Goal: Information Seeking & Learning: Learn about a topic

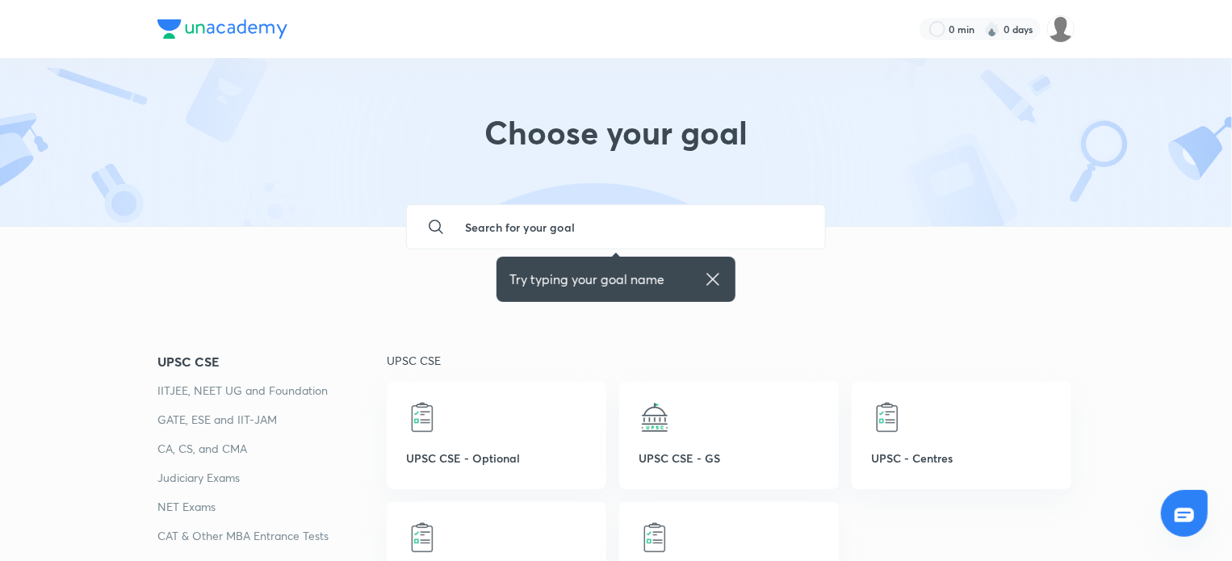
click at [986, 35] on img at bounding box center [992, 29] width 16 height 16
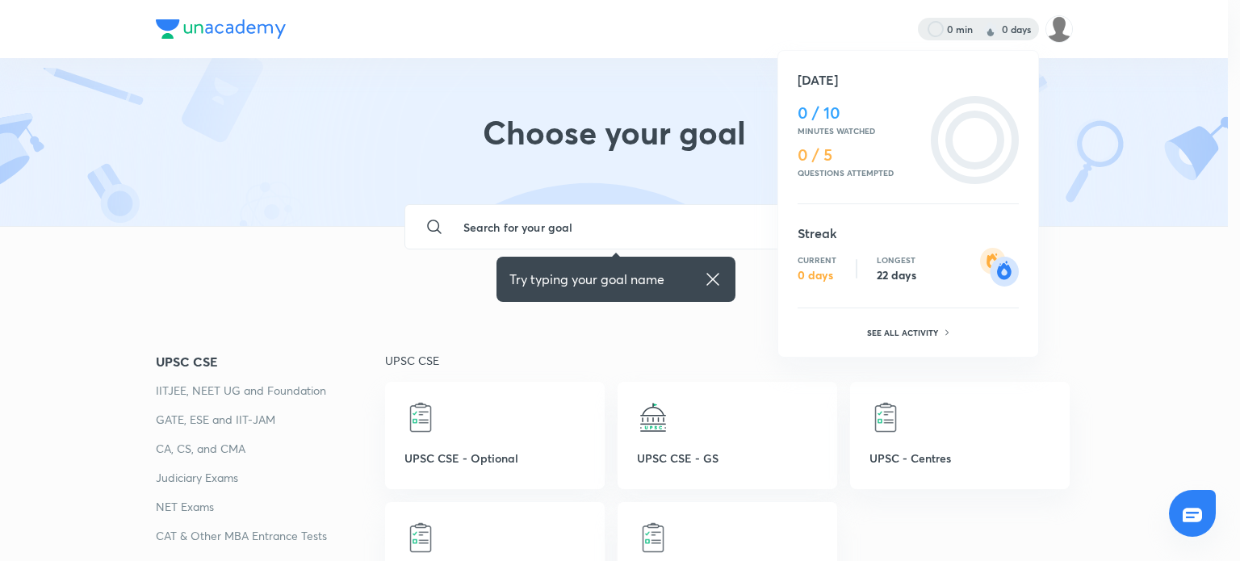
click at [1056, 31] on div at bounding box center [620, 280] width 1240 height 561
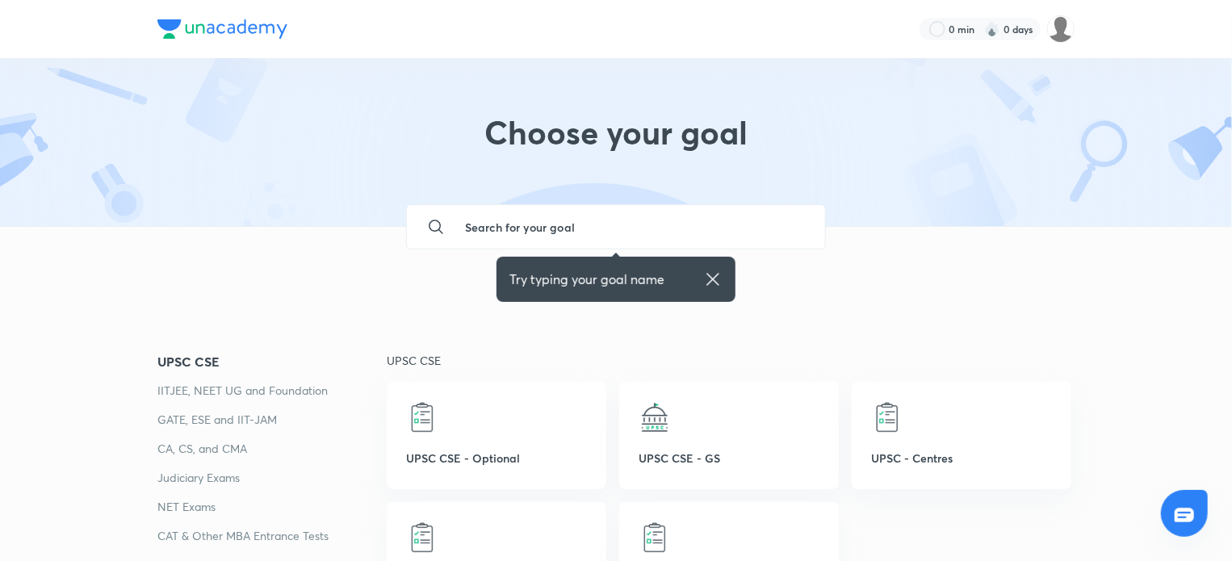
click at [1056, 31] on img at bounding box center [1060, 28] width 27 height 27
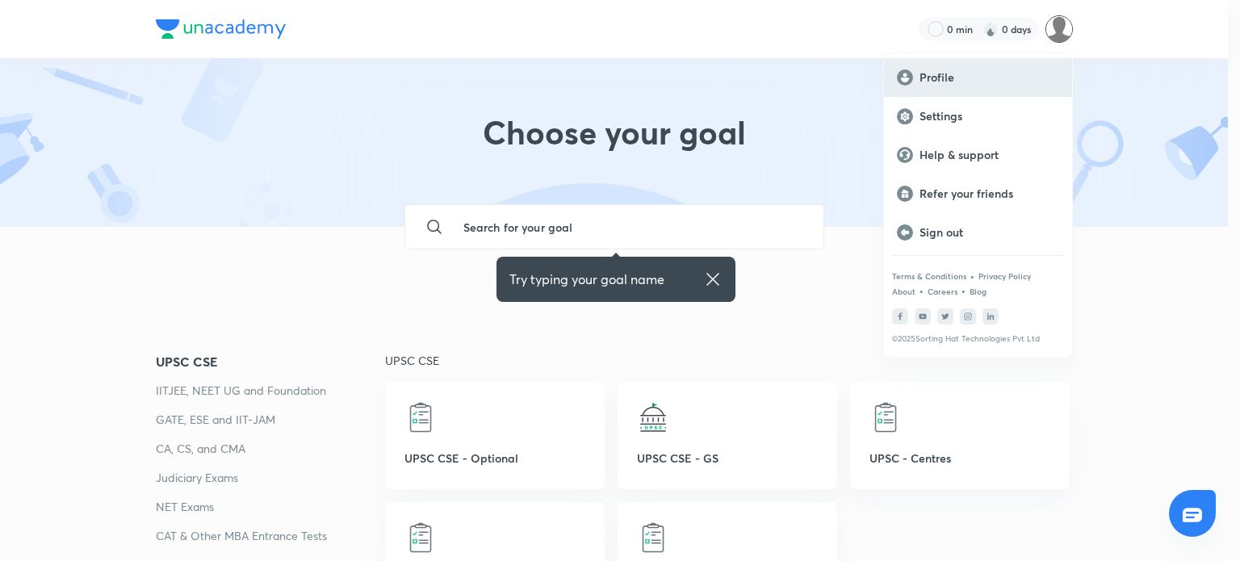
click at [994, 61] on div "Profile" at bounding box center [978, 77] width 188 height 39
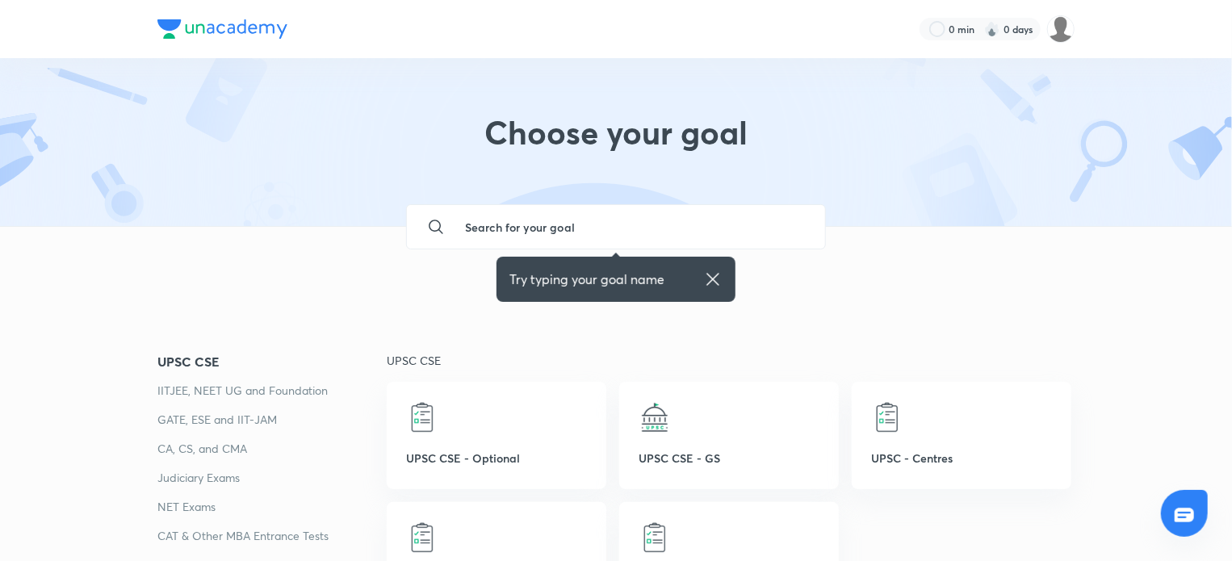
click at [203, 506] on p "NET Exams" at bounding box center [271, 506] width 229 height 19
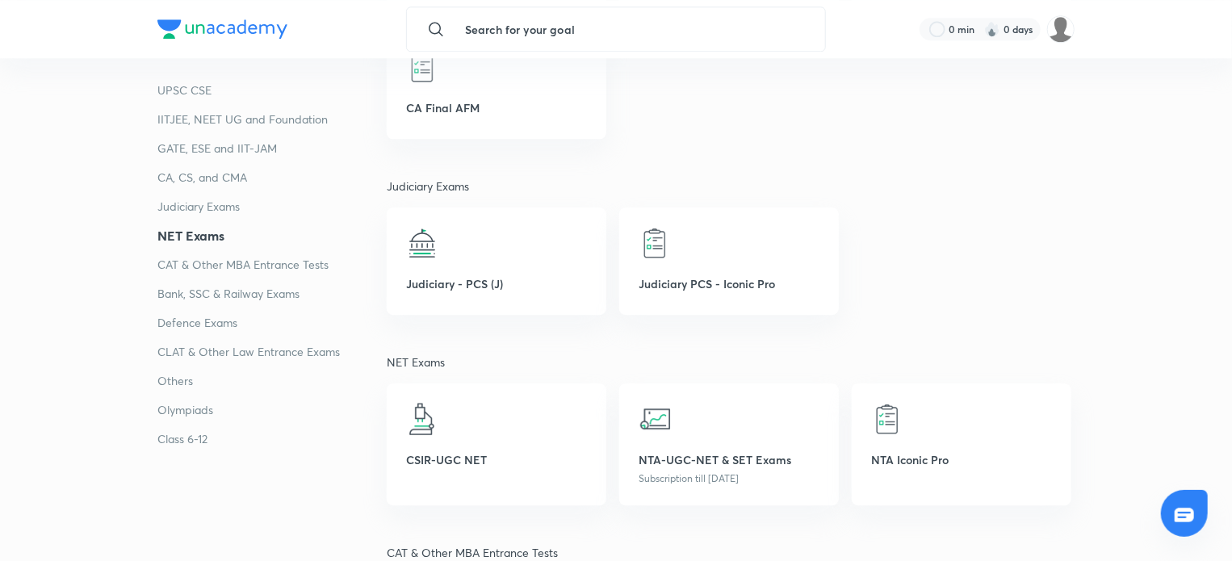
scroll to position [2117, 0]
click at [703, 445] on div "NTA-UGC-NET & SET Exams Subscription till [DATE]" at bounding box center [729, 443] width 220 height 122
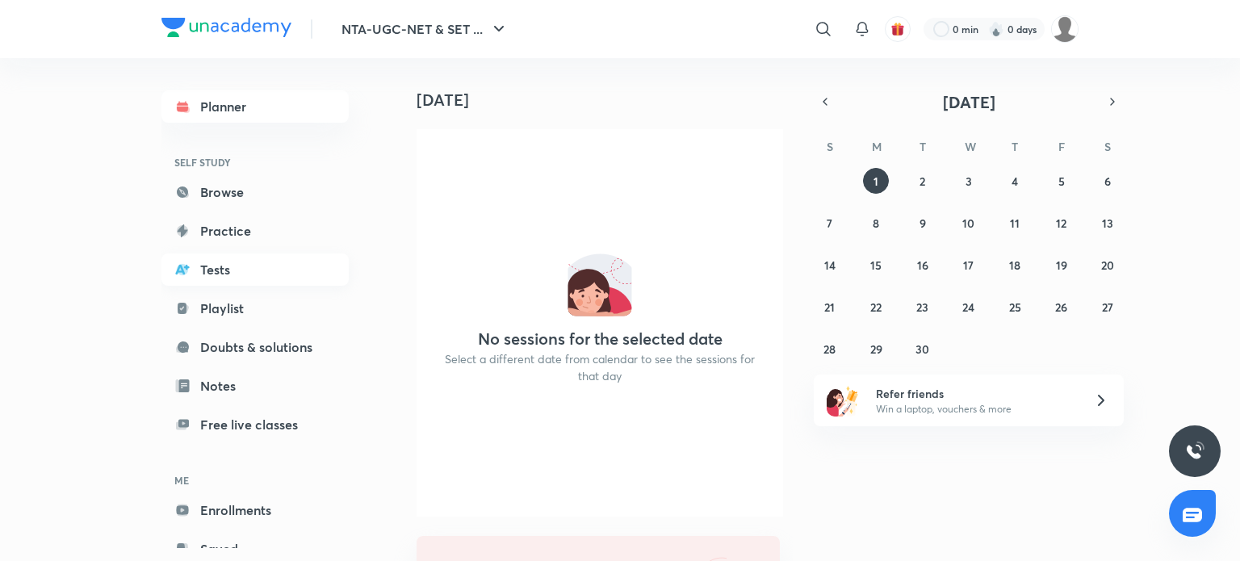
click at [216, 271] on link "Tests" at bounding box center [255, 270] width 187 height 32
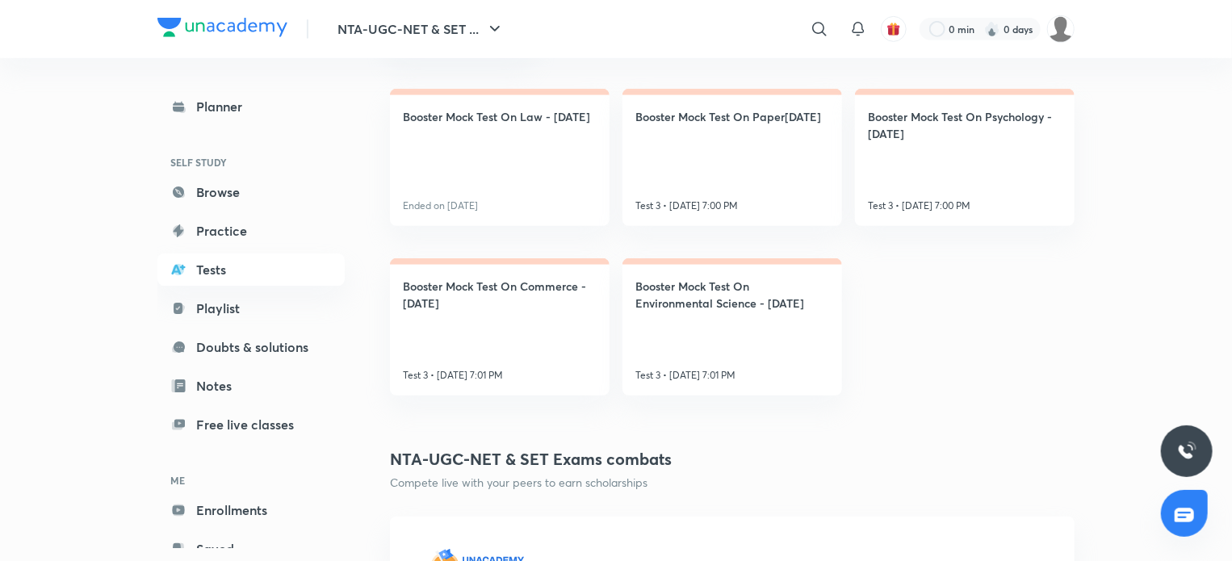
scroll to position [360, 0]
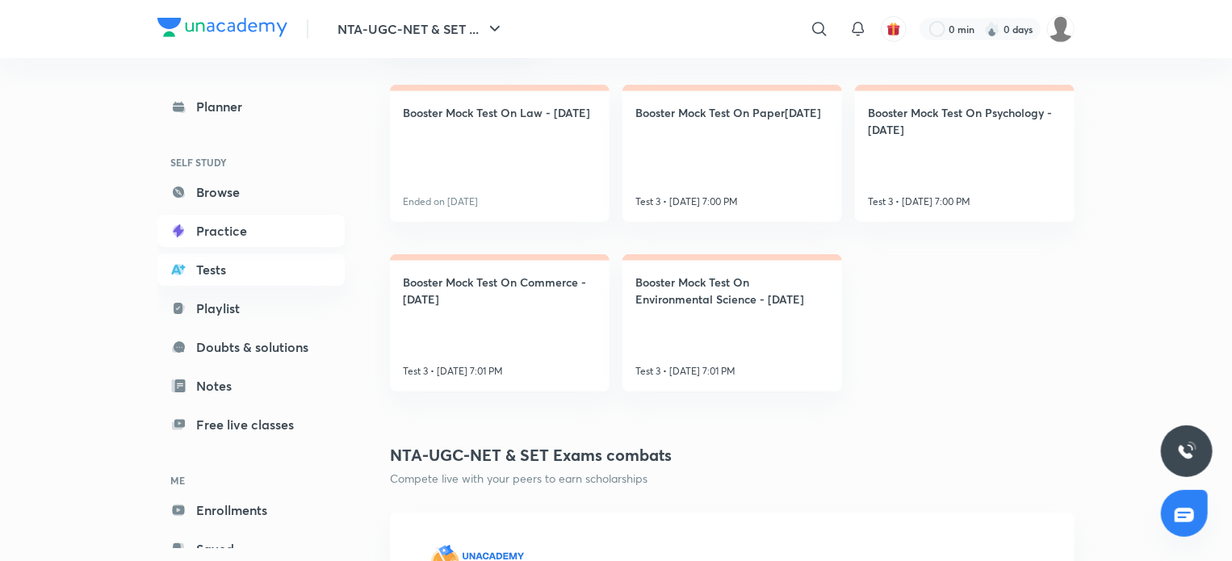
click at [213, 241] on link "Practice" at bounding box center [250, 231] width 187 height 32
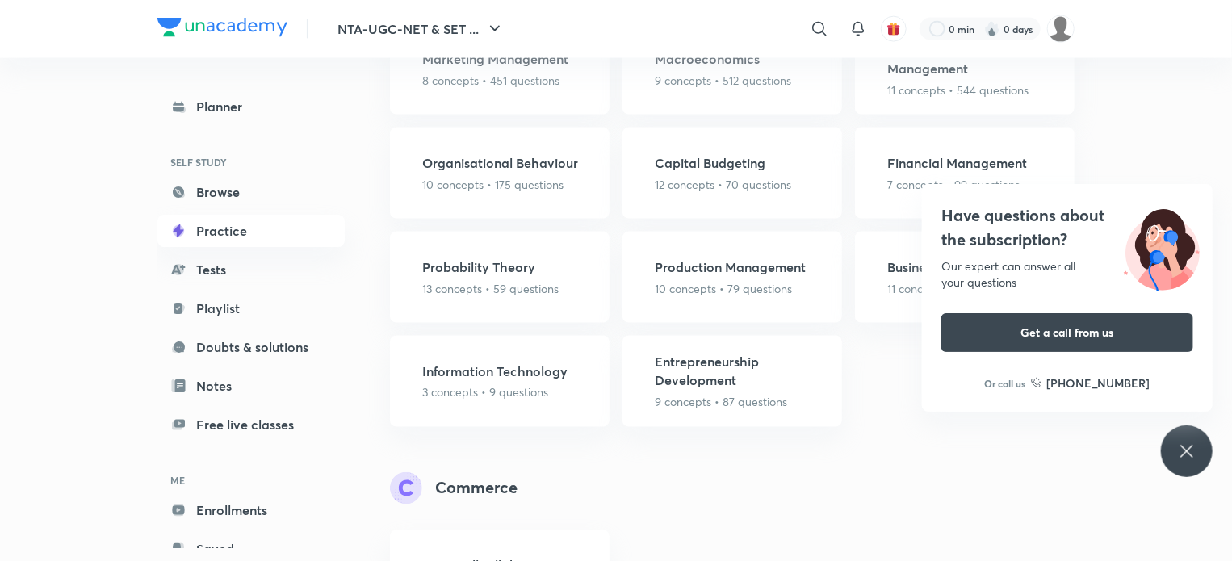
scroll to position [1153, 0]
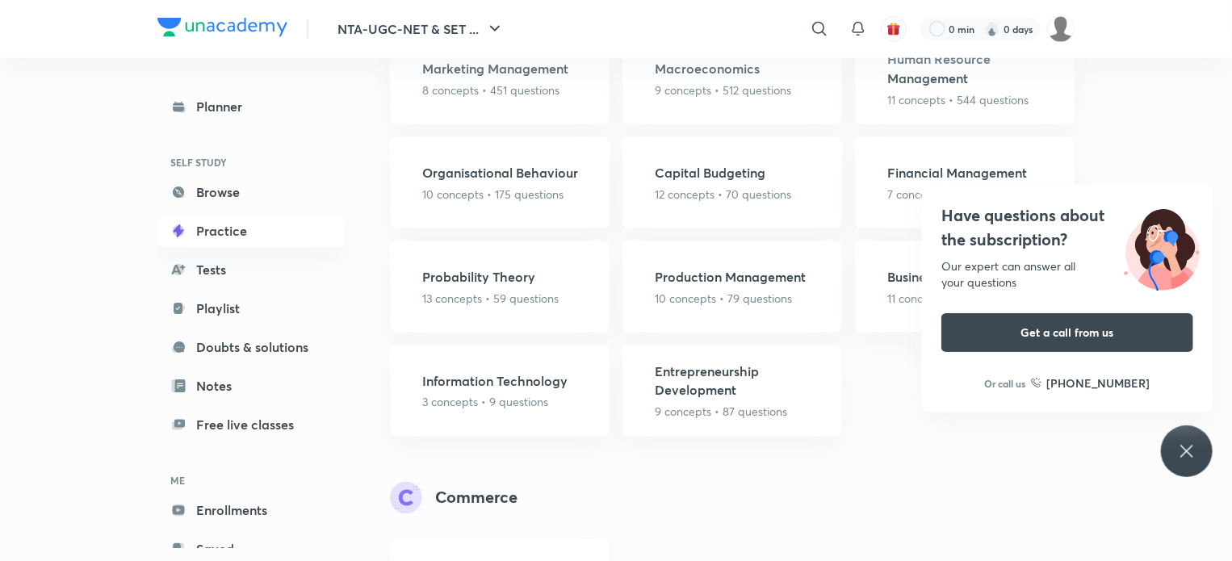
click at [1189, 439] on div "Have questions about the subscription? Our expert can answer all your questions…" at bounding box center [1187, 452] width 52 height 52
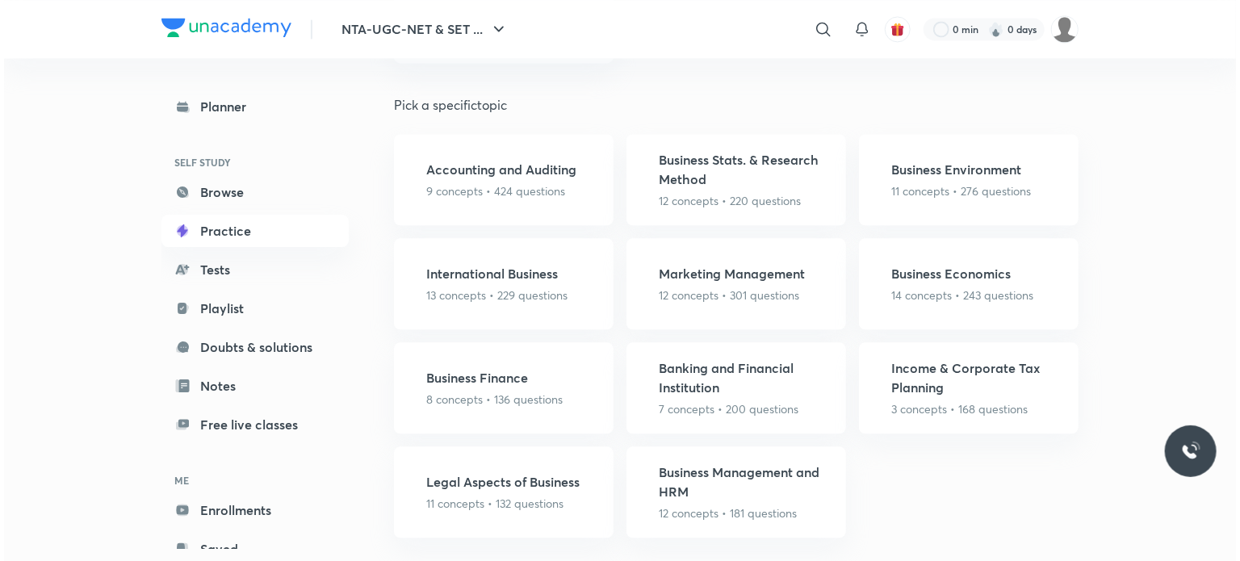
scroll to position [1740, 0]
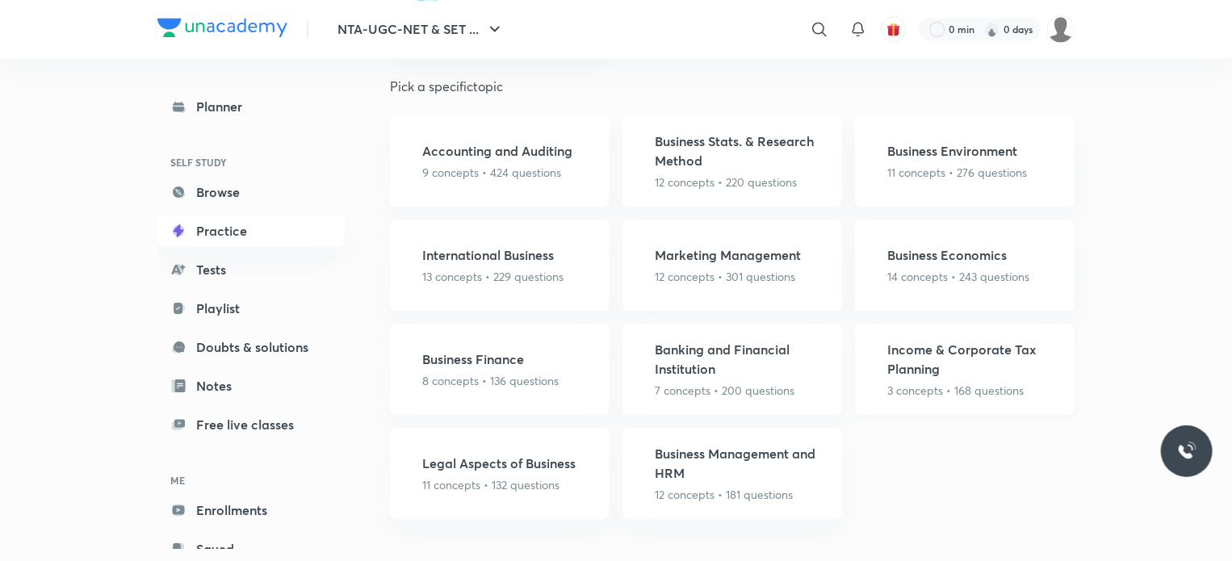
click at [930, 351] on h5 "Income & Corporate Tax Planning" at bounding box center [976, 359] width 178 height 39
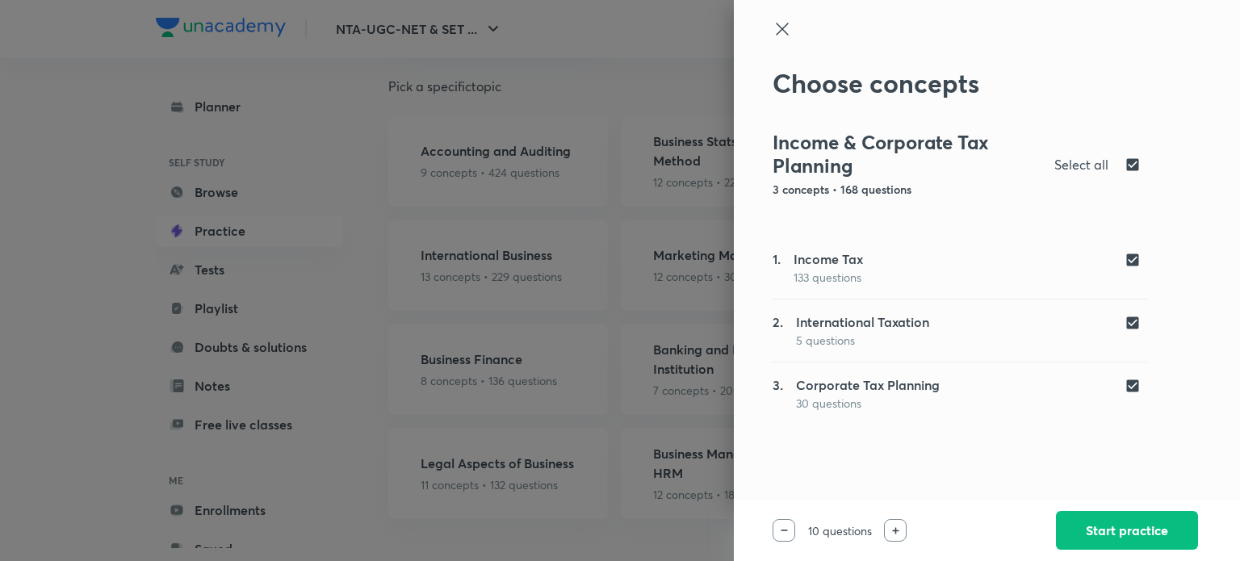
click at [888, 530] on div at bounding box center [895, 530] width 23 height 23
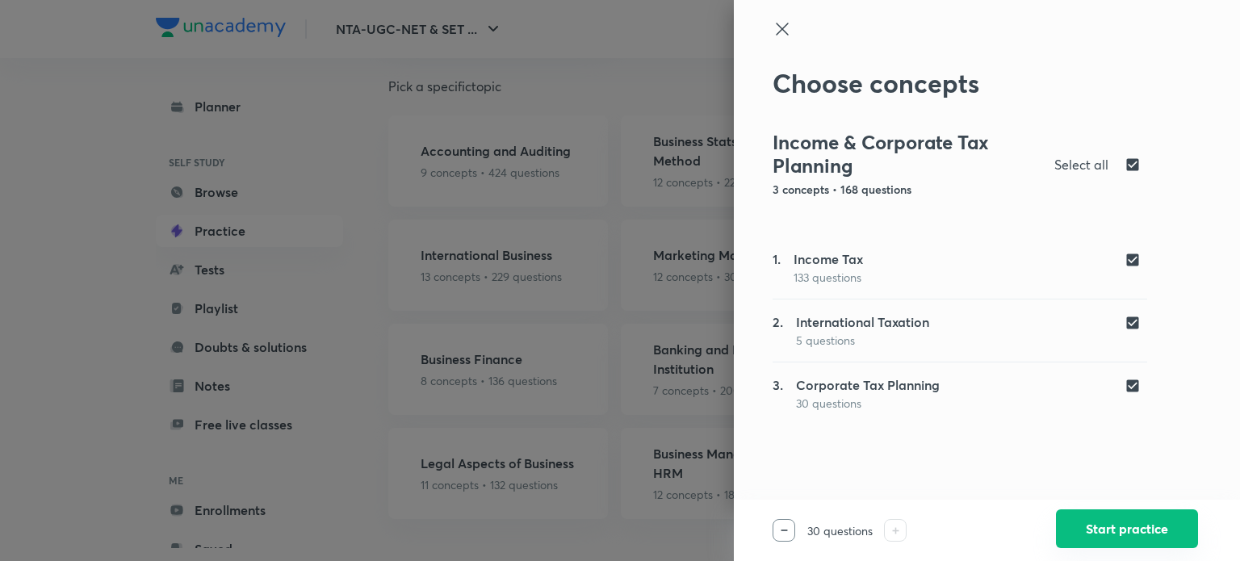
click at [1116, 534] on button "Start practice" at bounding box center [1127, 529] width 142 height 39
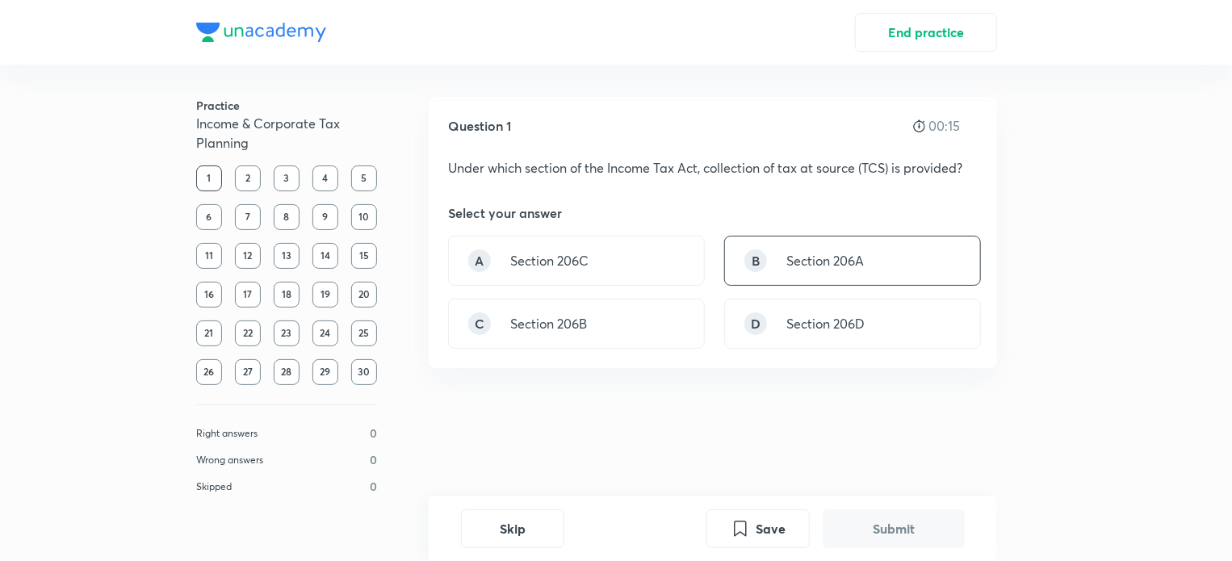
click at [793, 275] on div "B Section 206A" at bounding box center [852, 261] width 257 height 50
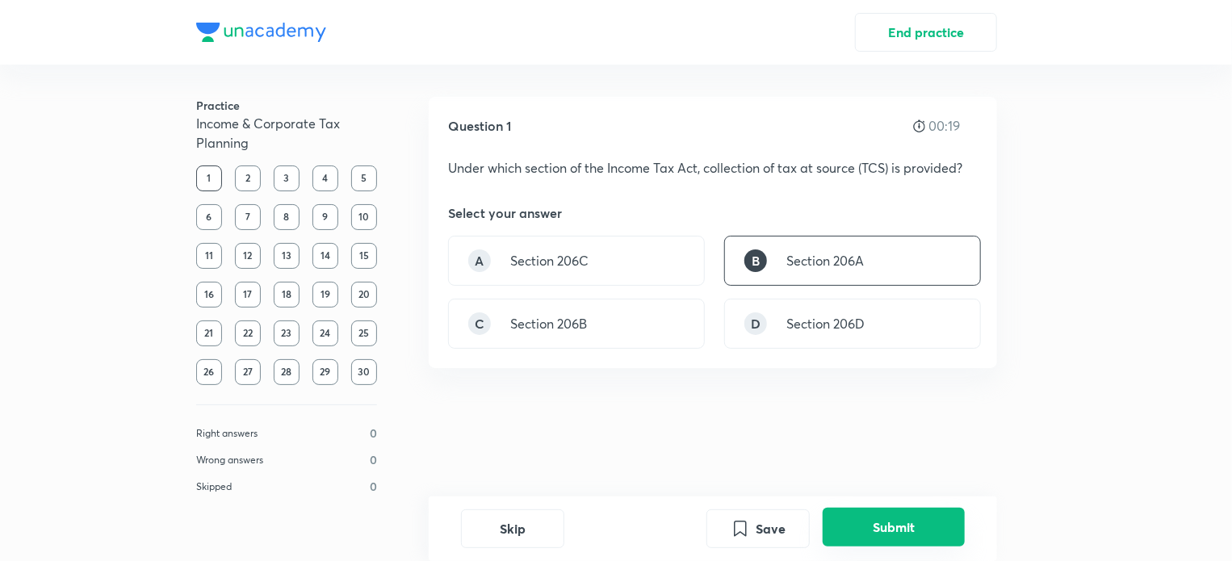
click at [856, 522] on button "Submit" at bounding box center [894, 527] width 142 height 39
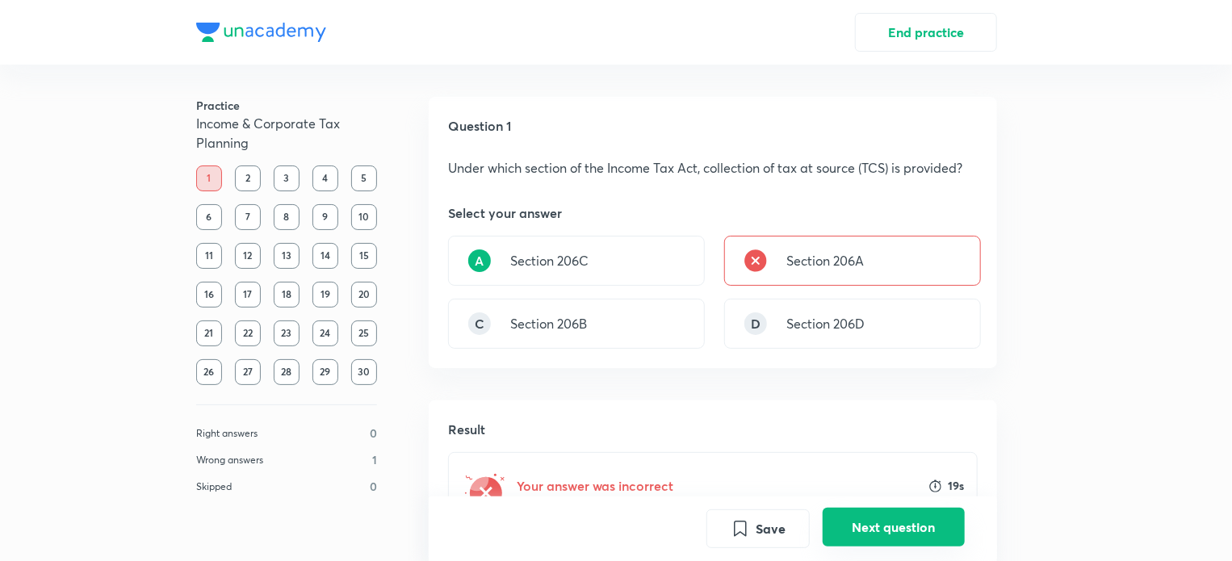
scroll to position [335, 0]
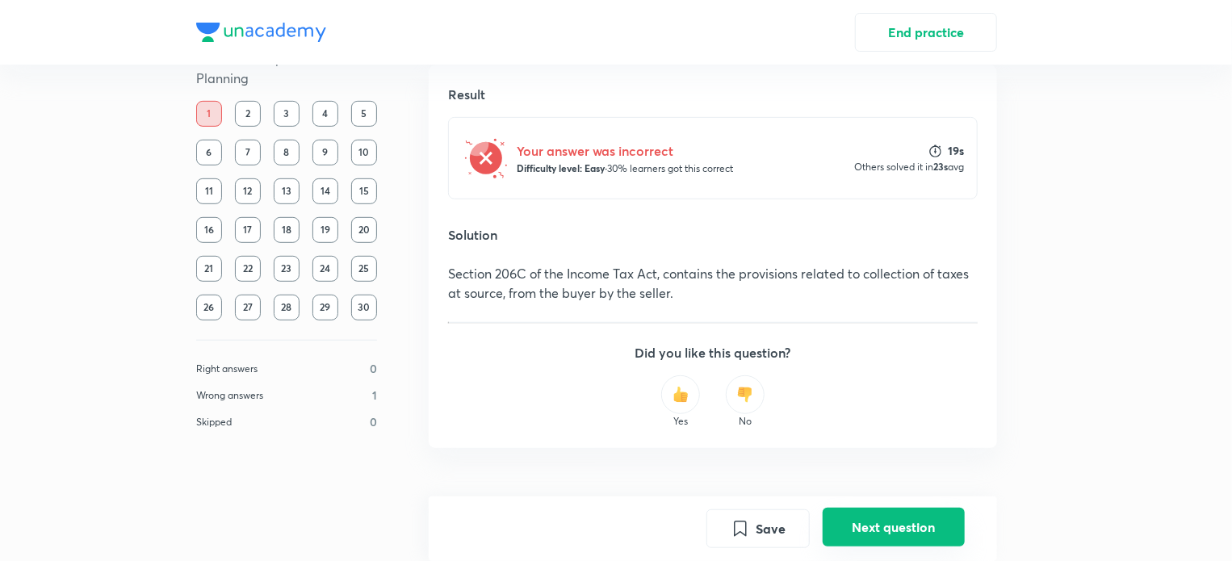
click at [869, 530] on button "Next question" at bounding box center [894, 527] width 142 height 39
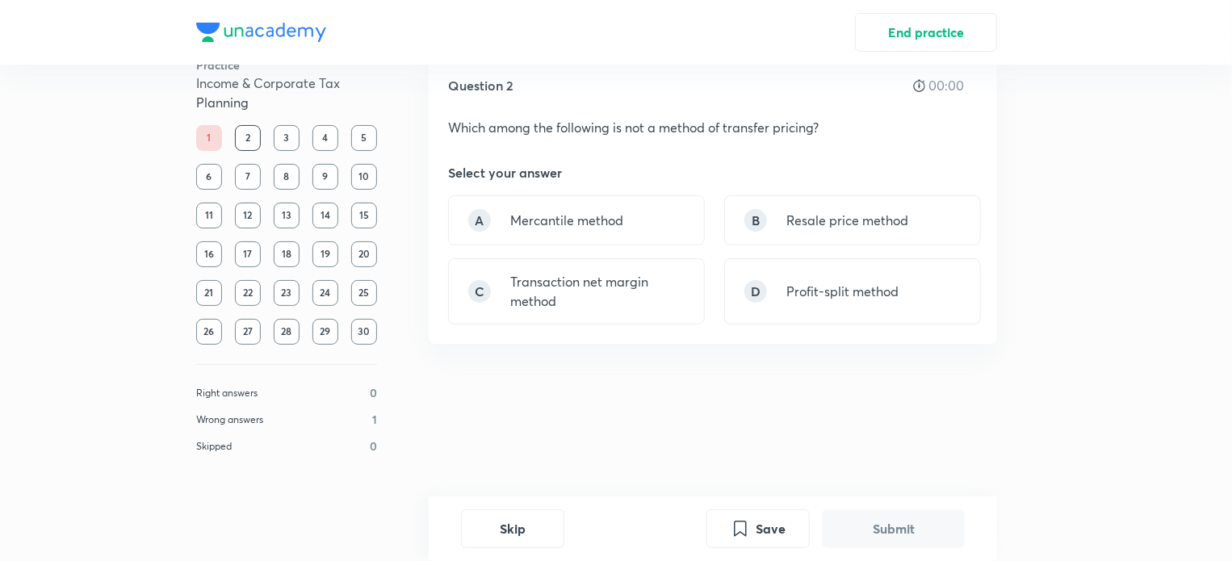
scroll to position [0, 0]
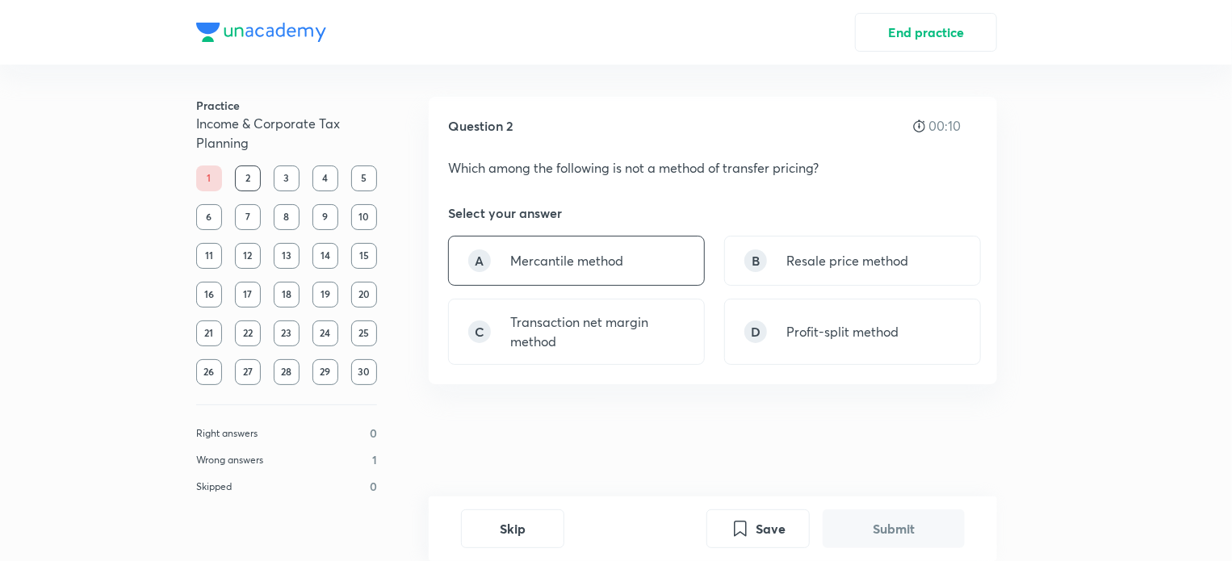
click at [556, 267] on p "Mercantile method" at bounding box center [566, 260] width 113 height 19
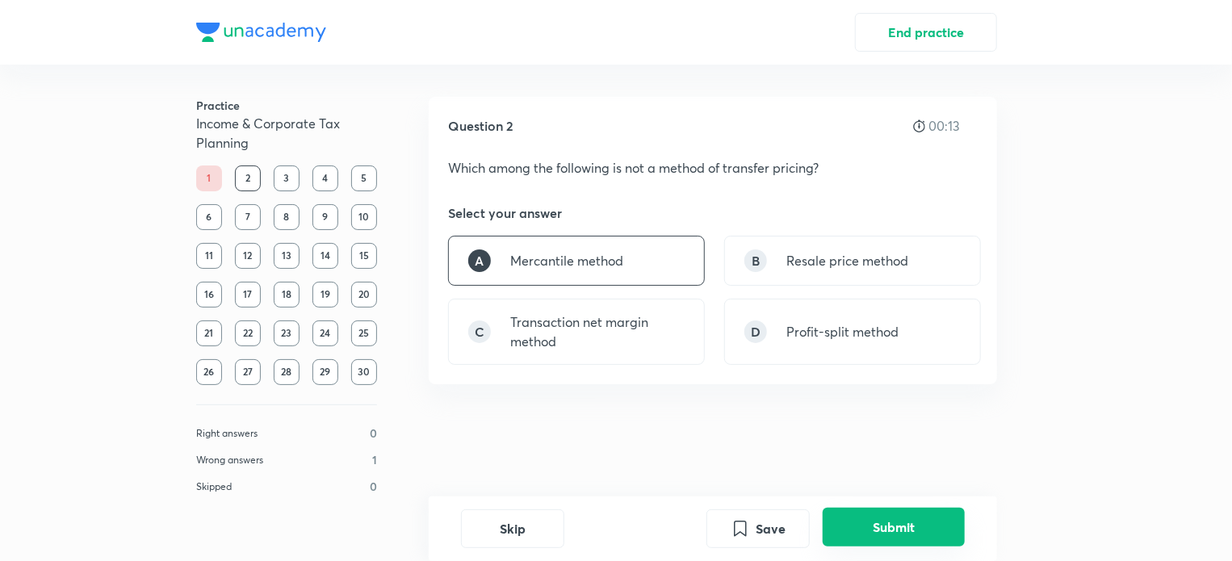
click at [888, 531] on button "Submit" at bounding box center [894, 527] width 142 height 39
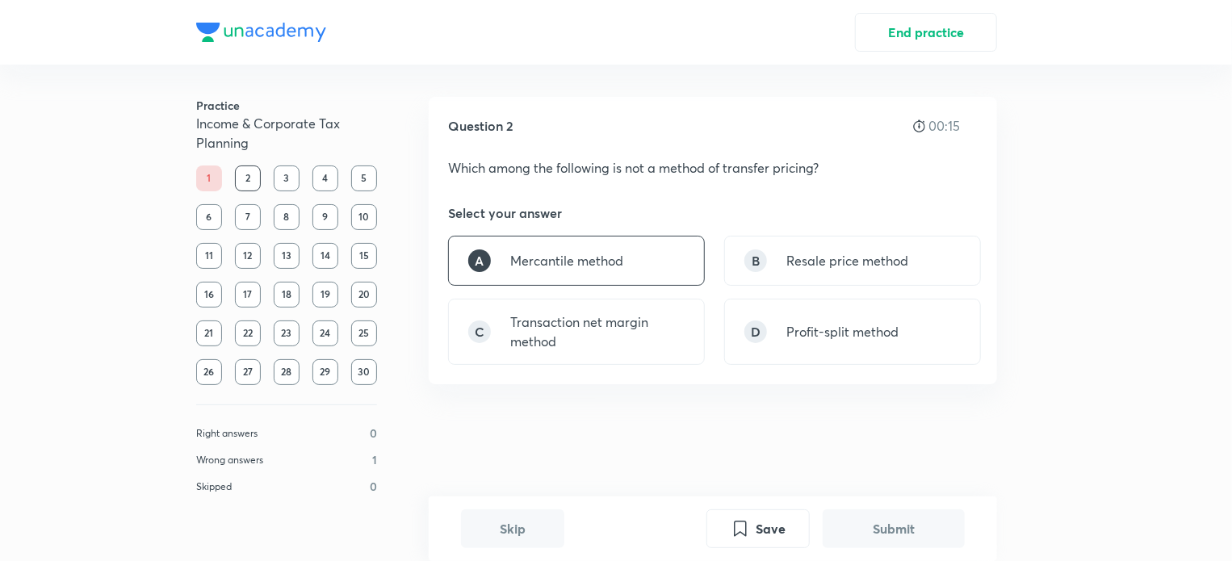
scroll to position [416, 0]
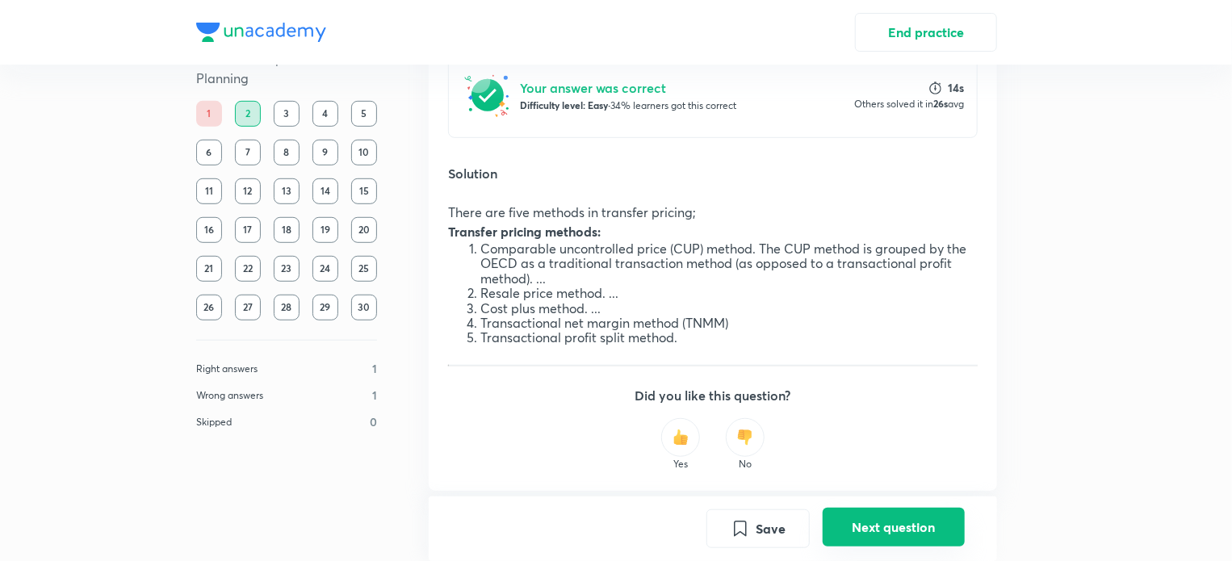
click at [851, 529] on button "Next question" at bounding box center [894, 527] width 142 height 39
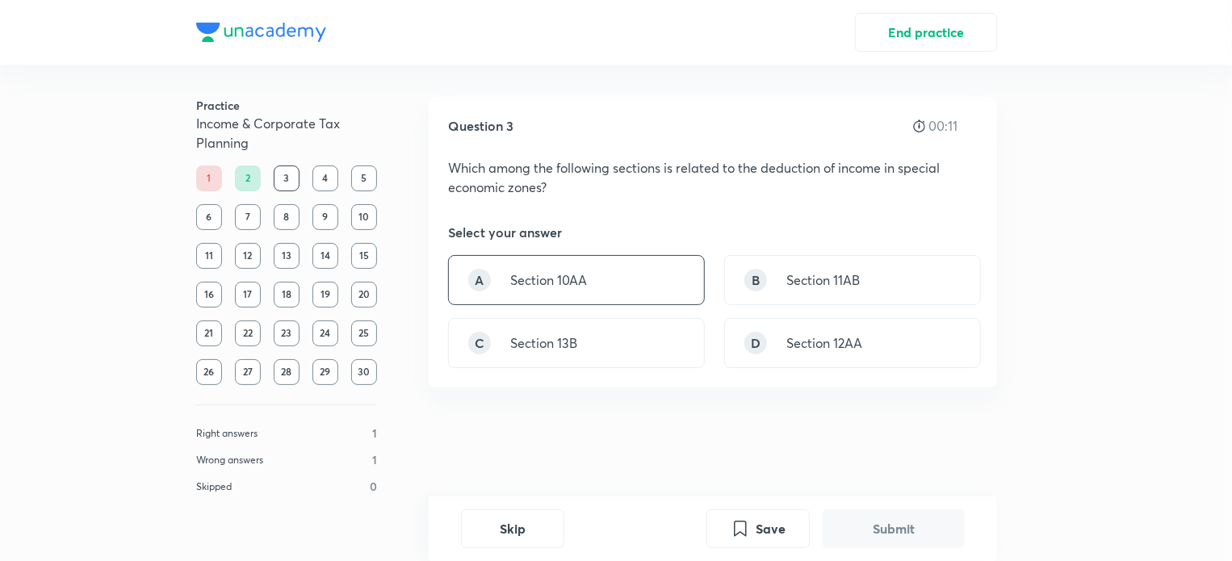
click at [548, 285] on p "Section 10AA" at bounding box center [548, 280] width 77 height 19
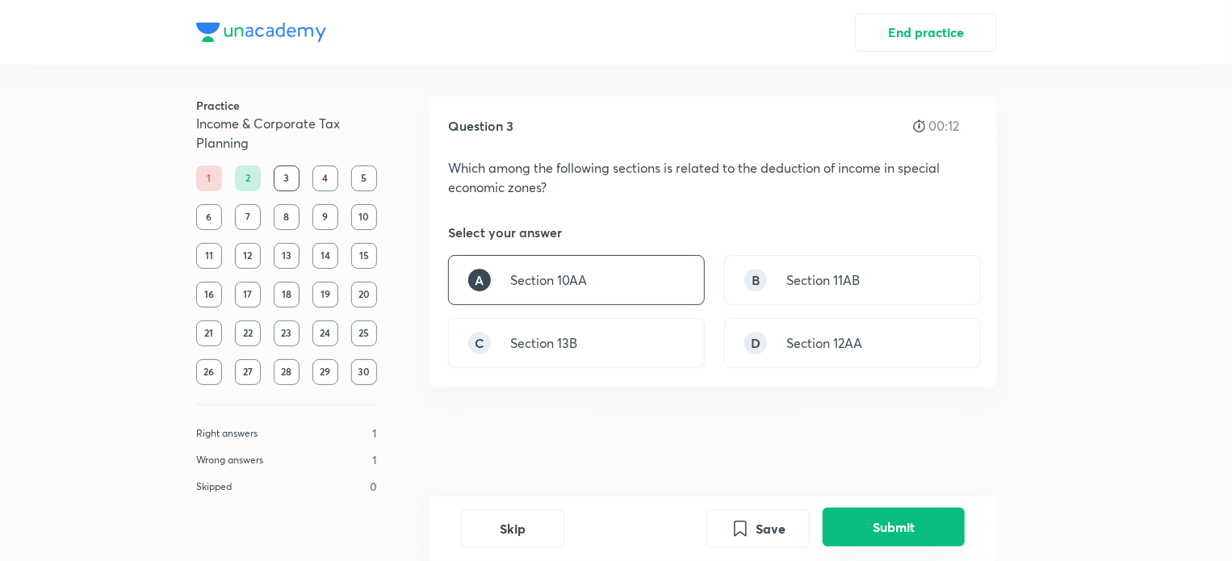
click at [904, 522] on button "Submit" at bounding box center [894, 527] width 142 height 39
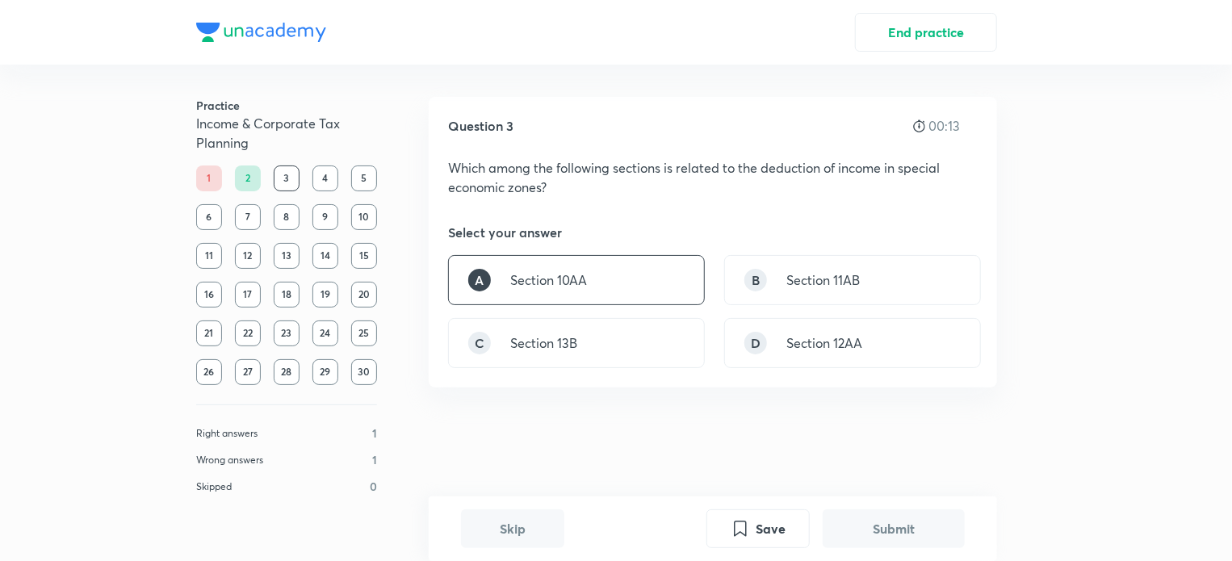
scroll to position [393, 0]
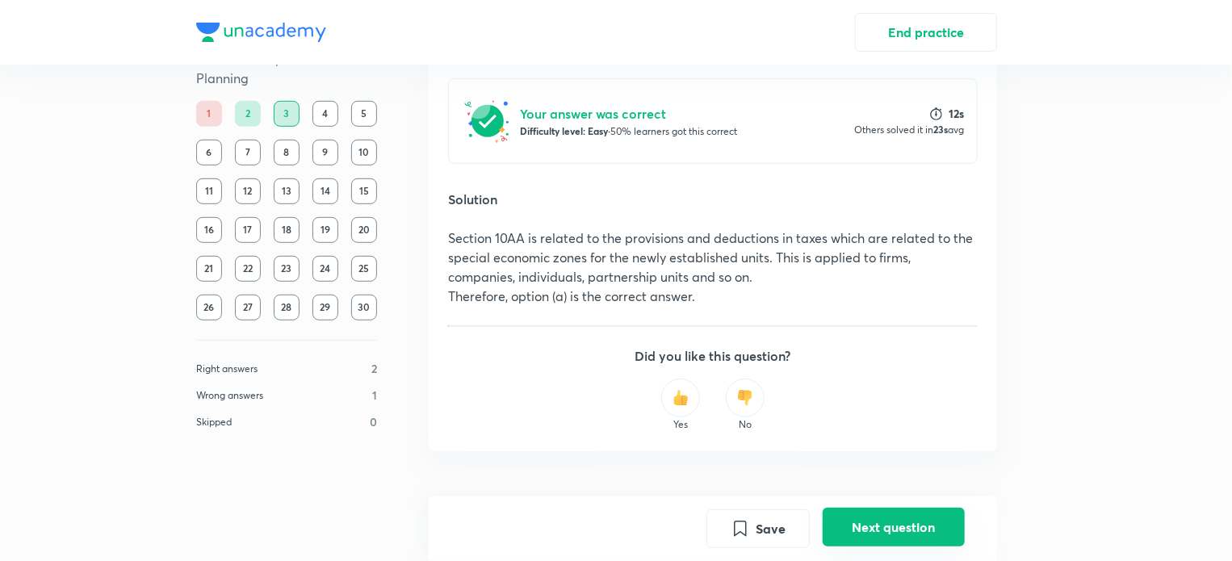
click at [866, 531] on button "Next question" at bounding box center [894, 527] width 142 height 39
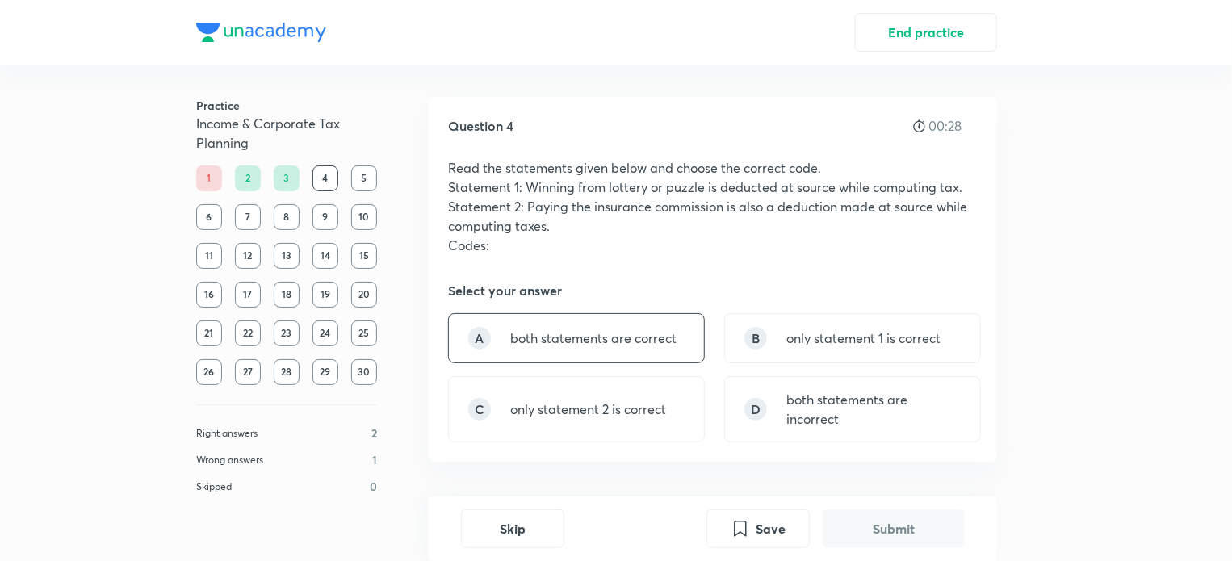
click at [665, 361] on div "A both statements are correct" at bounding box center [576, 338] width 257 height 50
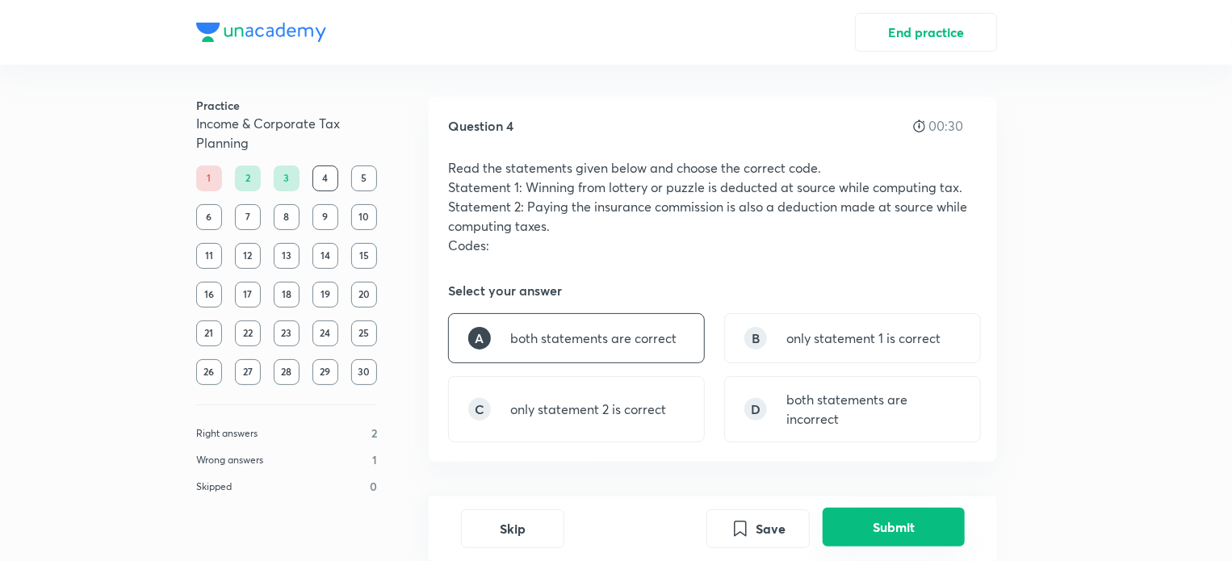
click at [869, 532] on button "Submit" at bounding box center [894, 527] width 142 height 39
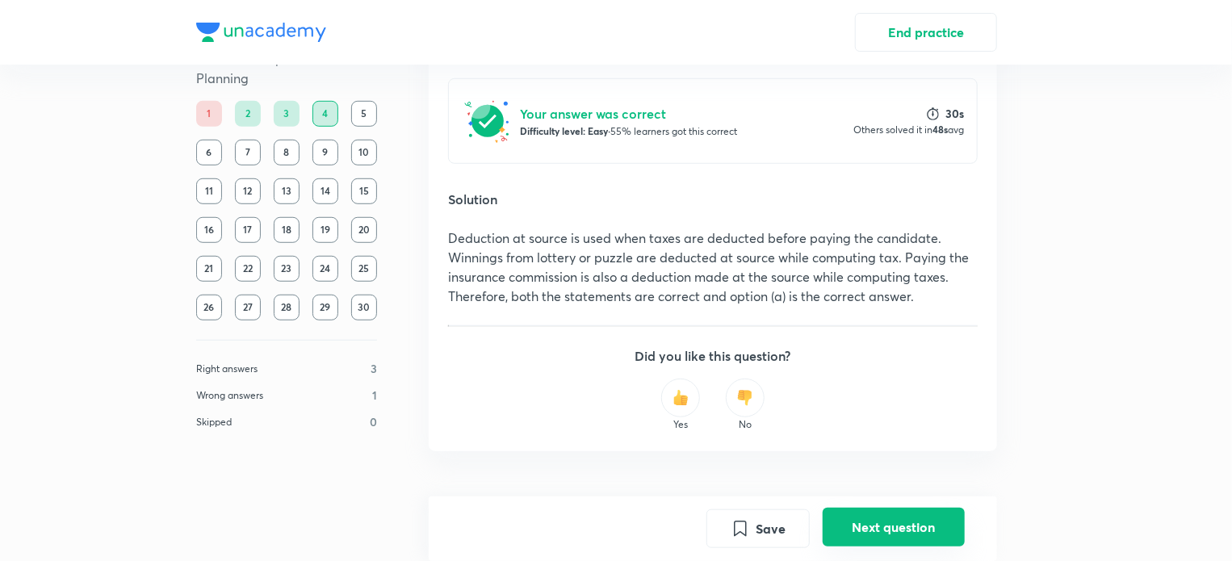
click at [914, 534] on button "Next question" at bounding box center [894, 527] width 142 height 39
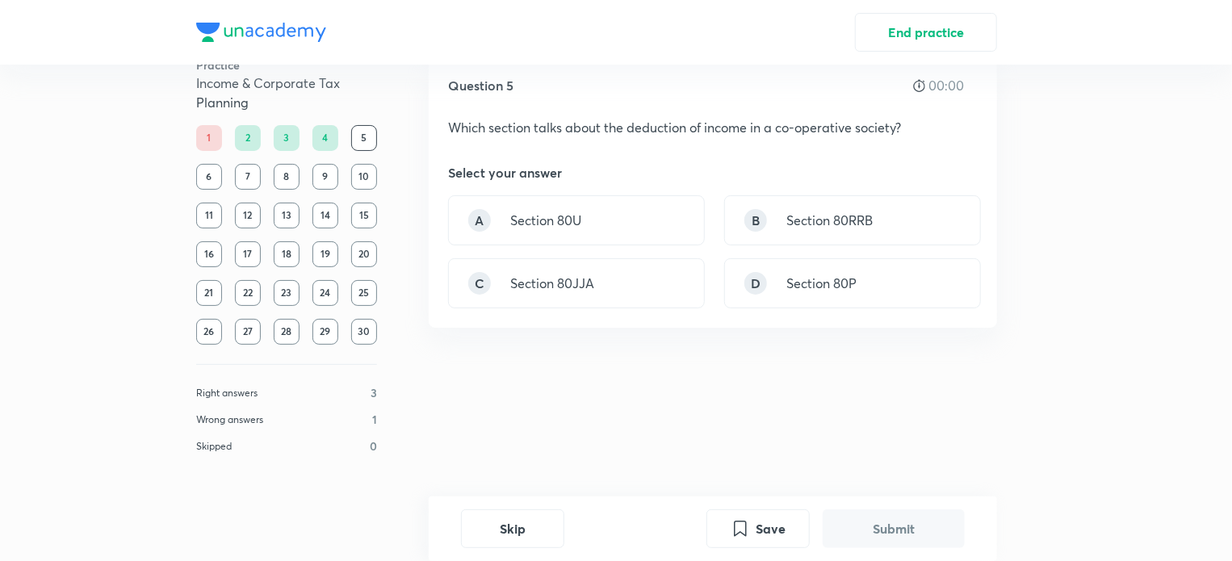
scroll to position [0, 0]
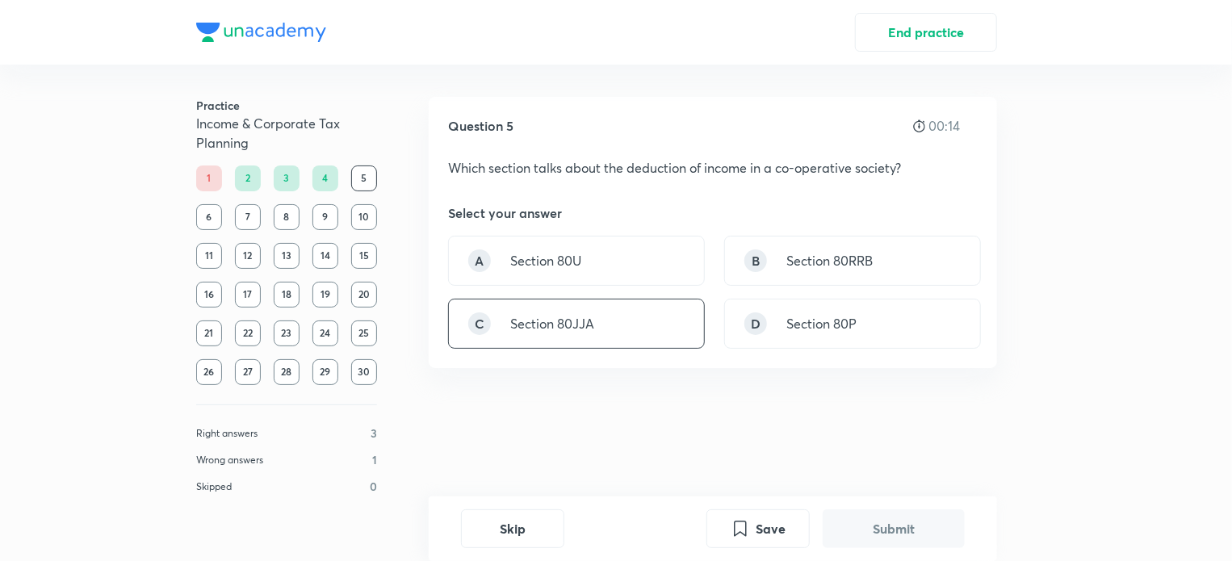
click at [592, 338] on div "C Section 80JJA" at bounding box center [576, 324] width 257 height 50
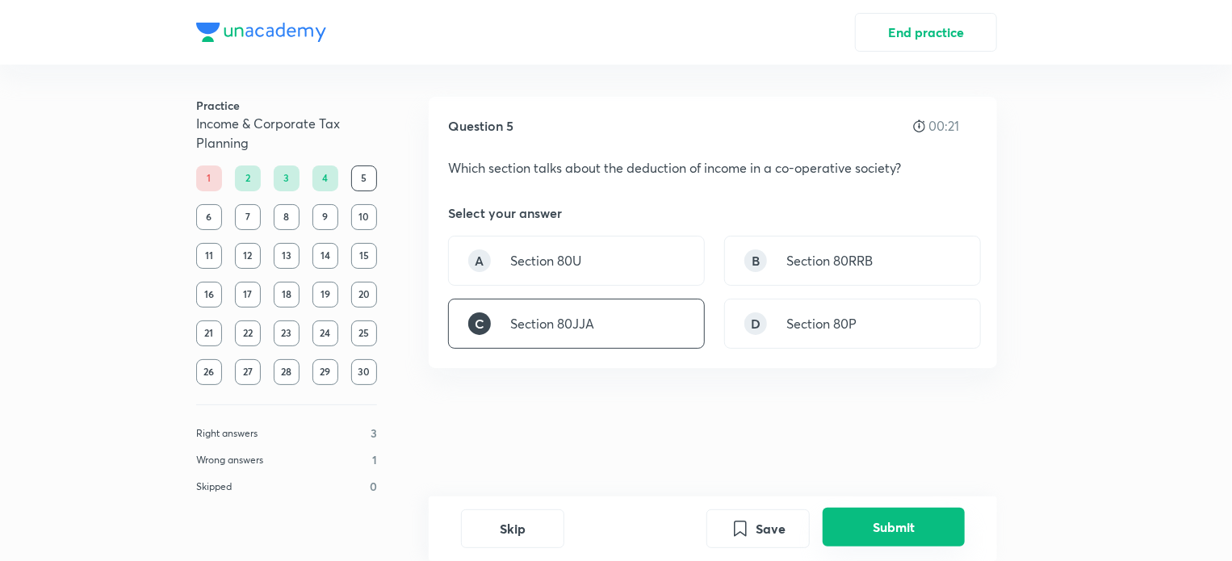
click at [862, 529] on button "Submit" at bounding box center [894, 527] width 142 height 39
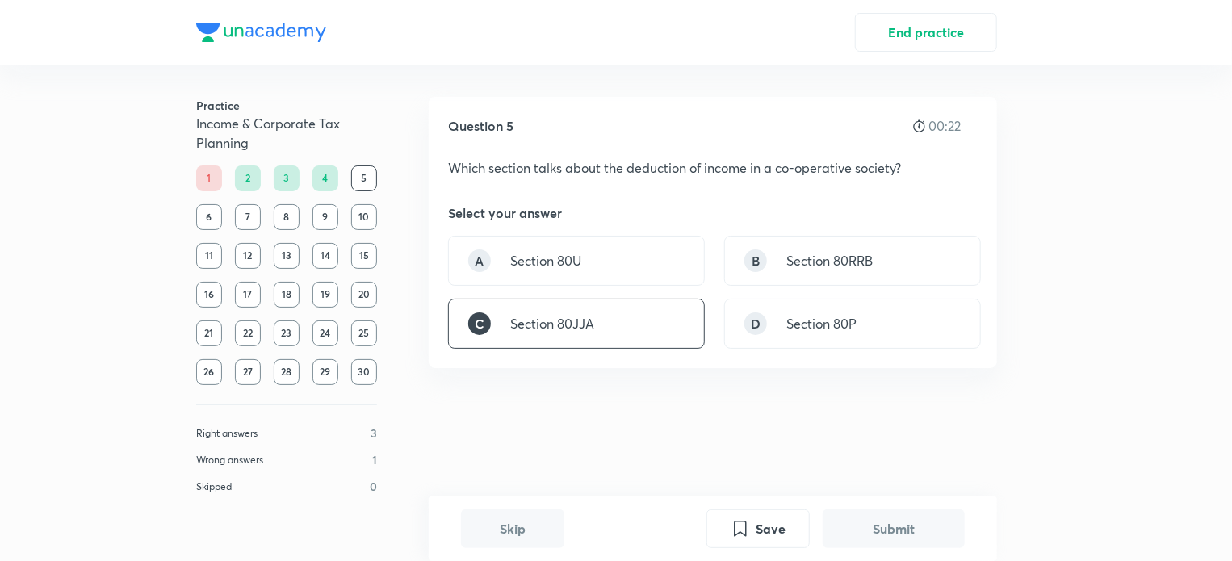
scroll to position [400, 0]
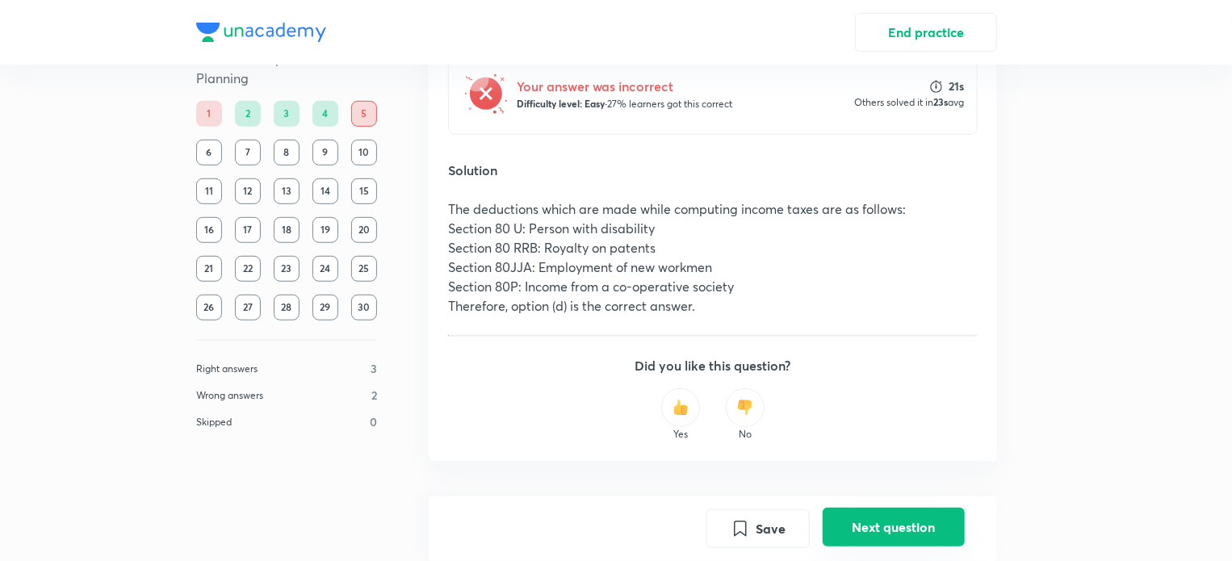
click at [899, 532] on button "Next question" at bounding box center [894, 527] width 142 height 39
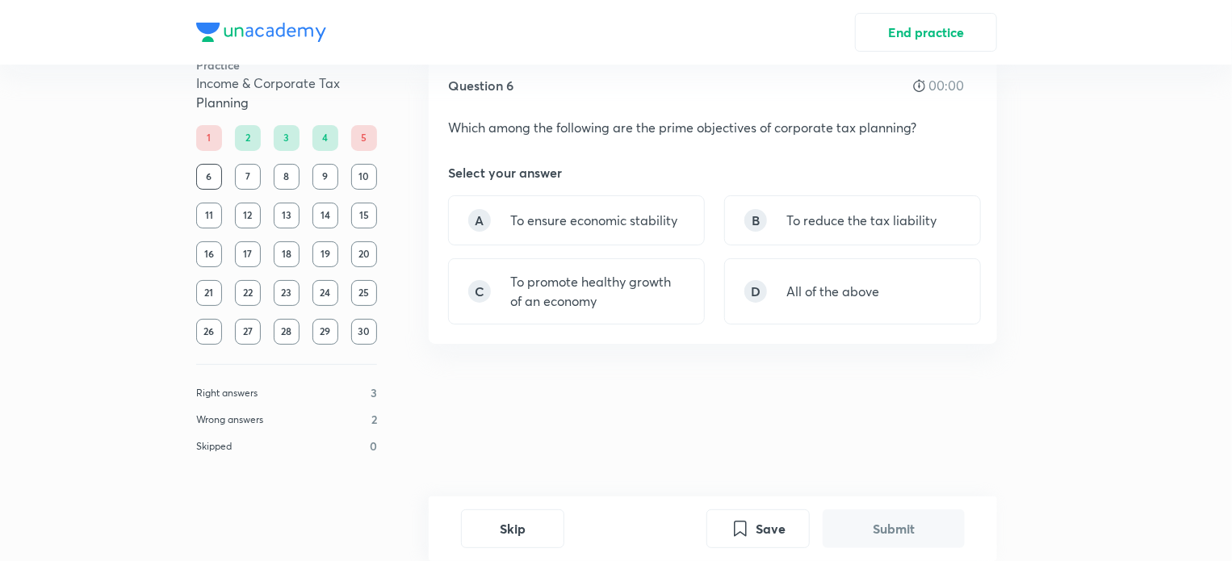
scroll to position [0, 0]
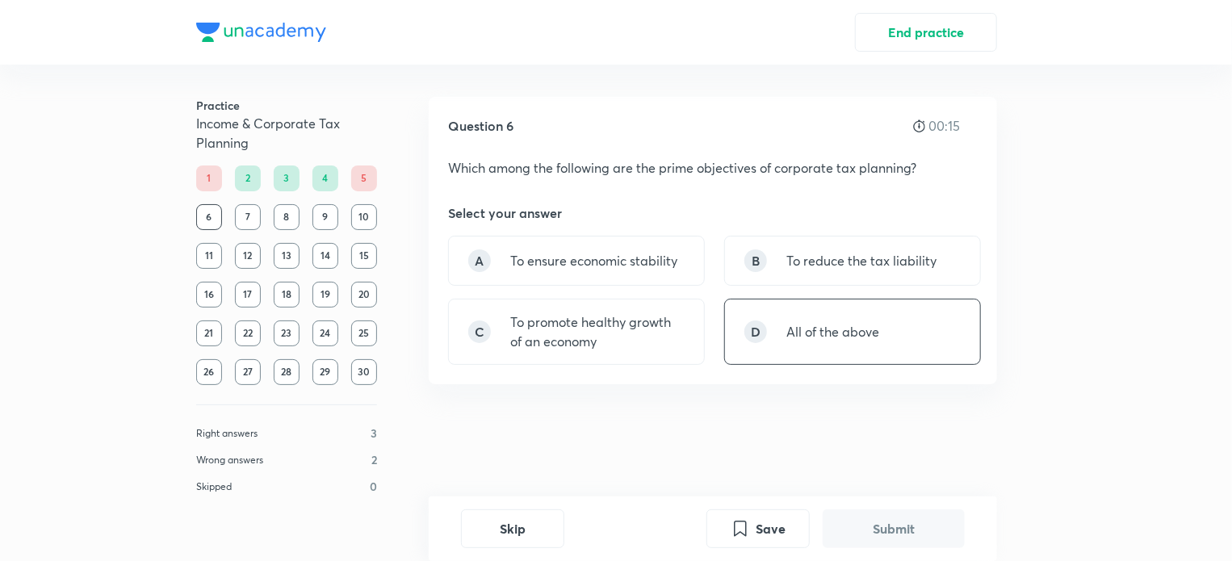
click at [782, 326] on div "D All of the above" at bounding box center [852, 332] width 257 height 66
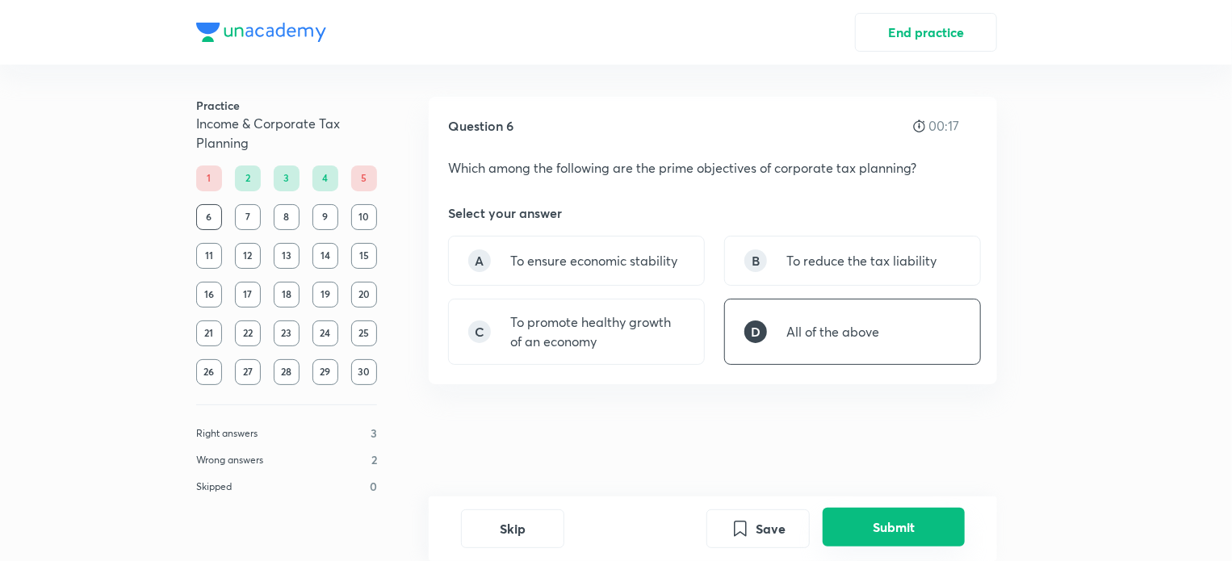
click at [873, 527] on button "Submit" at bounding box center [894, 527] width 142 height 39
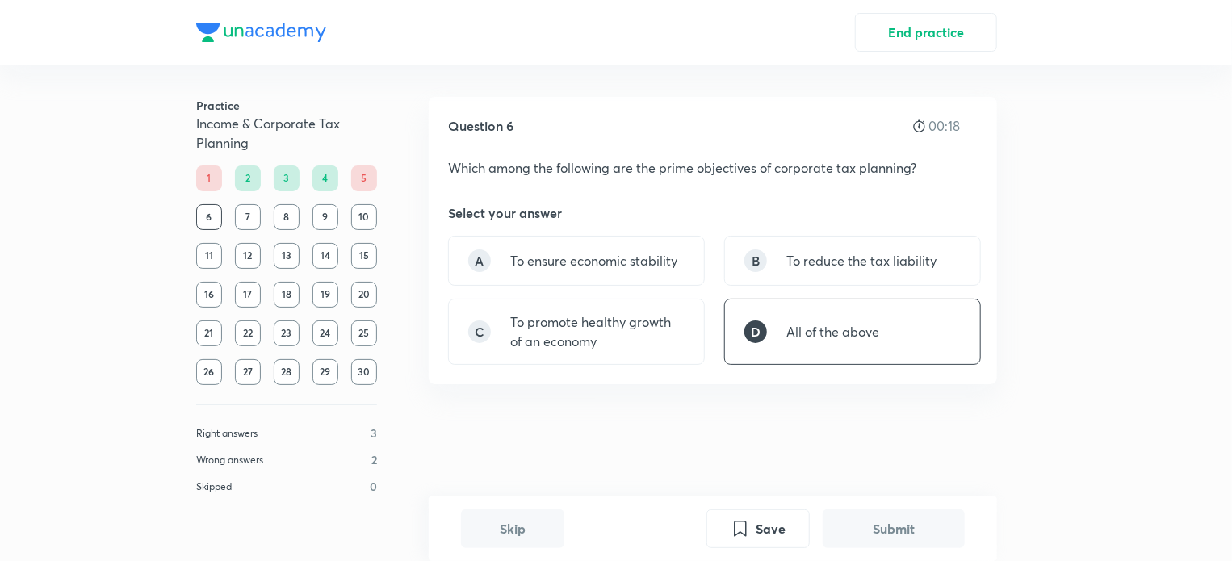
scroll to position [371, 0]
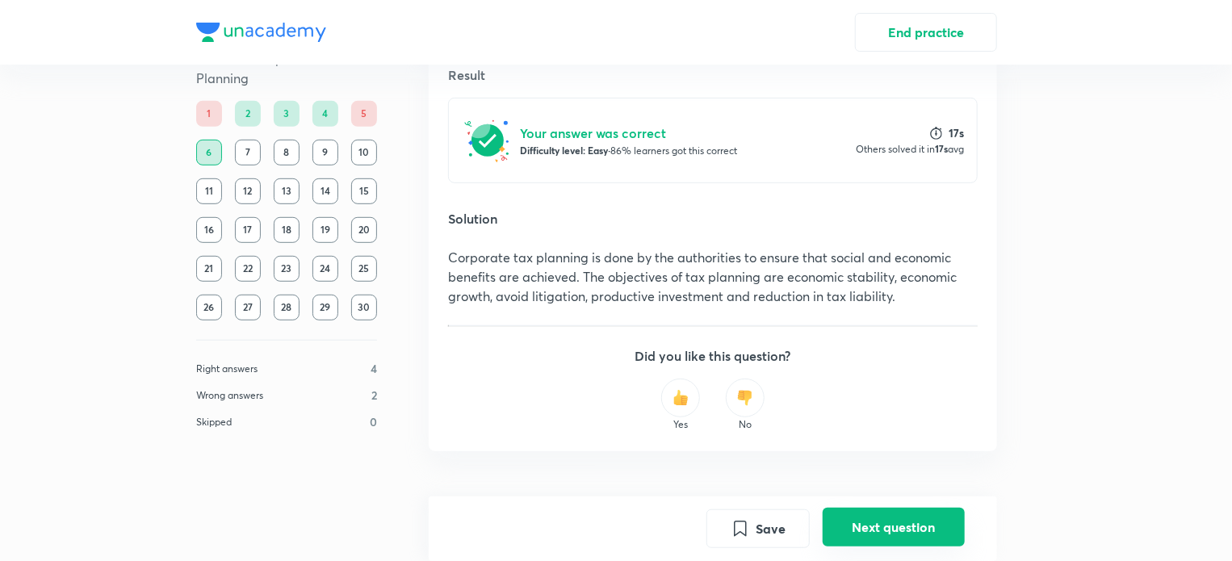
click at [874, 529] on button "Next question" at bounding box center [894, 527] width 142 height 39
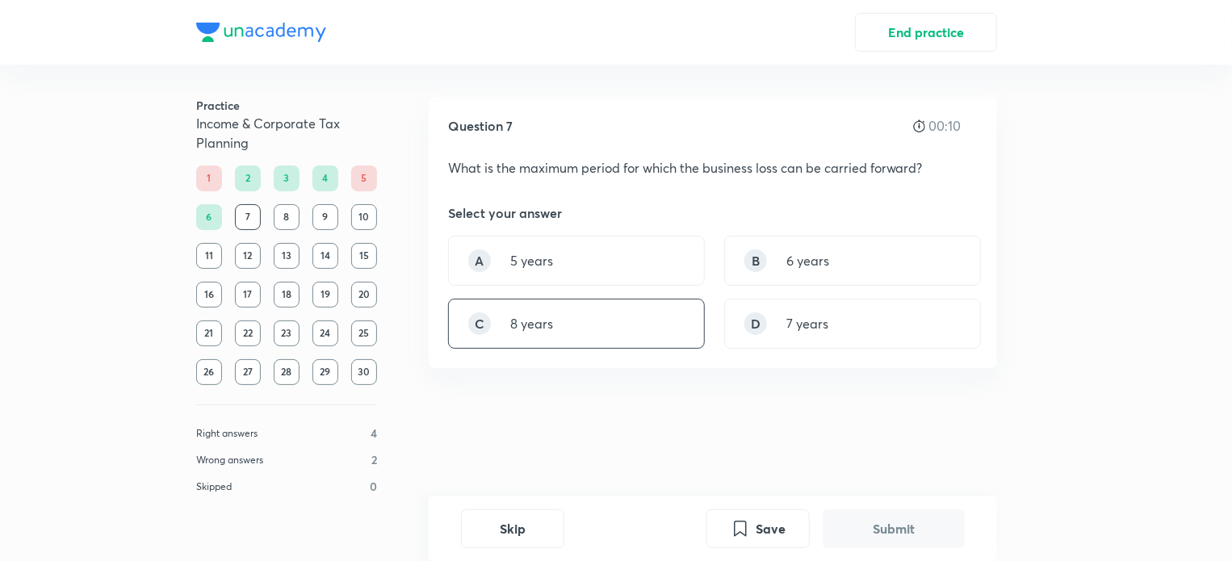
click at [561, 325] on div "C 8 years" at bounding box center [576, 324] width 257 height 50
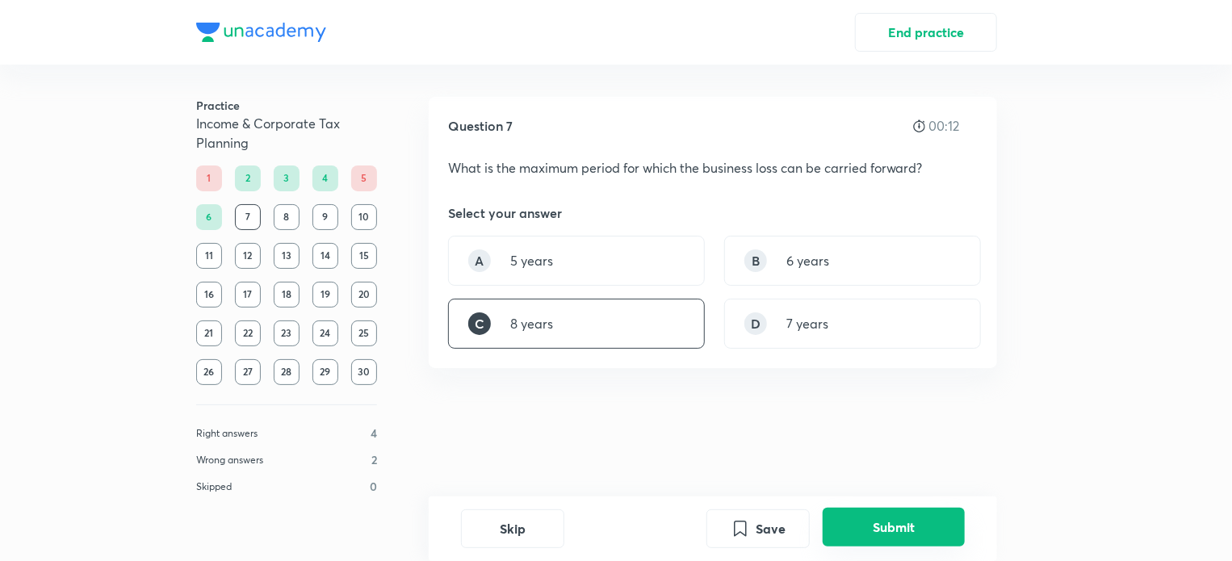
click at [875, 517] on button "Submit" at bounding box center [894, 527] width 142 height 39
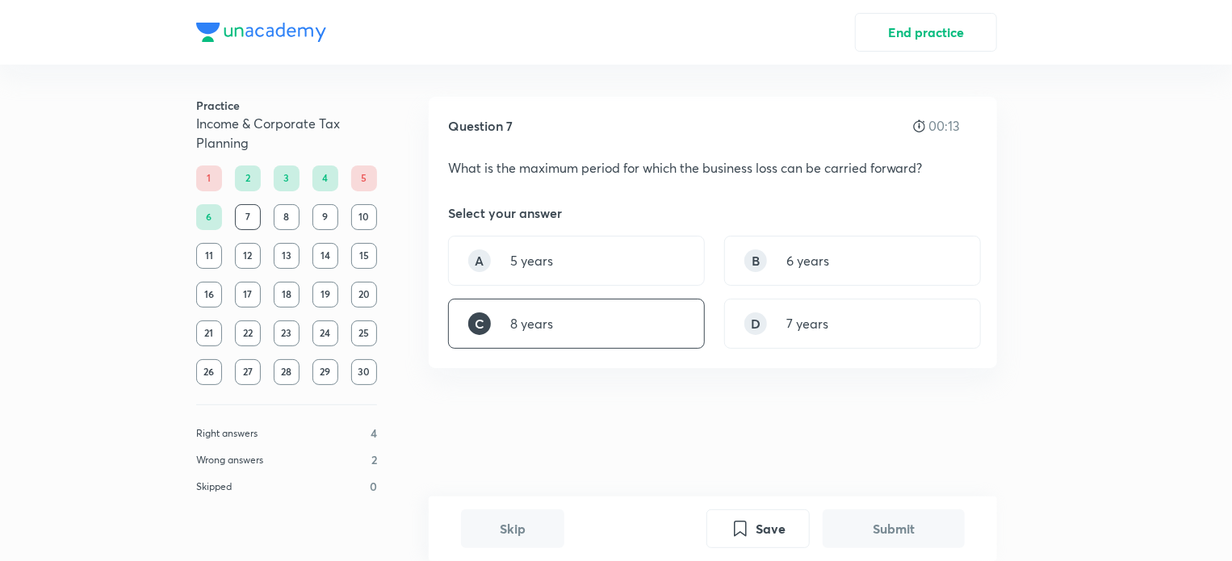
scroll to position [355, 0]
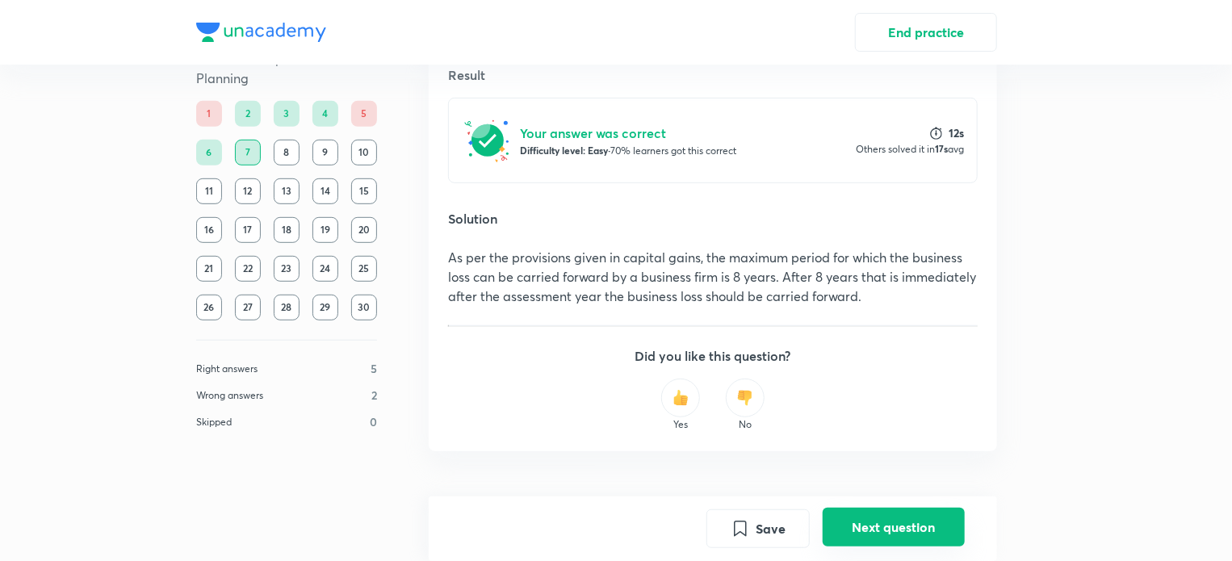
click at [866, 518] on button "Next question" at bounding box center [894, 527] width 142 height 39
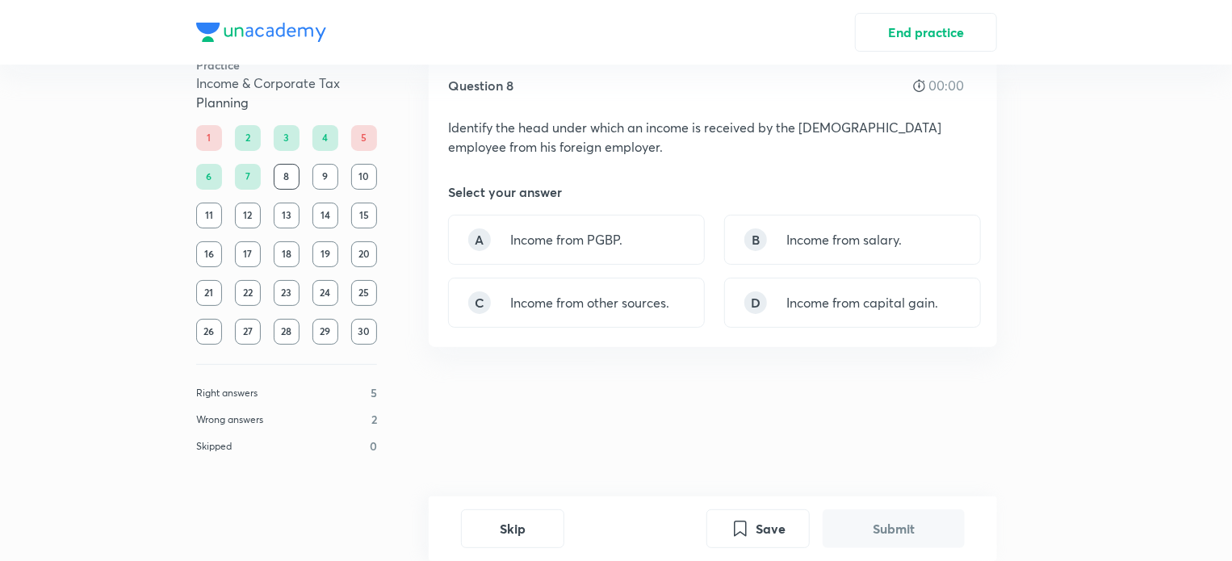
scroll to position [0, 0]
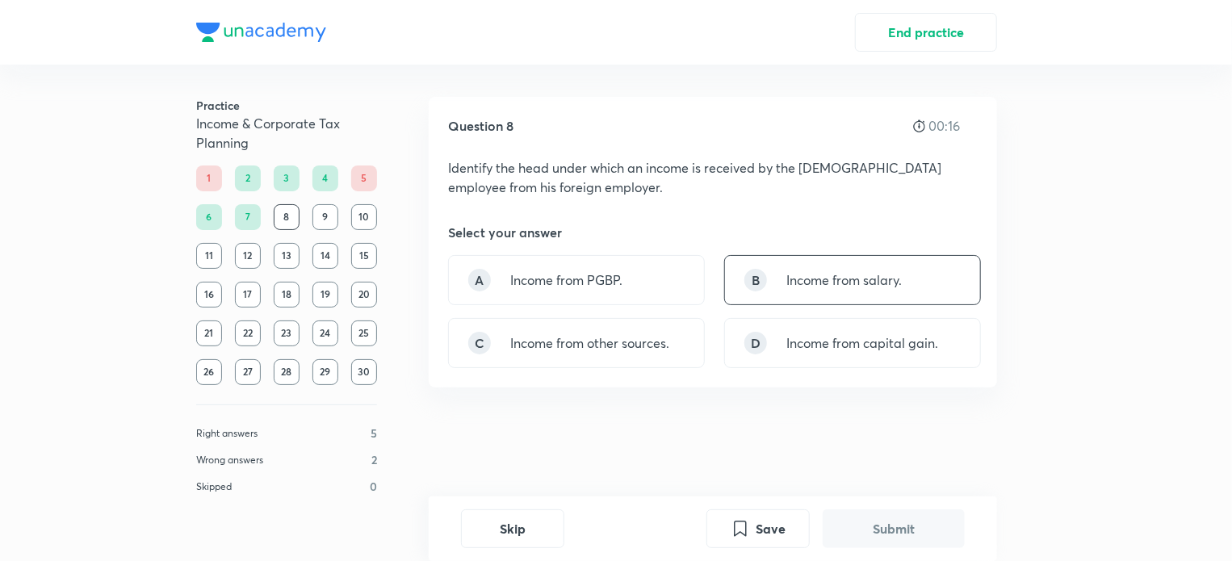
click at [792, 274] on p "Income from salary." at bounding box center [844, 280] width 115 height 19
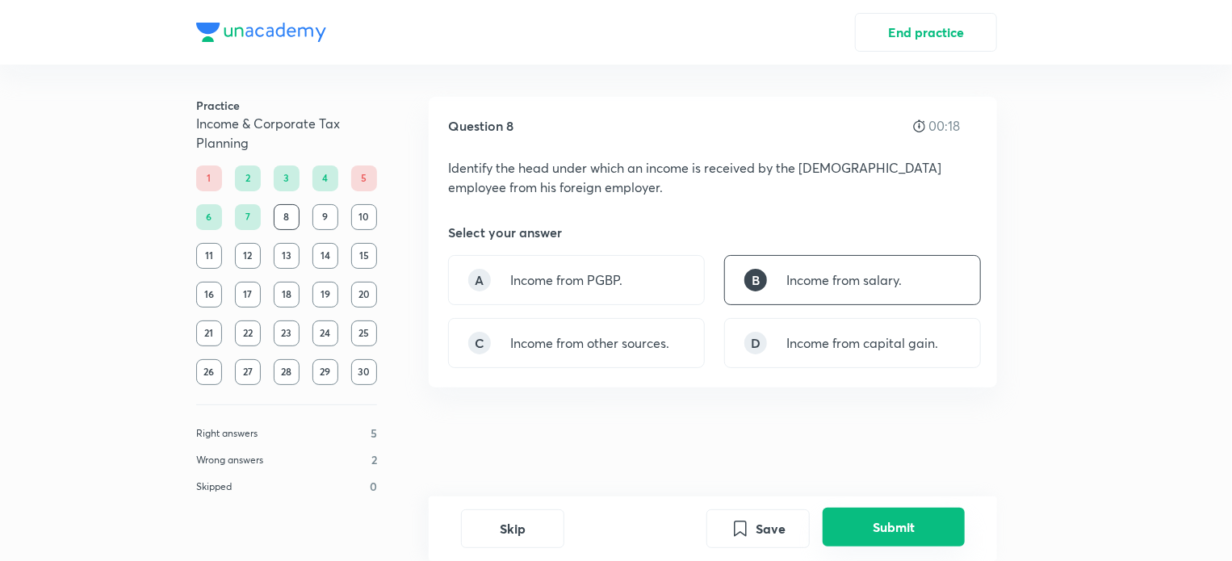
click at [866, 514] on button "Submit" at bounding box center [894, 527] width 142 height 39
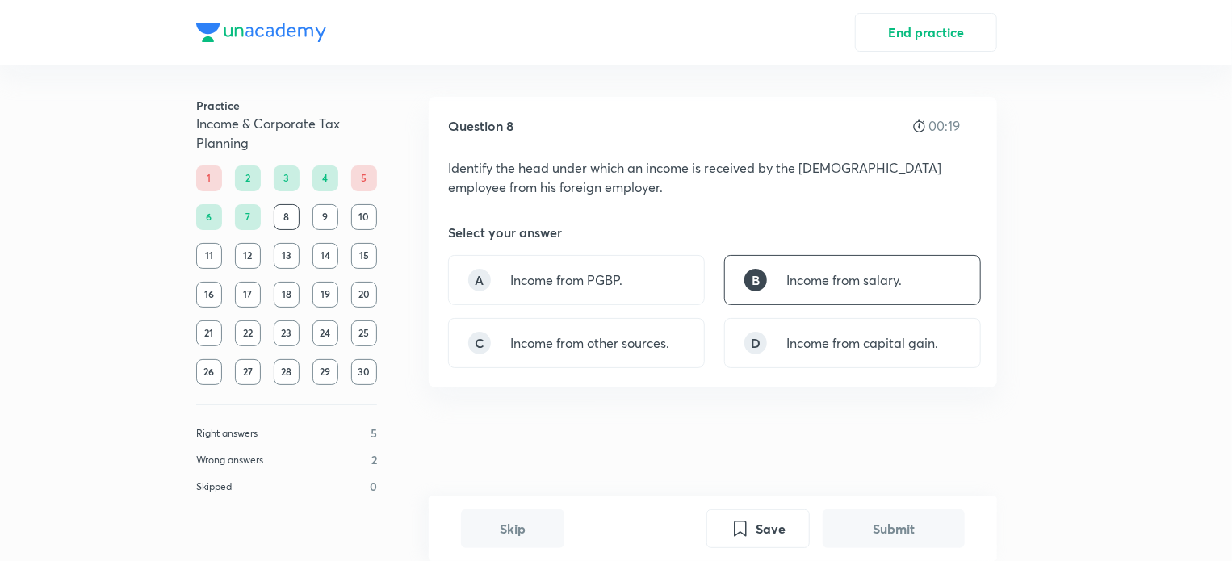
scroll to position [393, 0]
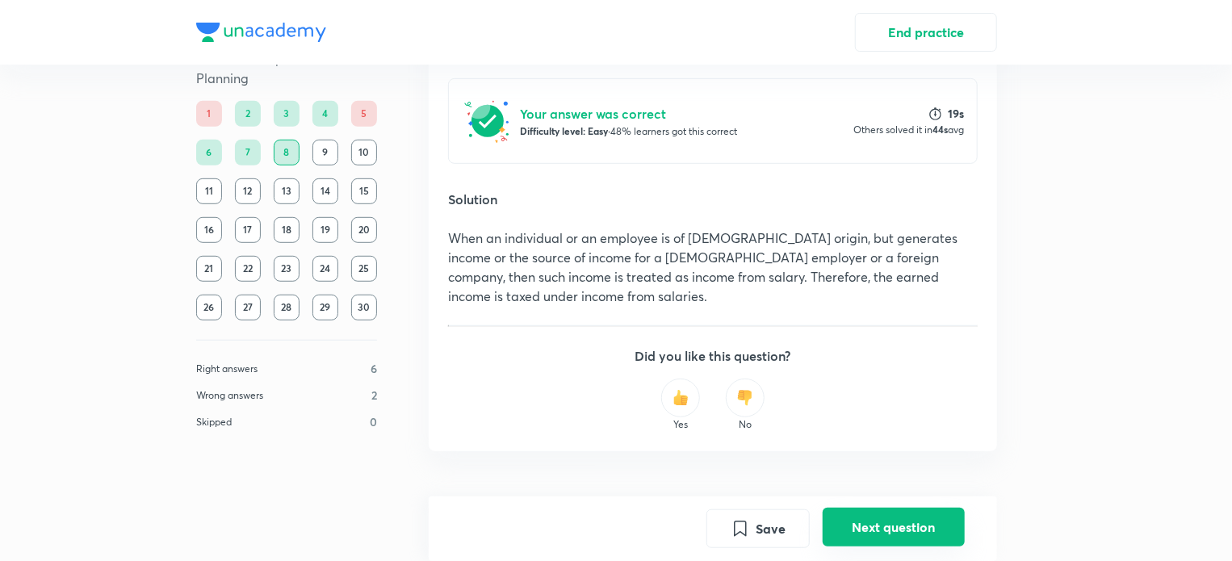
click at [895, 535] on button "Next question" at bounding box center [894, 527] width 142 height 39
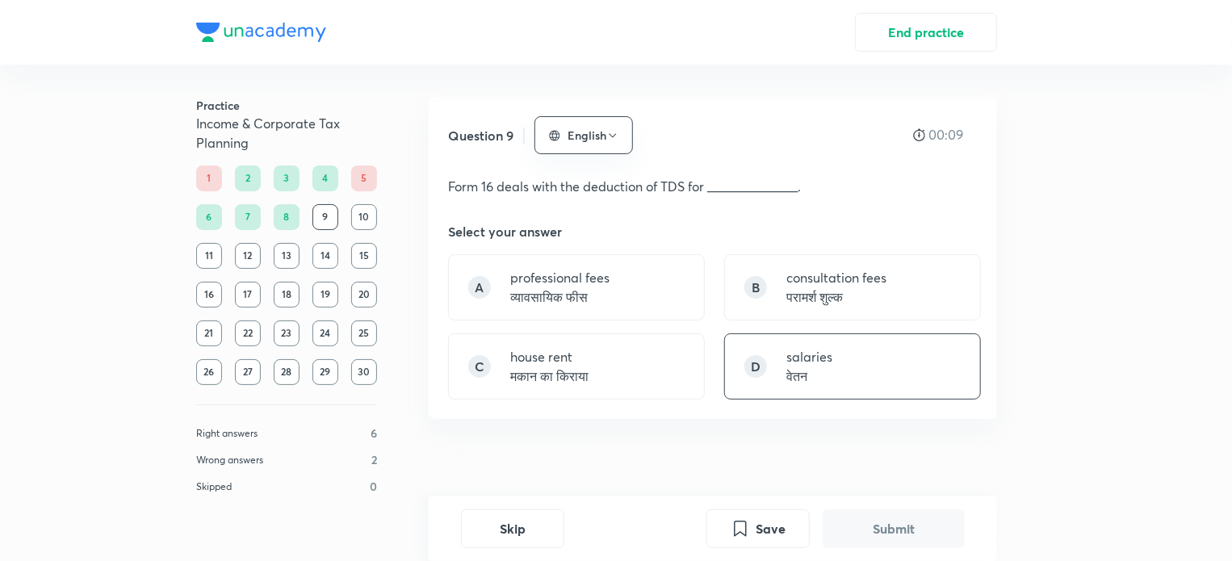
click at [765, 363] on div "D" at bounding box center [756, 366] width 23 height 23
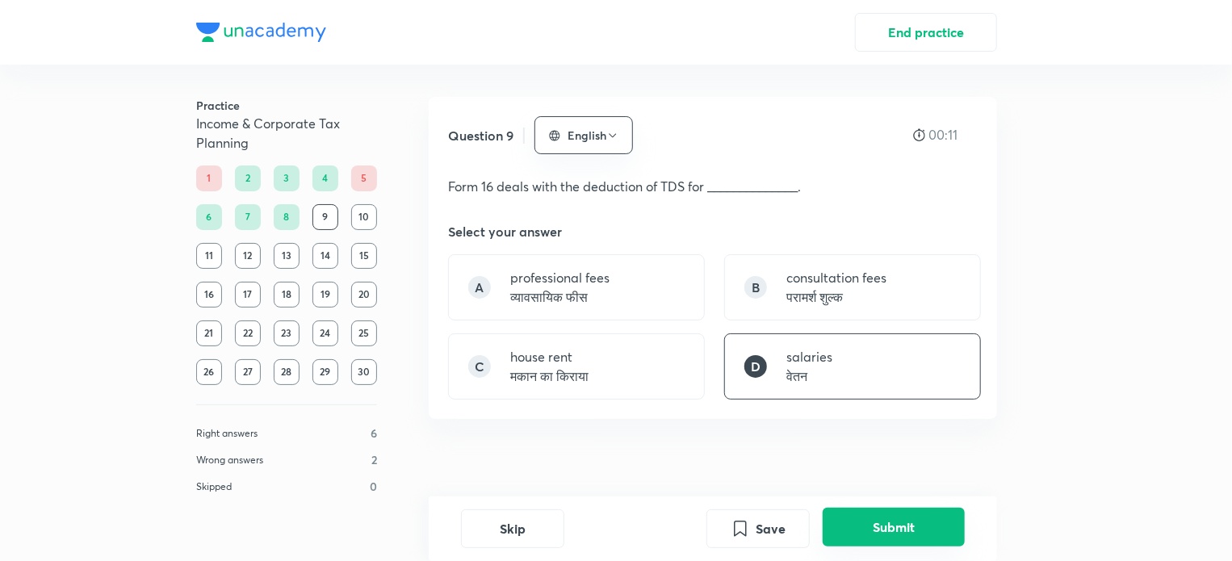
click at [891, 533] on button "Submit" at bounding box center [894, 527] width 142 height 39
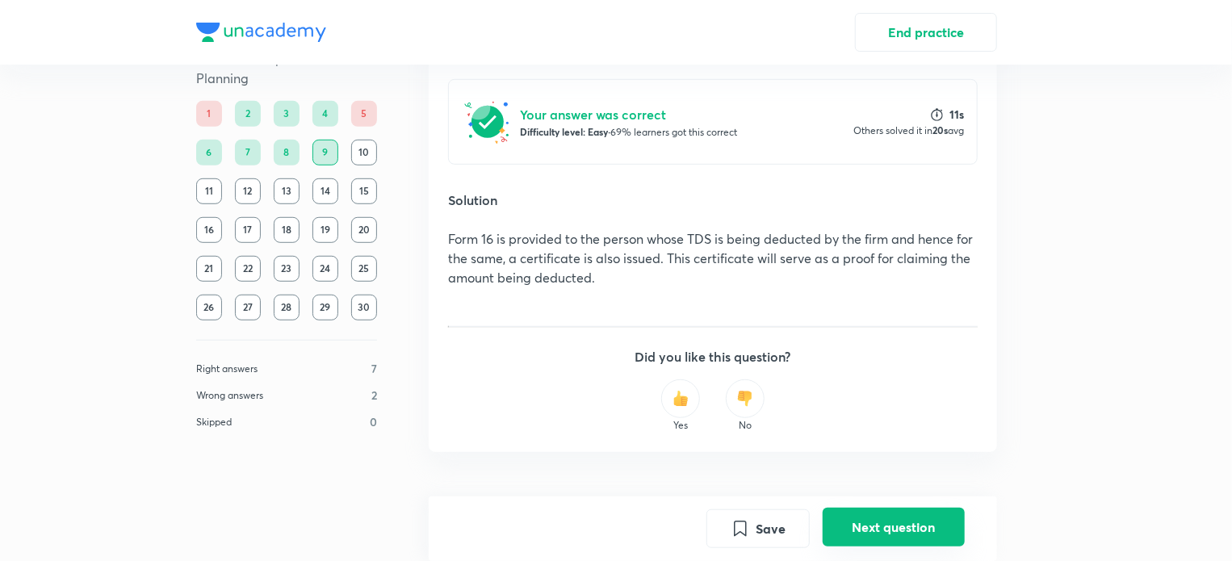
click at [912, 543] on button "Next question" at bounding box center [894, 527] width 142 height 39
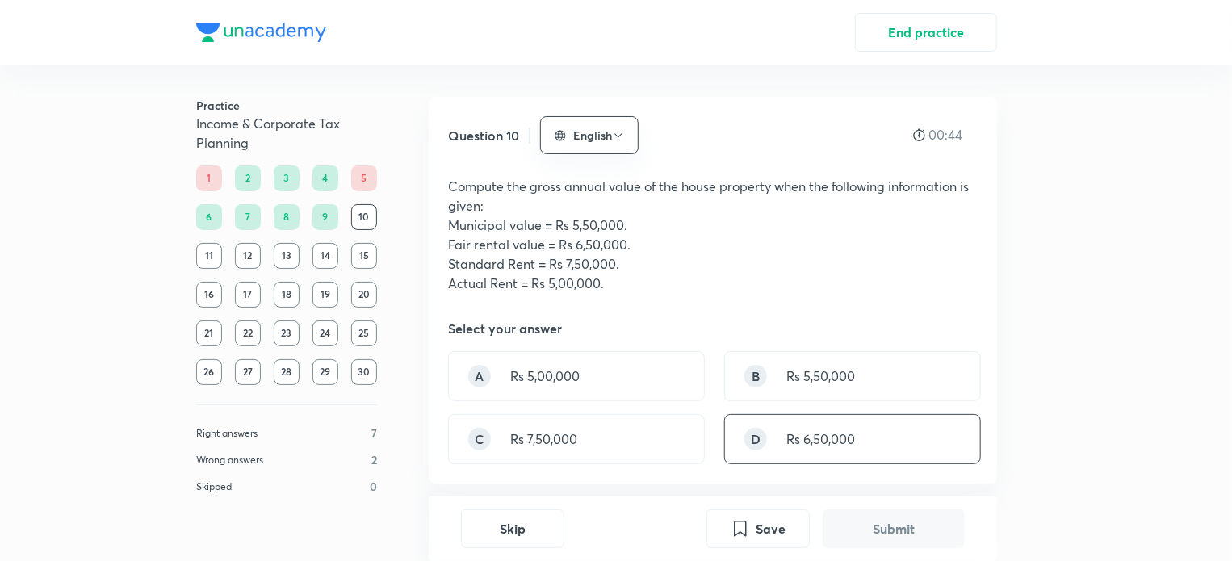
click at [799, 458] on div "D Rs 6,50,000" at bounding box center [852, 439] width 257 height 50
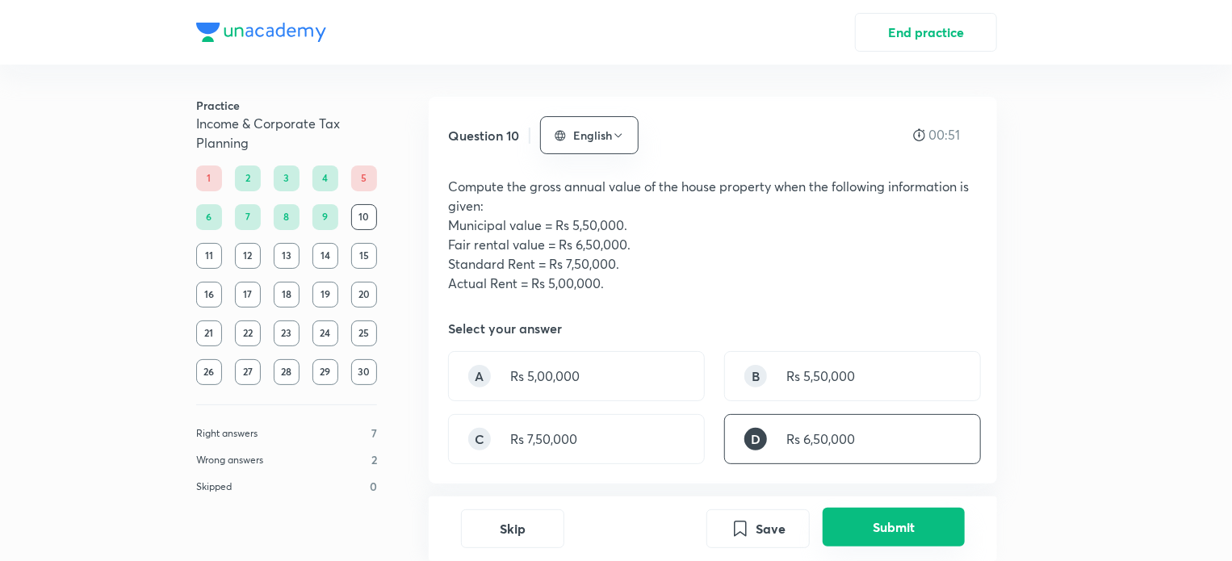
click at [900, 527] on button "Submit" at bounding box center [894, 527] width 142 height 39
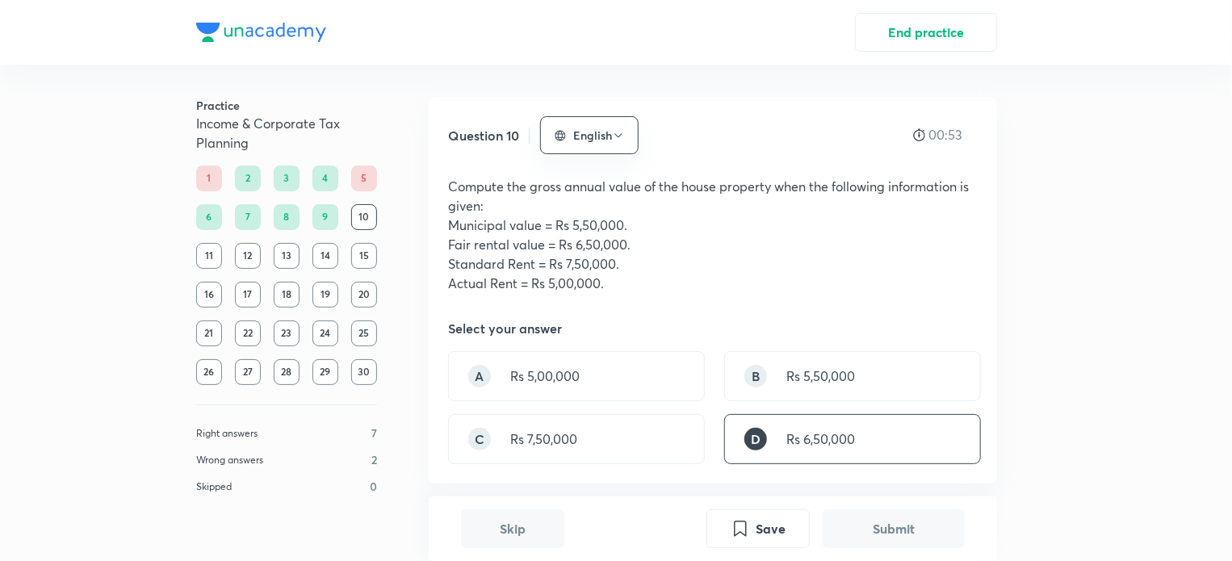
scroll to position [514, 0]
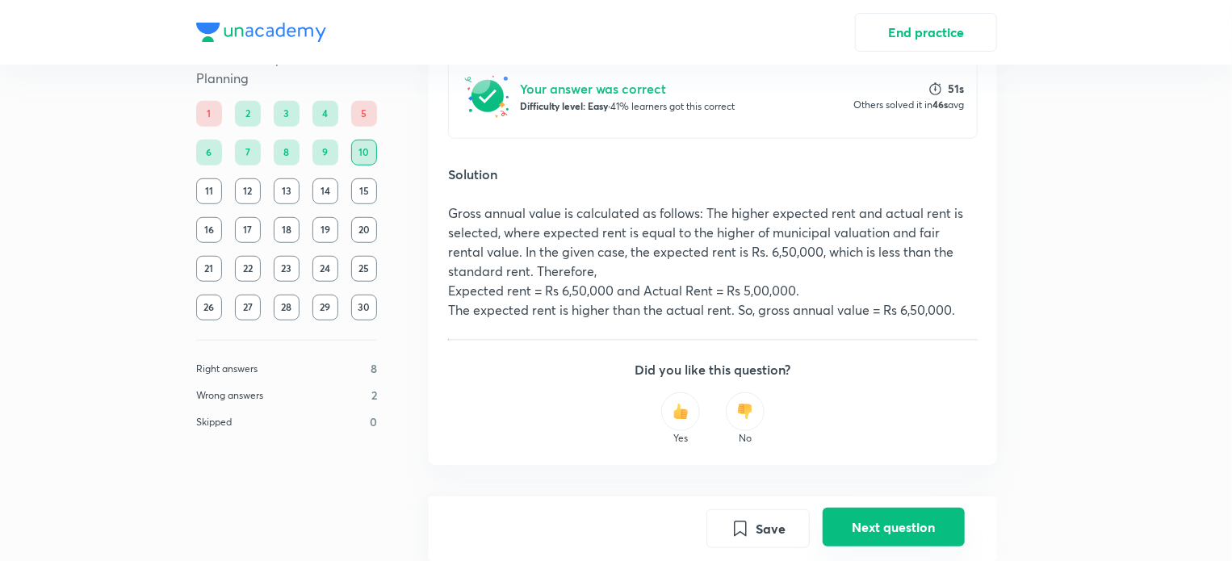
click at [870, 527] on button "Next question" at bounding box center [894, 527] width 142 height 39
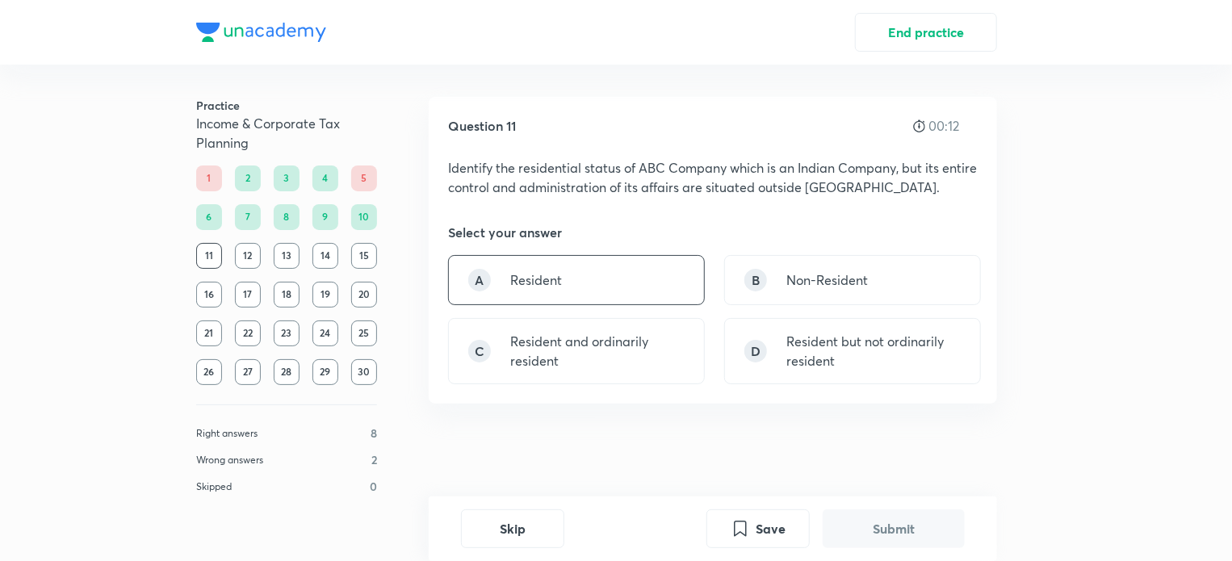
click at [578, 287] on div "A Resident" at bounding box center [576, 280] width 257 height 50
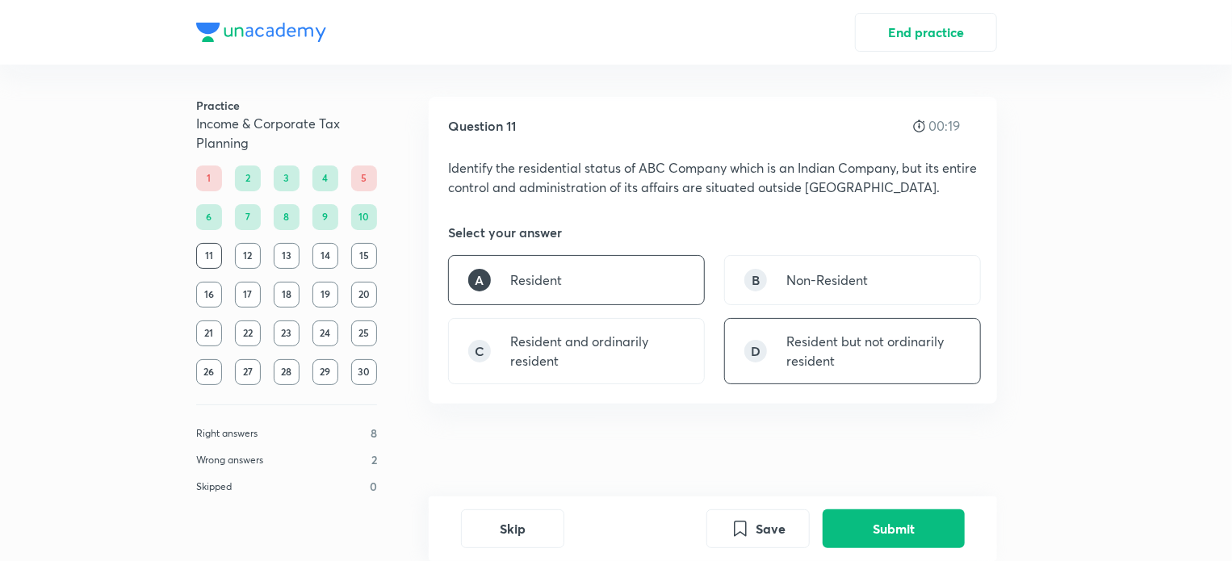
click at [837, 372] on div "D Resident but not ordinarily resident" at bounding box center [852, 351] width 257 height 66
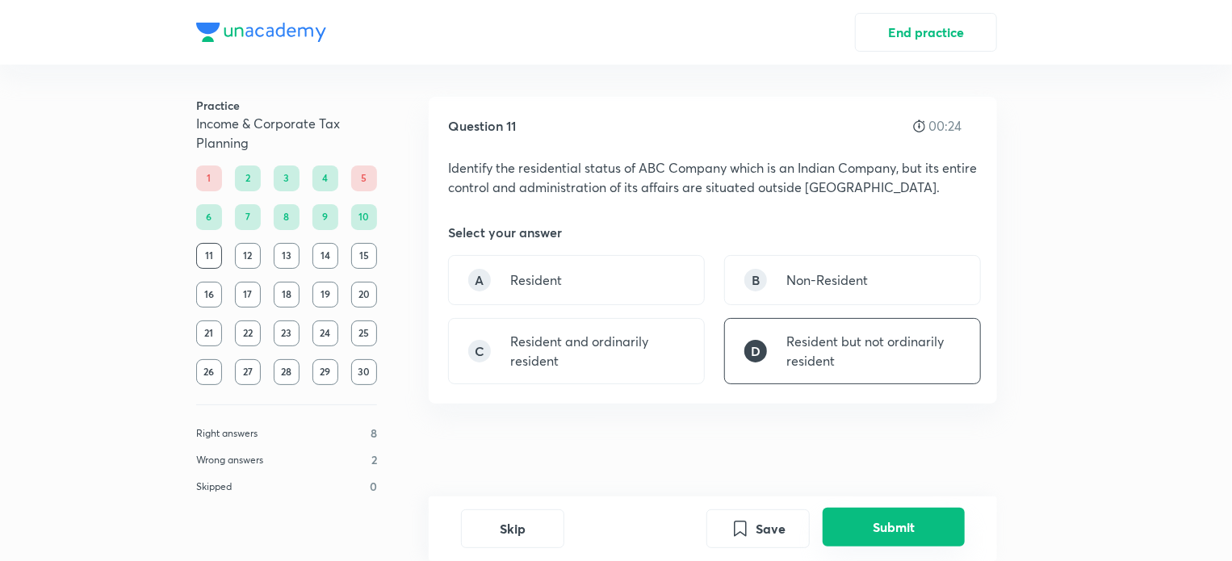
click at [889, 524] on button "Submit" at bounding box center [894, 527] width 142 height 39
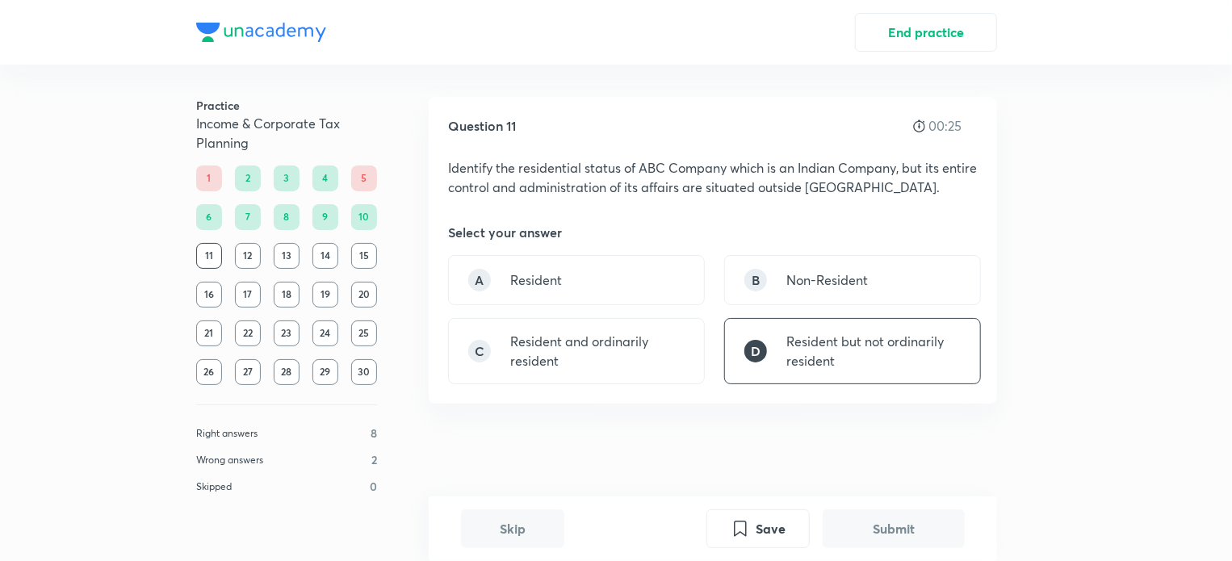
scroll to position [409, 0]
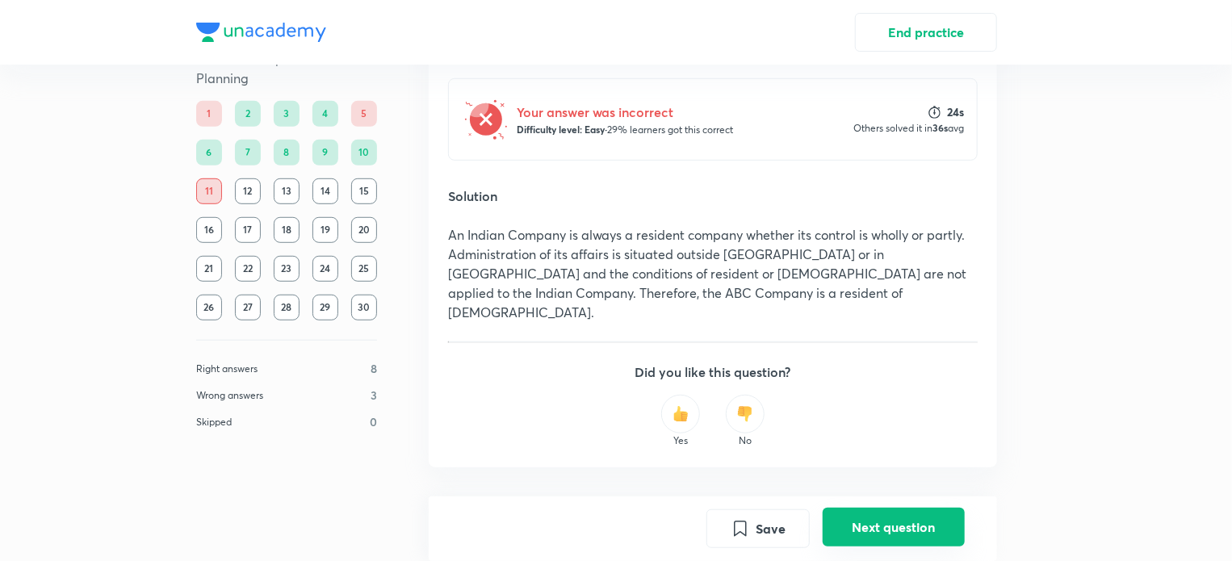
click at [891, 520] on button "Next question" at bounding box center [894, 527] width 142 height 39
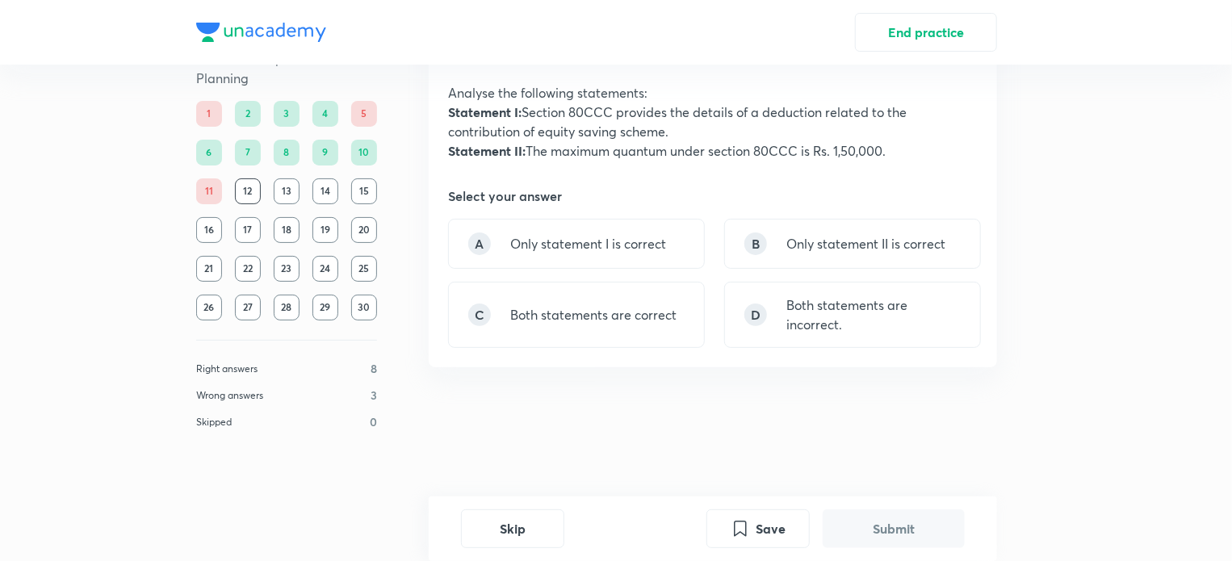
scroll to position [0, 0]
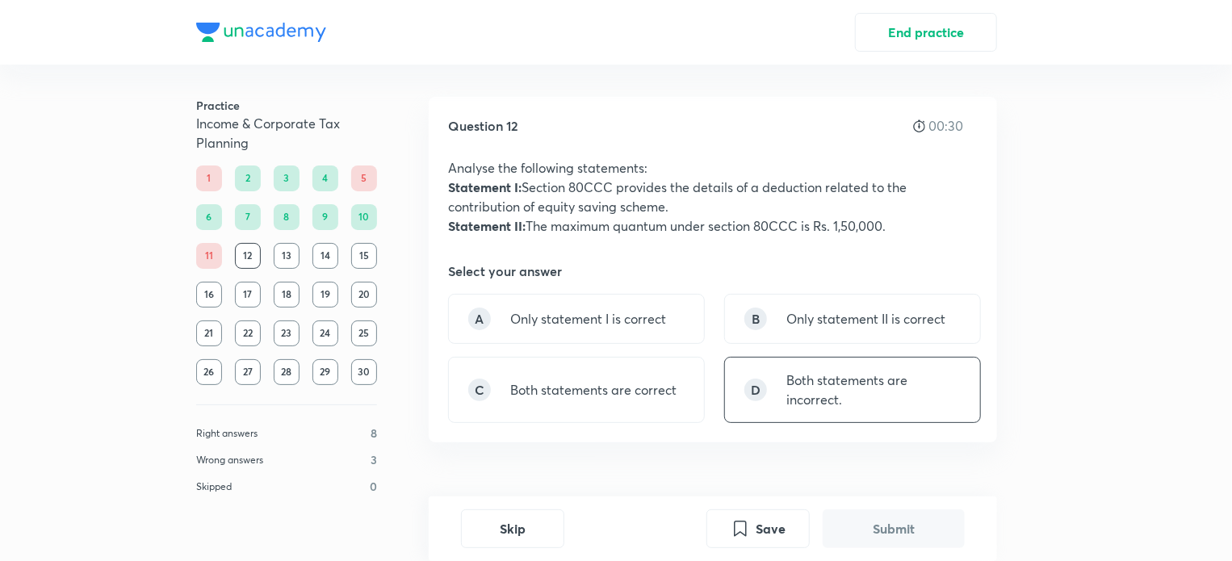
click at [793, 373] on p "Both statements are incorrect." at bounding box center [874, 390] width 174 height 39
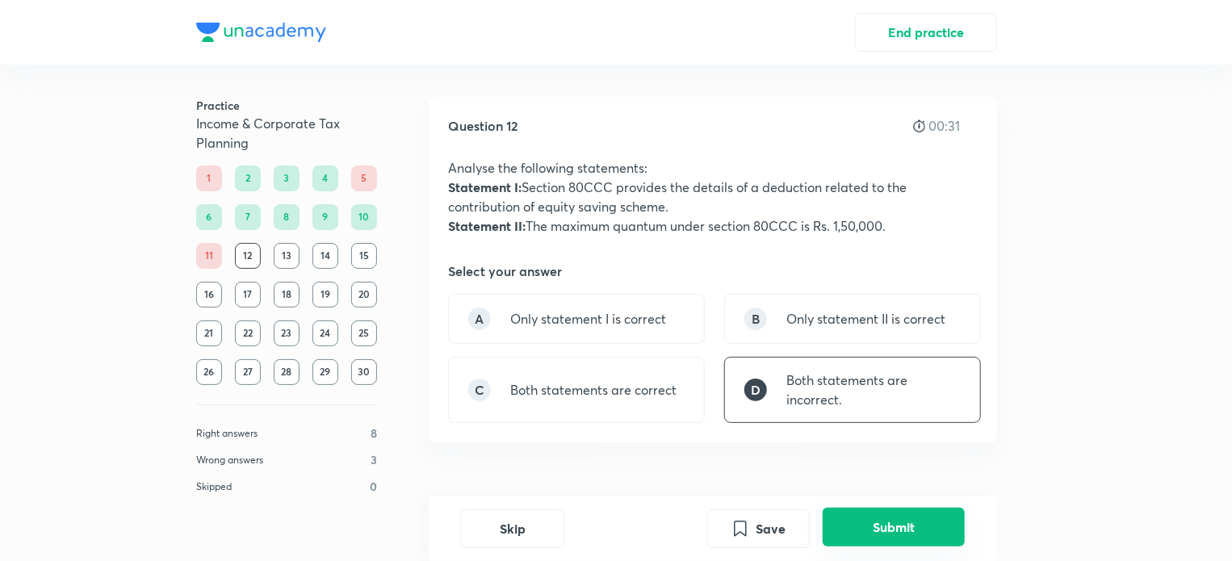
click at [889, 532] on button "Submit" at bounding box center [894, 527] width 142 height 39
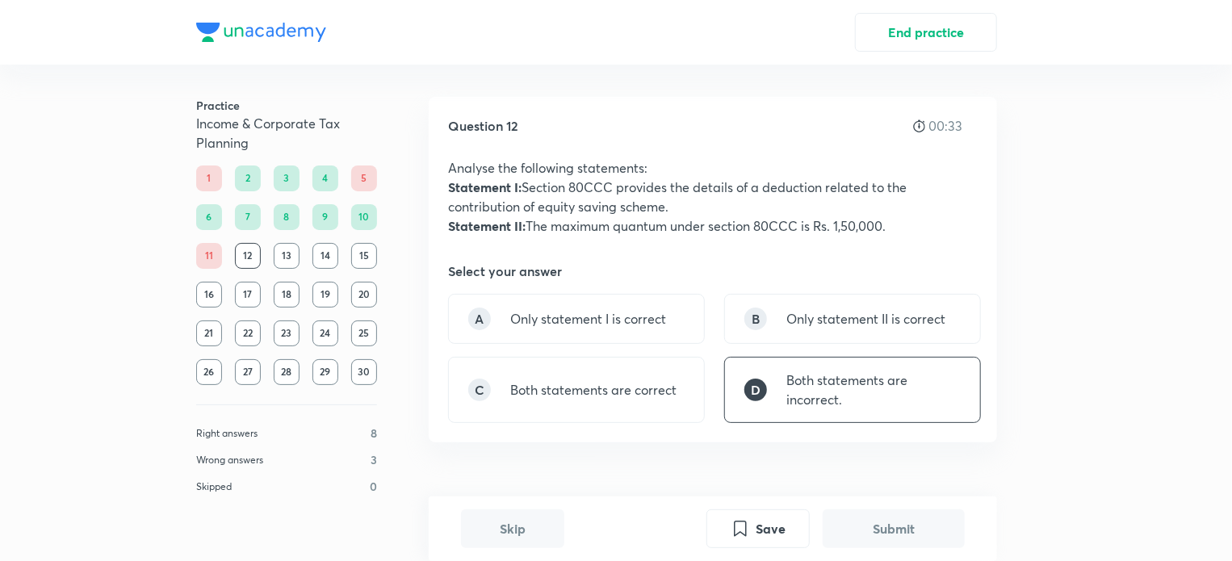
scroll to position [448, 0]
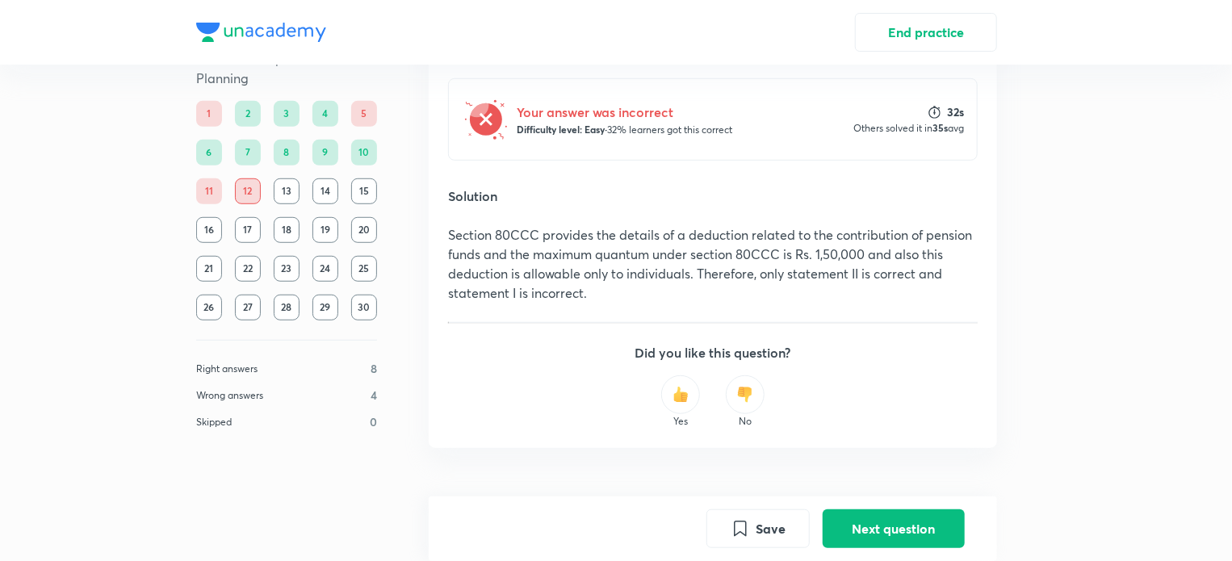
click at [248, 191] on div "12" at bounding box center [248, 191] width 26 height 26
click at [930, 106] on img at bounding box center [935, 112] width 12 height 13
click at [627, 104] on h5 "Your answer was incorrect" at bounding box center [625, 112] width 216 height 19
click at [754, 530] on button "Save" at bounding box center [758, 527] width 103 height 39
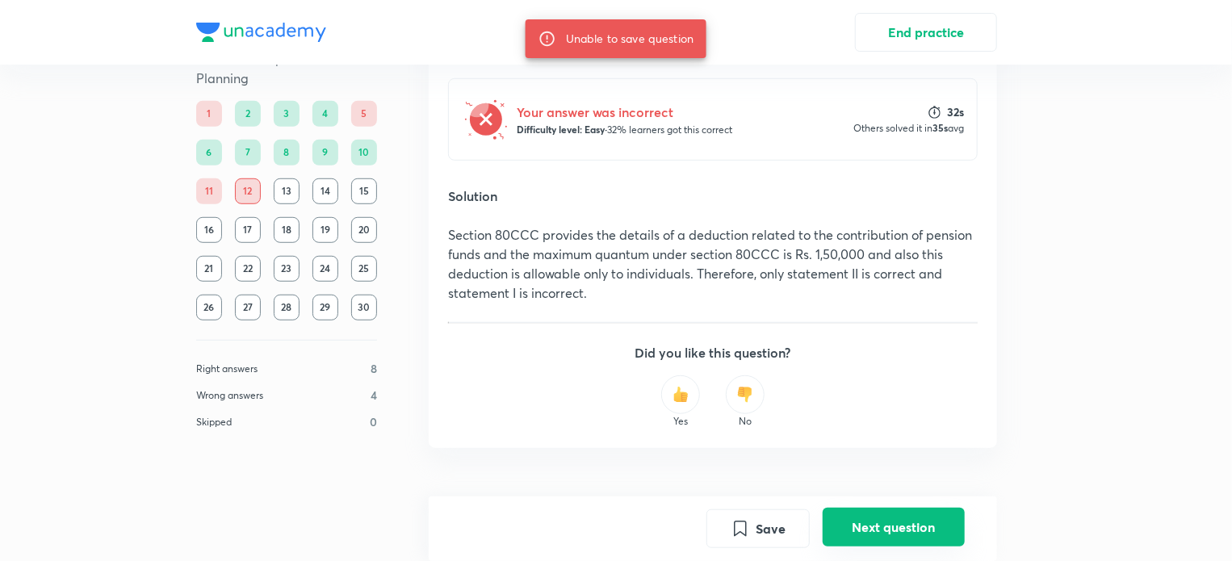
click at [891, 527] on button "Next question" at bounding box center [894, 527] width 142 height 39
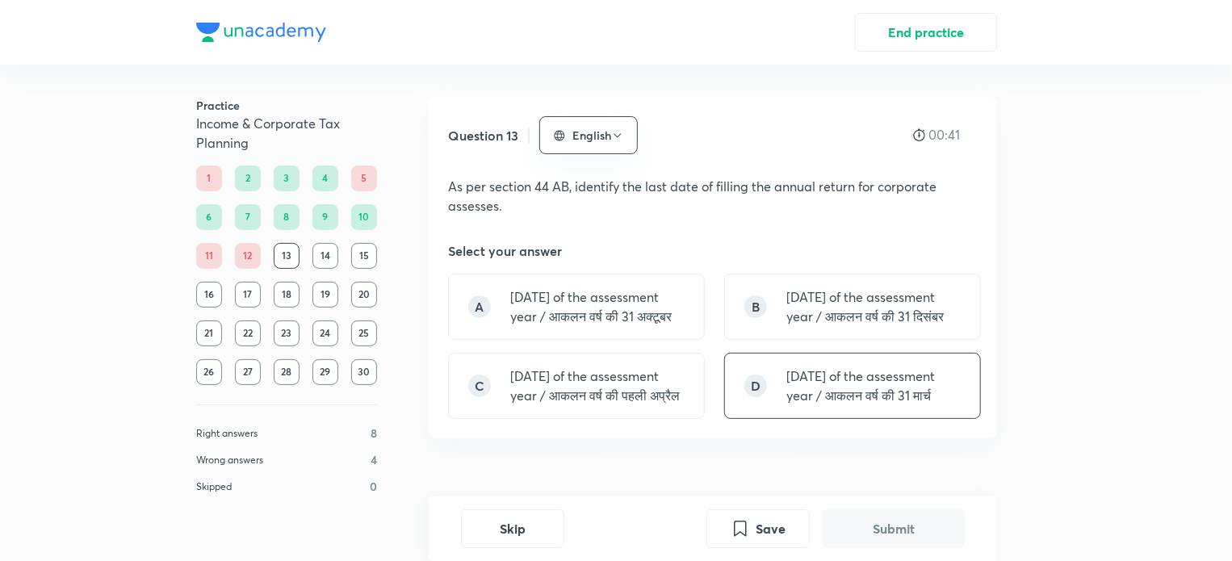
click at [816, 405] on p "[DATE] of the assessment year / आकलन वर्ष की 31 मार्च" at bounding box center [874, 386] width 174 height 39
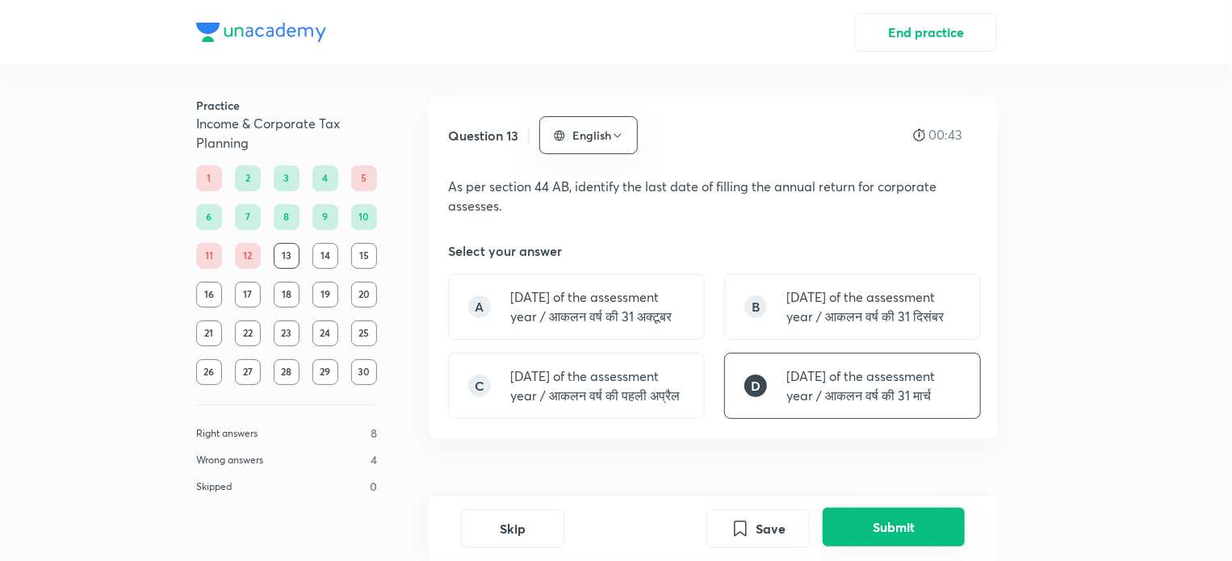
click at [878, 526] on button "Submit" at bounding box center [894, 527] width 142 height 39
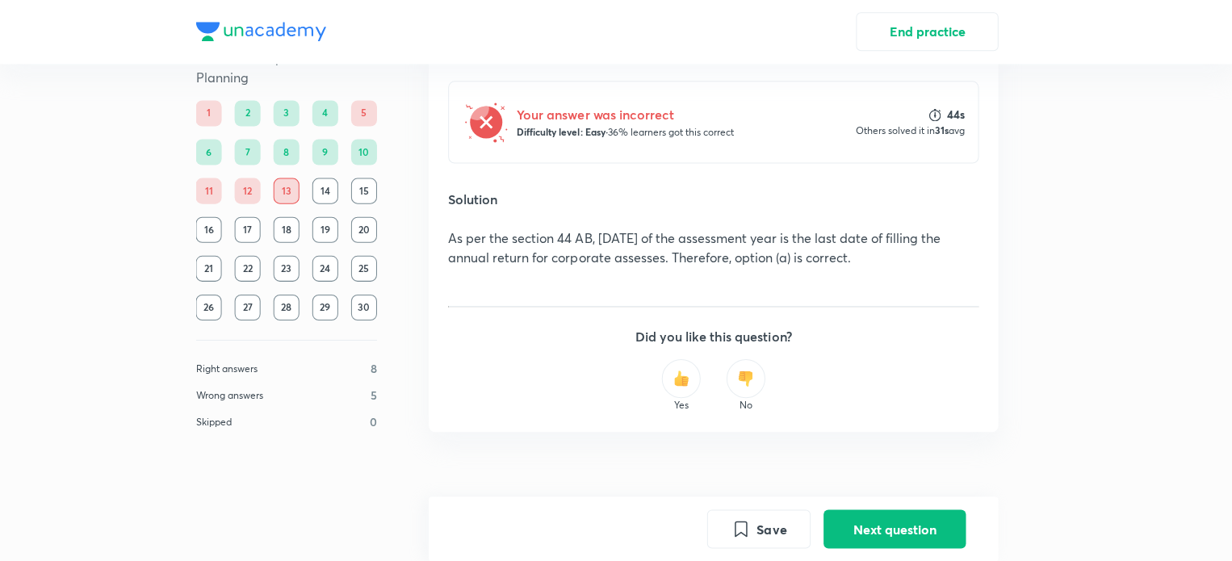
scroll to position [478, 0]
click at [869, 528] on button "Next question" at bounding box center [894, 527] width 142 height 39
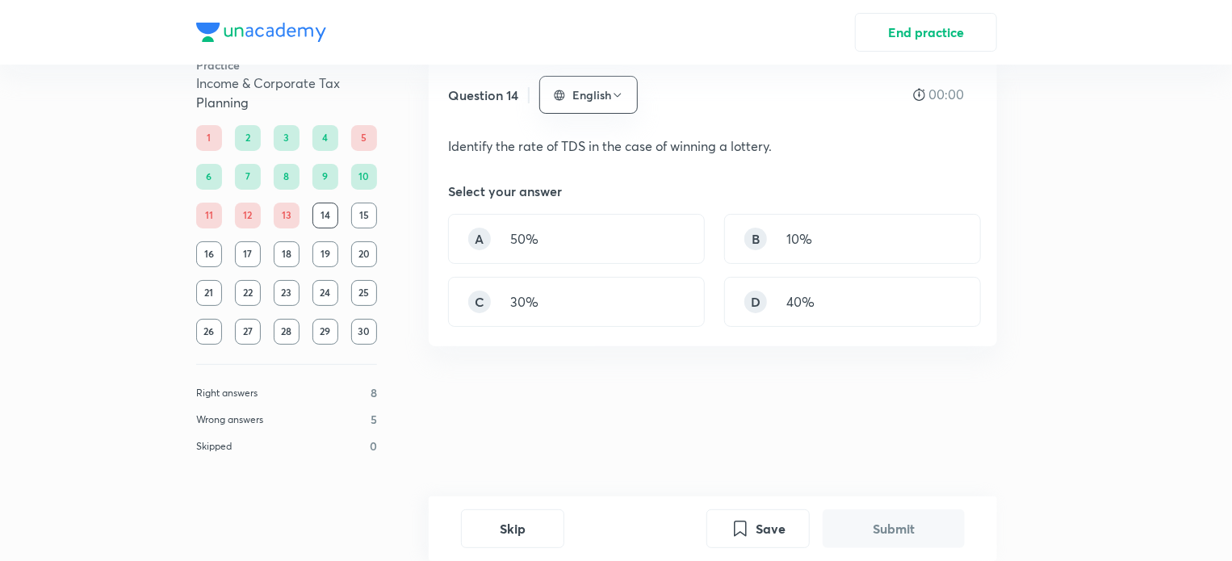
scroll to position [0, 0]
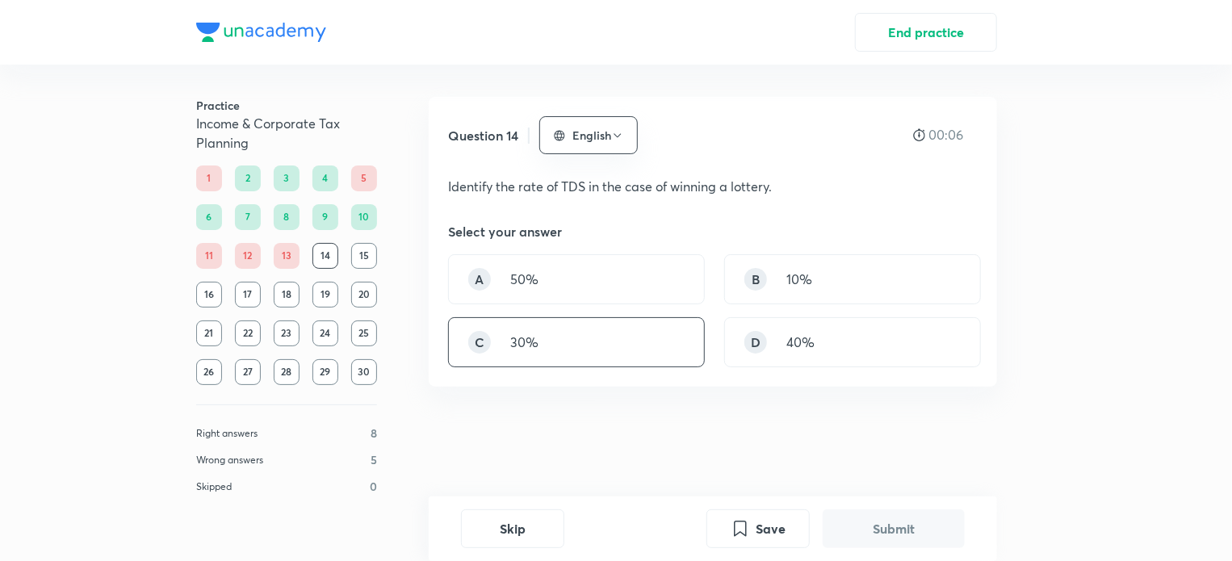
click at [562, 331] on div "C 30%" at bounding box center [576, 342] width 257 height 50
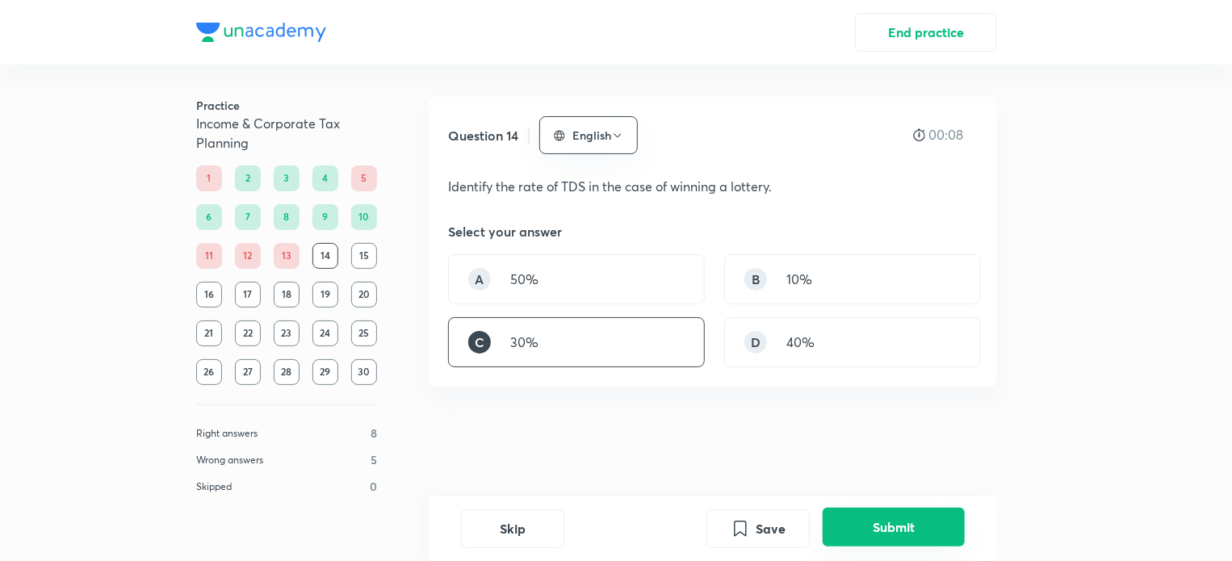
click at [873, 528] on button "Submit" at bounding box center [894, 527] width 142 height 39
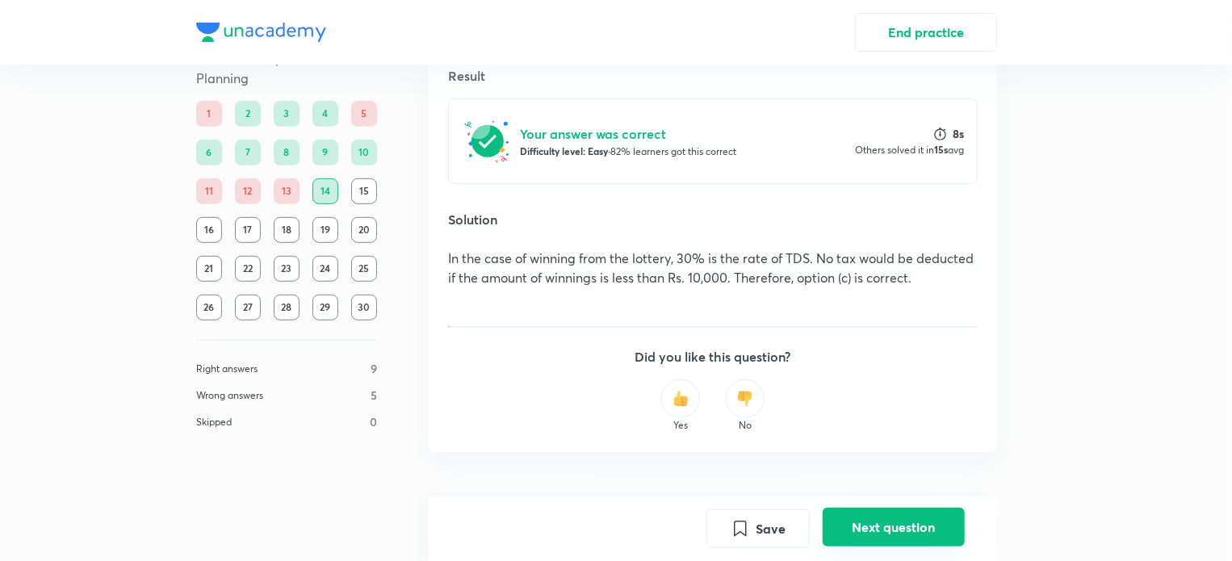
click at [872, 542] on button "Next question" at bounding box center [894, 527] width 142 height 39
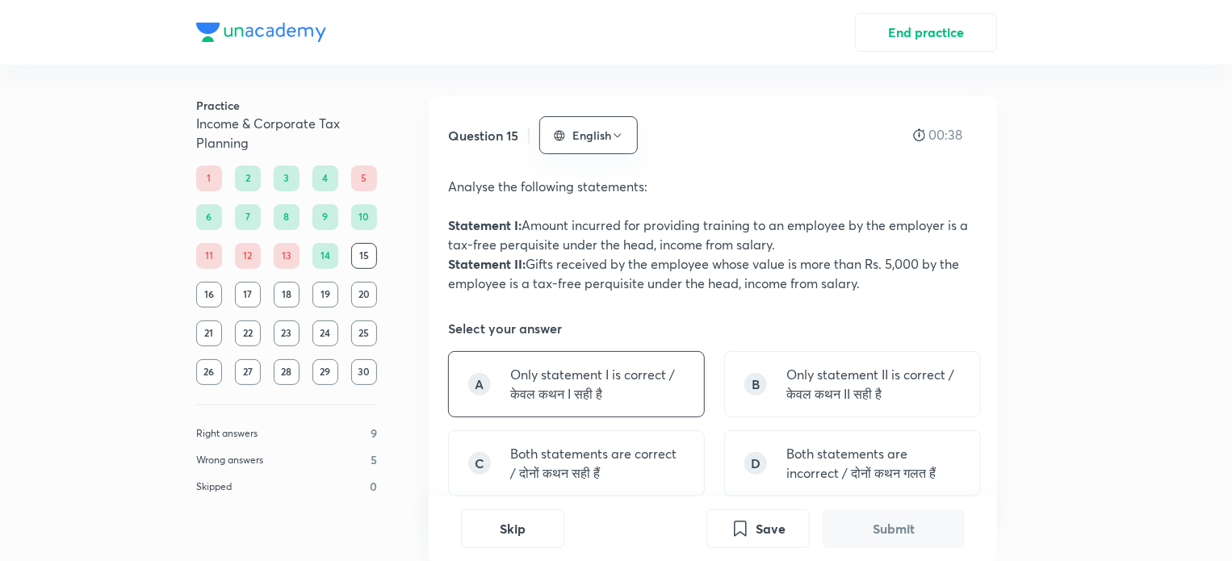
click at [643, 385] on p "Only statement I is correct / केवल कथन I सही है" at bounding box center [597, 384] width 174 height 39
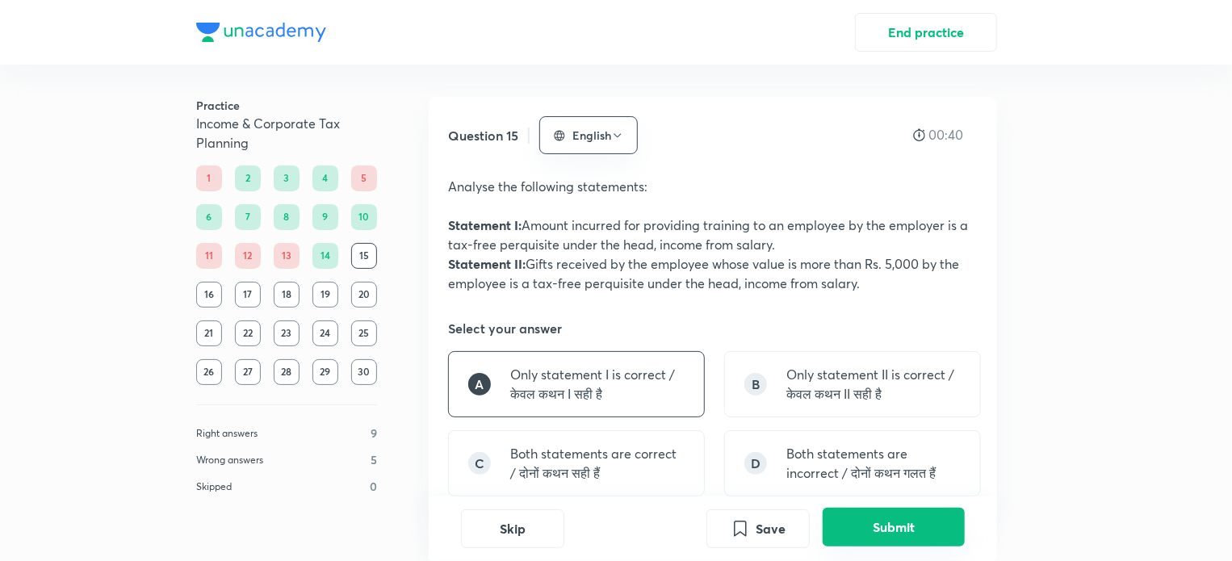
click at [870, 533] on button "Submit" at bounding box center [894, 527] width 142 height 39
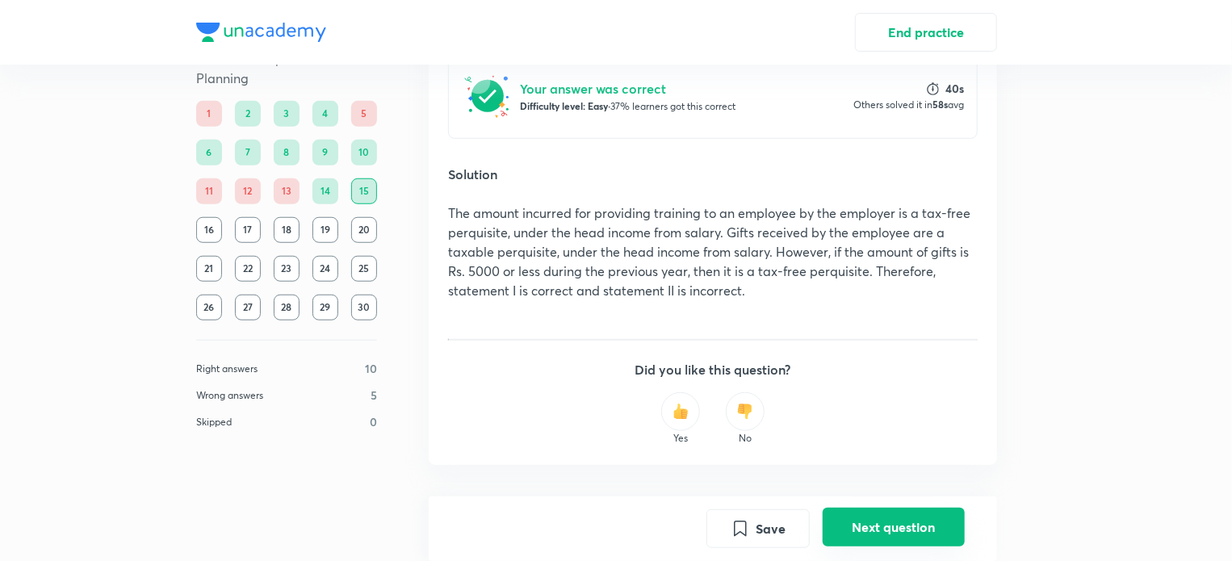
click at [887, 527] on button "Next question" at bounding box center [894, 527] width 142 height 39
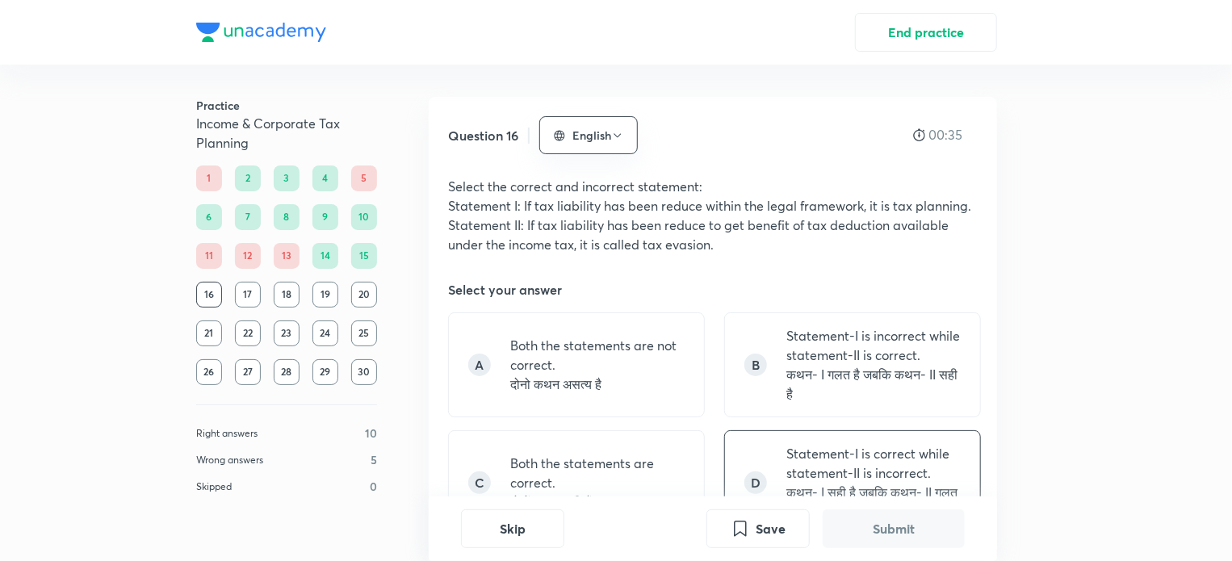
click at [774, 451] on div "D Statement-I is correct while statement-II is incorrect. कथन- I सही है जबकि कथ…" at bounding box center [852, 482] width 257 height 105
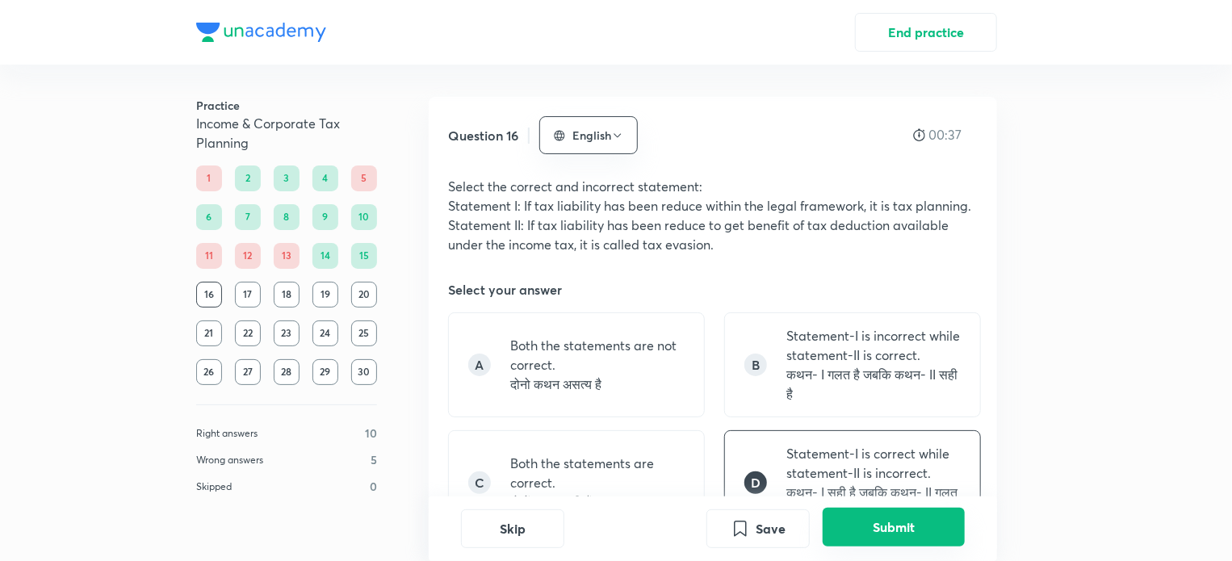
click at [879, 512] on button "Submit" at bounding box center [894, 527] width 142 height 39
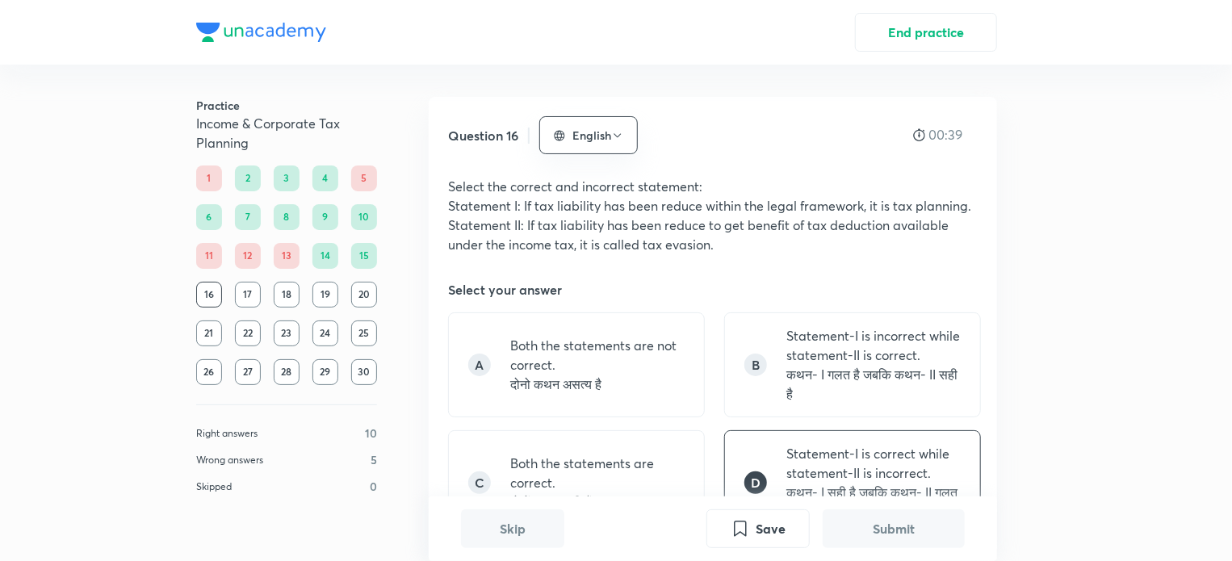
scroll to position [585, 0]
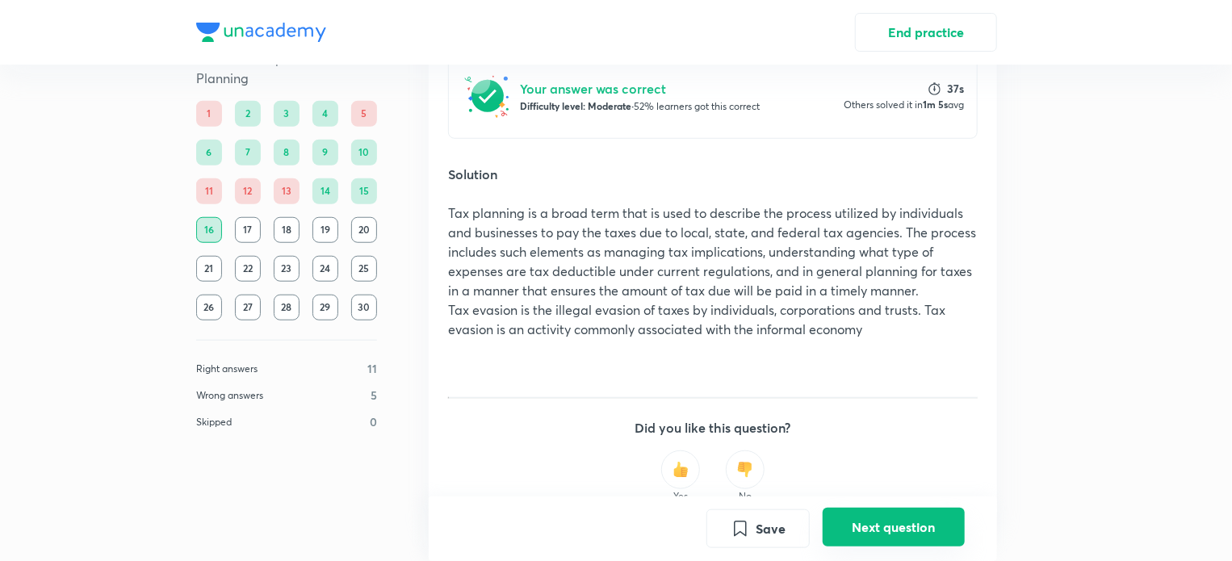
click at [885, 535] on button "Next question" at bounding box center [894, 527] width 142 height 39
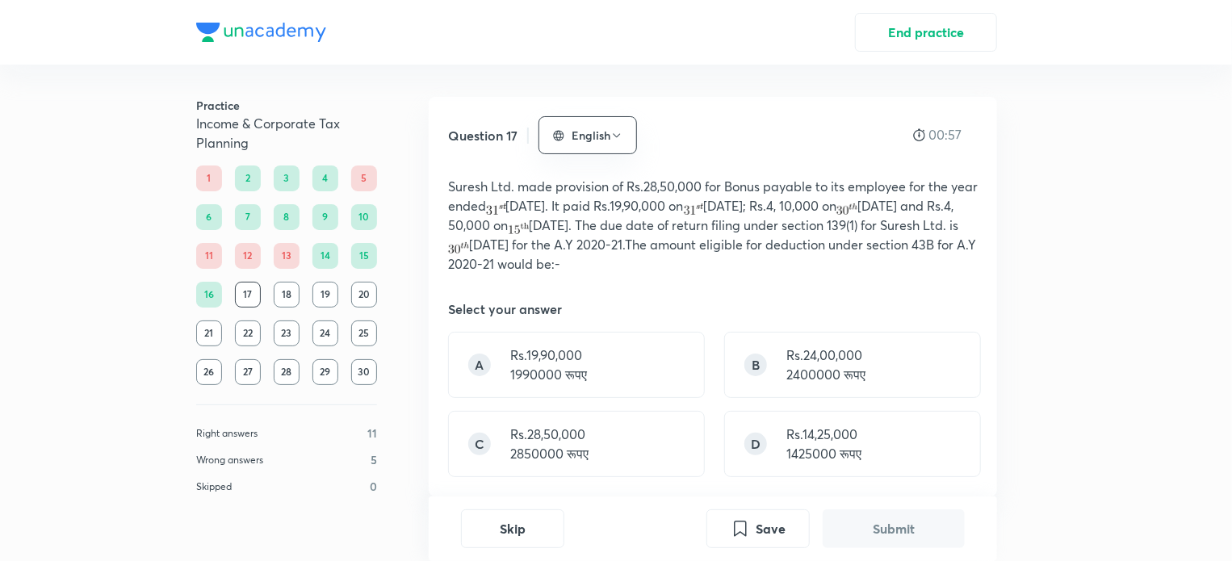
click at [634, 407] on div "A Rs.19,90,000 1990000 रूपए B Rs.24,00,000 2400000 रूपए C Rs.28,50,000 2850000 …" at bounding box center [713, 404] width 530 height 145
click at [626, 458] on div "C Rs.28,50,000 2850000 रूपए" at bounding box center [576, 444] width 257 height 66
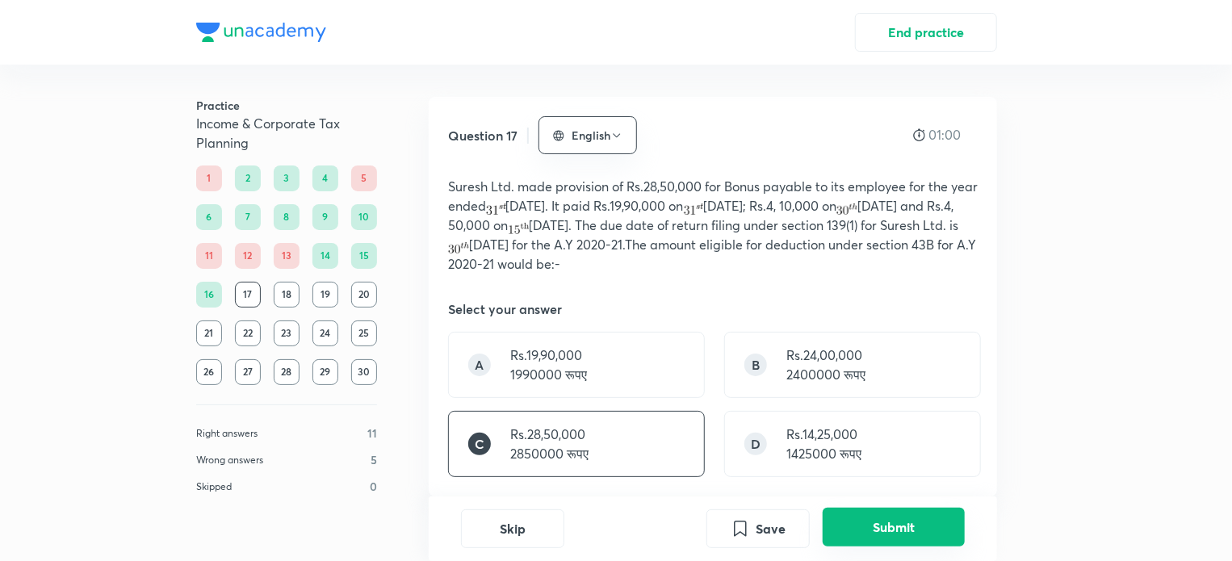
click at [861, 526] on button "Submit" at bounding box center [894, 527] width 142 height 39
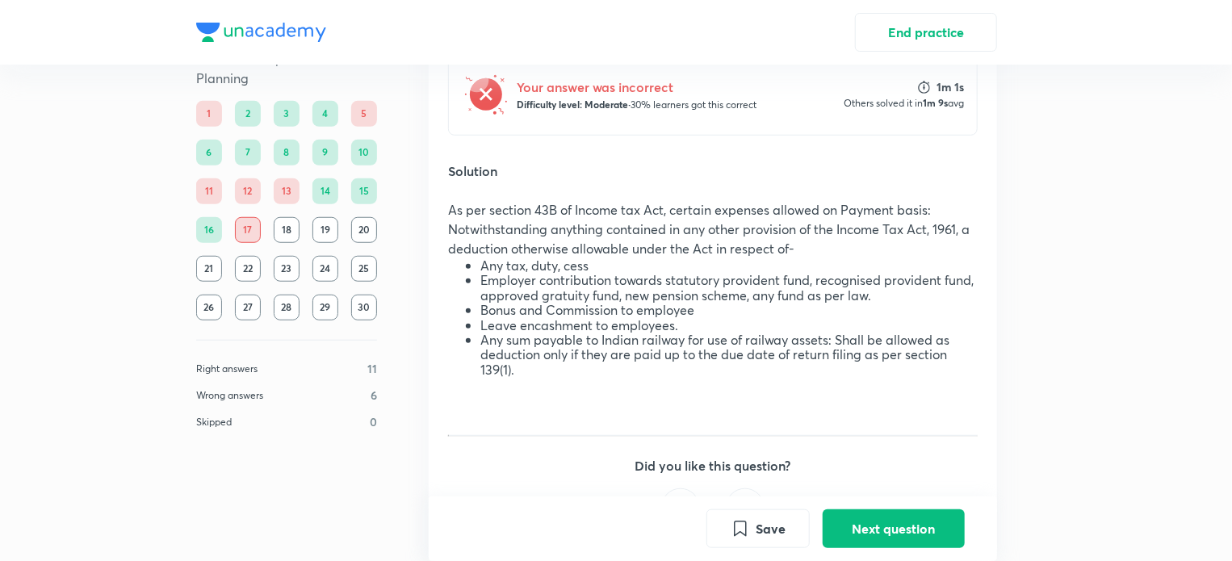
click at [632, 92] on h5 "Your answer was incorrect" at bounding box center [637, 87] width 240 height 19
click at [943, 99] on strong "1m 9s" at bounding box center [935, 102] width 25 height 13
click at [927, 90] on img at bounding box center [924, 87] width 12 height 13
click at [873, 529] on button "Next question" at bounding box center [894, 527] width 142 height 39
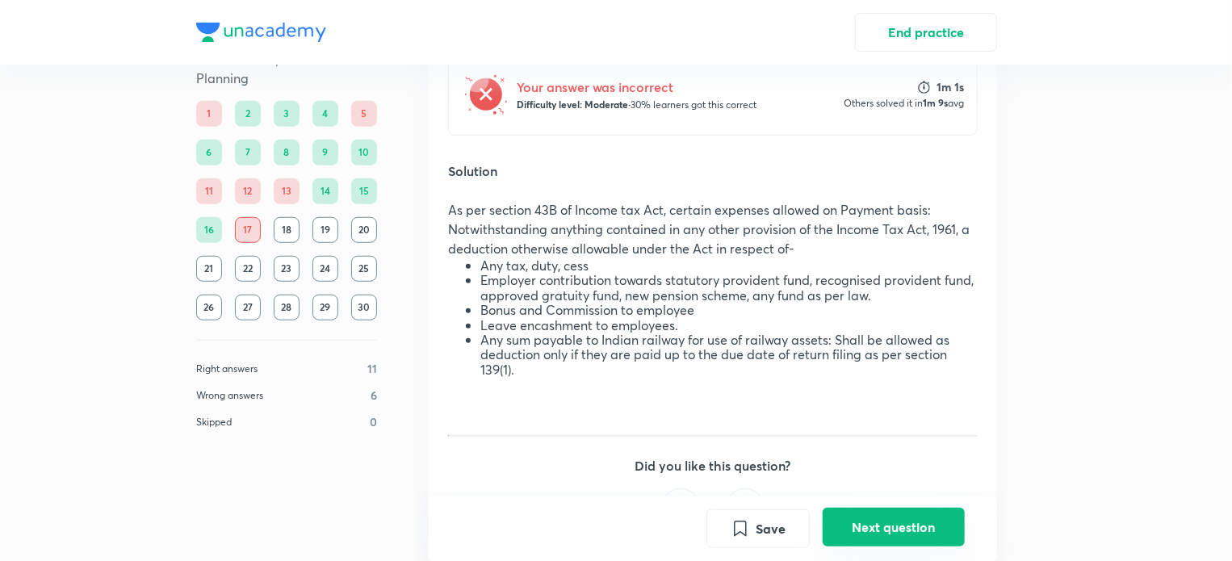
scroll to position [0, 0]
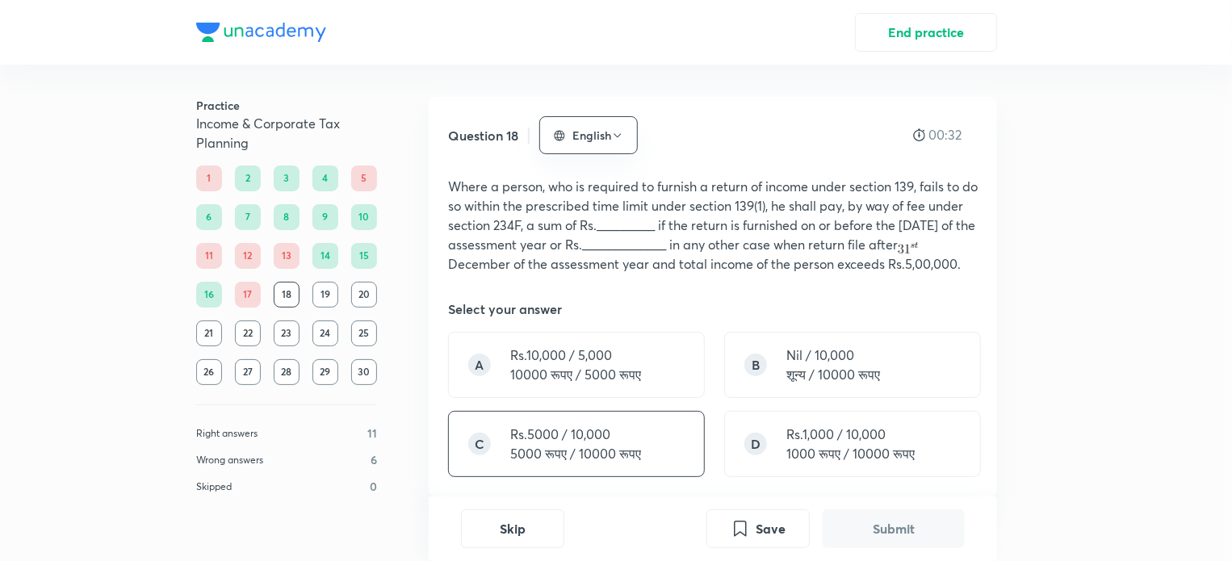
click at [543, 444] on p "Rs.5000 / 10,000" at bounding box center [575, 434] width 131 height 19
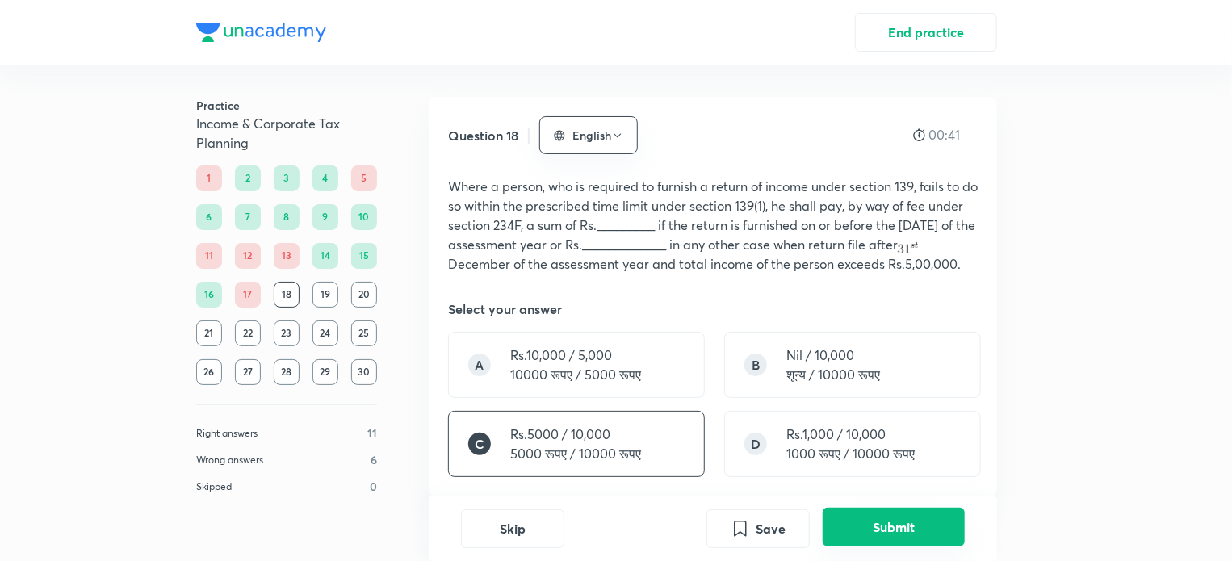
click at [867, 528] on button "Submit" at bounding box center [894, 527] width 142 height 39
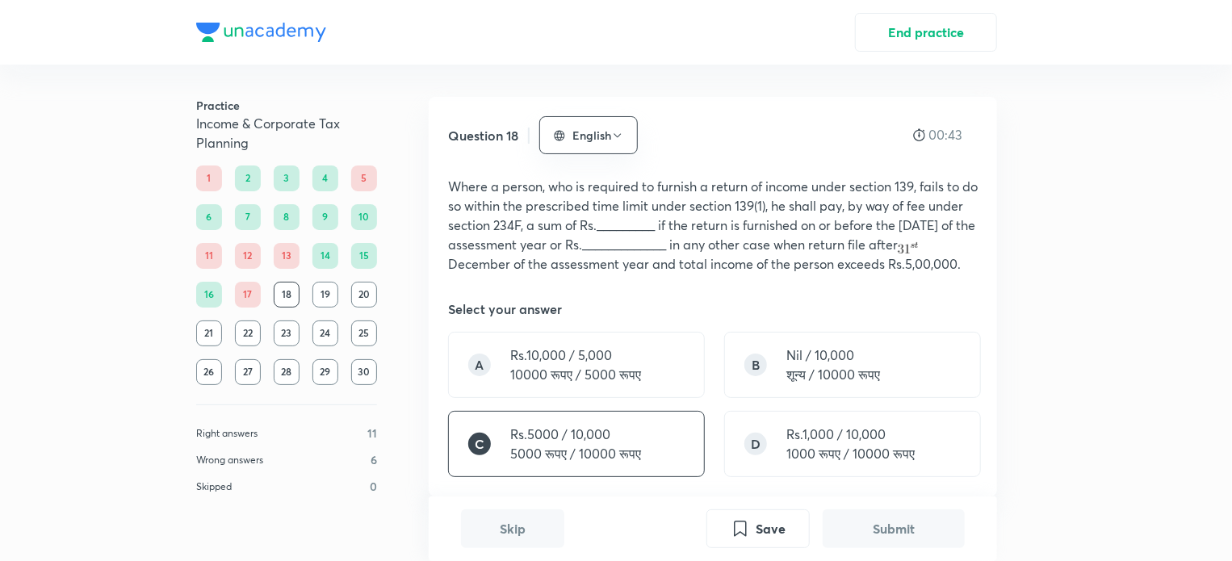
scroll to position [547, 0]
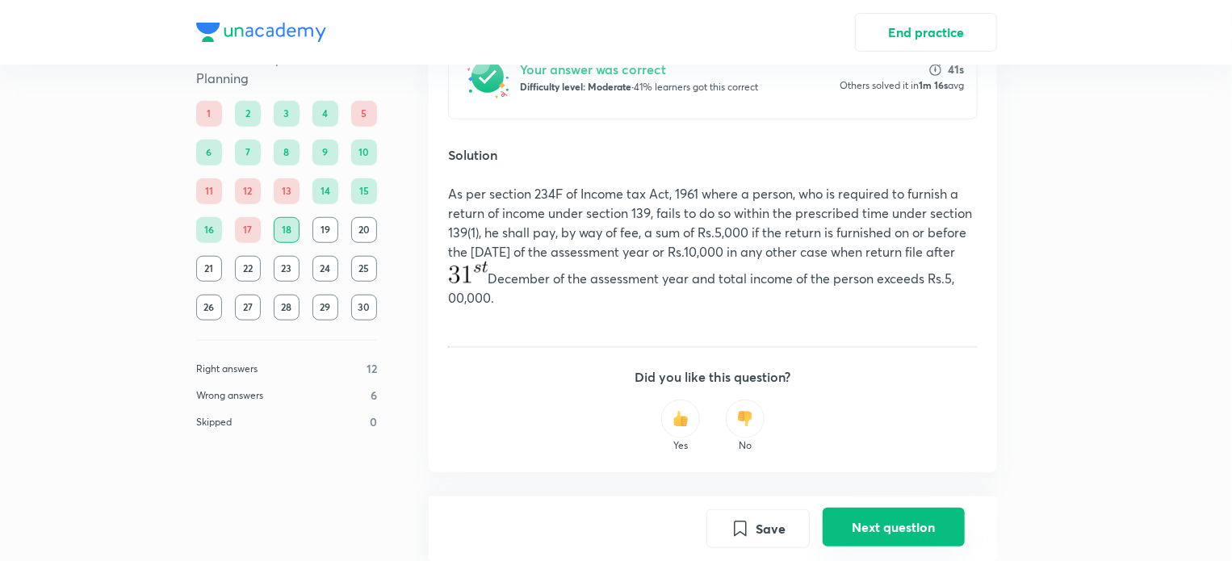
click at [872, 530] on button "Next question" at bounding box center [894, 527] width 142 height 39
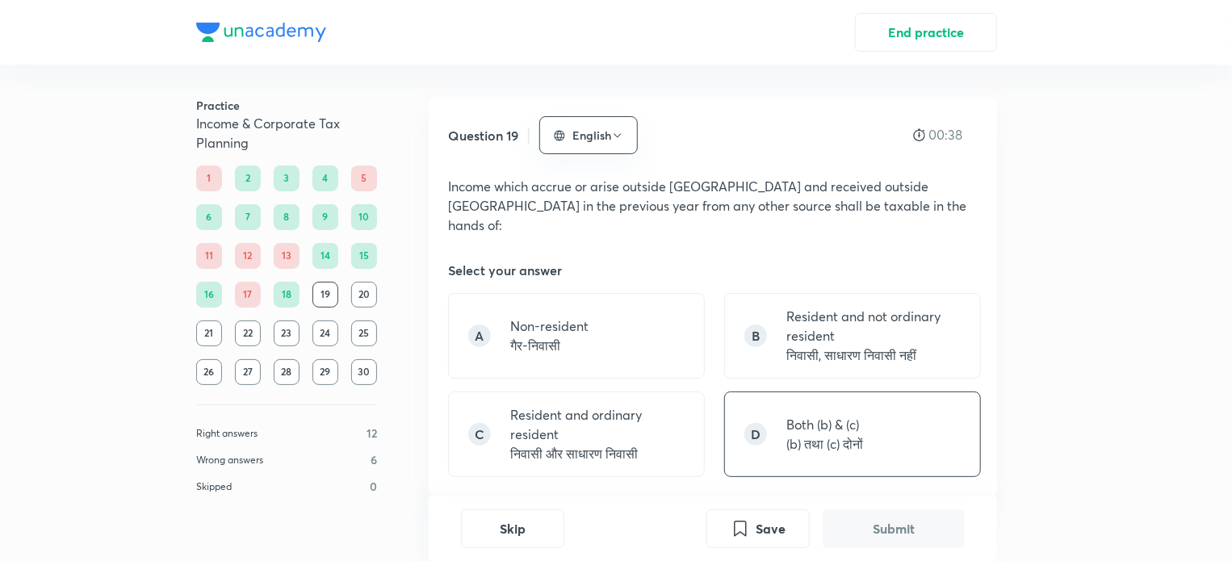
click at [799, 434] on p "(b) तथा (c) दोनों" at bounding box center [825, 443] width 77 height 19
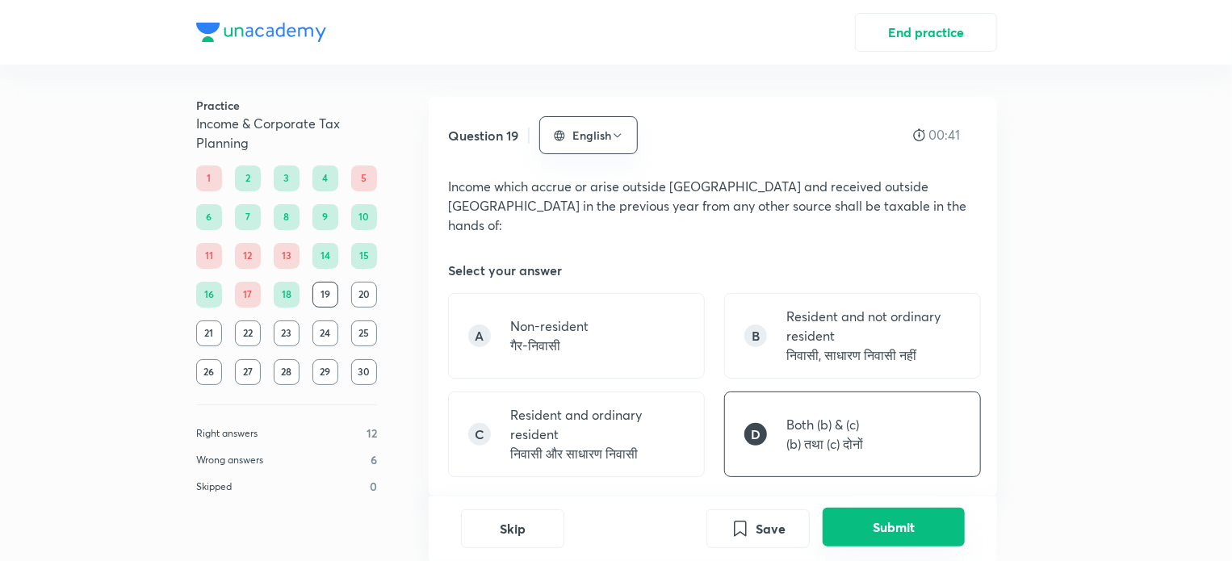
click at [858, 524] on button "Submit" at bounding box center [894, 527] width 142 height 39
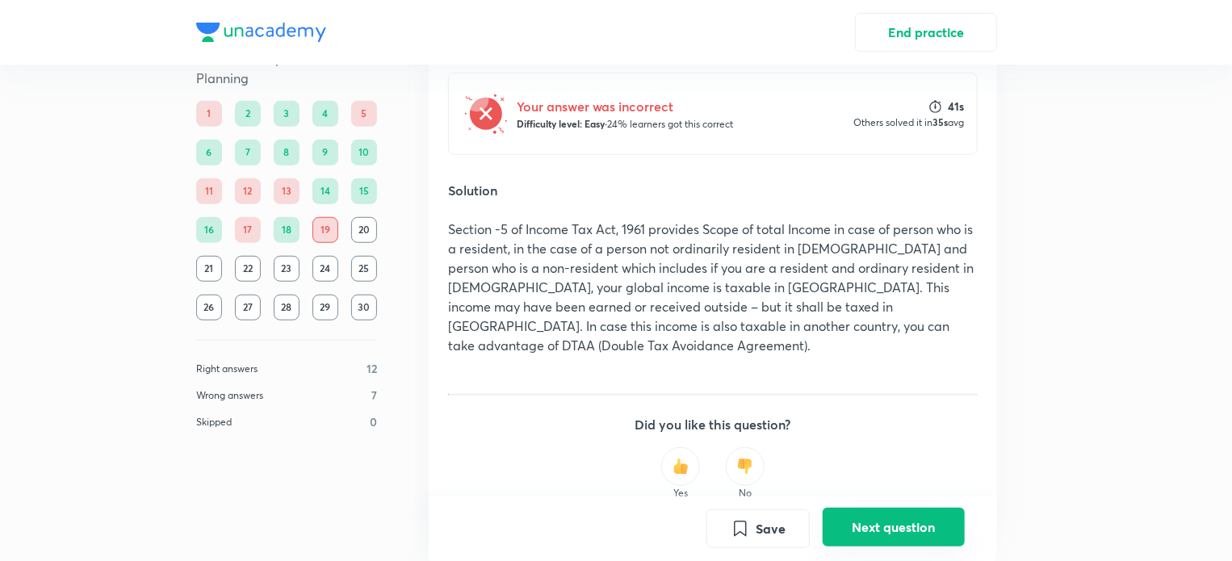
click at [879, 528] on button "Next question" at bounding box center [894, 527] width 142 height 39
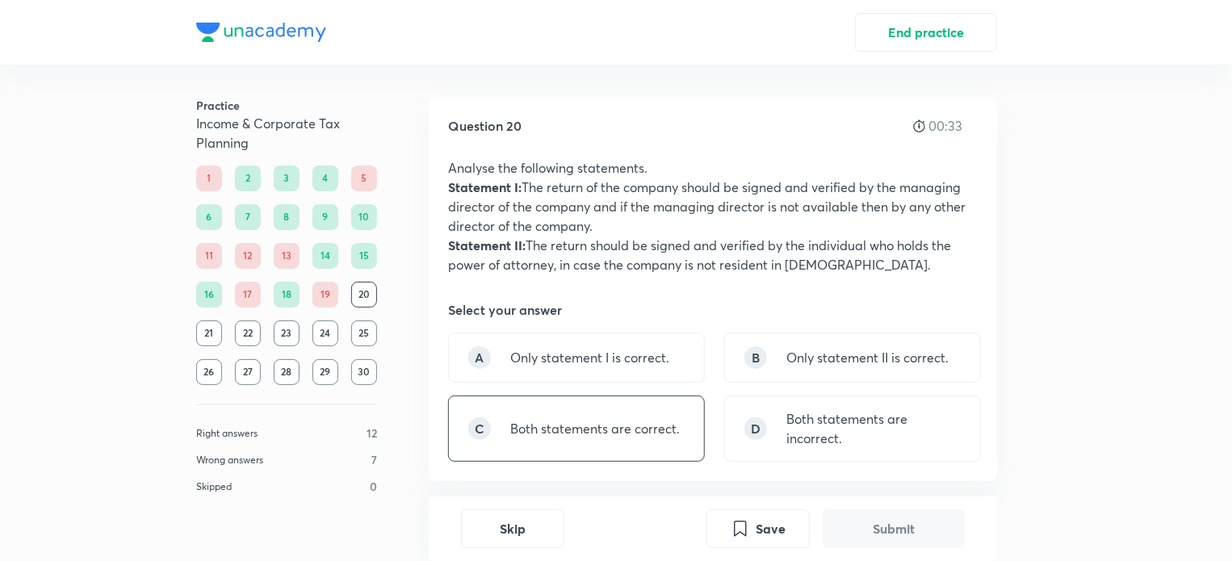
click at [652, 401] on div "C Both statements are correct." at bounding box center [576, 429] width 257 height 66
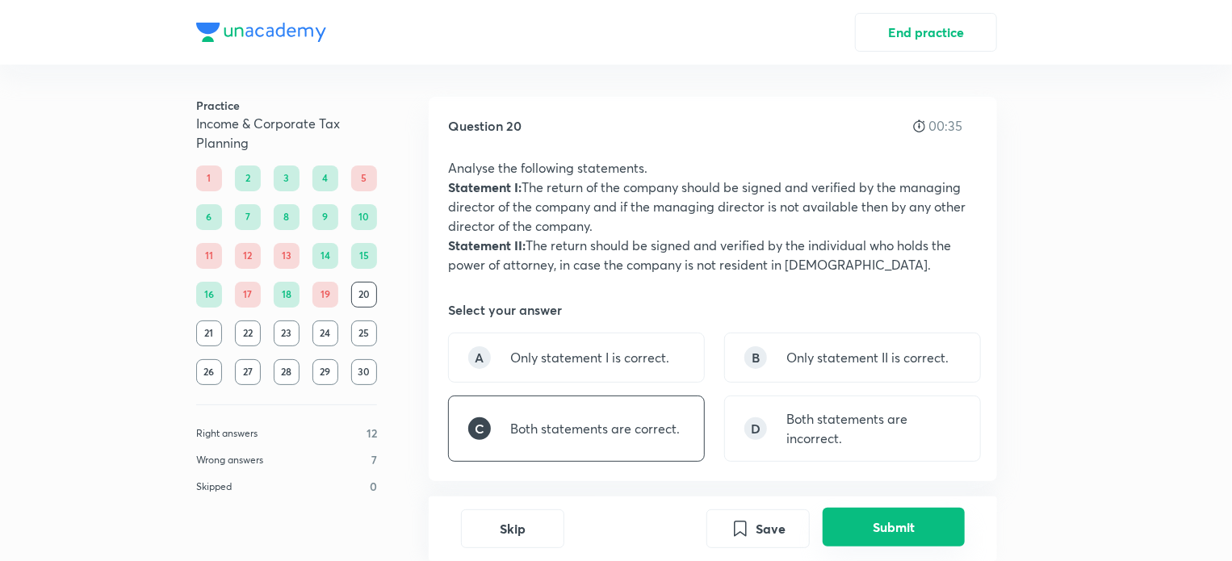
click at [872, 522] on button "Submit" at bounding box center [894, 527] width 142 height 39
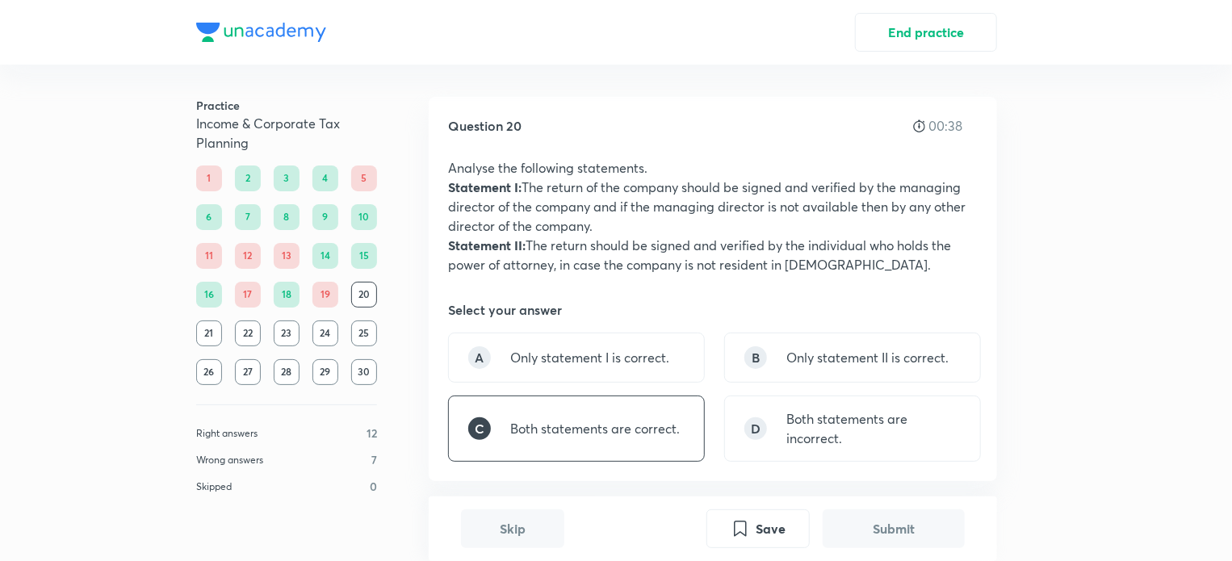
scroll to position [513, 0]
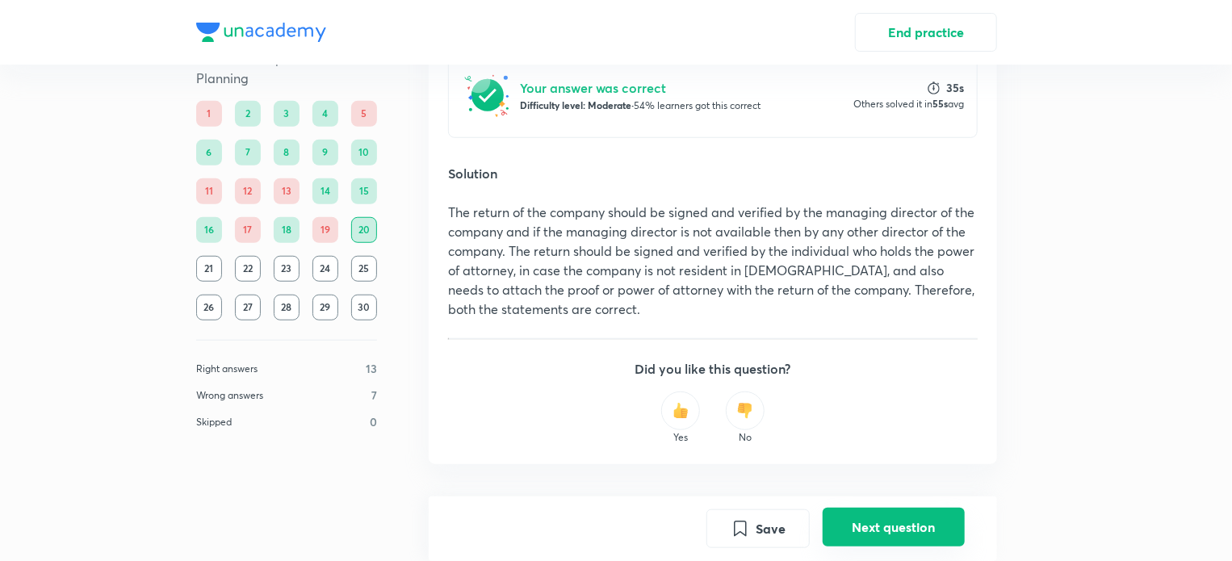
click at [884, 529] on button "Next question" at bounding box center [894, 527] width 142 height 39
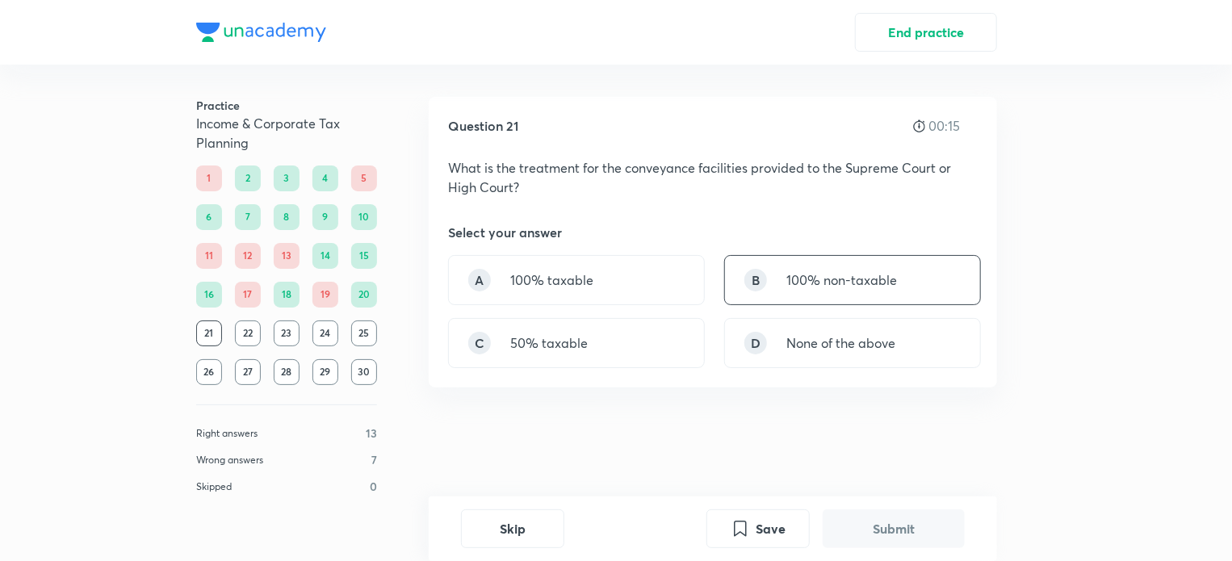
click at [778, 283] on div "B 100% non-taxable" at bounding box center [852, 280] width 257 height 50
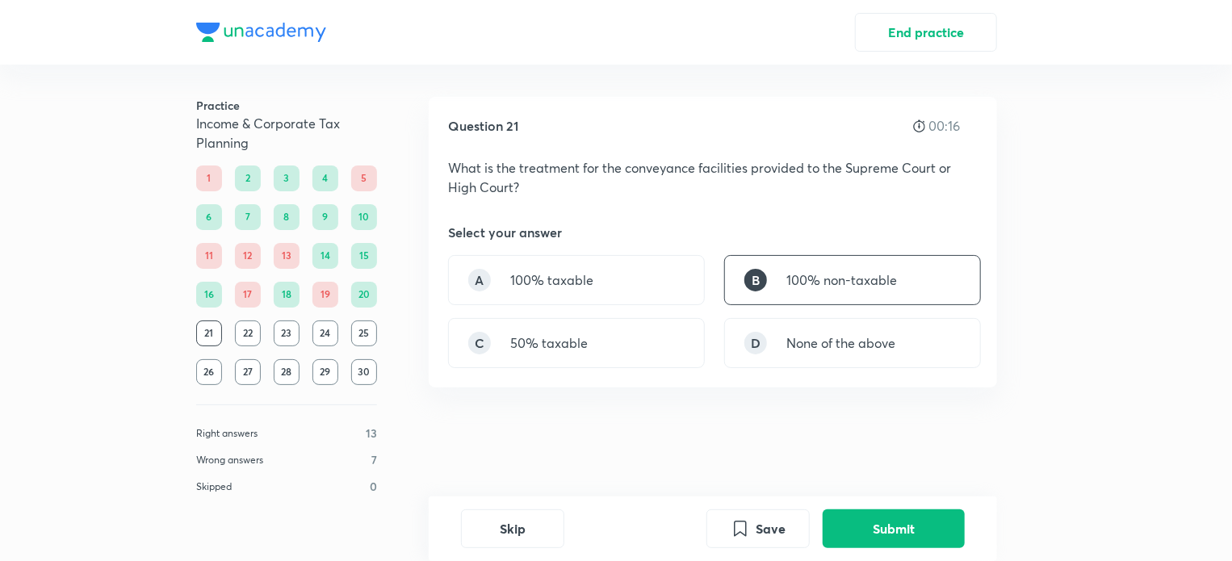
click at [896, 506] on div "Skip Save Submit" at bounding box center [713, 529] width 569 height 65
click at [887, 534] on button "Submit" at bounding box center [894, 527] width 142 height 39
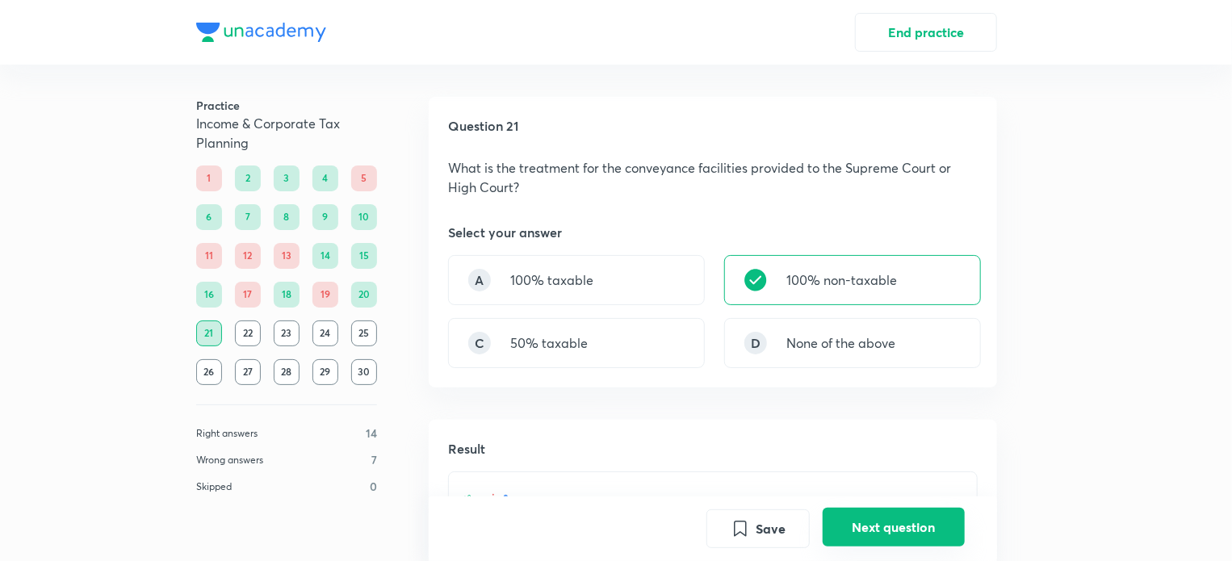
scroll to position [413, 0]
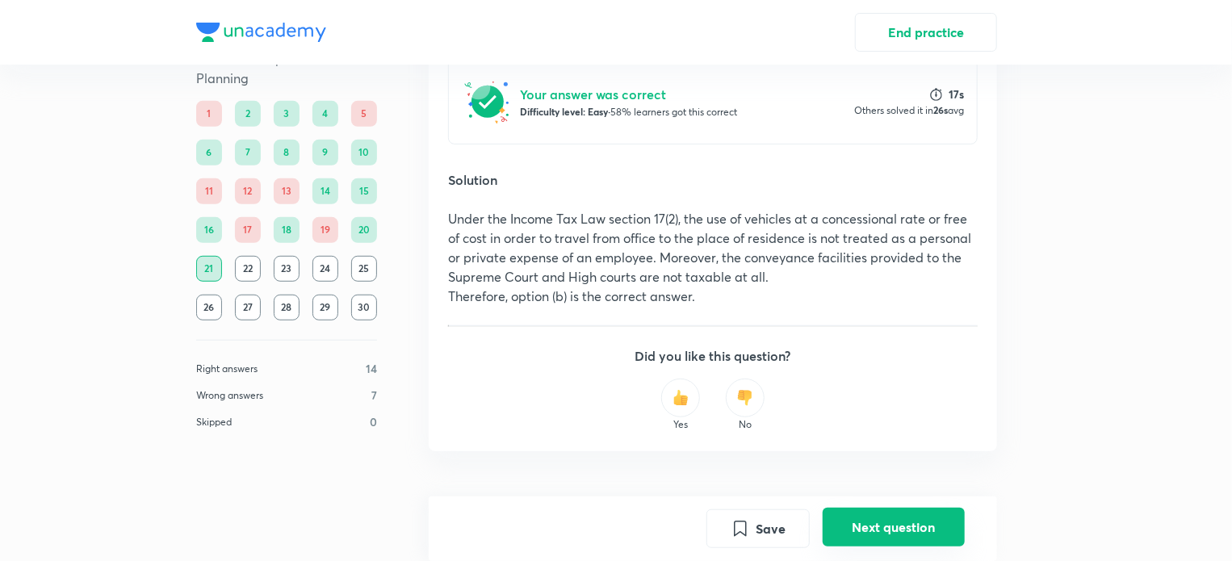
click at [918, 522] on button "Next question" at bounding box center [894, 527] width 142 height 39
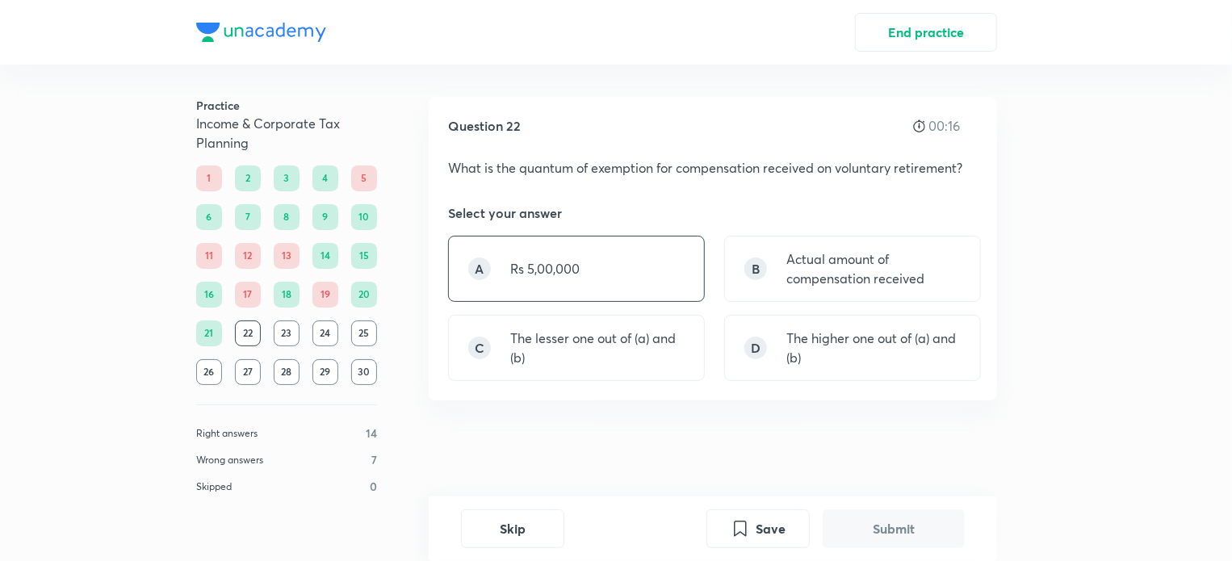
click at [588, 265] on div "A Rs 5,00,000" at bounding box center [576, 269] width 257 height 66
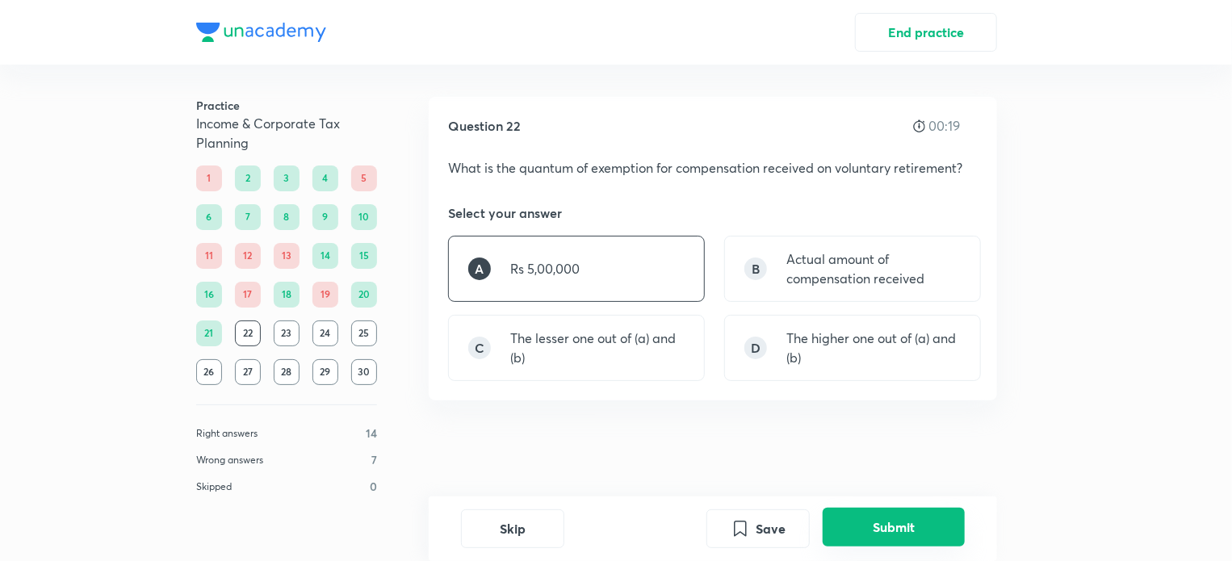
click at [883, 525] on button "Submit" at bounding box center [894, 527] width 142 height 39
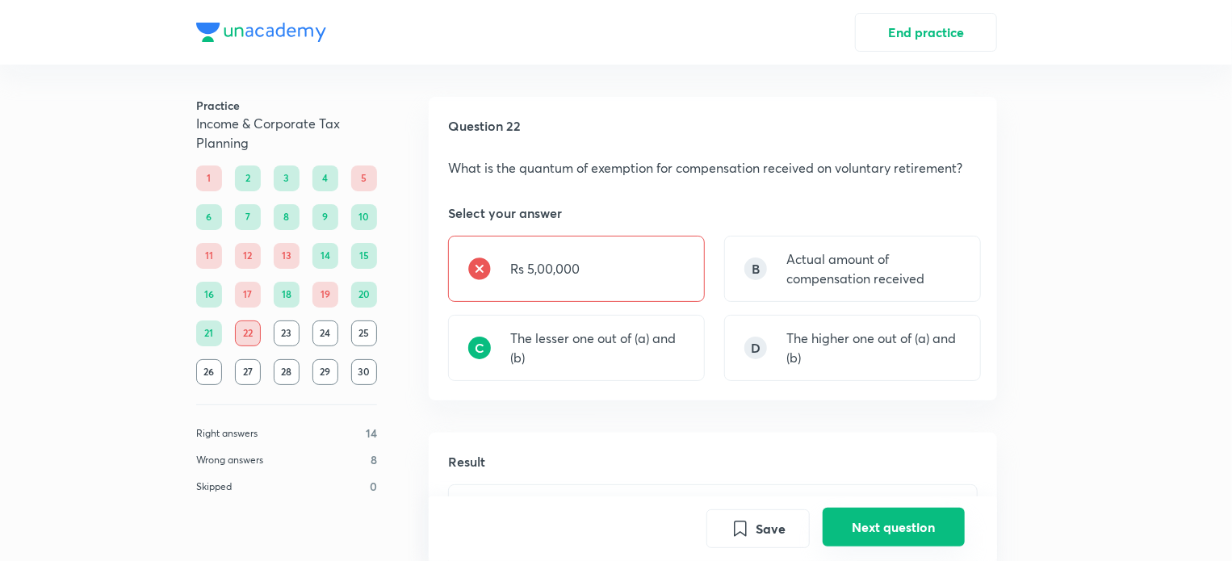
scroll to position [401, 0]
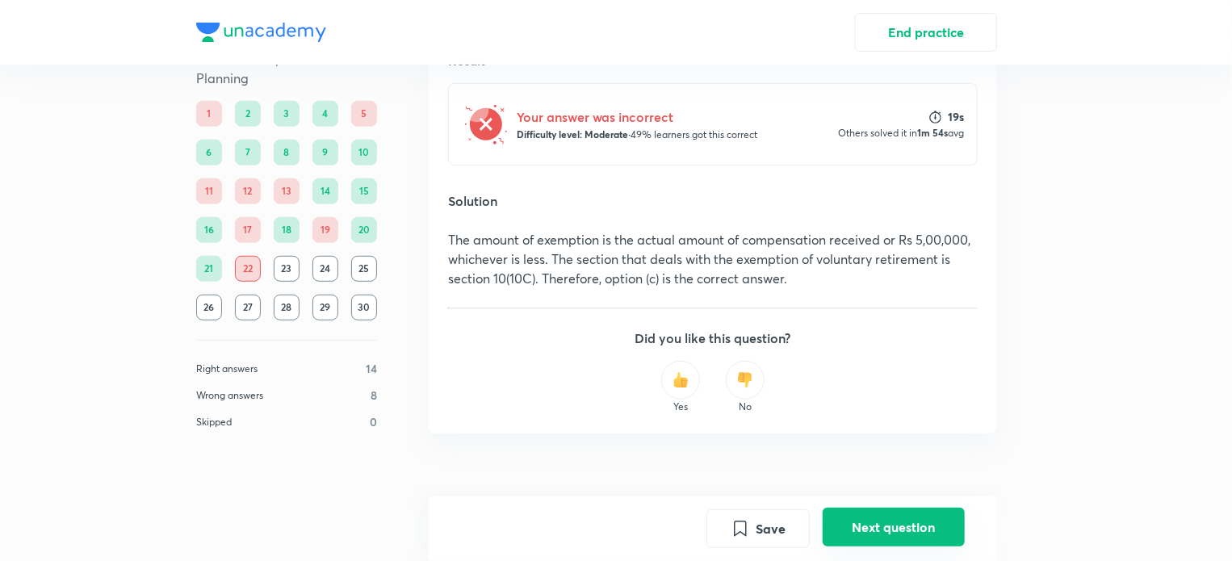
click at [891, 527] on button "Next question" at bounding box center [894, 527] width 142 height 39
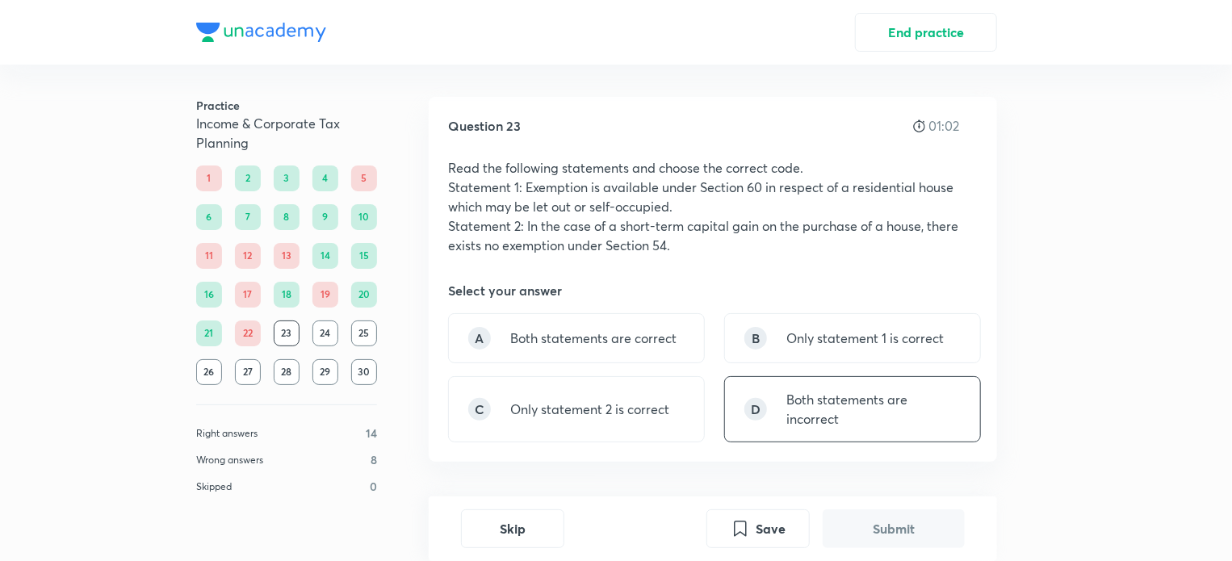
click at [779, 418] on div "D Both statements are incorrect" at bounding box center [852, 409] width 257 height 66
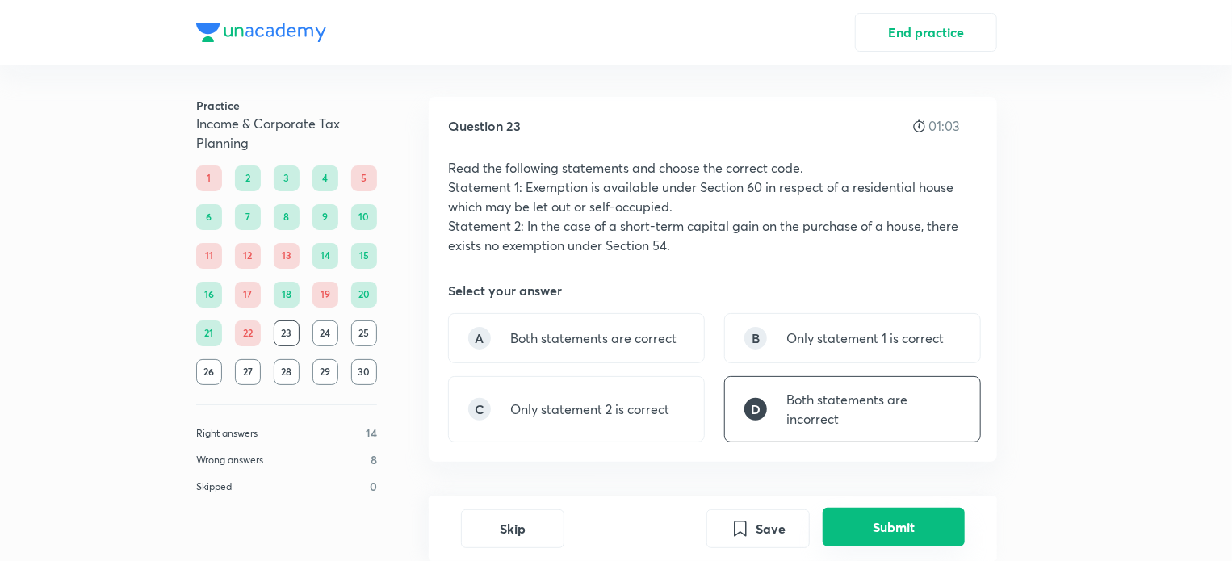
click at [913, 529] on button "Submit" at bounding box center [894, 527] width 142 height 39
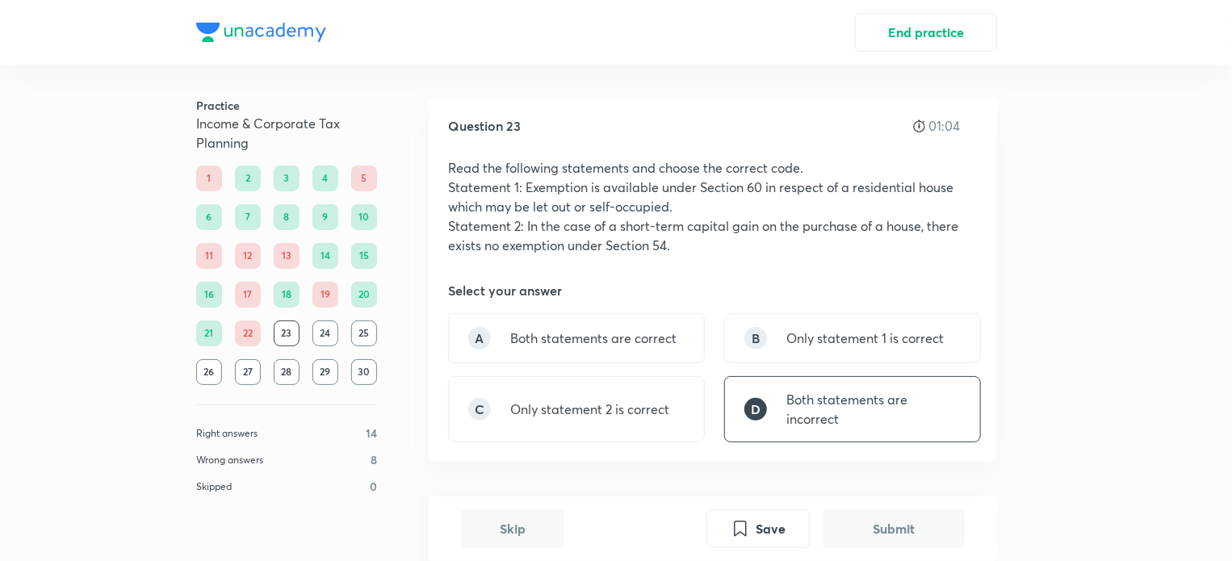
scroll to position [482, 0]
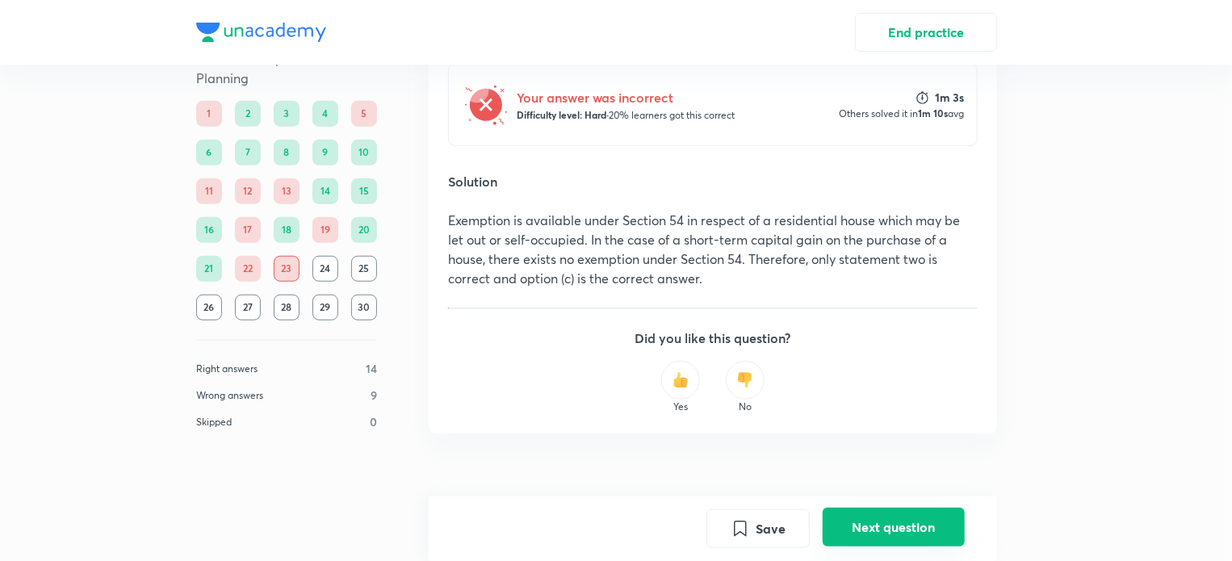
click at [875, 531] on button "Next question" at bounding box center [894, 527] width 142 height 39
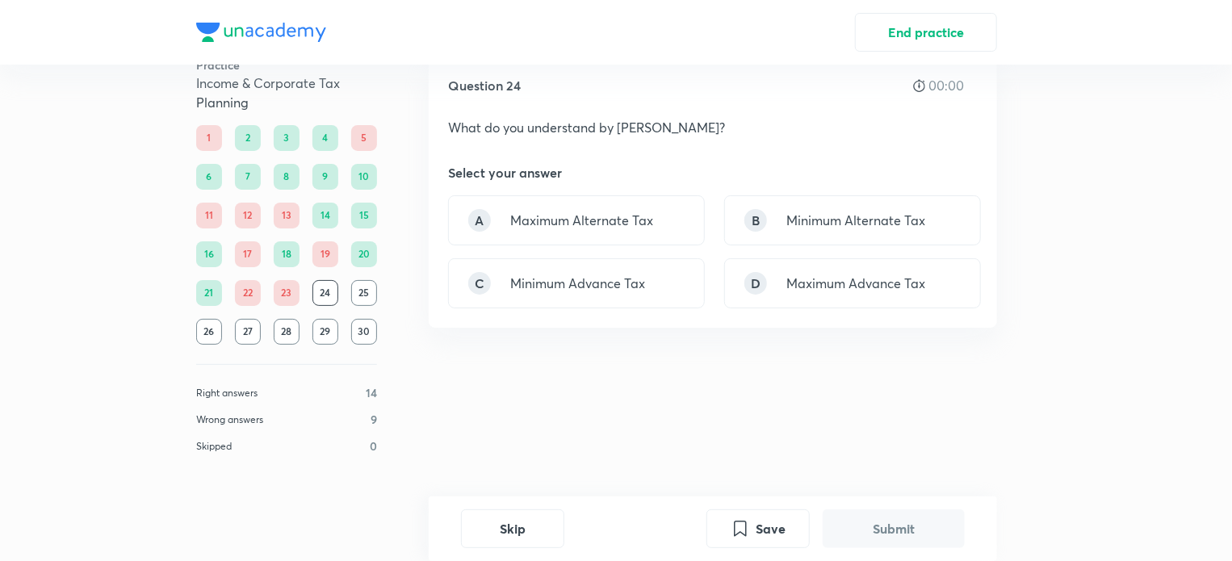
scroll to position [0, 0]
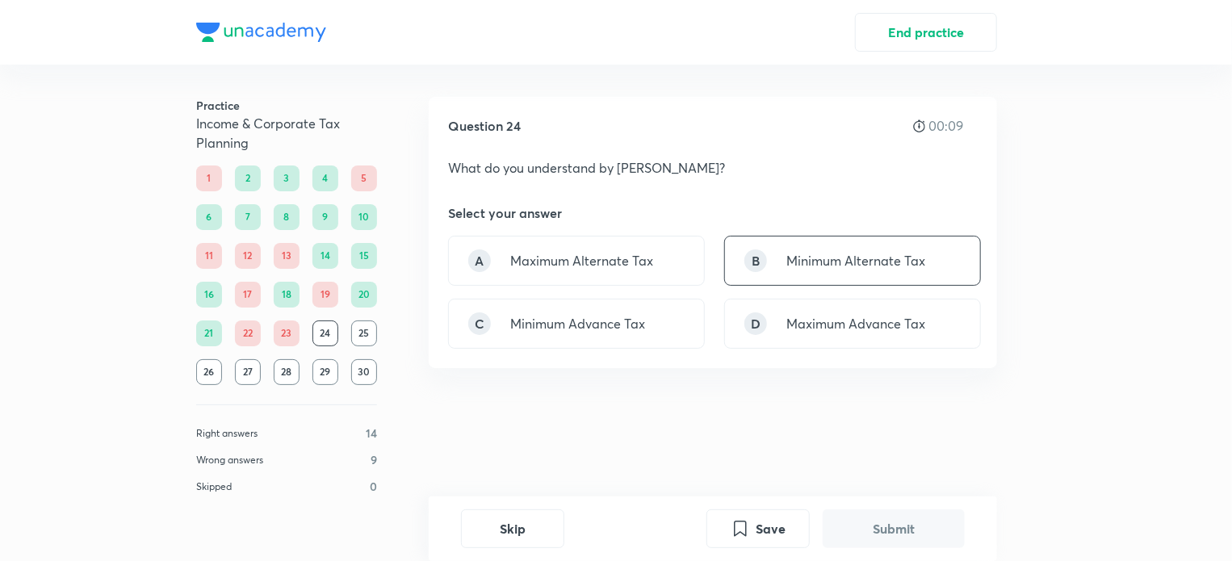
click at [798, 269] on p "Minimum Alternate Tax" at bounding box center [856, 260] width 139 height 19
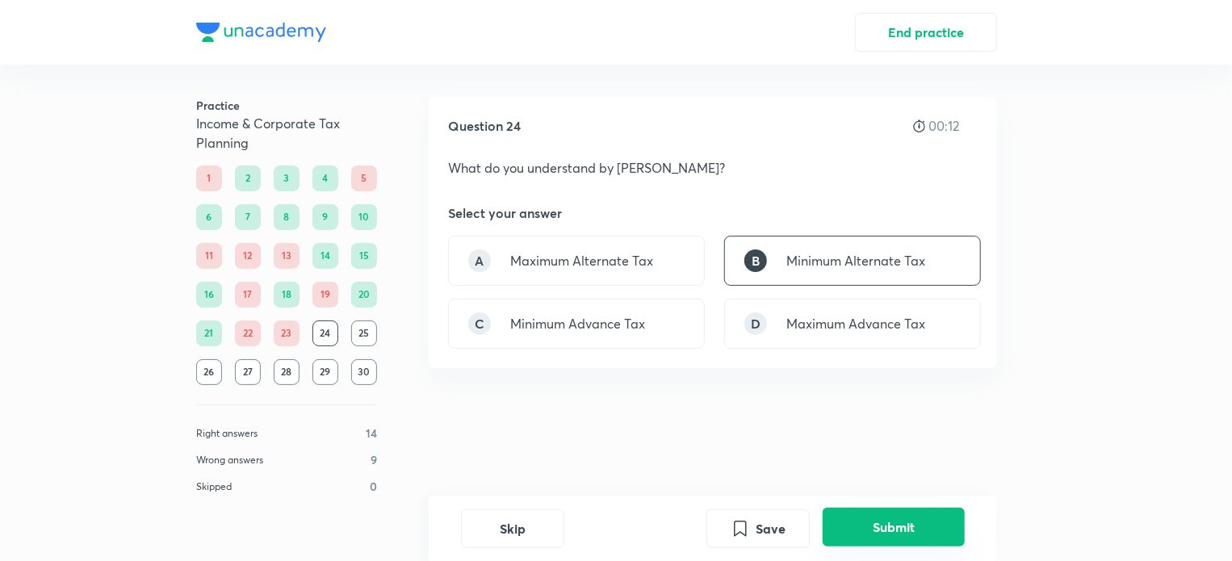
click at [862, 533] on button "Submit" at bounding box center [894, 527] width 142 height 39
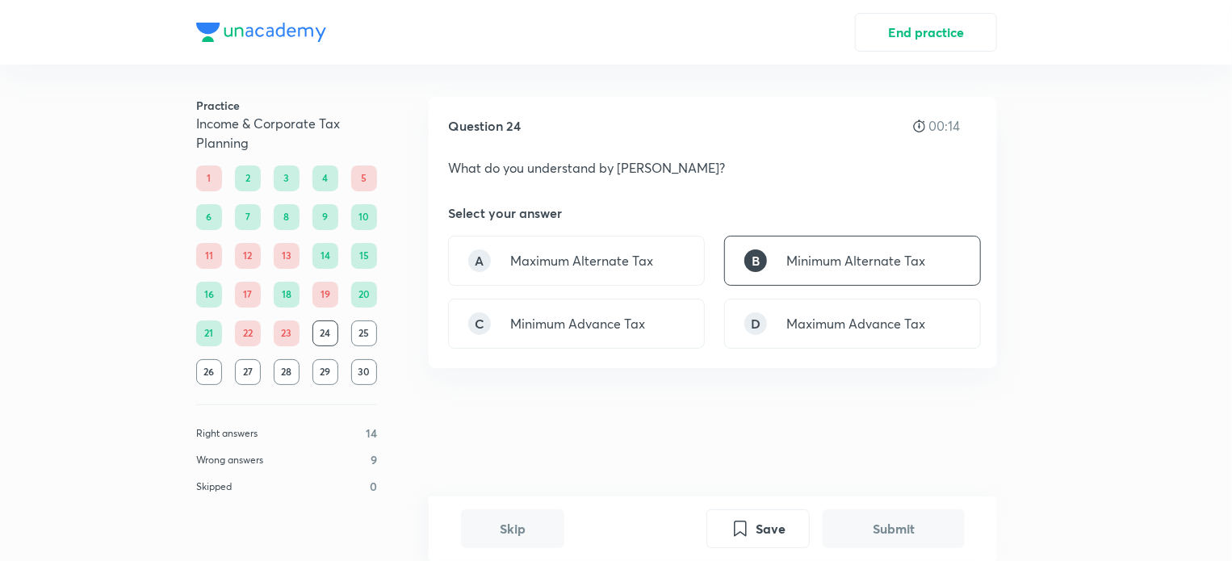
scroll to position [393, 0]
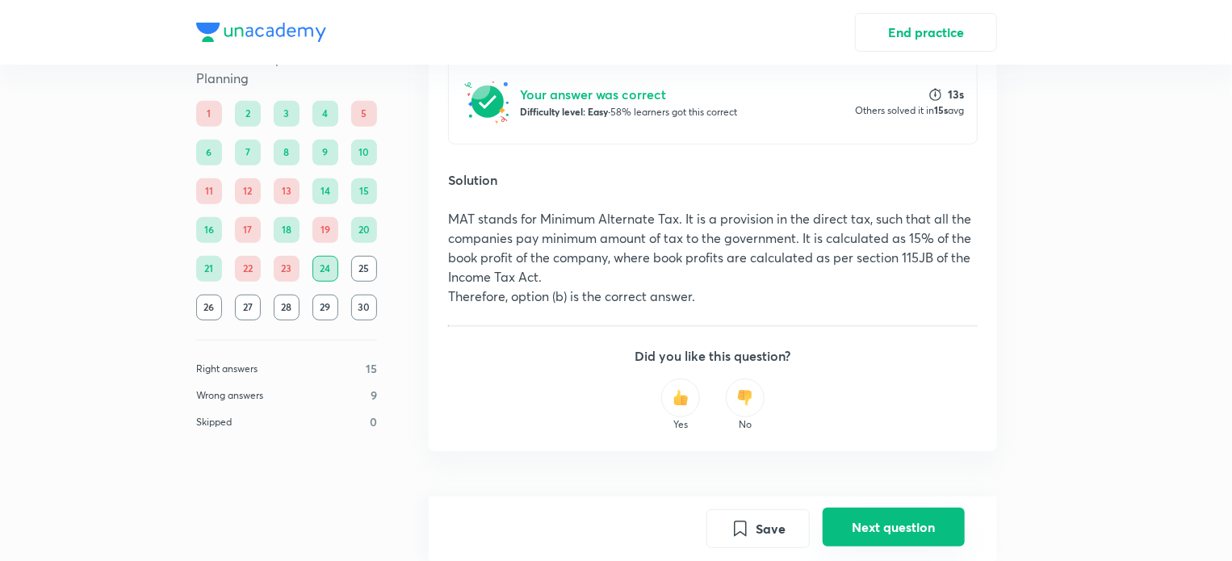
click at [867, 530] on button "Next question" at bounding box center [894, 527] width 142 height 39
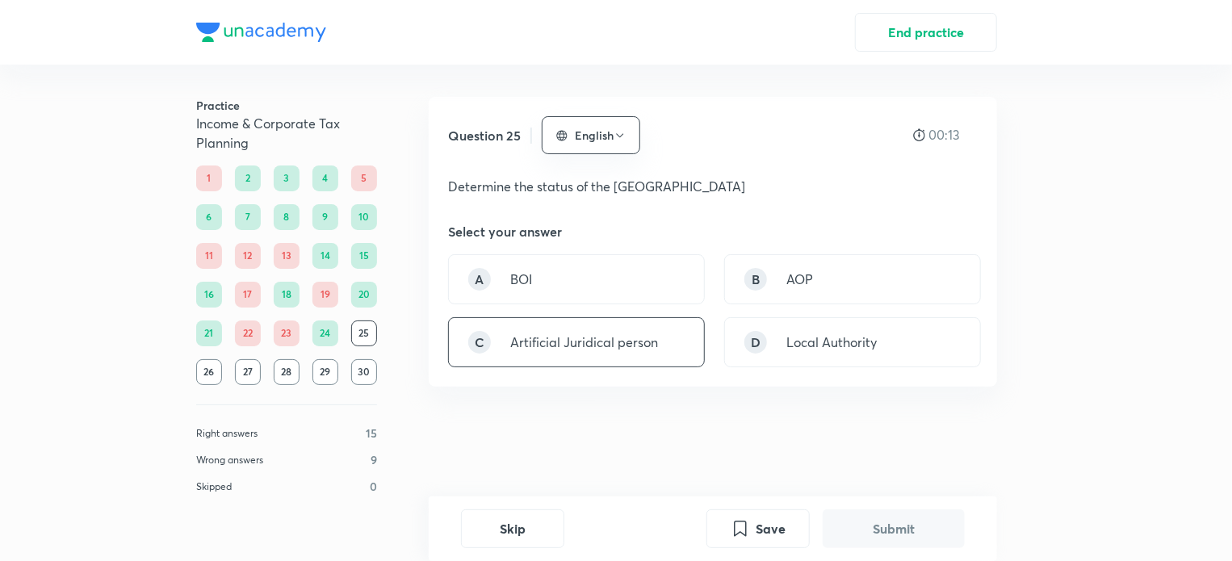
click at [573, 356] on div "C Artificial Juridical person" at bounding box center [576, 342] width 257 height 50
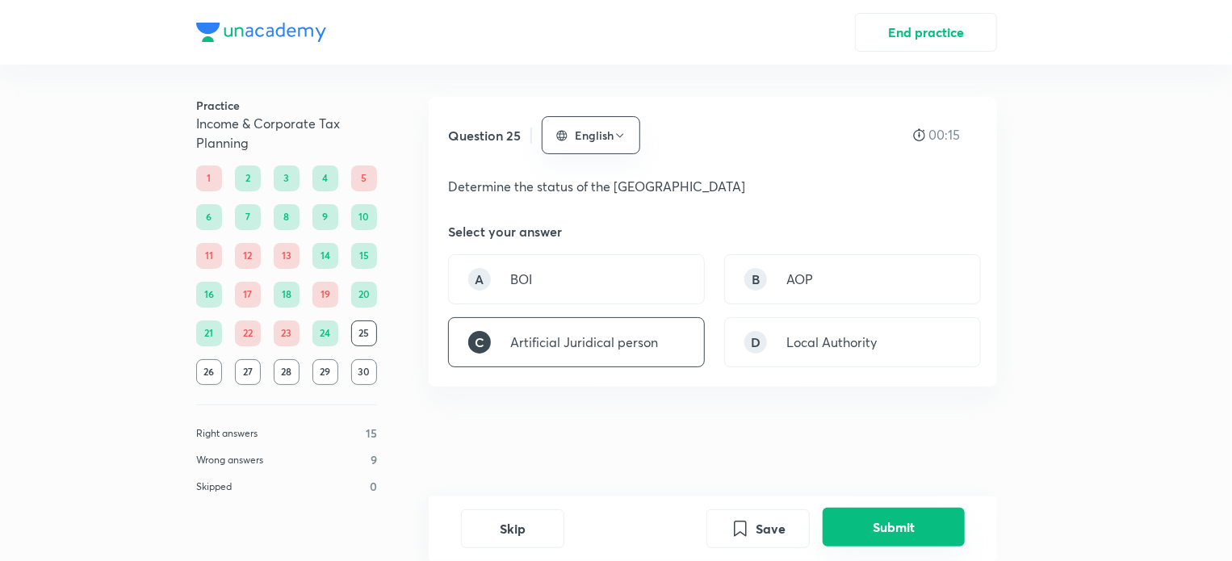
click at [872, 537] on button "Submit" at bounding box center [894, 527] width 142 height 39
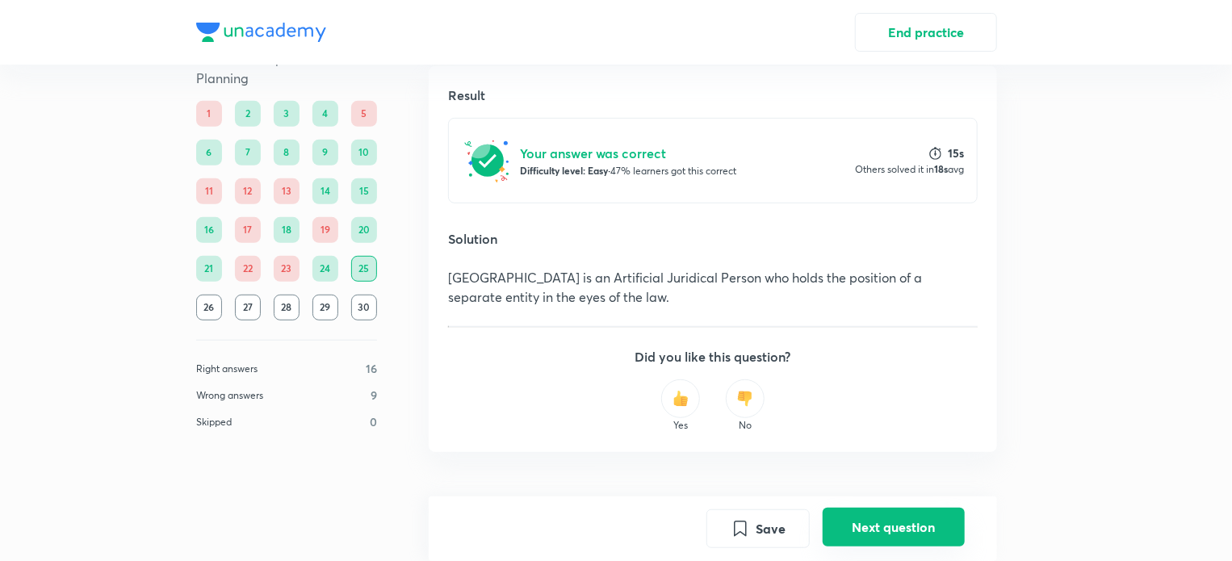
drag, startPoint x: 872, startPoint y: 537, endPoint x: 883, endPoint y: 527, distance: 14.8
click at [883, 527] on button "Next question" at bounding box center [894, 527] width 142 height 39
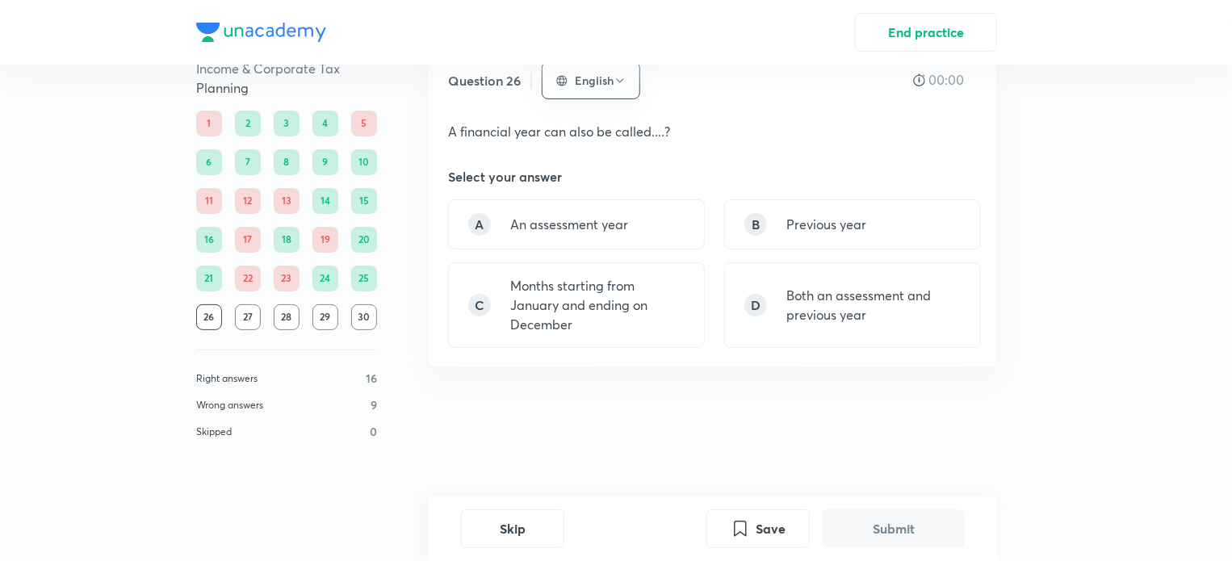
scroll to position [0, 0]
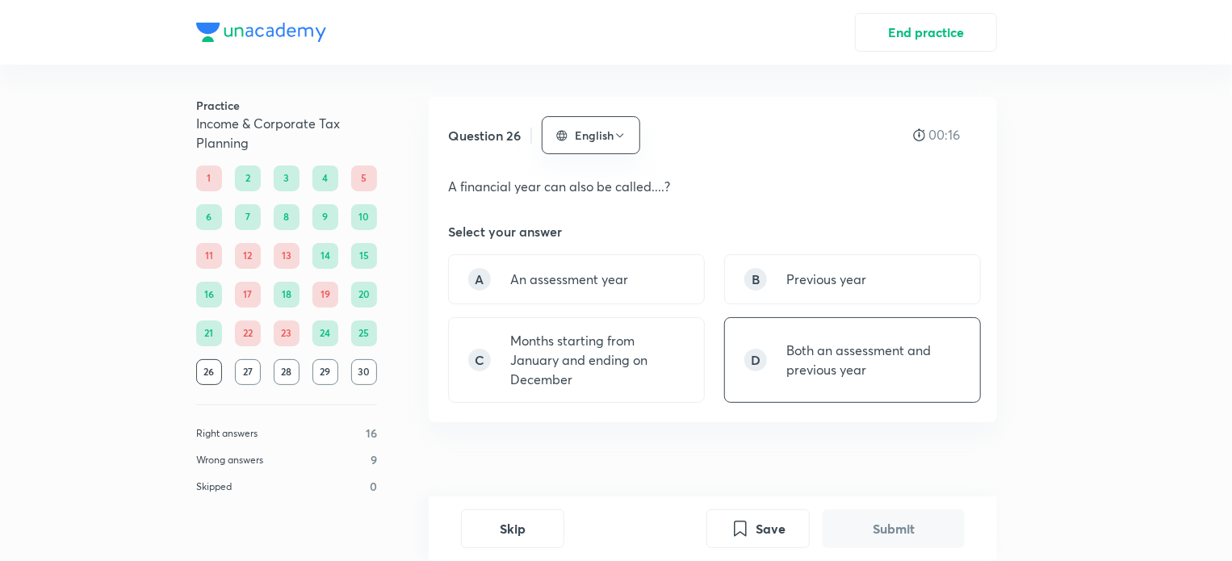
click at [811, 363] on p "Both an assessment and previous year" at bounding box center [874, 360] width 174 height 39
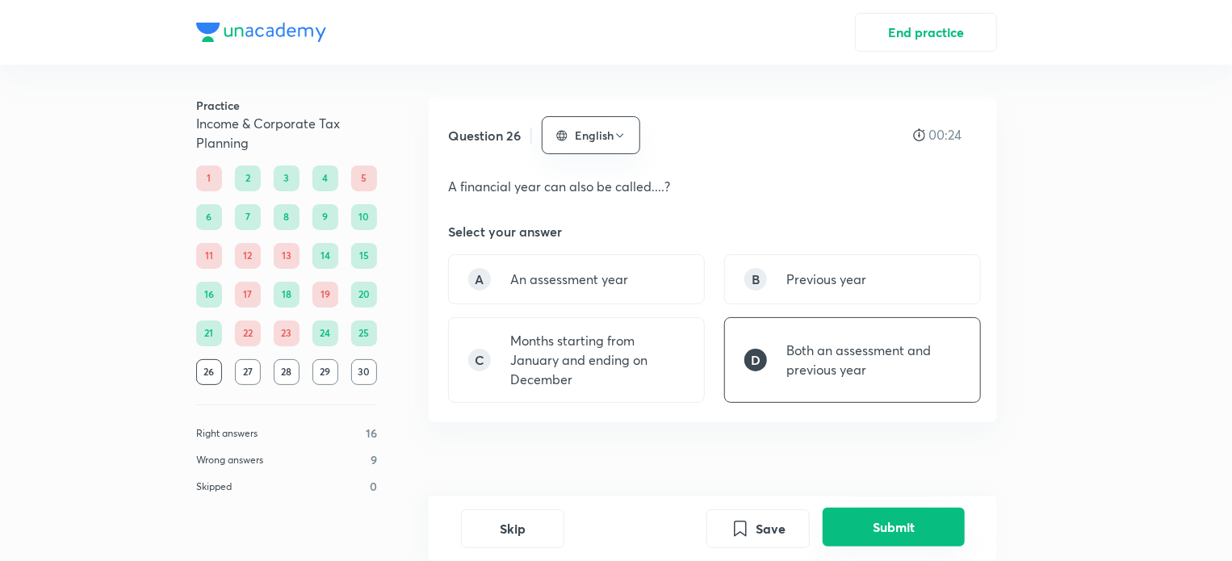
click at [917, 541] on button "Submit" at bounding box center [894, 527] width 142 height 39
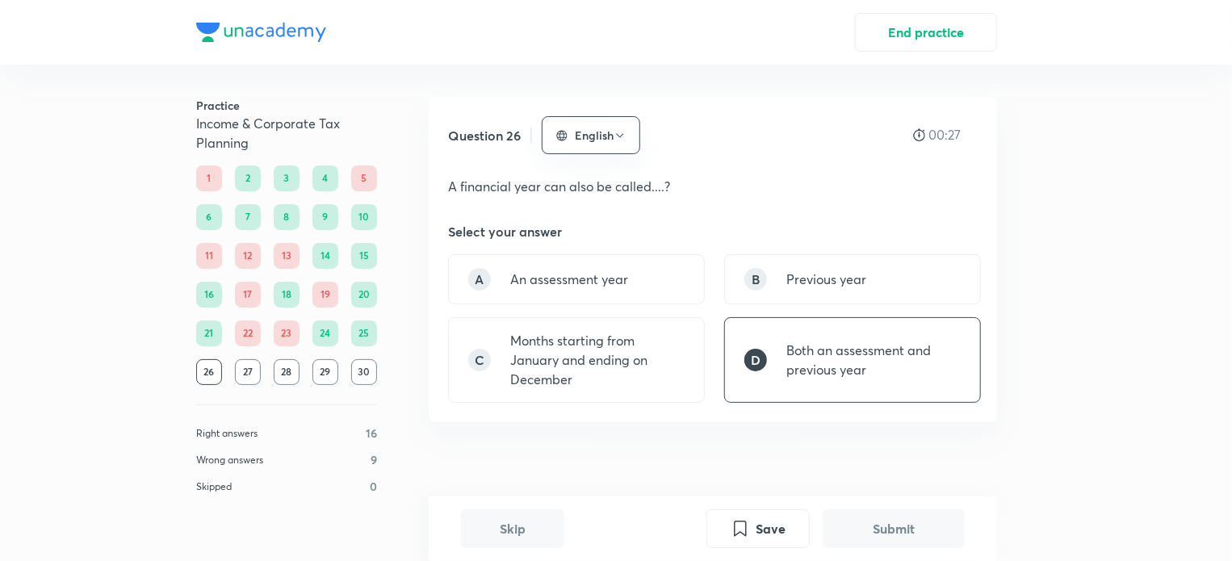
scroll to position [453, 0]
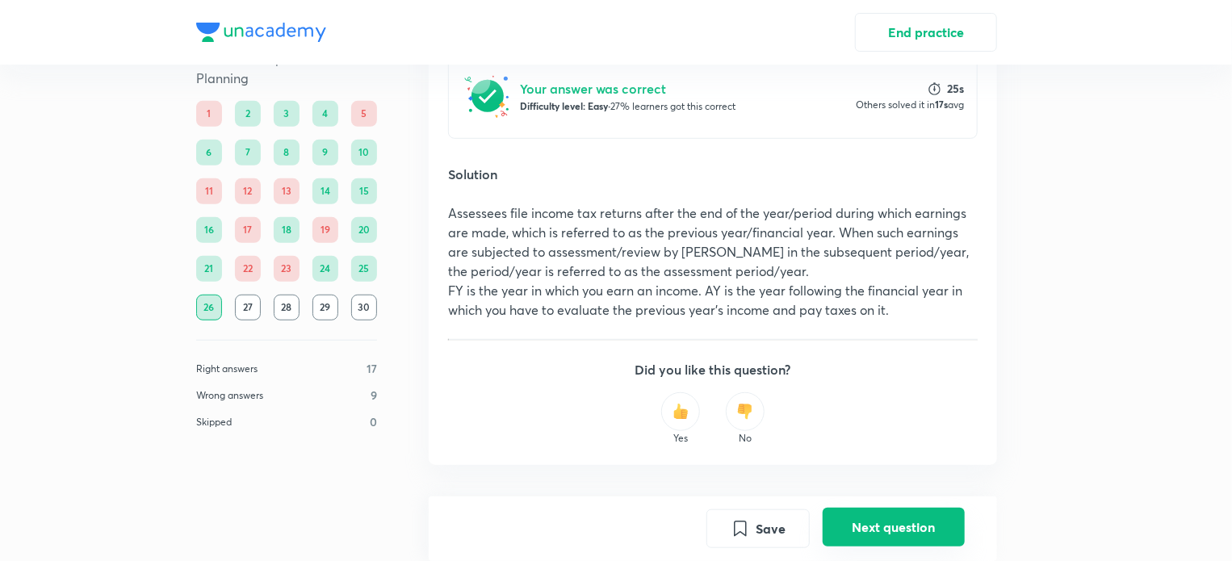
click at [862, 519] on button "Next question" at bounding box center [894, 527] width 142 height 39
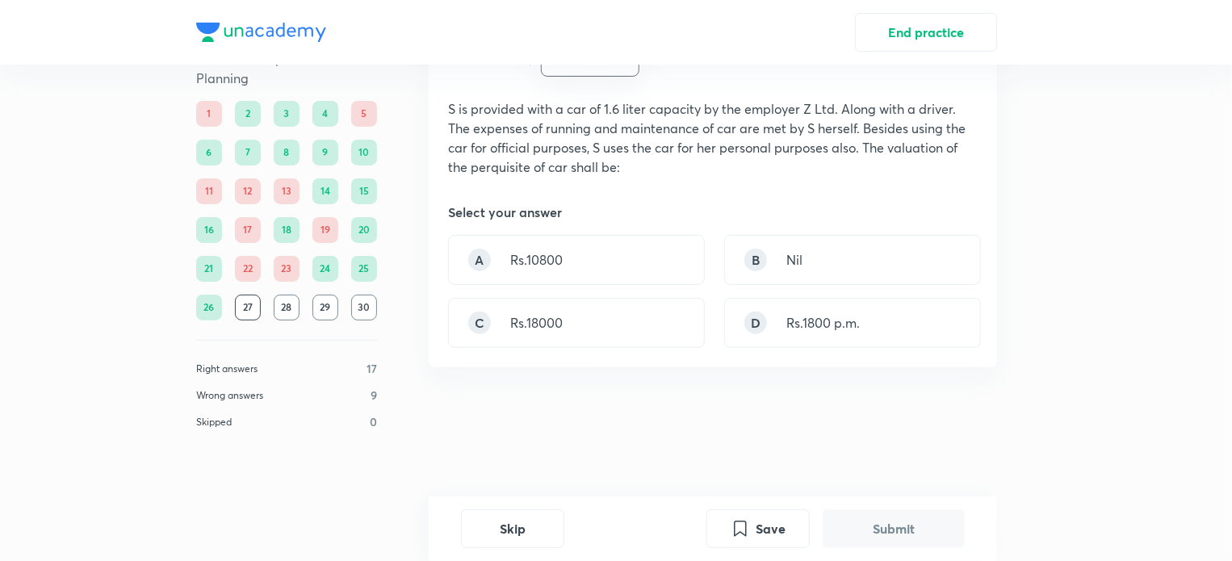
scroll to position [0, 0]
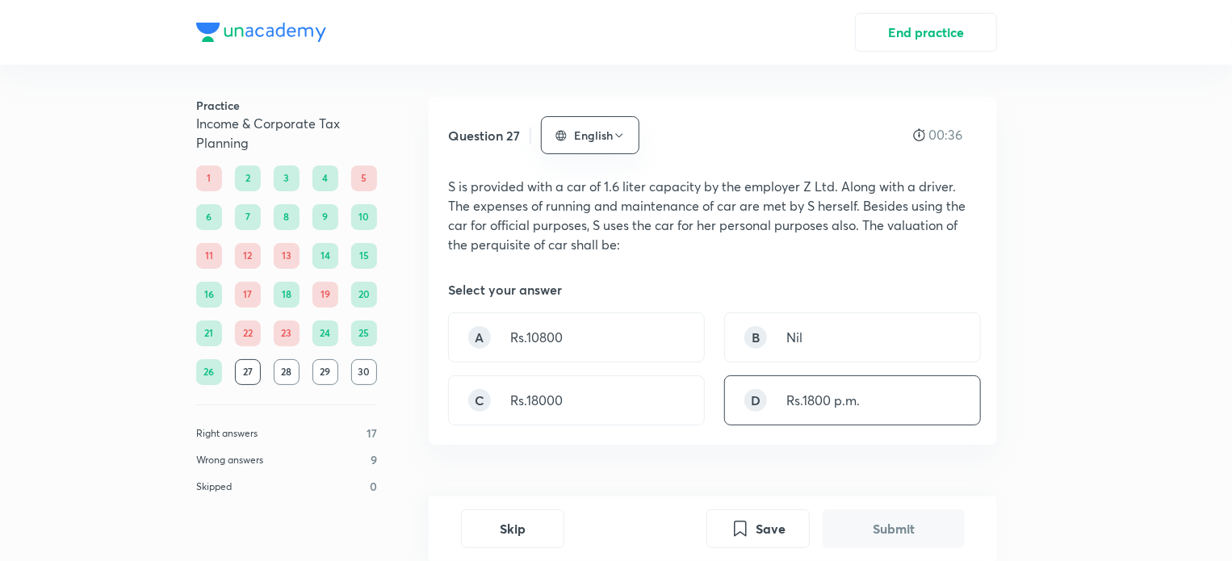
click at [788, 413] on div "D Rs.1800 p.m." at bounding box center [852, 401] width 257 height 50
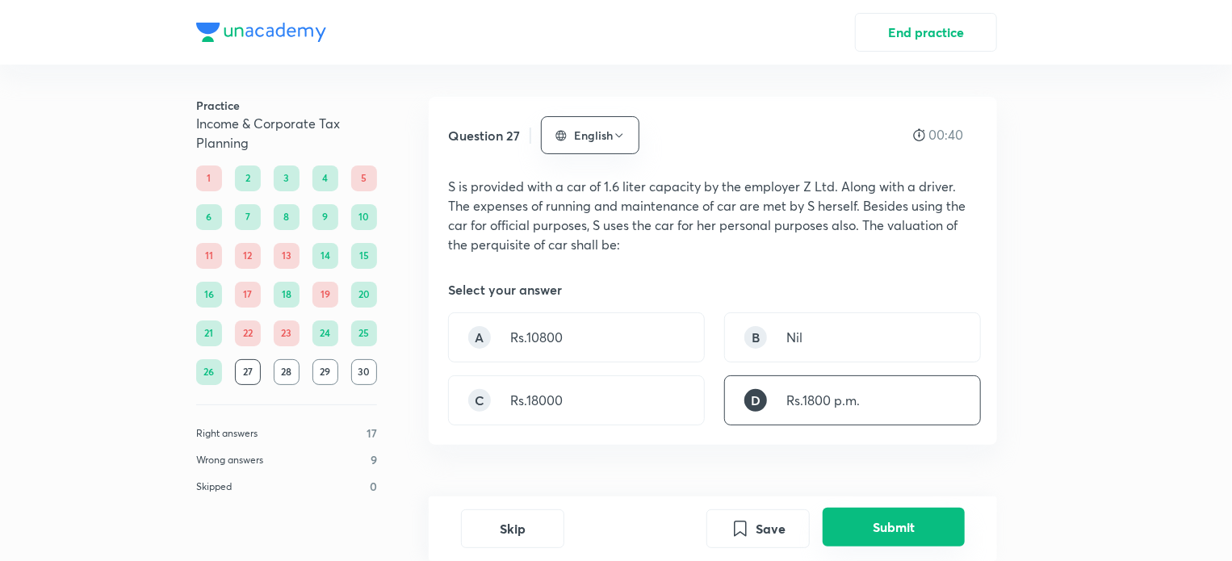
click at [887, 541] on button "Submit" at bounding box center [894, 527] width 142 height 39
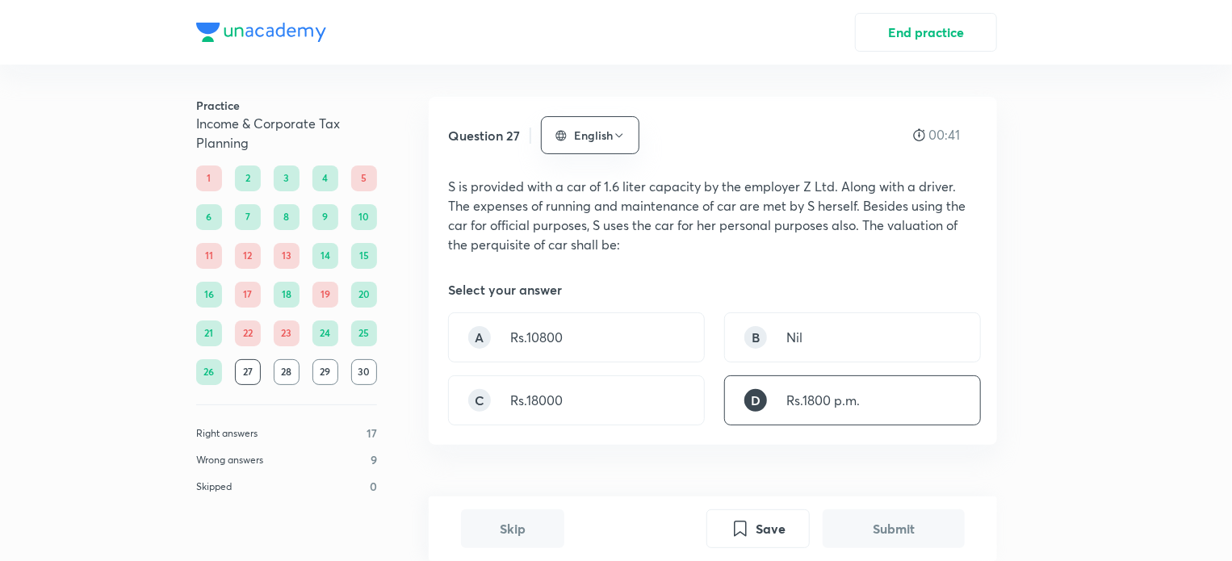
scroll to position [476, 0]
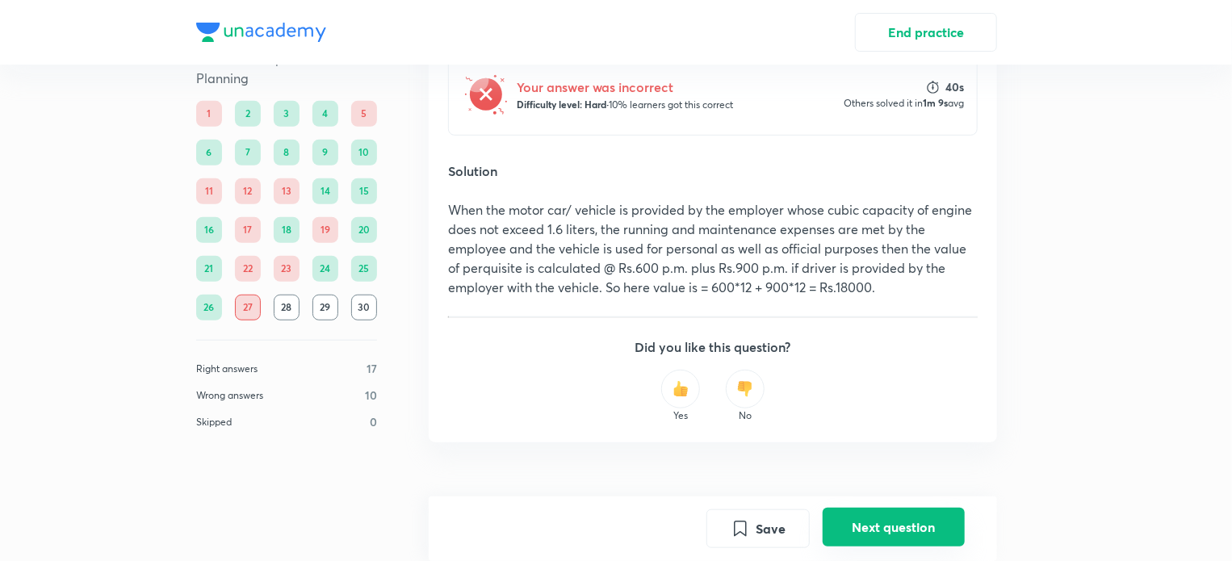
click at [907, 529] on button "Next question" at bounding box center [894, 527] width 142 height 39
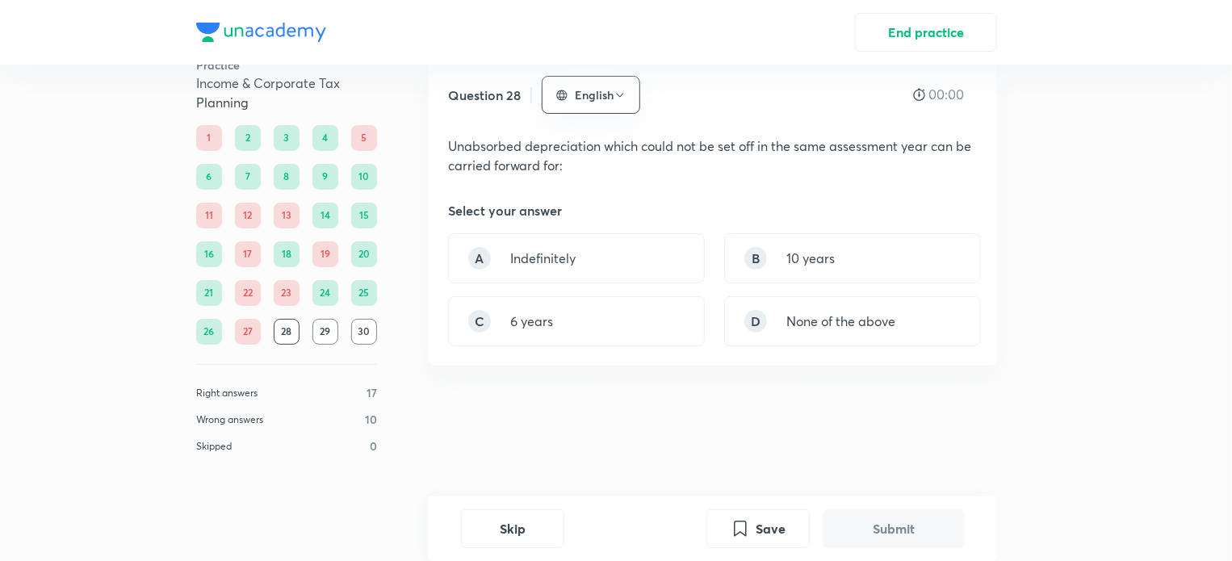
scroll to position [0, 0]
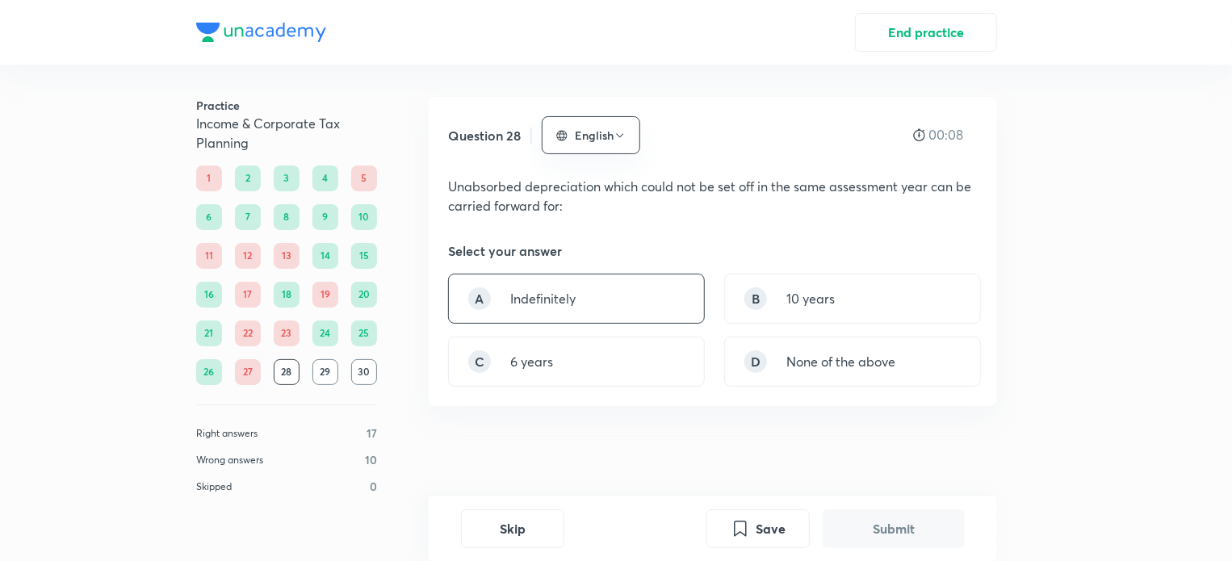
click at [573, 307] on p "Indefinitely" at bounding box center [542, 298] width 65 height 19
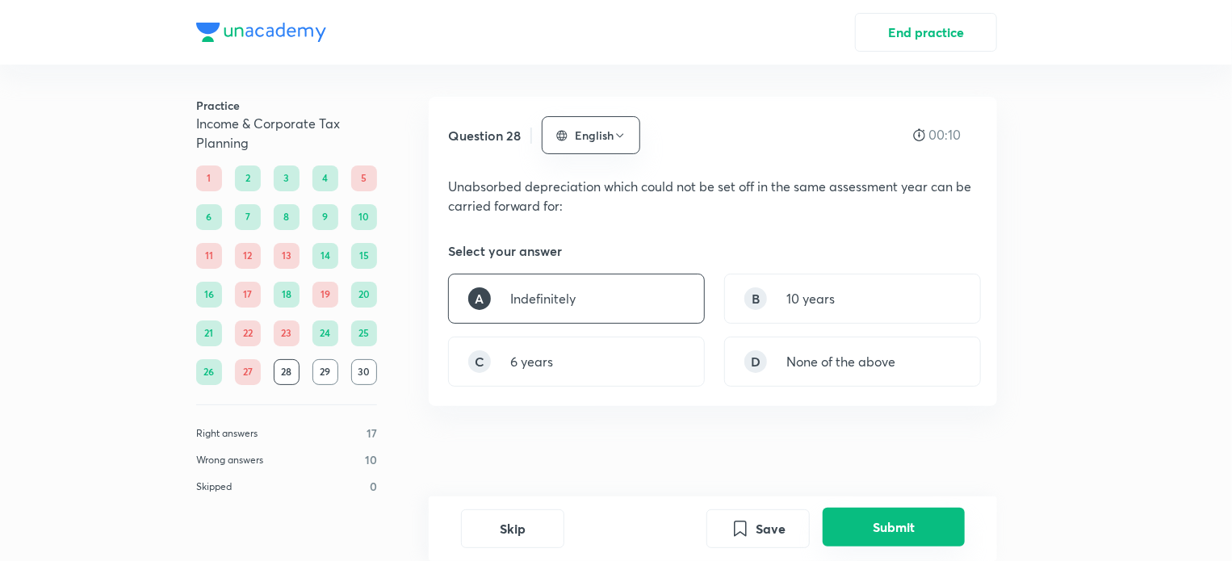
click at [875, 530] on button "Submit" at bounding box center [894, 527] width 142 height 39
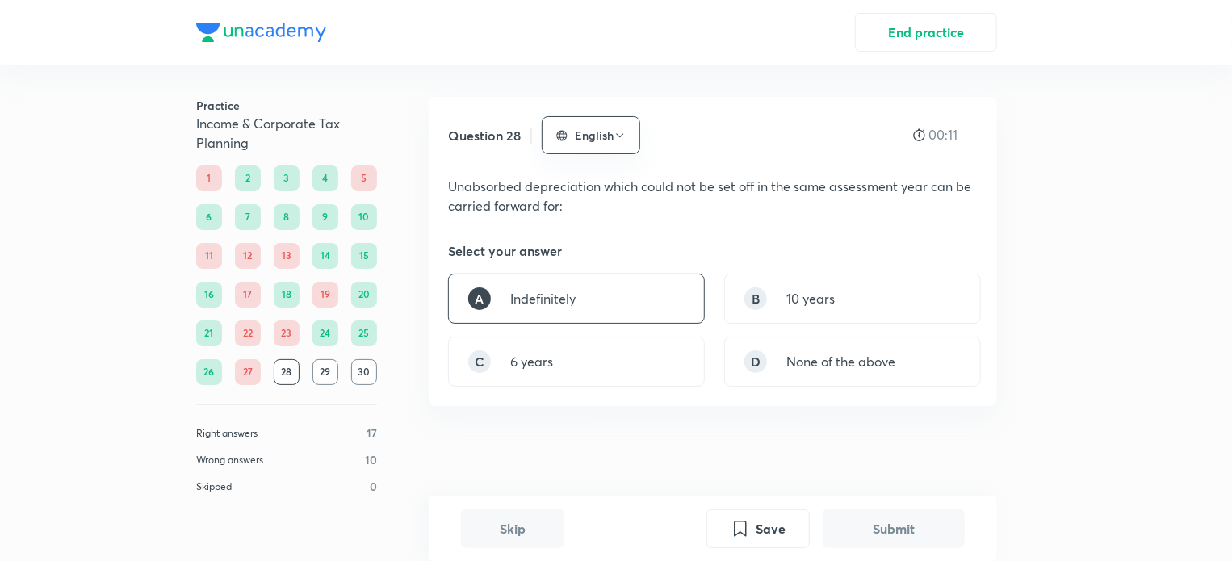
scroll to position [437, 0]
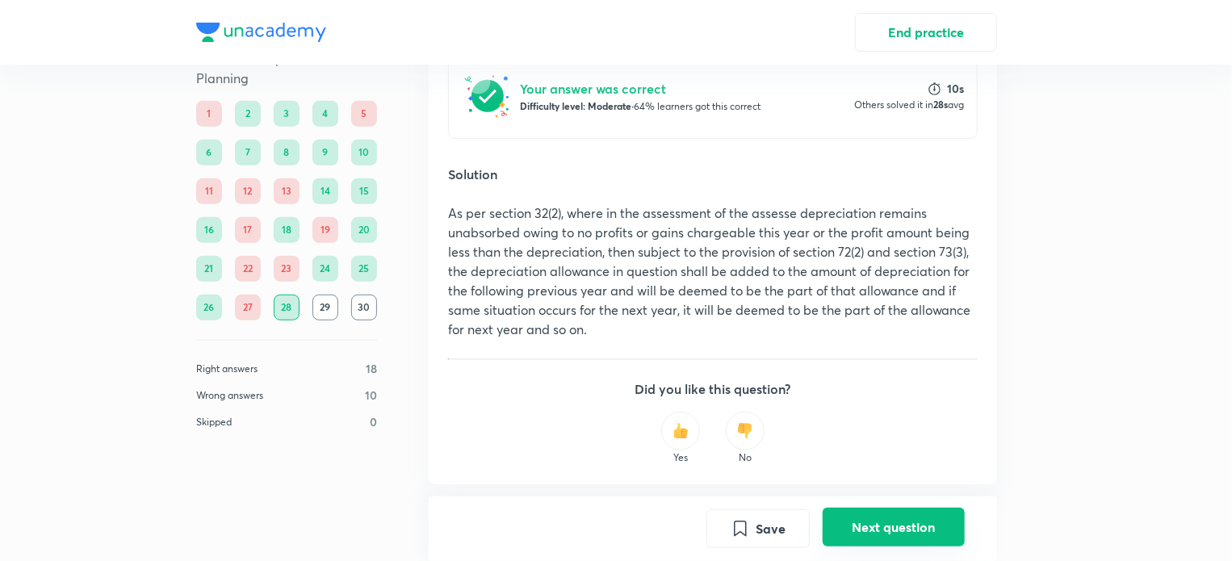
click at [875, 530] on button "Next question" at bounding box center [894, 527] width 142 height 39
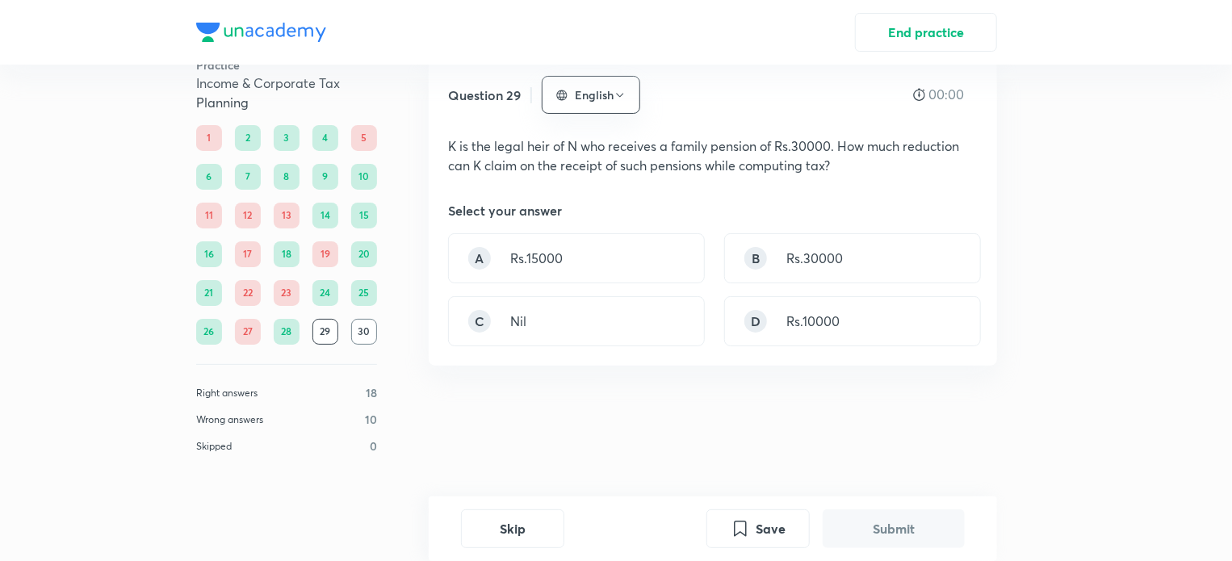
scroll to position [0, 0]
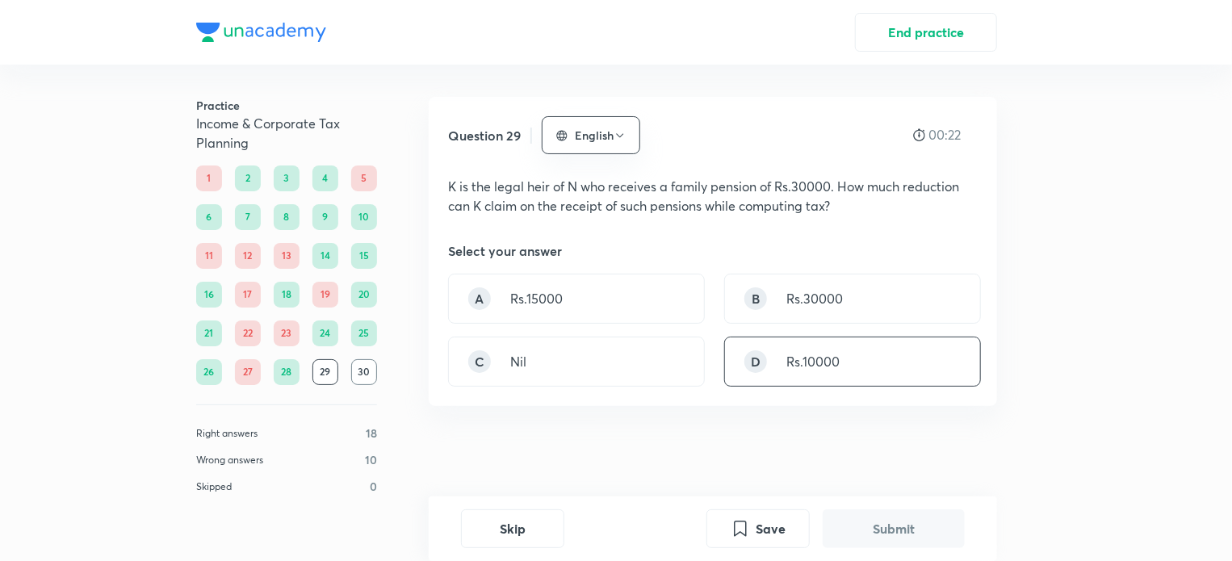
click at [798, 363] on p "Rs.10000" at bounding box center [813, 361] width 53 height 19
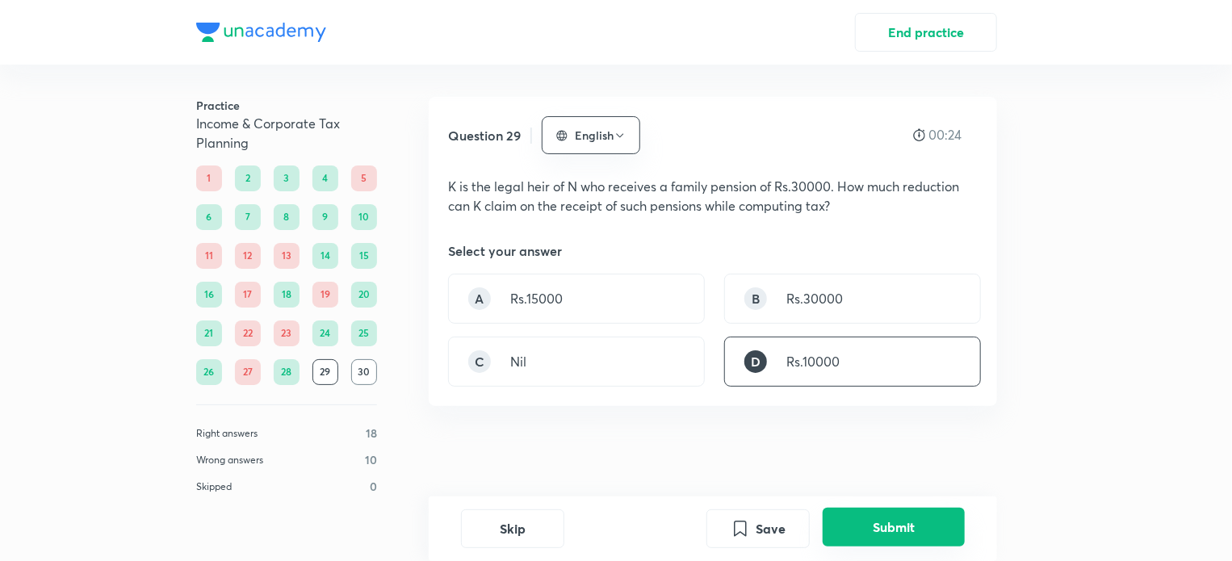
click at [897, 535] on button "Submit" at bounding box center [894, 527] width 142 height 39
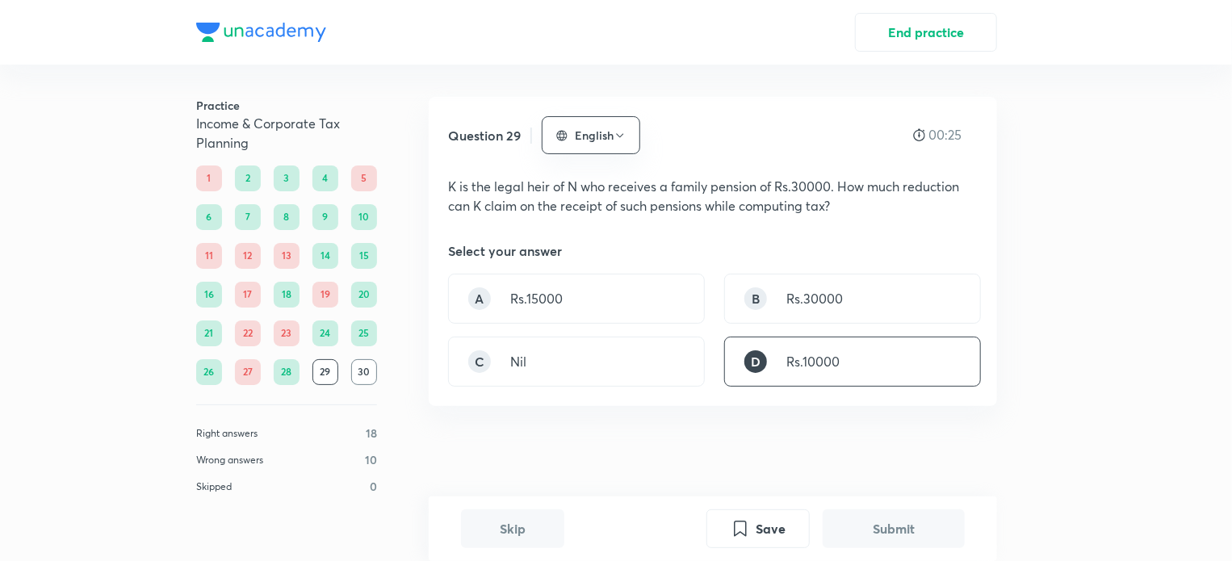
scroll to position [372, 0]
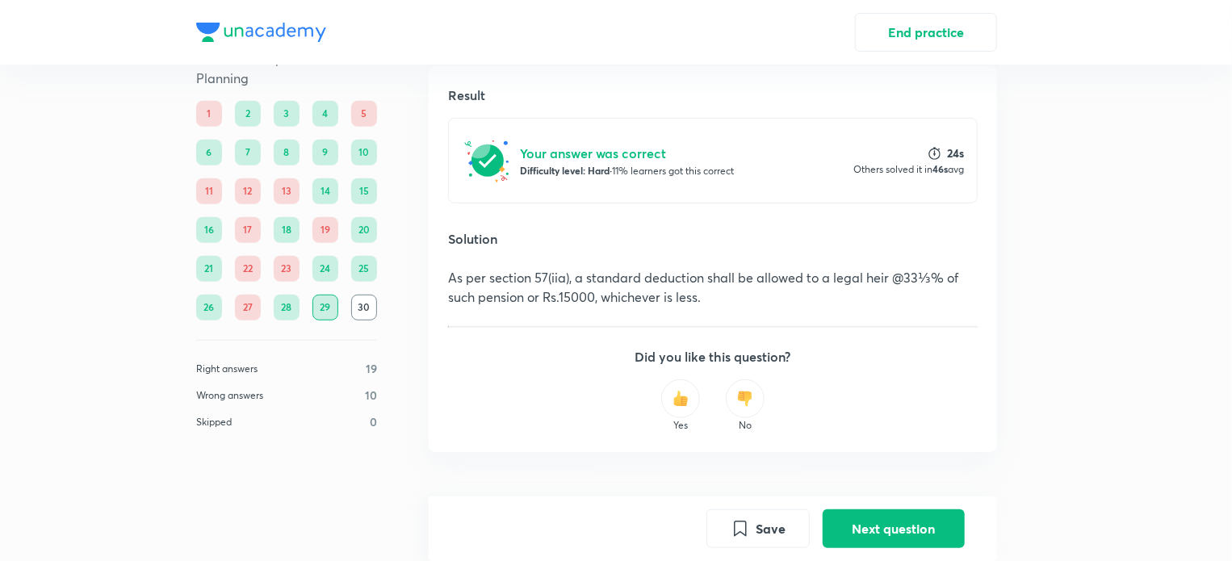
click at [242, 372] on p "Right answers" at bounding box center [226, 369] width 61 height 15
click at [326, 309] on div "29" at bounding box center [326, 308] width 26 height 26
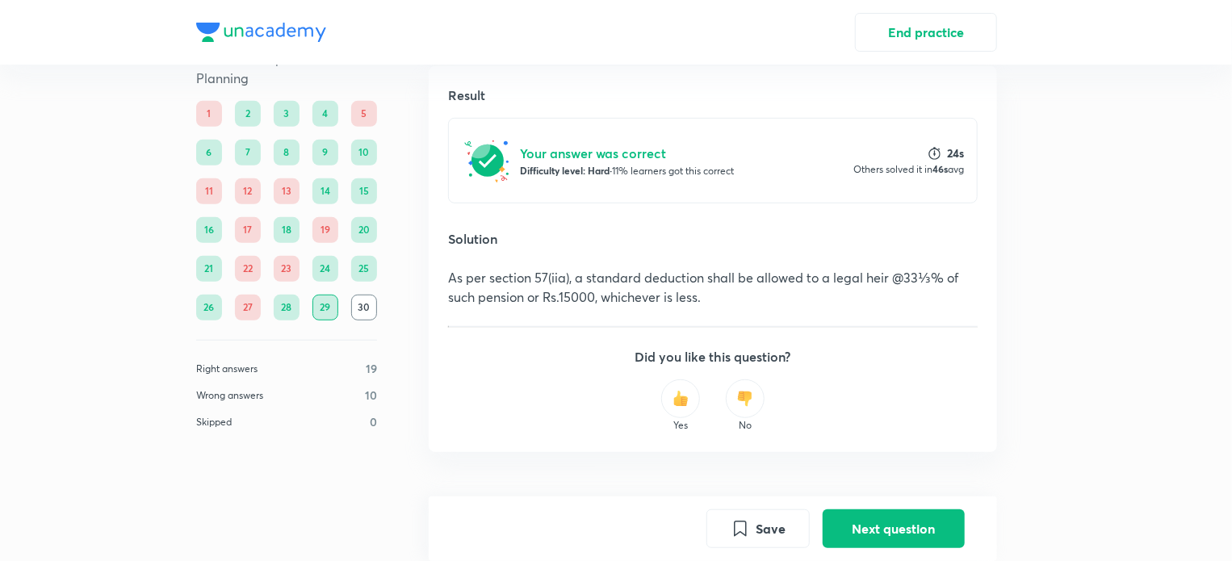
click at [287, 304] on div "28" at bounding box center [287, 308] width 26 height 26
click at [785, 522] on button "Save" at bounding box center [758, 527] width 103 height 39
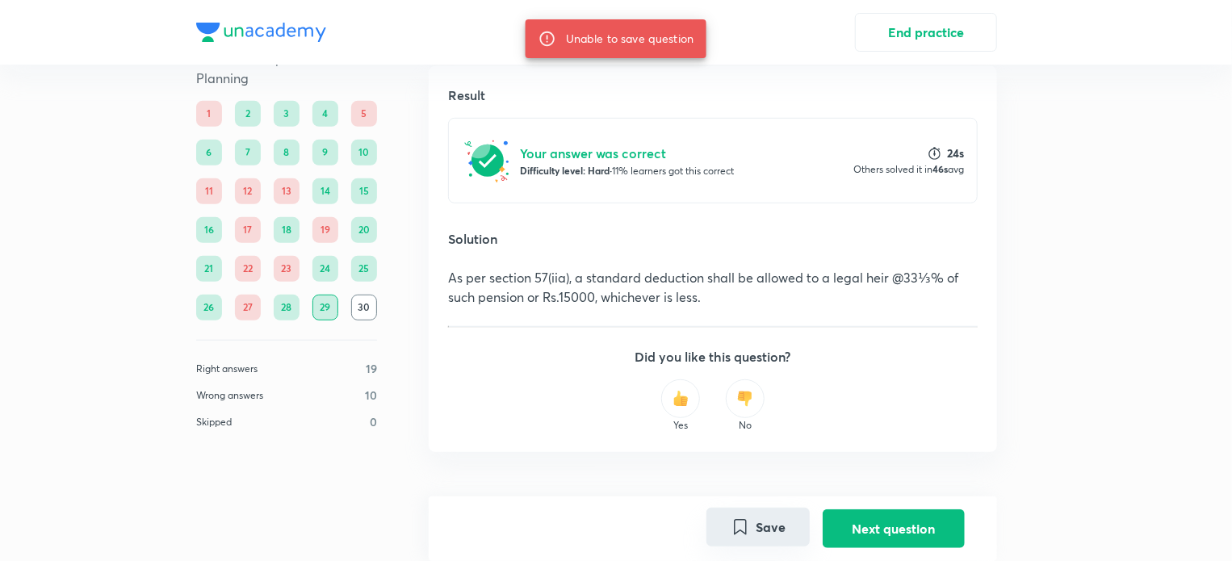
click at [753, 524] on button "Save" at bounding box center [758, 527] width 103 height 39
click at [870, 529] on button "Next question" at bounding box center [894, 527] width 142 height 39
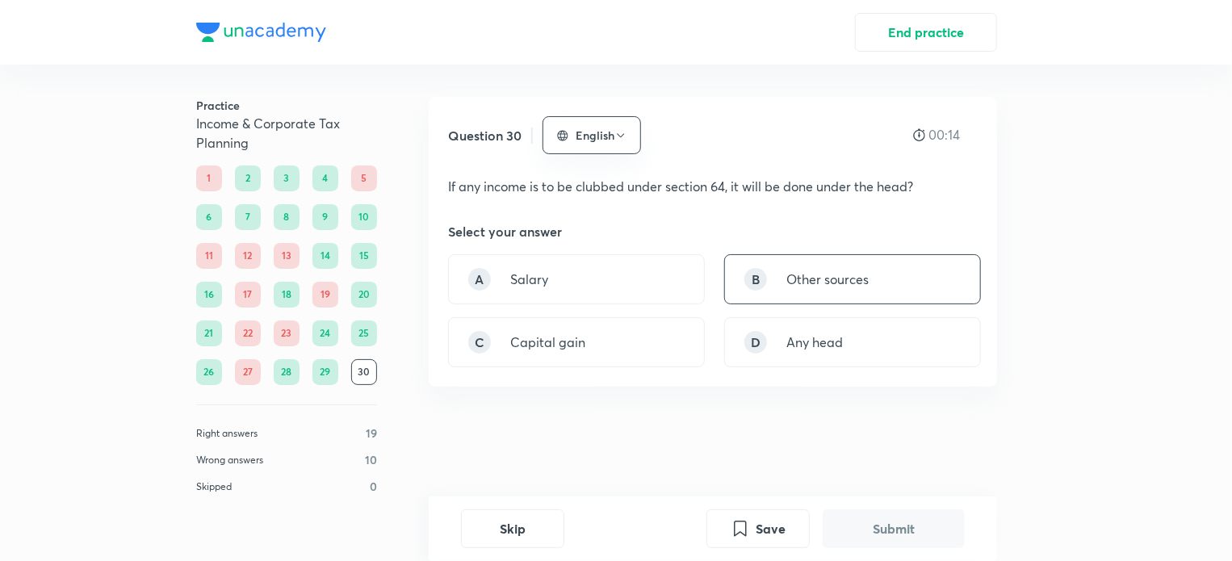
click at [810, 270] on p "Other sources" at bounding box center [828, 279] width 82 height 19
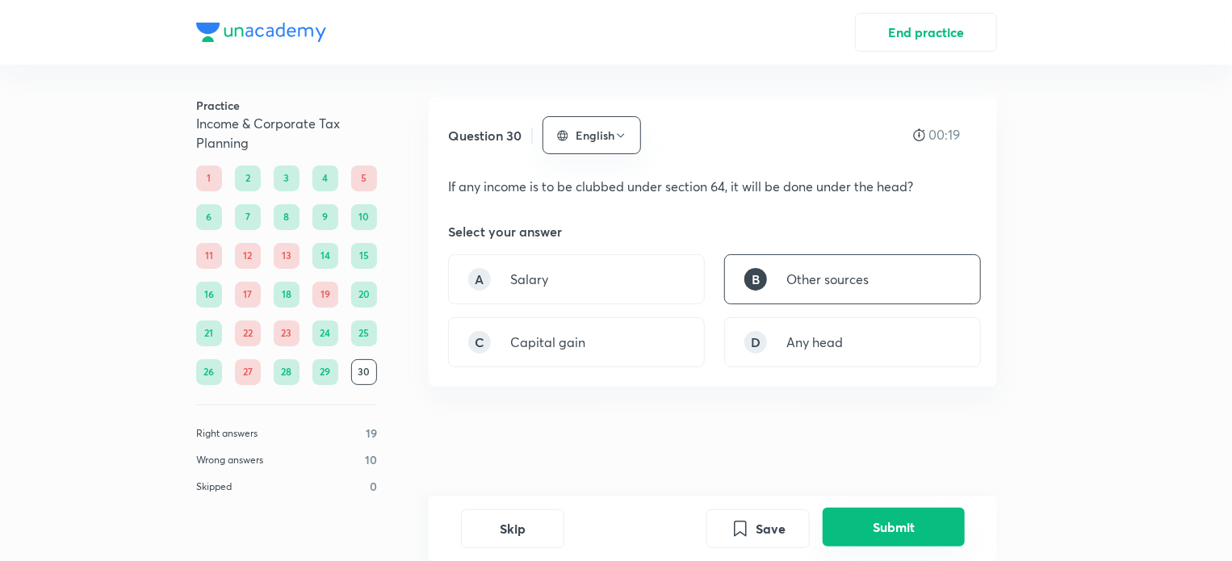
click at [841, 526] on button "Submit" at bounding box center [894, 527] width 142 height 39
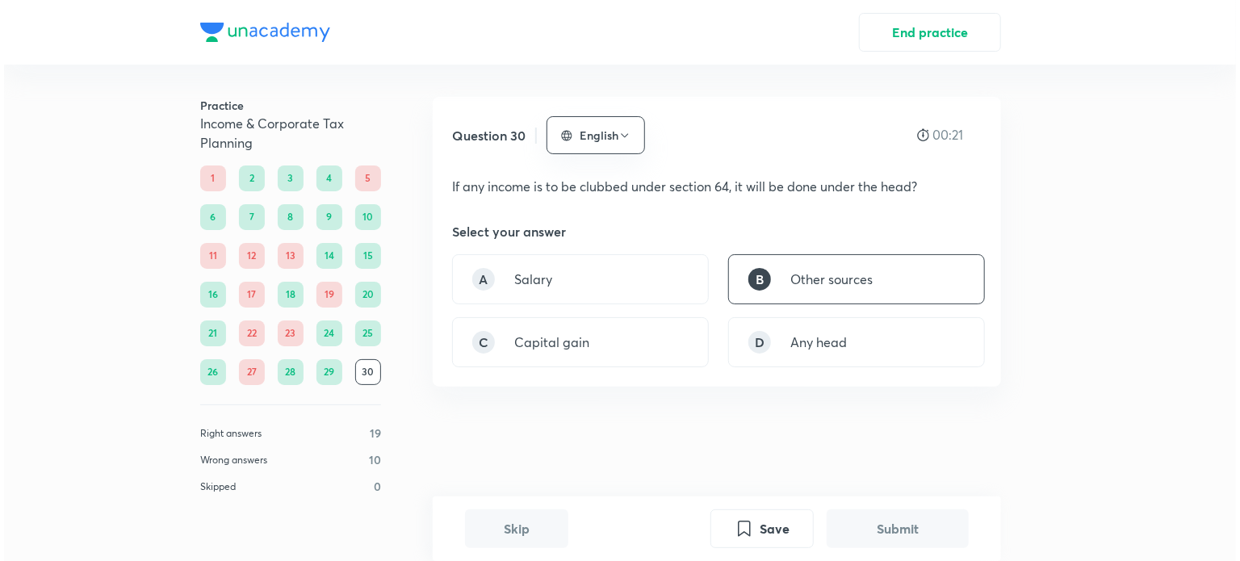
scroll to position [368, 0]
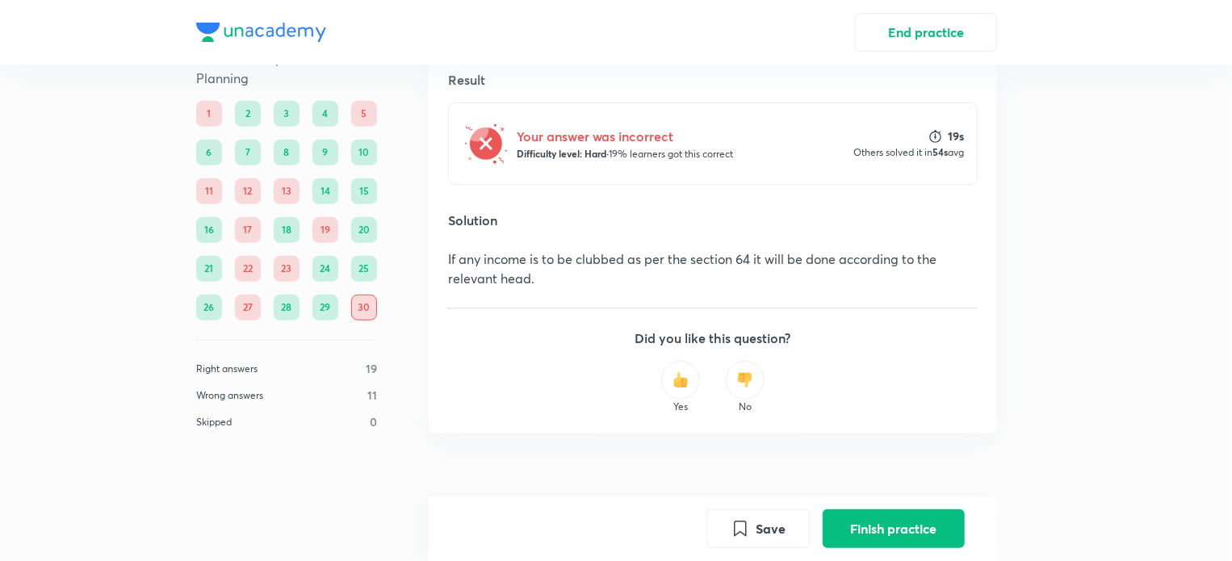
click at [841, 526] on button "Finish practice" at bounding box center [894, 529] width 142 height 39
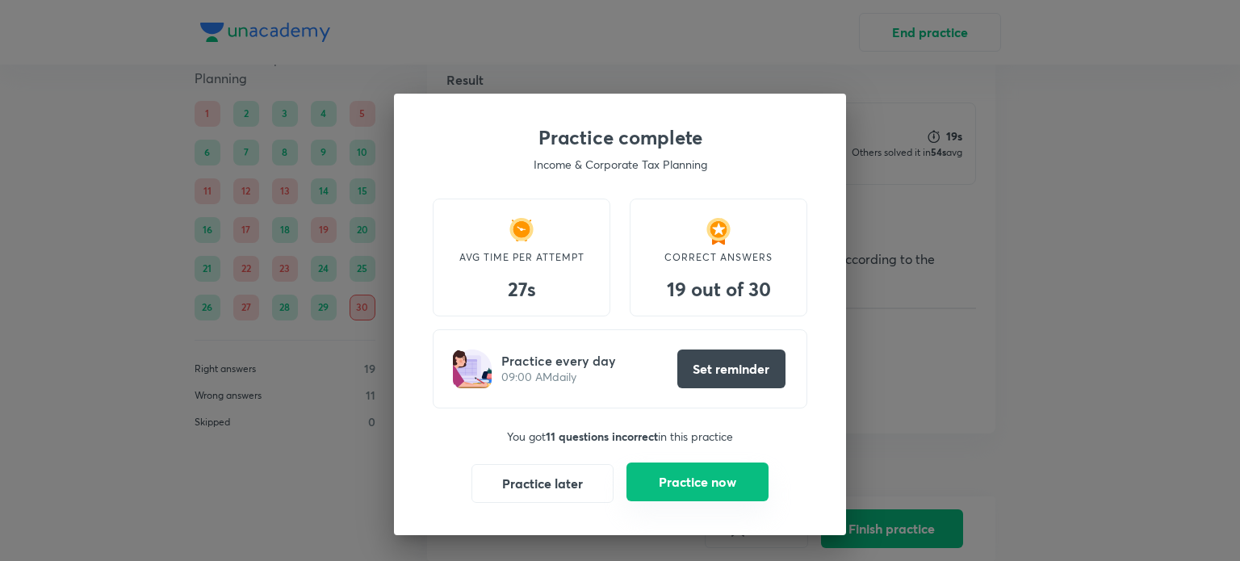
click at [678, 483] on button "Practice now" at bounding box center [698, 482] width 142 height 39
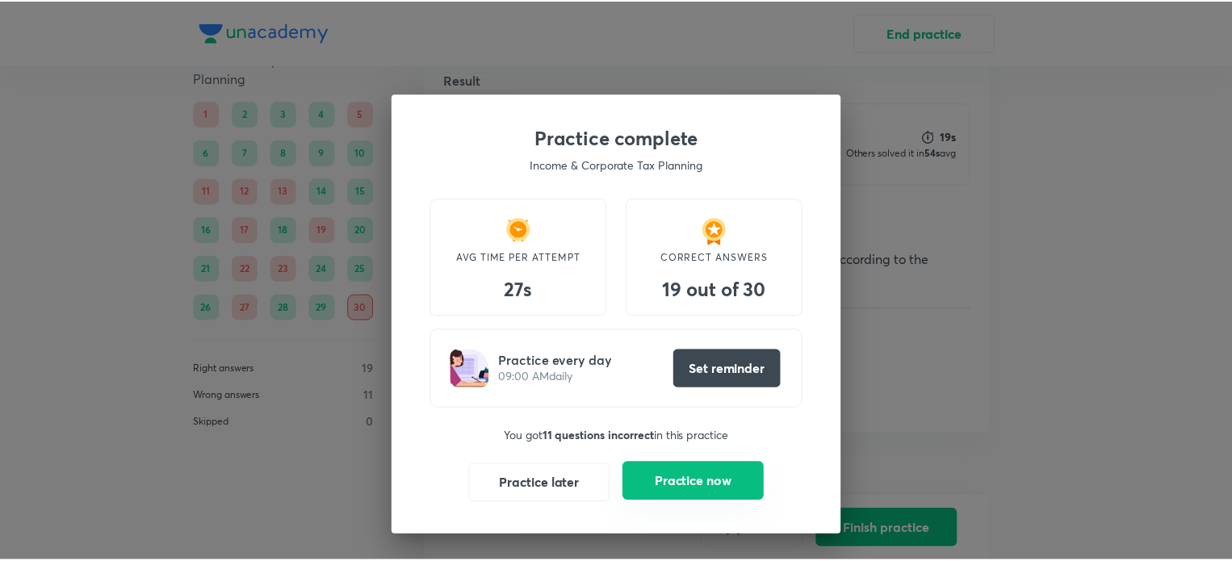
scroll to position [0, 0]
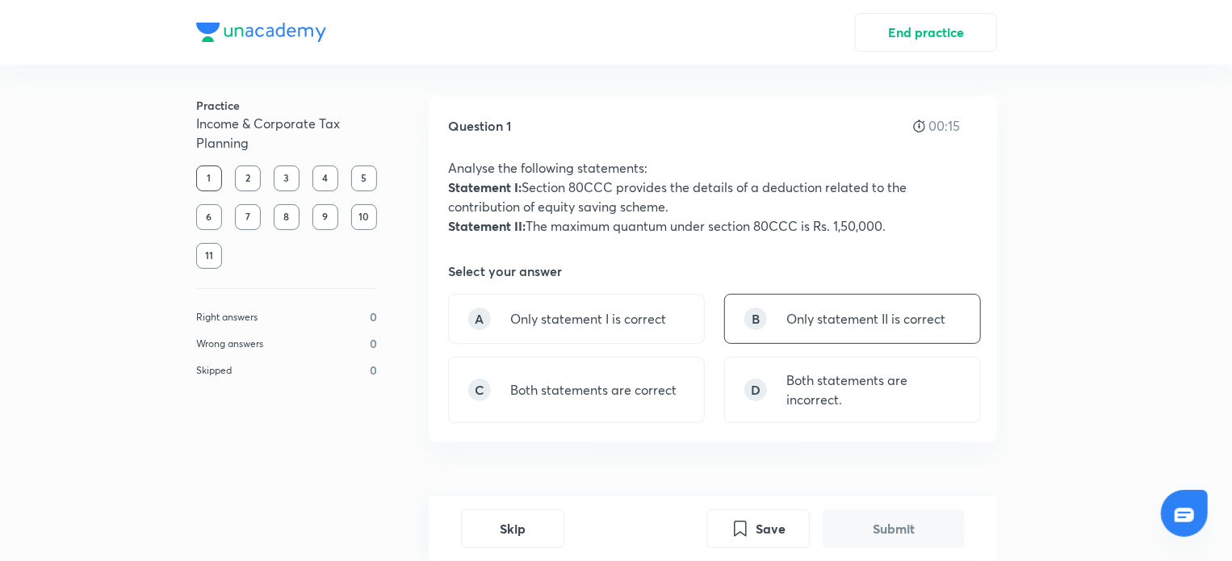
click at [802, 329] on div "B Only statement II is correct" at bounding box center [852, 319] width 257 height 50
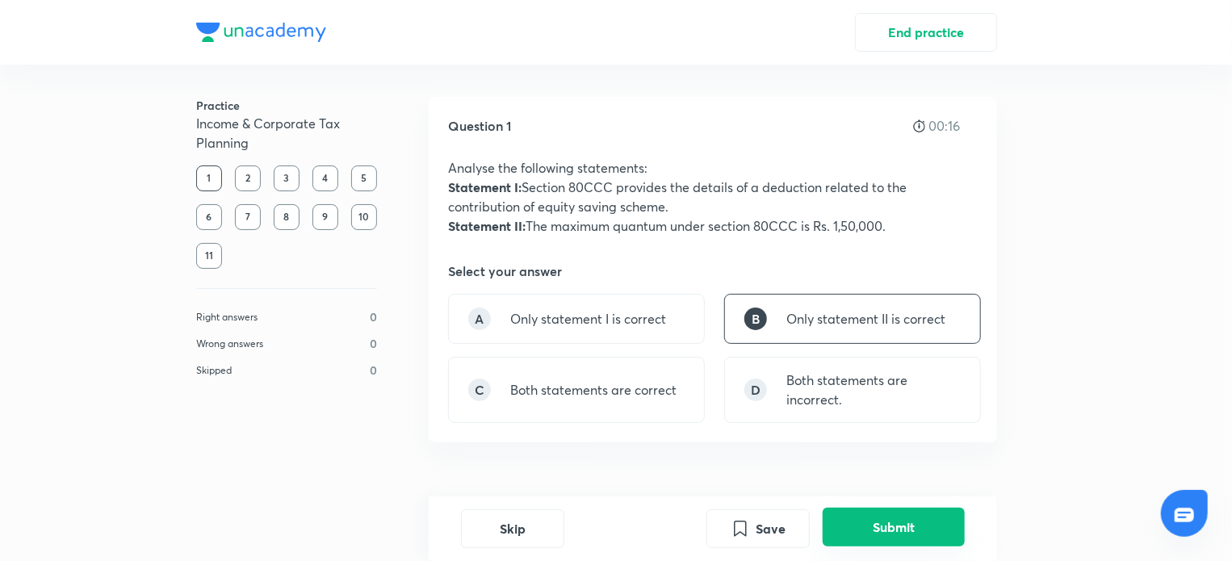
click at [888, 525] on button "Submit" at bounding box center [894, 527] width 142 height 39
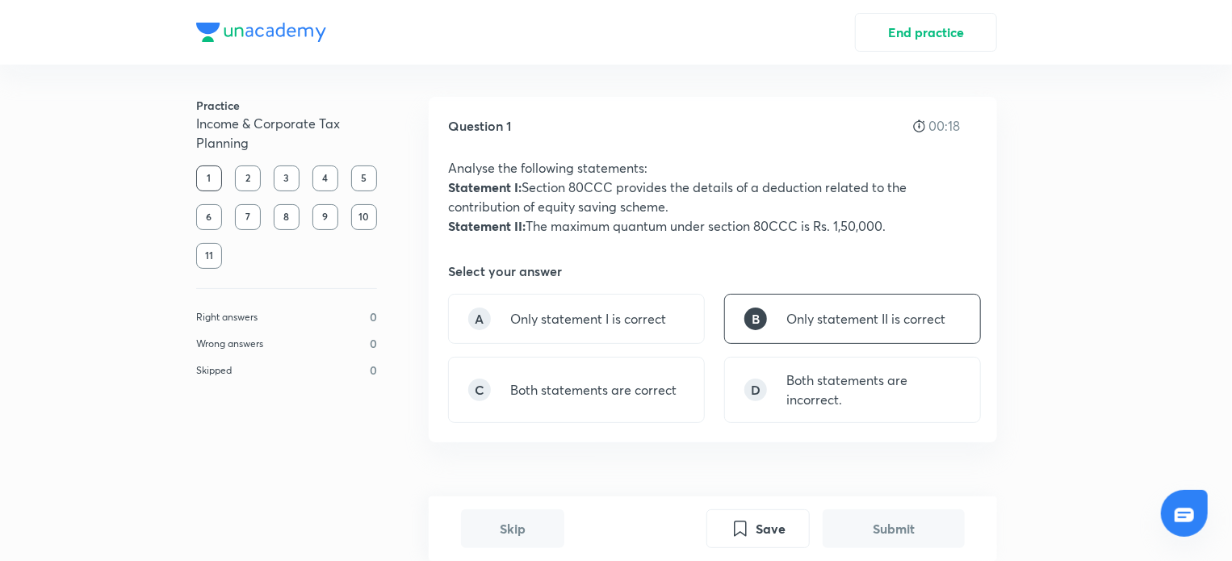
scroll to position [448, 0]
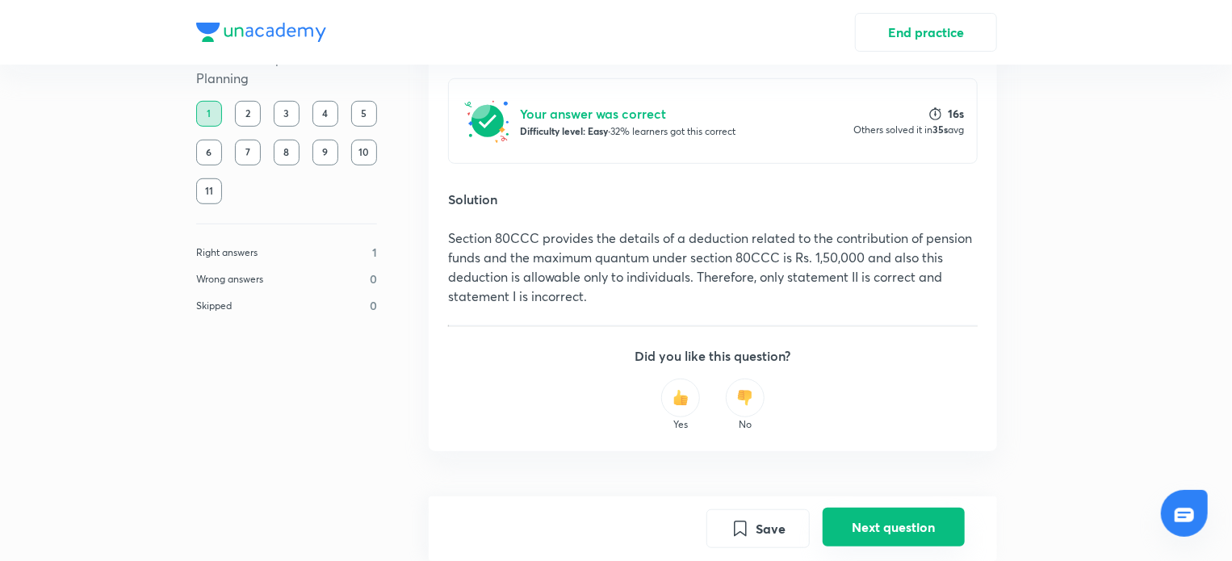
click at [869, 528] on button "Next question" at bounding box center [894, 527] width 142 height 39
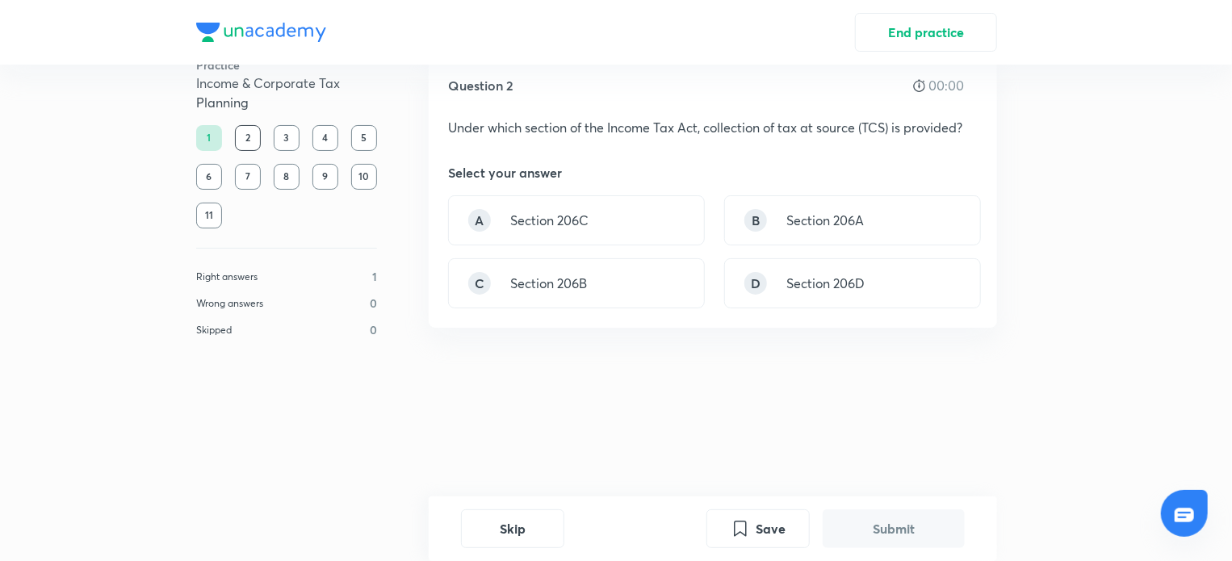
scroll to position [0, 0]
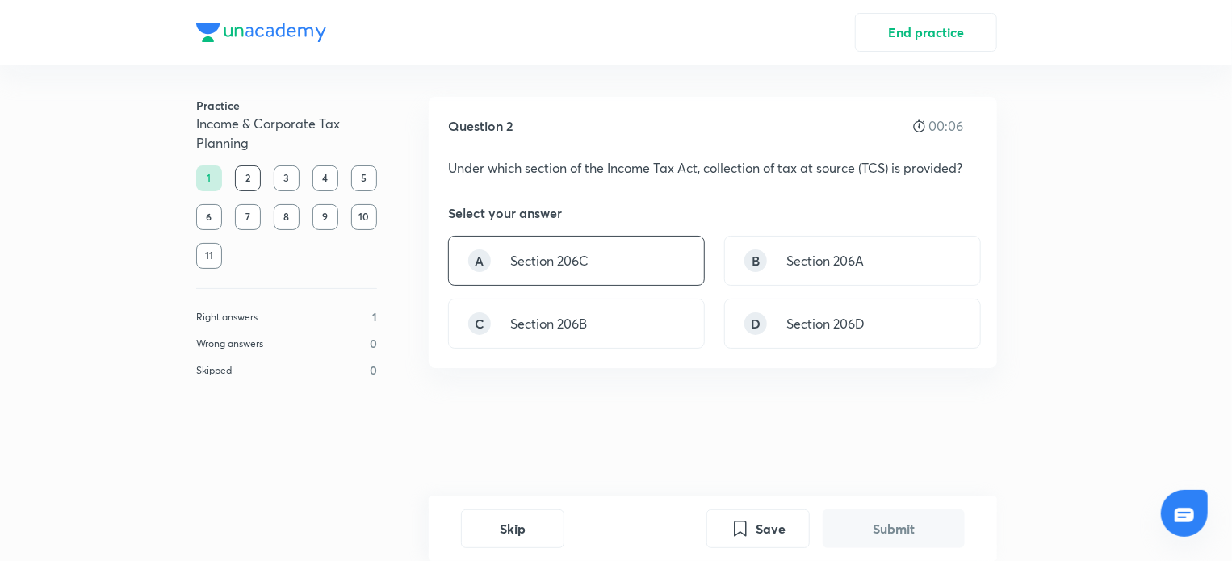
click at [556, 258] on p "Section 206C" at bounding box center [549, 260] width 78 height 19
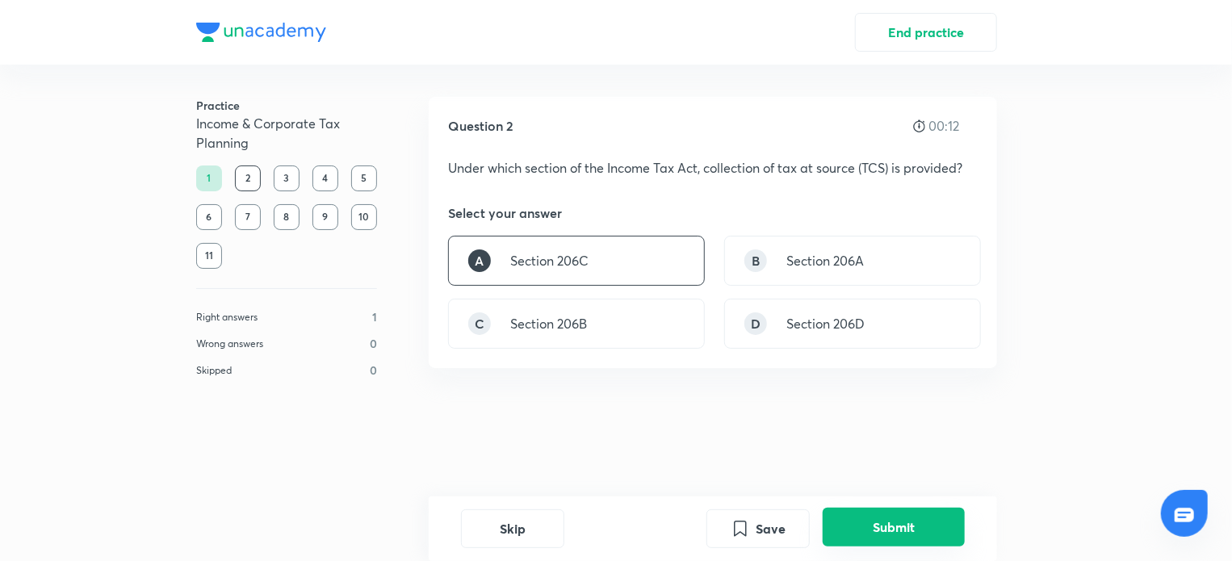
click at [892, 518] on button "Submit" at bounding box center [894, 527] width 142 height 39
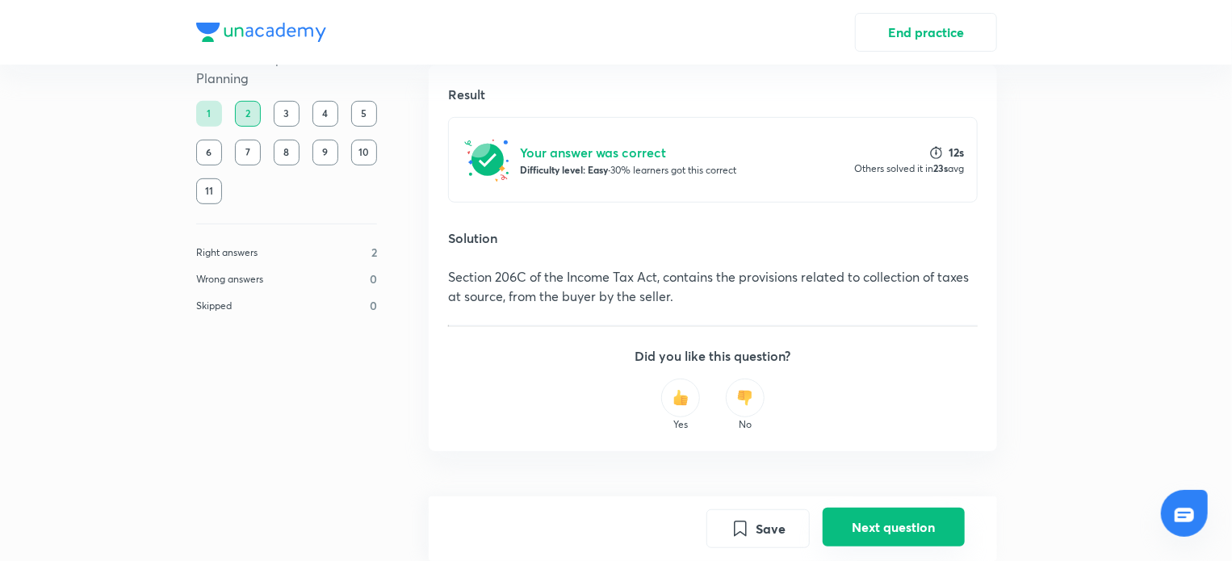
click at [892, 518] on button "Next question" at bounding box center [894, 527] width 142 height 39
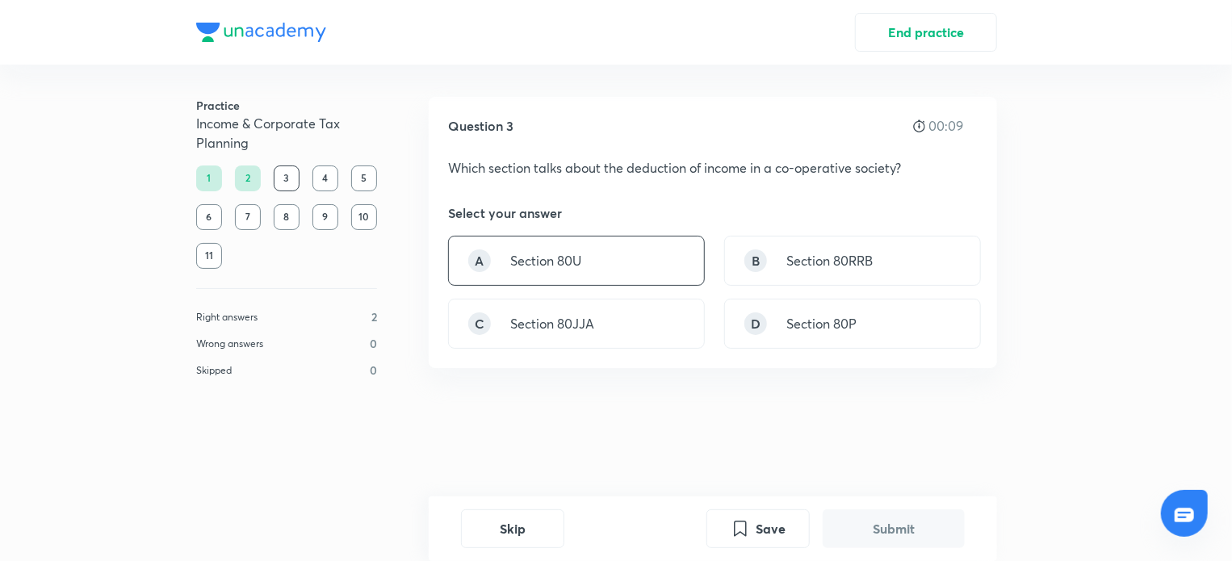
click at [594, 266] on div "A Section 80U" at bounding box center [576, 261] width 257 height 50
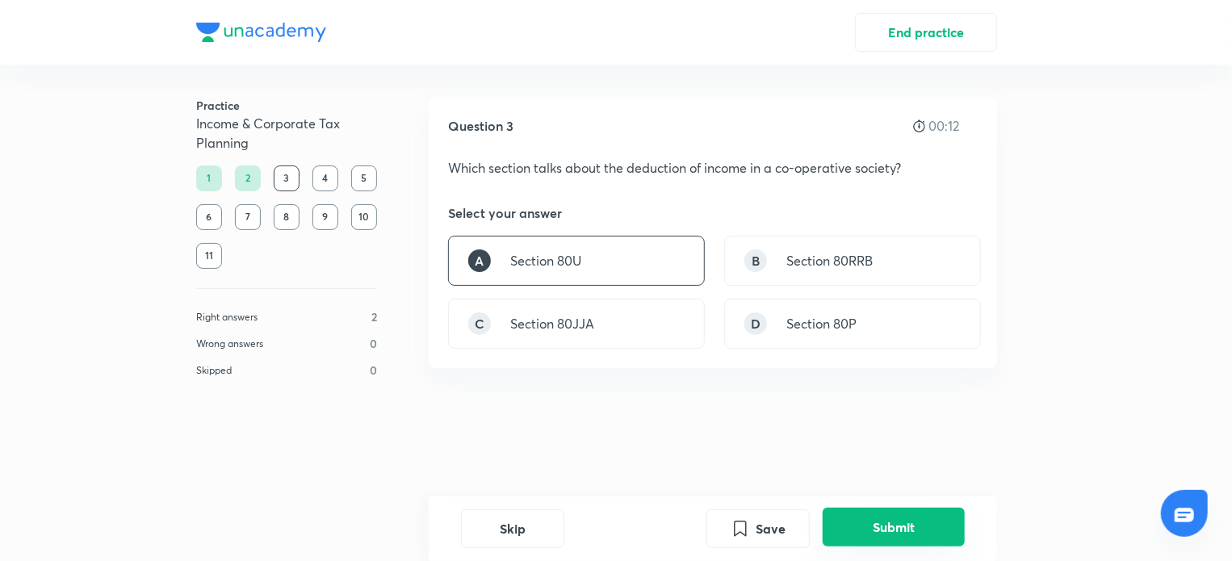
click at [881, 527] on button "Submit" at bounding box center [894, 527] width 142 height 39
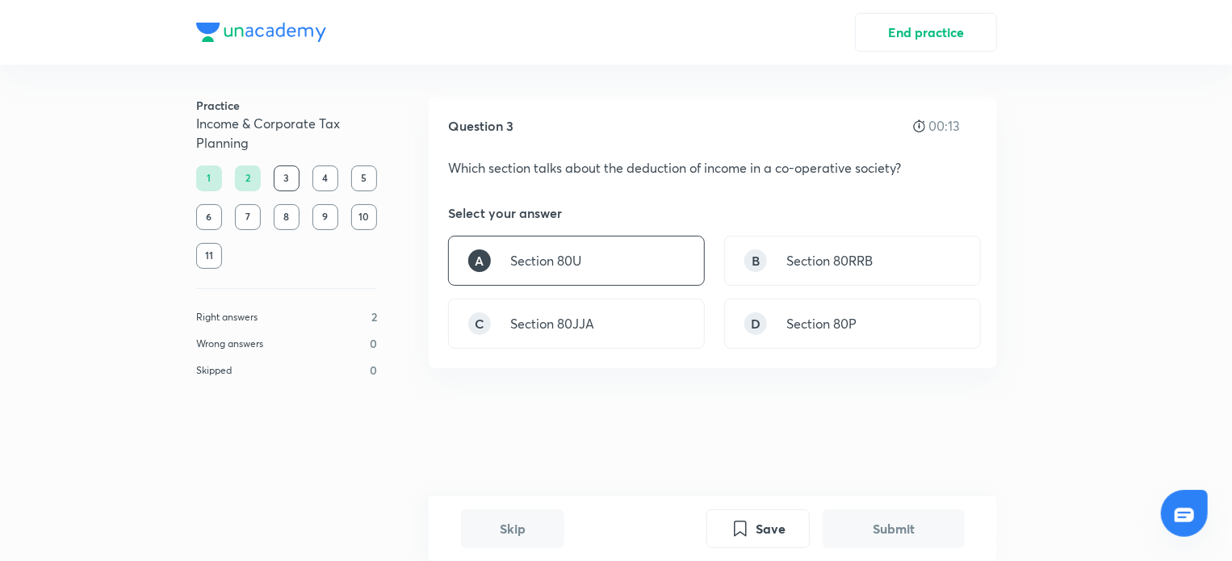
scroll to position [400, 0]
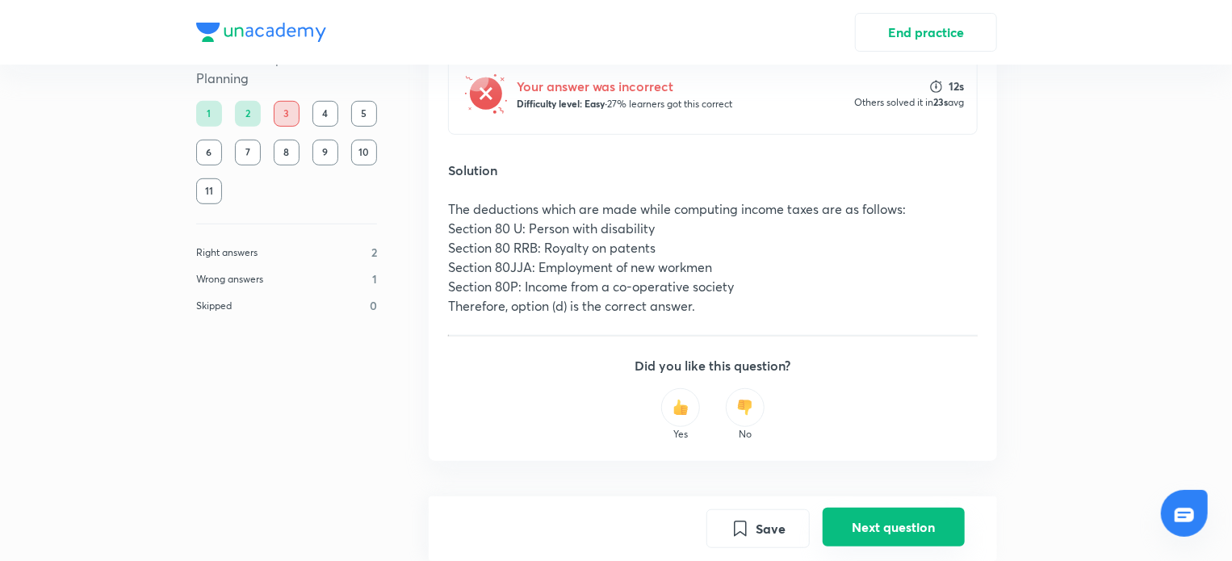
click at [882, 526] on button "Next question" at bounding box center [894, 527] width 142 height 39
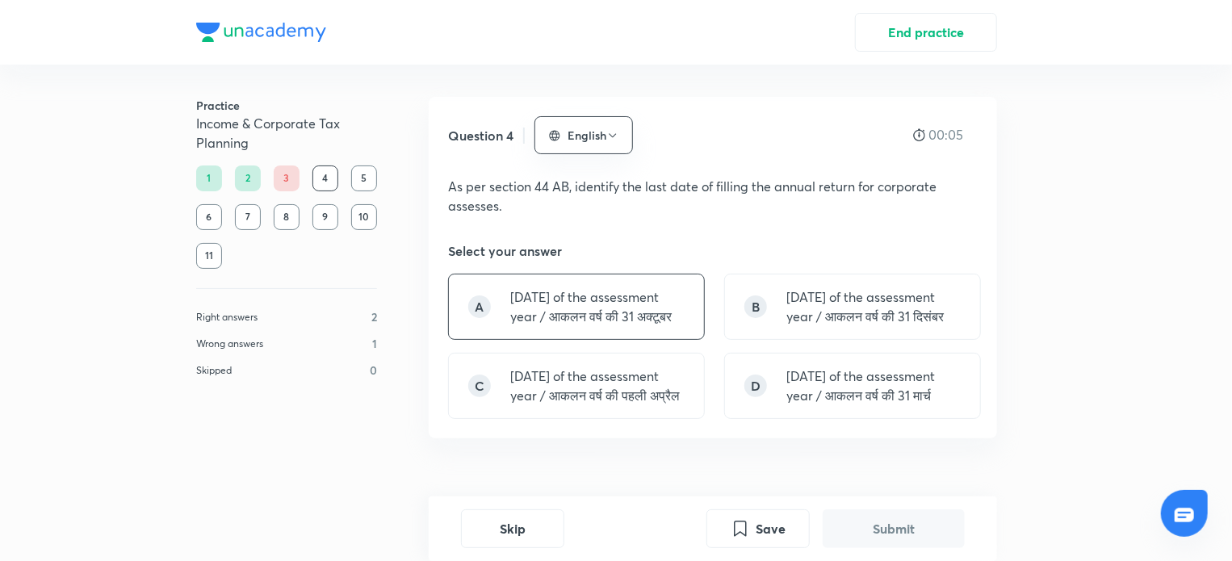
click at [559, 316] on p "[DATE] of the assessment year / आकलन वर्ष की 31 अक्टूबर" at bounding box center [597, 306] width 174 height 39
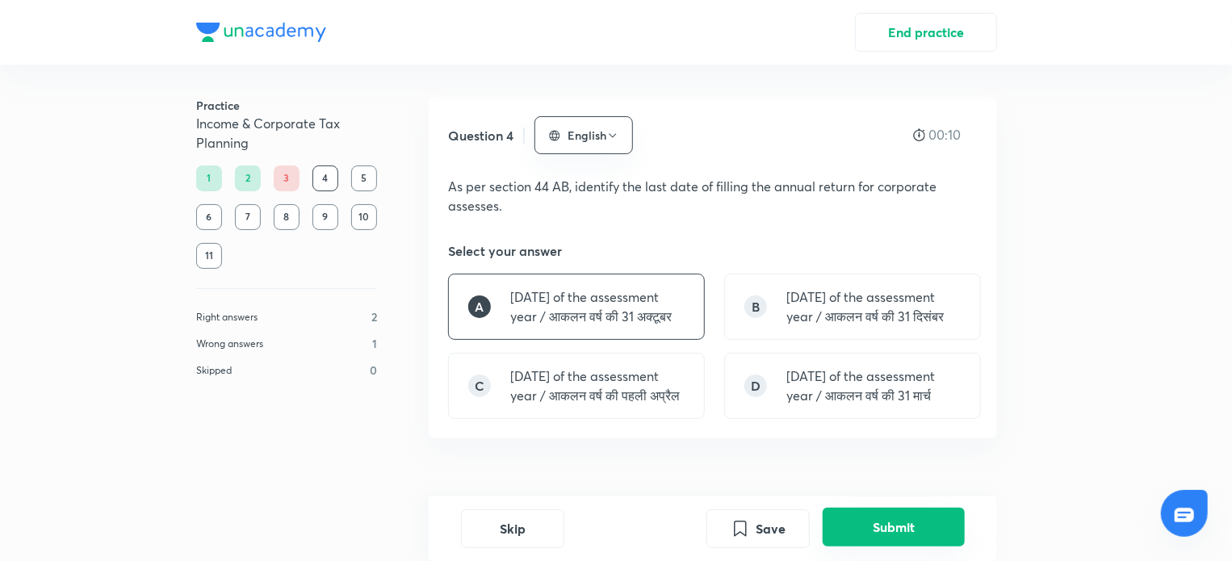
click at [918, 531] on button "Submit" at bounding box center [894, 527] width 142 height 39
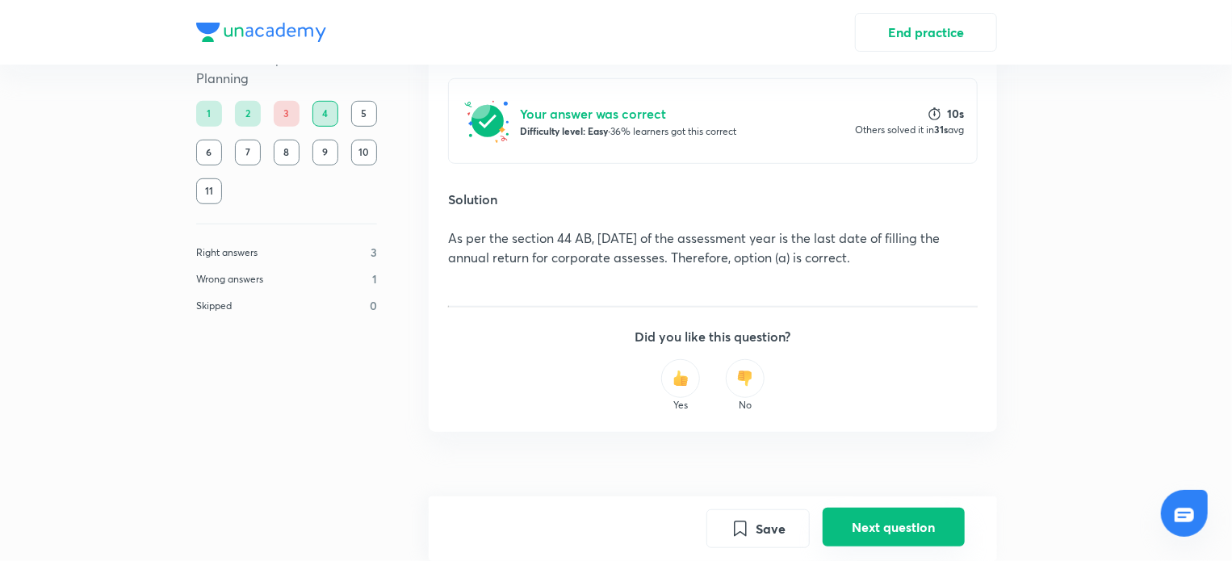
click at [900, 532] on button "Next question" at bounding box center [894, 527] width 142 height 39
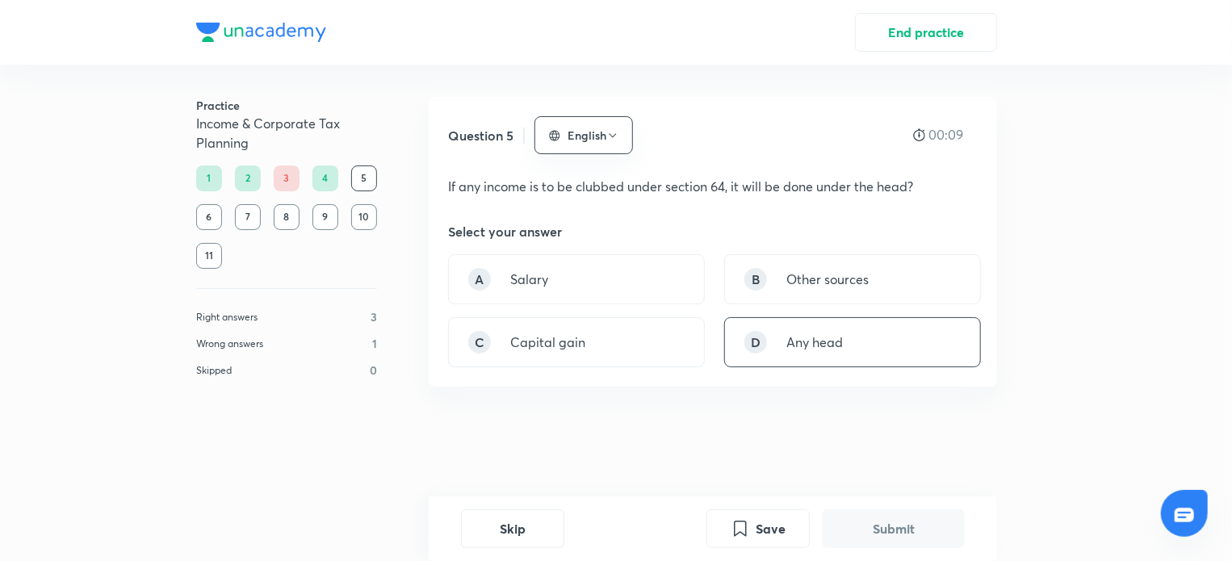
click at [799, 363] on div "D Any head" at bounding box center [852, 342] width 257 height 50
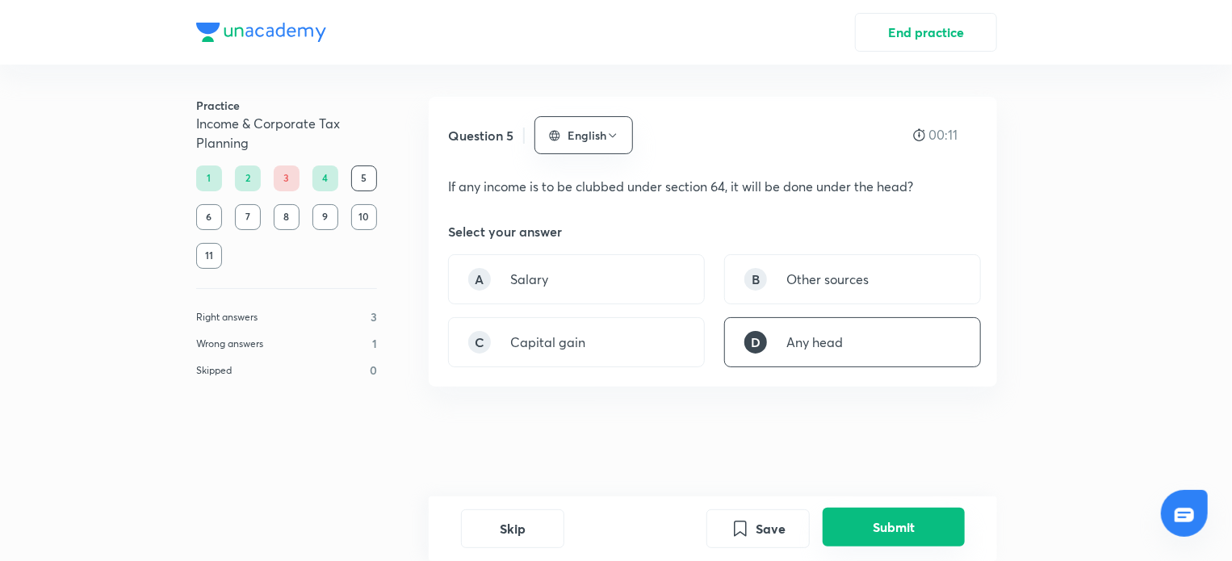
click at [886, 528] on button "Submit" at bounding box center [894, 527] width 142 height 39
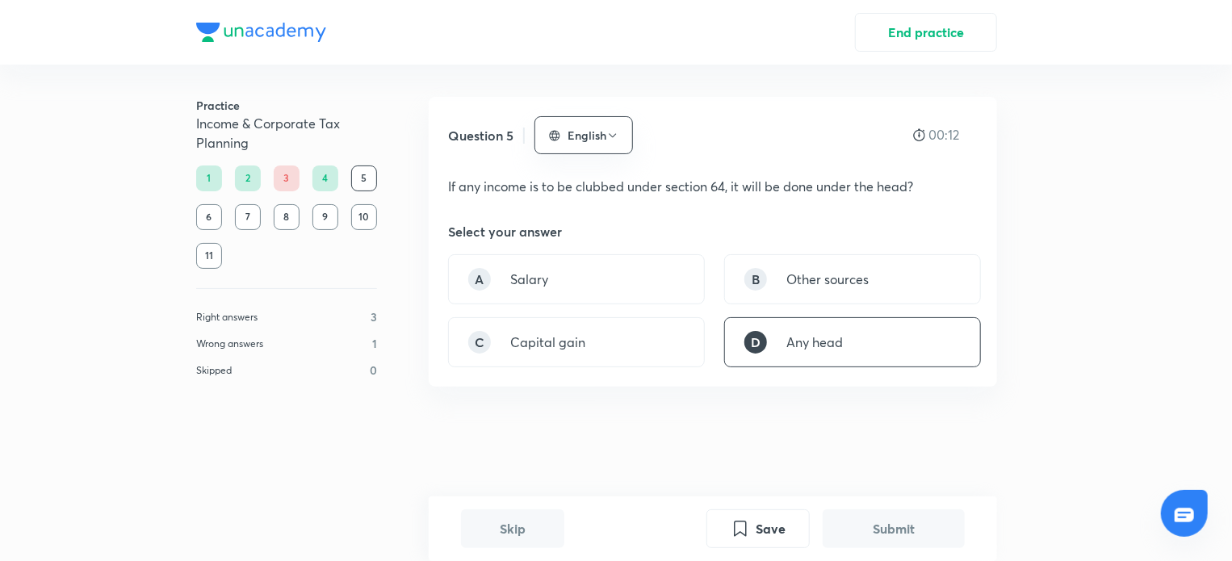
scroll to position [353, 0]
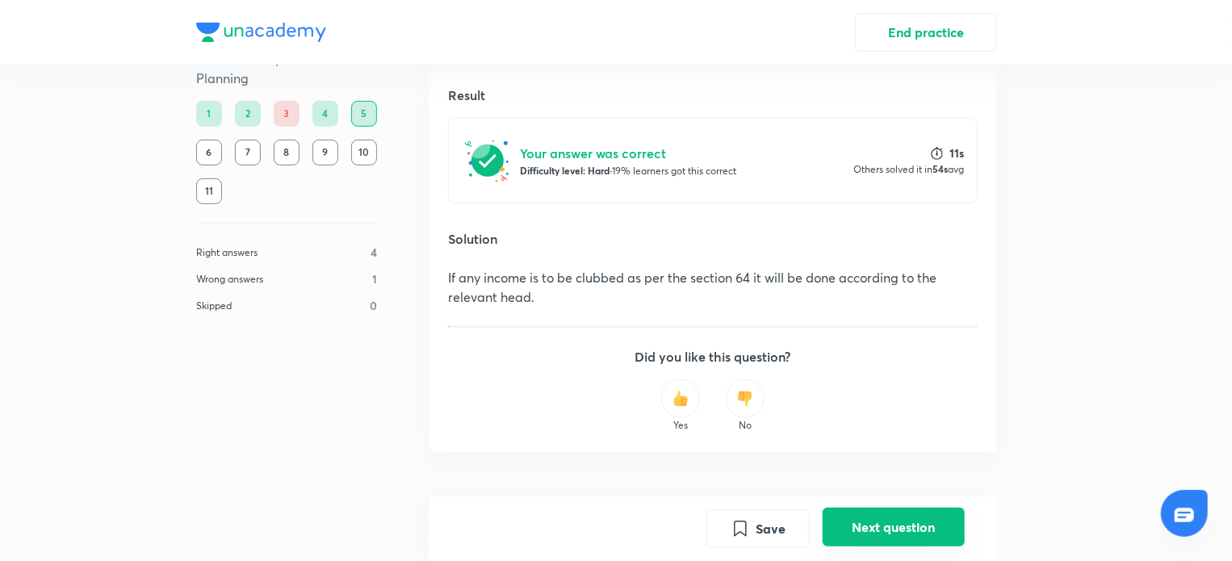
click at [873, 539] on button "Next question" at bounding box center [894, 527] width 142 height 39
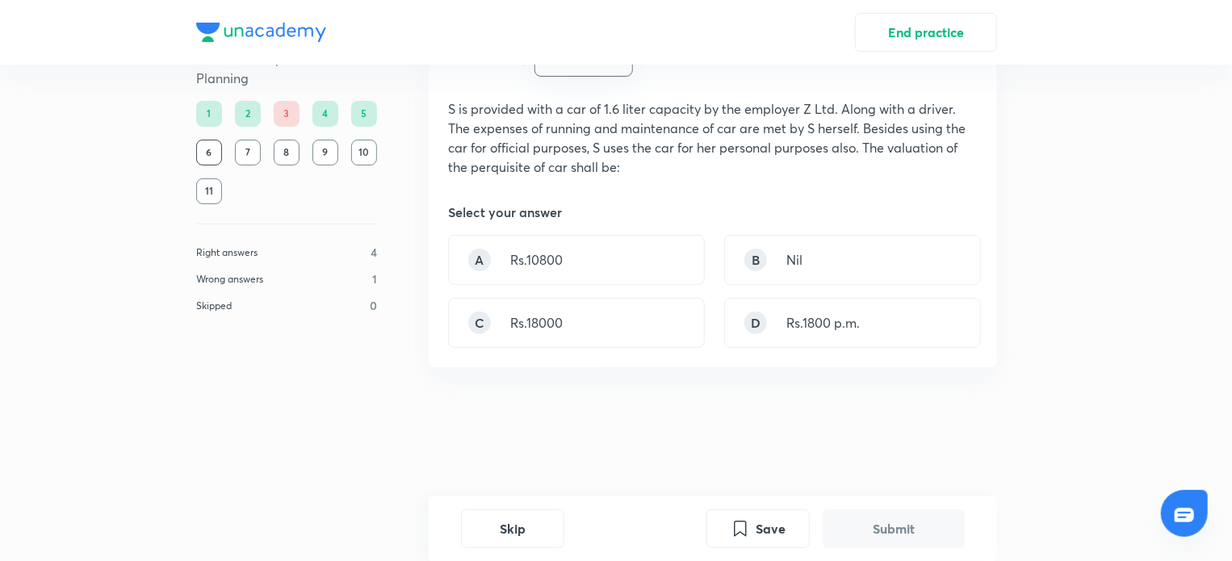
scroll to position [0, 0]
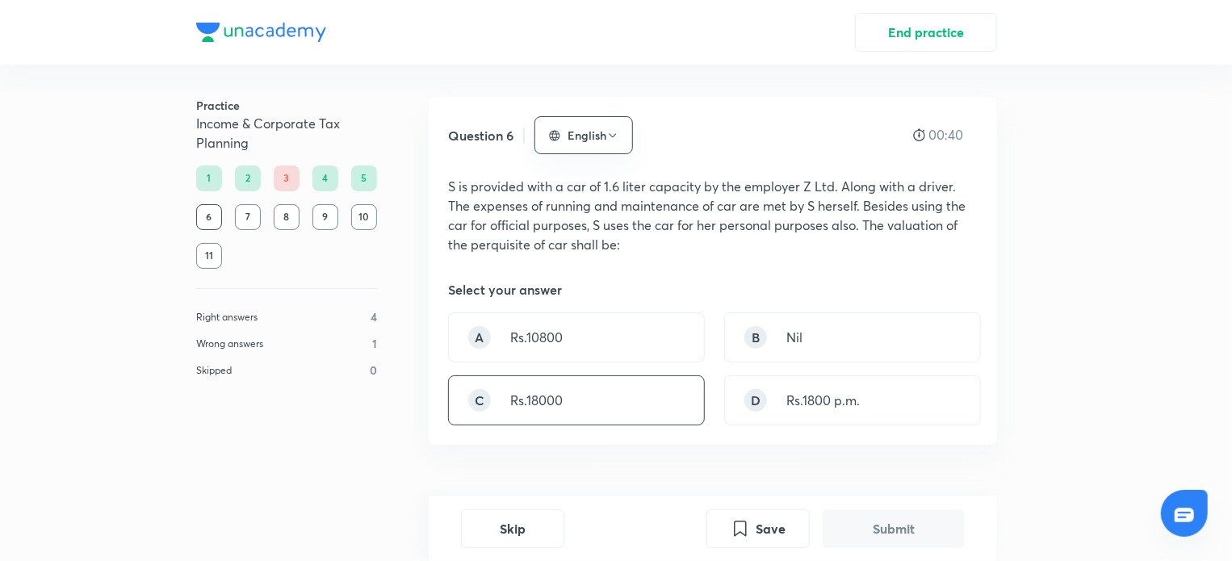
click at [528, 381] on div "C Rs.18000" at bounding box center [576, 401] width 257 height 50
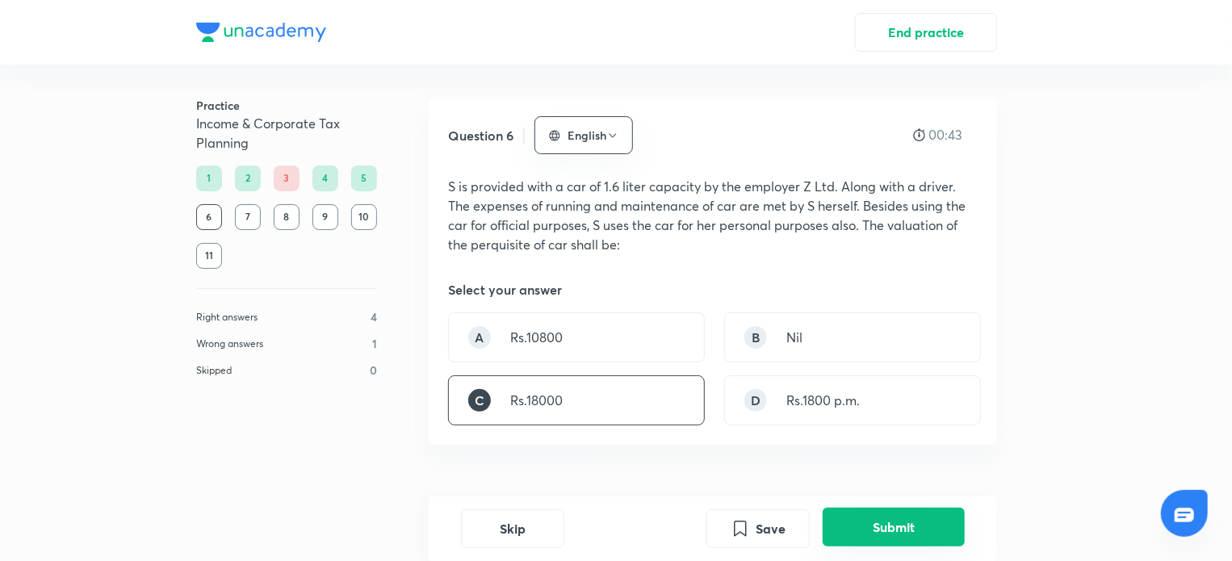
click at [905, 517] on button "Submit" at bounding box center [894, 527] width 142 height 39
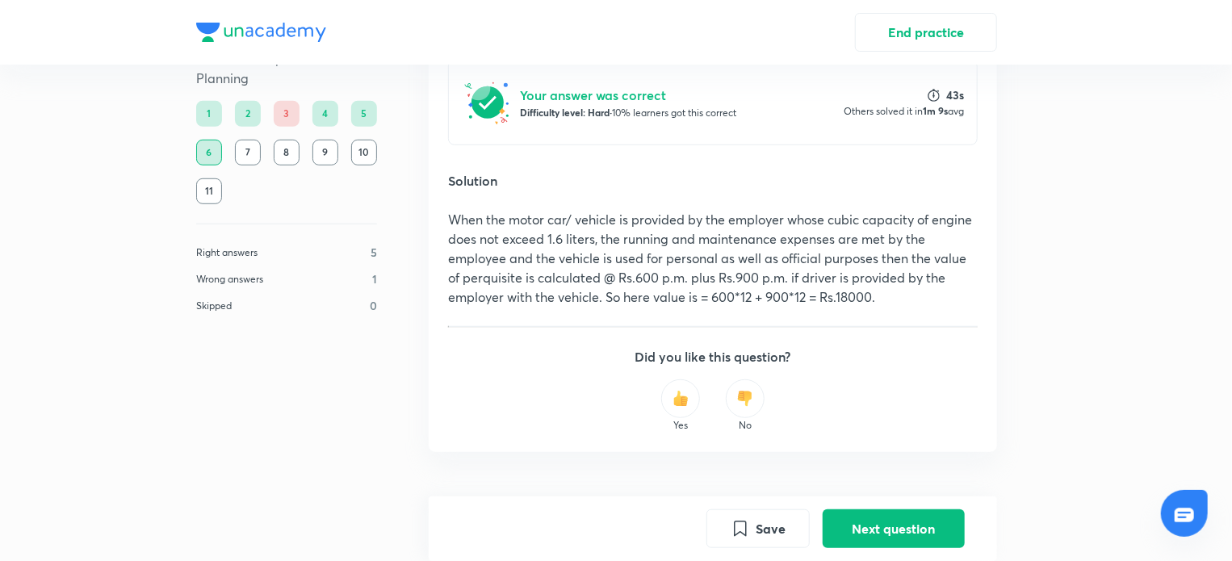
click at [875, 241] on p "When the motor car/ vehicle is provided by the employer whose cubic capacity of…" at bounding box center [713, 258] width 530 height 97
click at [914, 522] on button "Next question" at bounding box center [894, 527] width 142 height 39
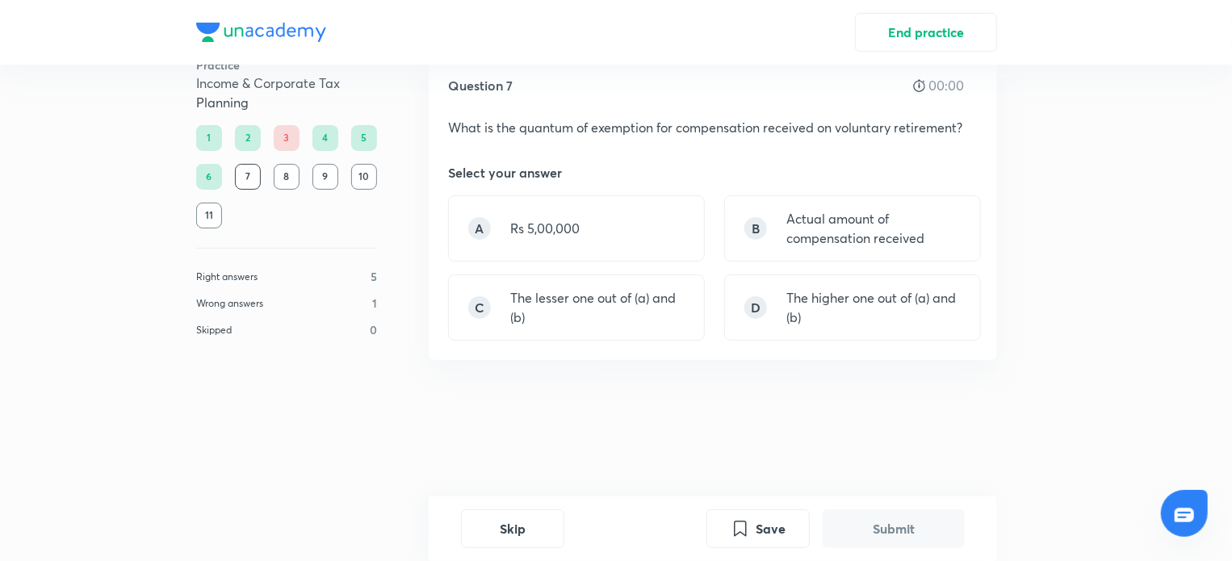
scroll to position [0, 0]
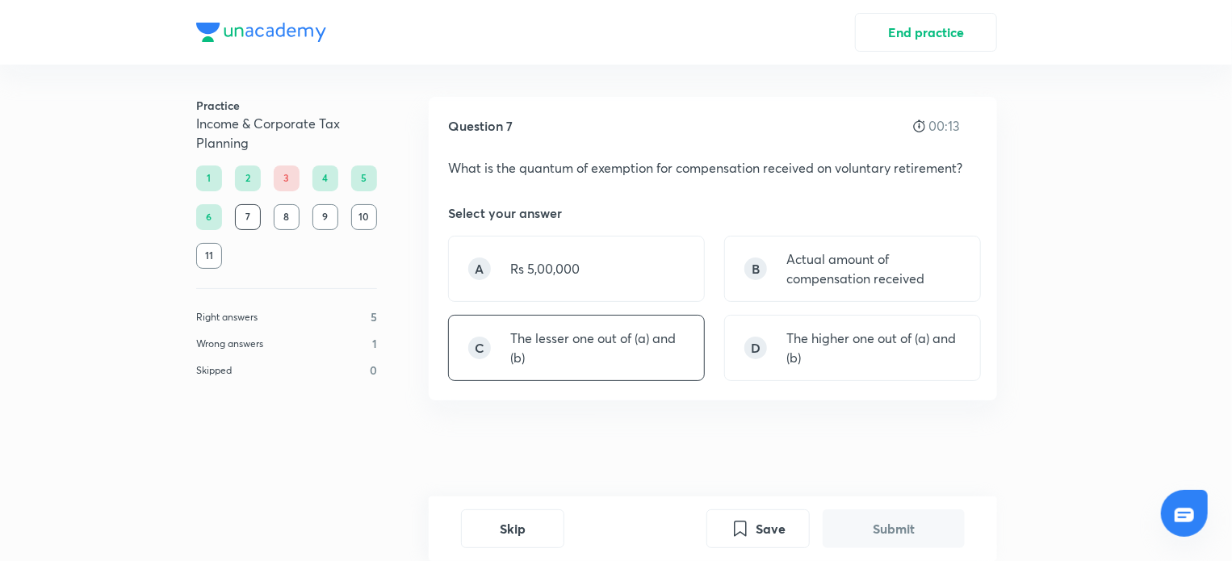
click at [591, 348] on p "The lesser one out of (a) and (b)" at bounding box center [597, 348] width 174 height 39
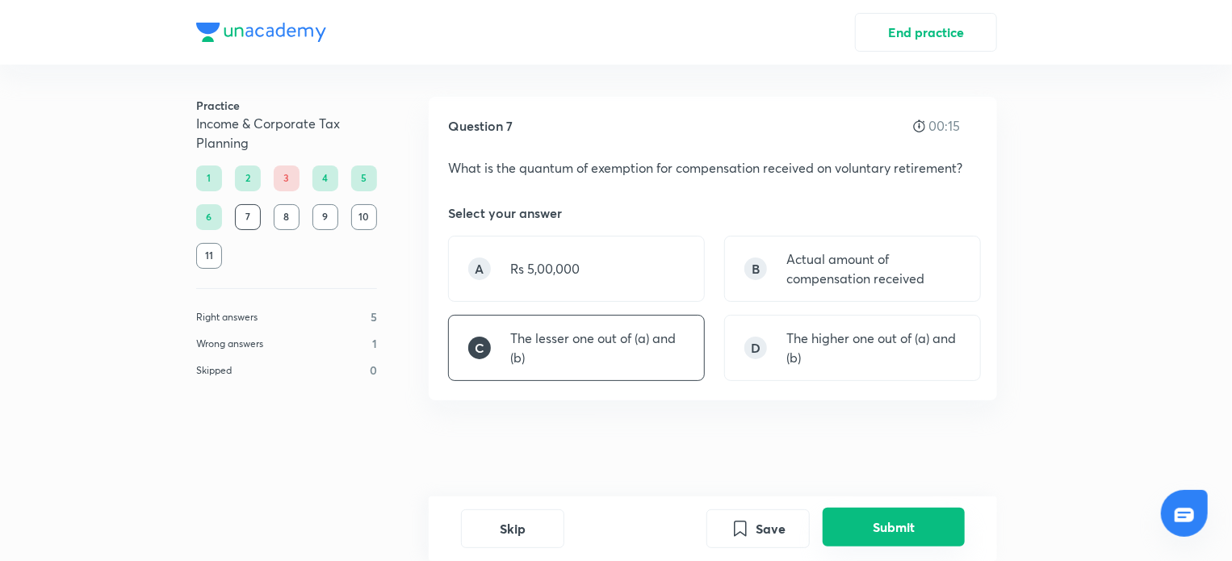
click at [872, 520] on button "Submit" at bounding box center [894, 527] width 142 height 39
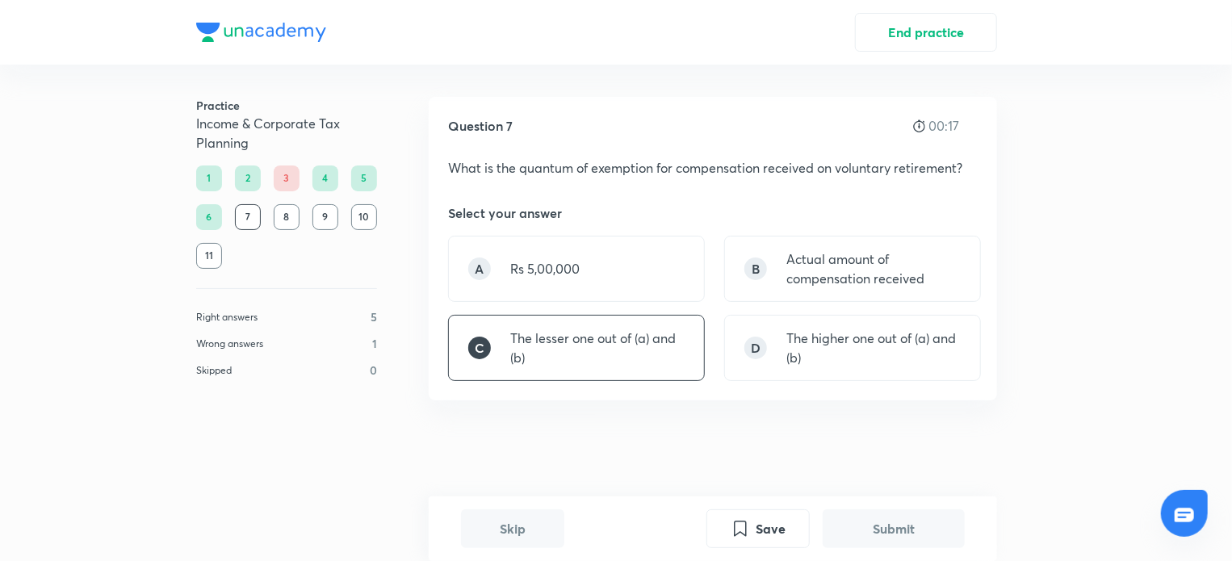
scroll to position [405, 0]
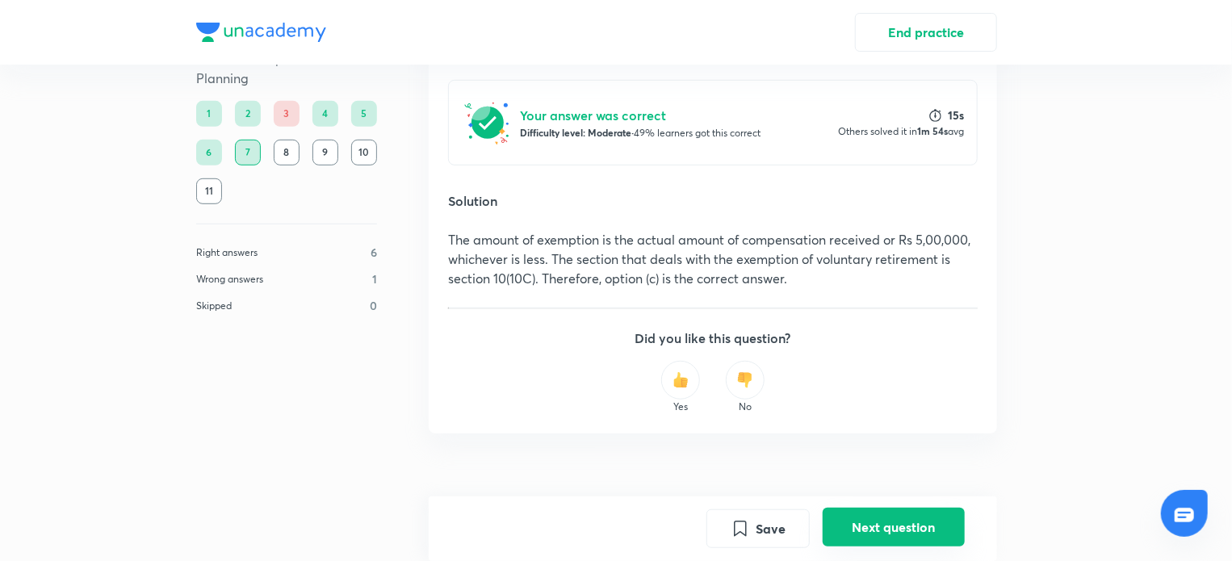
click at [879, 522] on button "Next question" at bounding box center [894, 527] width 142 height 39
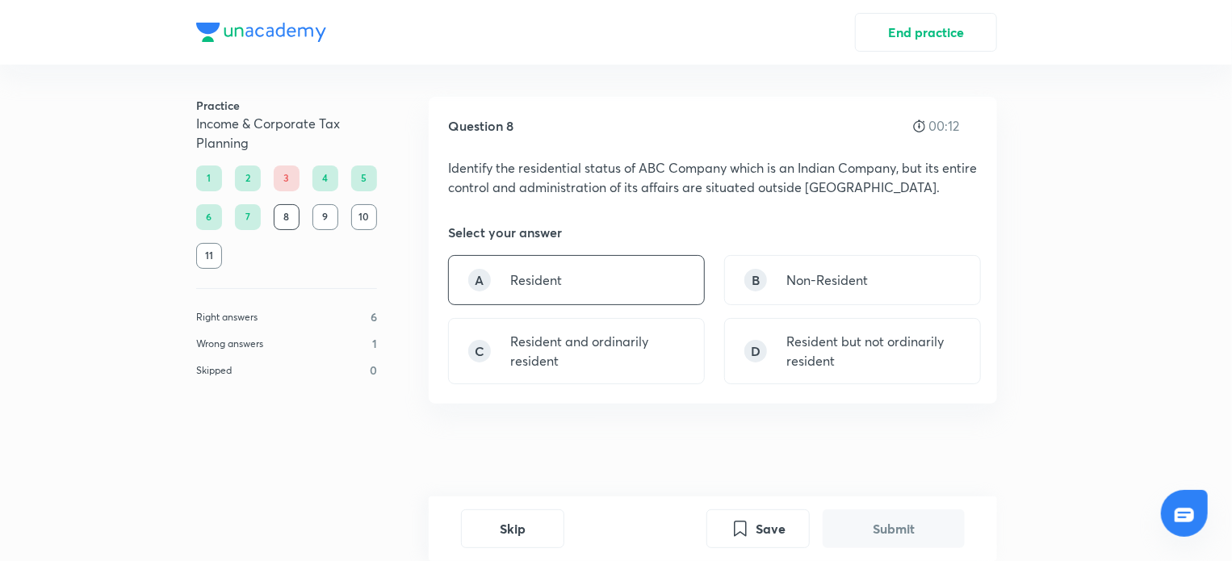
click at [636, 293] on div "A Resident" at bounding box center [576, 280] width 257 height 50
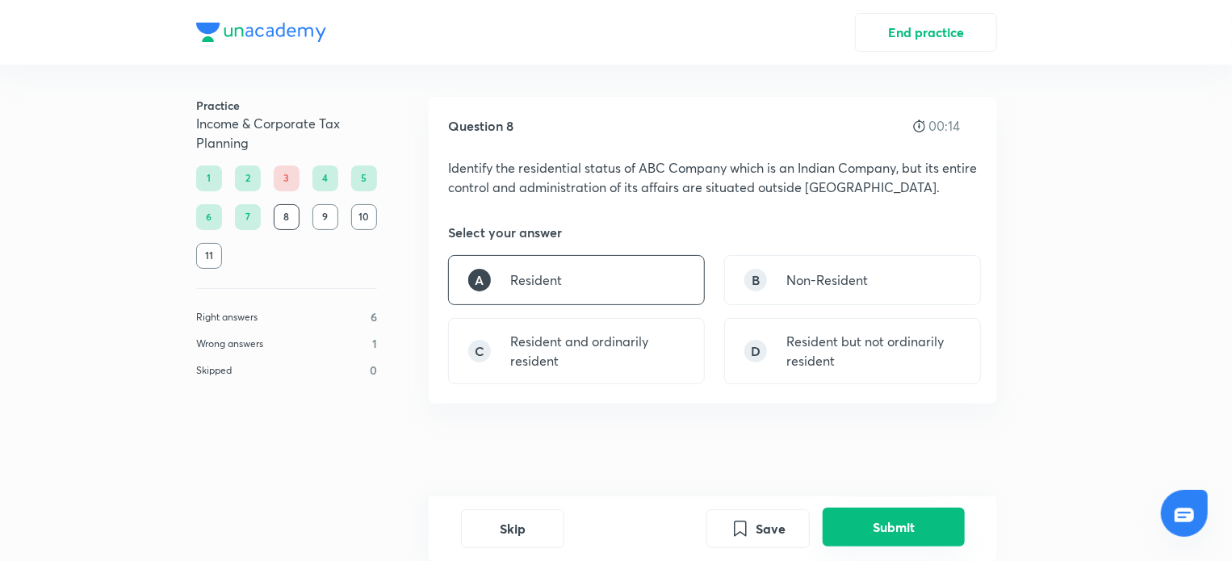
click at [868, 524] on button "Submit" at bounding box center [894, 527] width 142 height 39
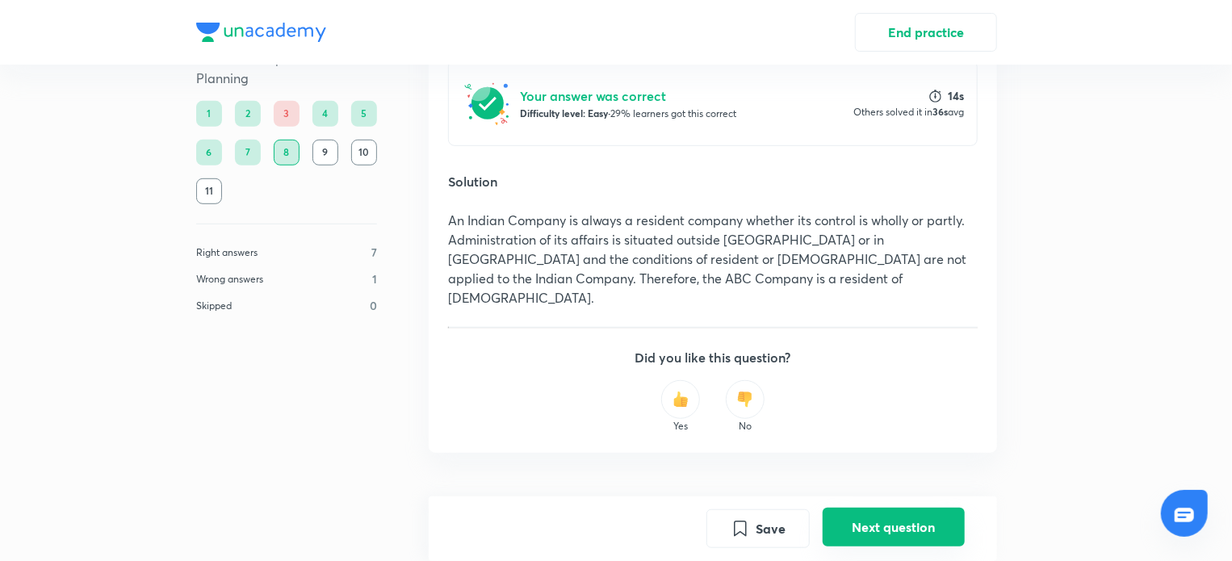
click at [866, 524] on button "Next question" at bounding box center [894, 527] width 142 height 39
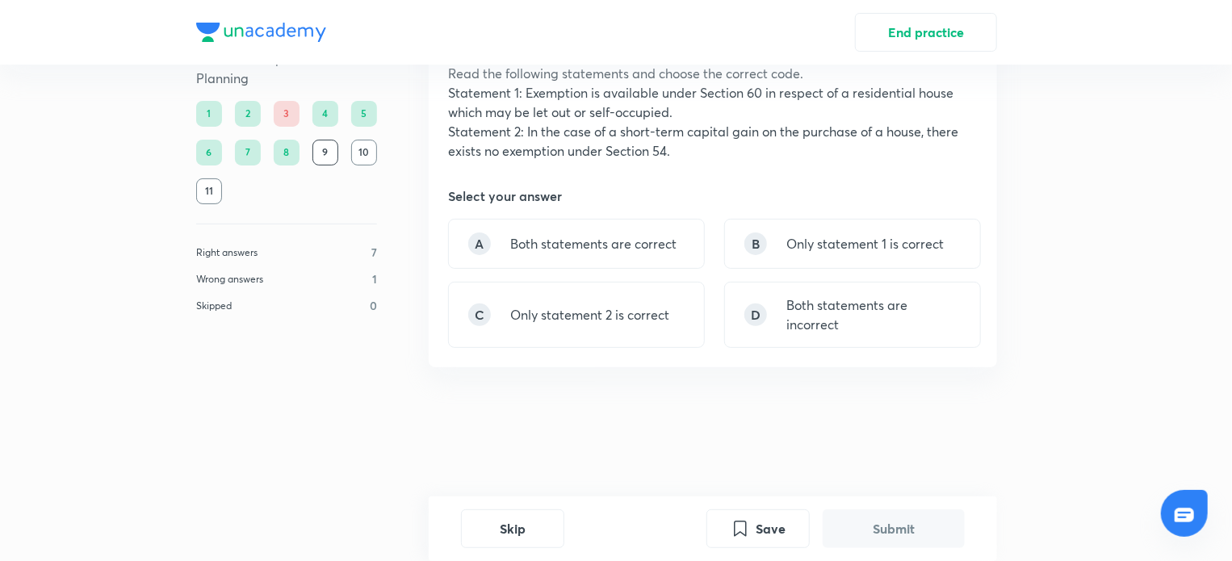
scroll to position [0, 0]
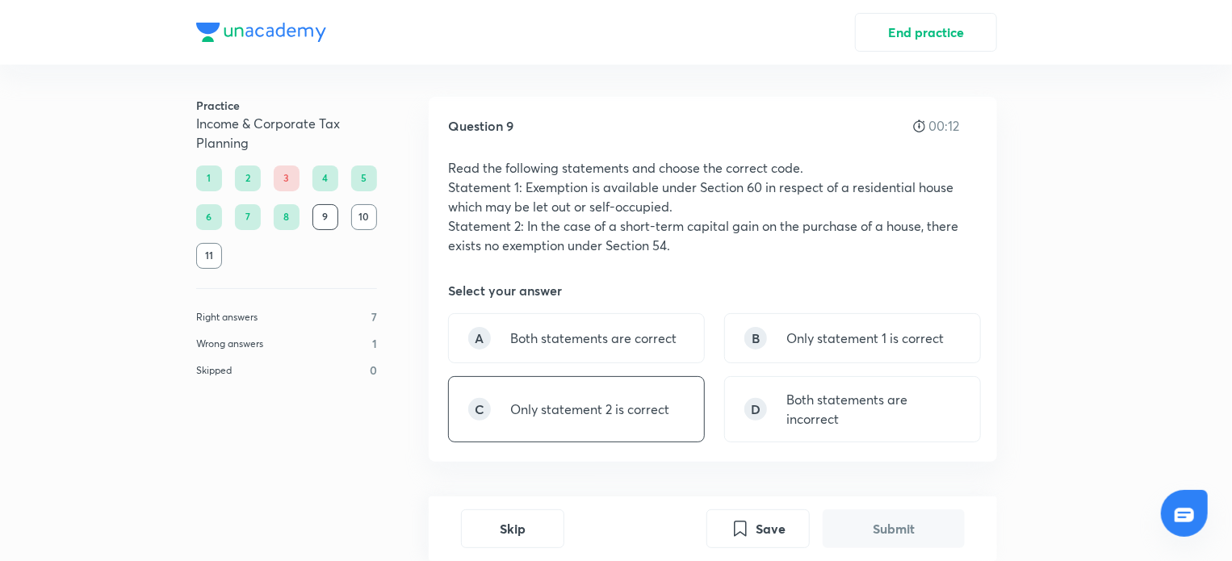
click at [612, 410] on p "Only statement 2 is correct" at bounding box center [589, 409] width 159 height 19
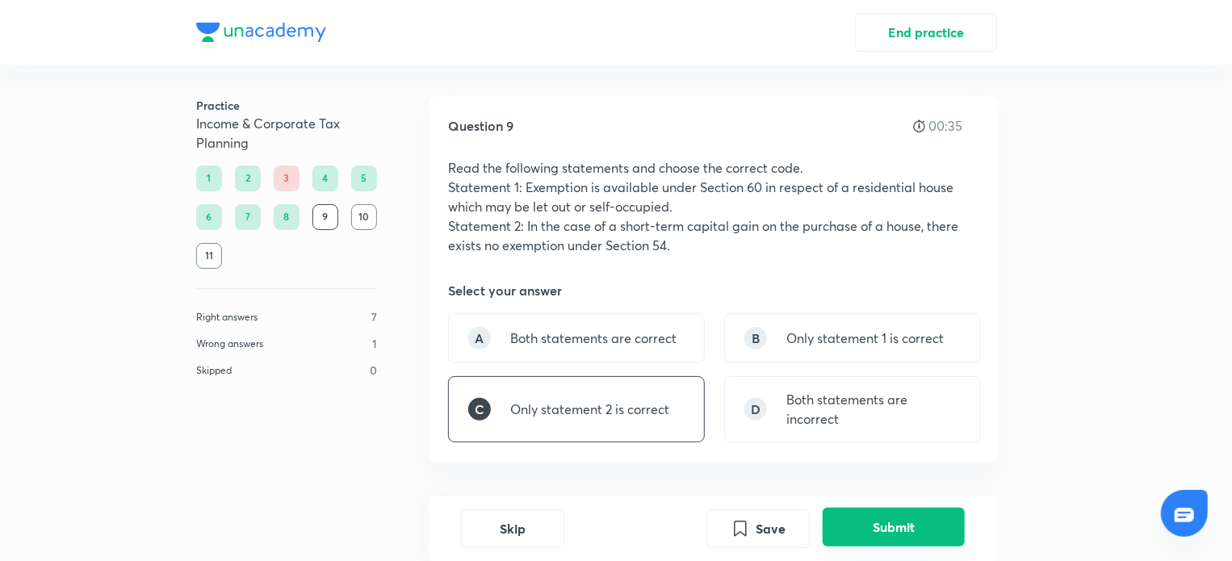
click at [873, 525] on button "Submit" at bounding box center [894, 527] width 142 height 39
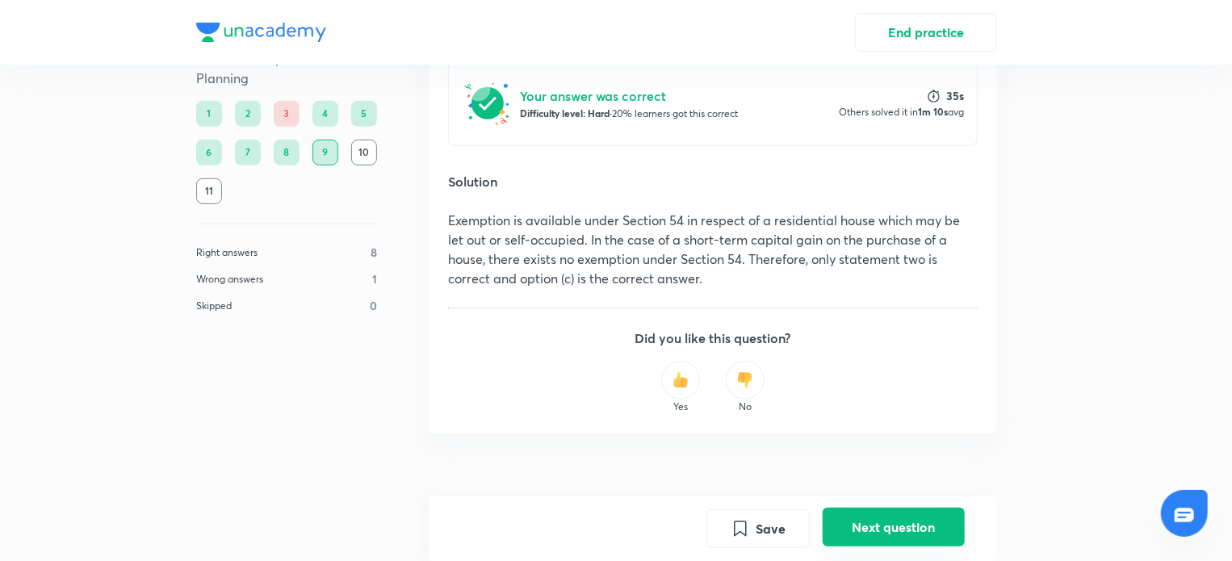
click at [883, 542] on button "Next question" at bounding box center [894, 527] width 142 height 39
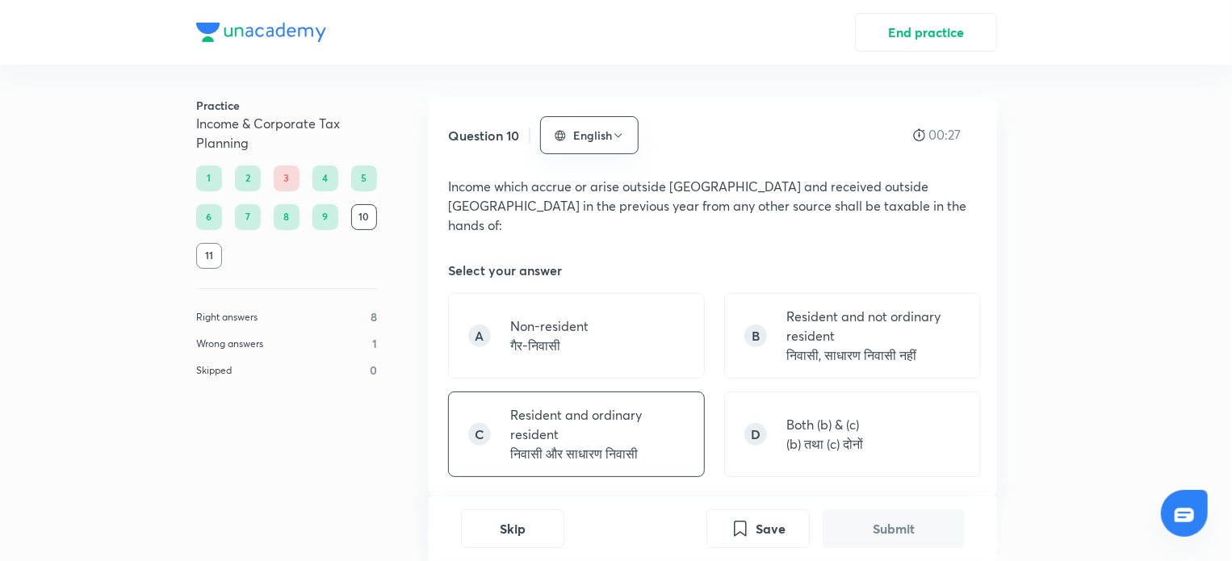
click at [600, 405] on p "Resident and ordinary resident" at bounding box center [597, 424] width 174 height 39
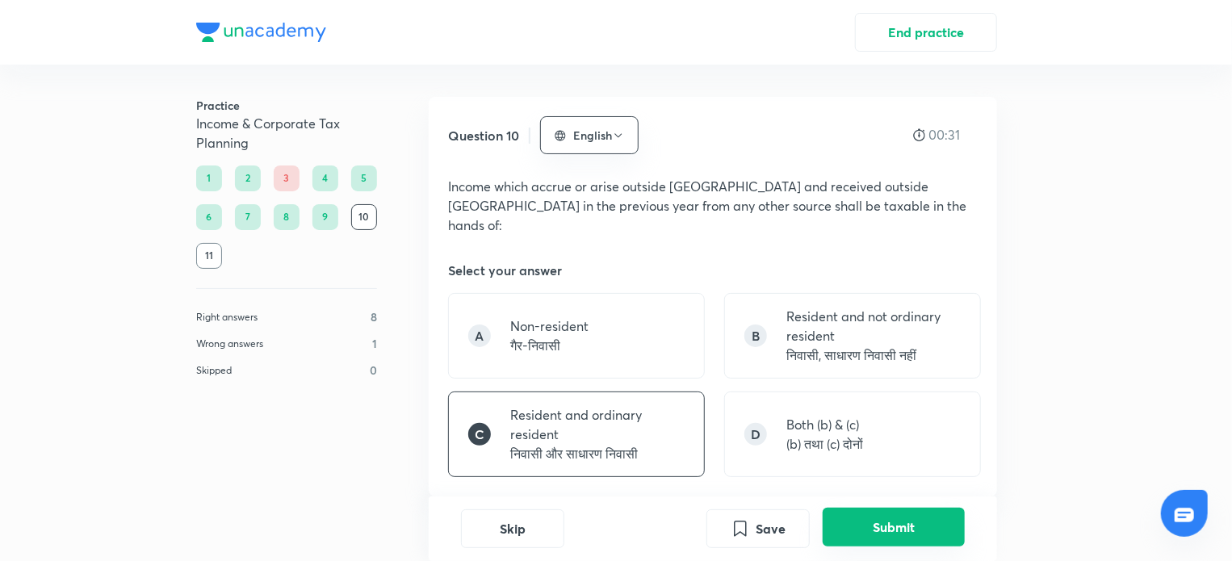
click at [902, 532] on button "Submit" at bounding box center [894, 527] width 142 height 39
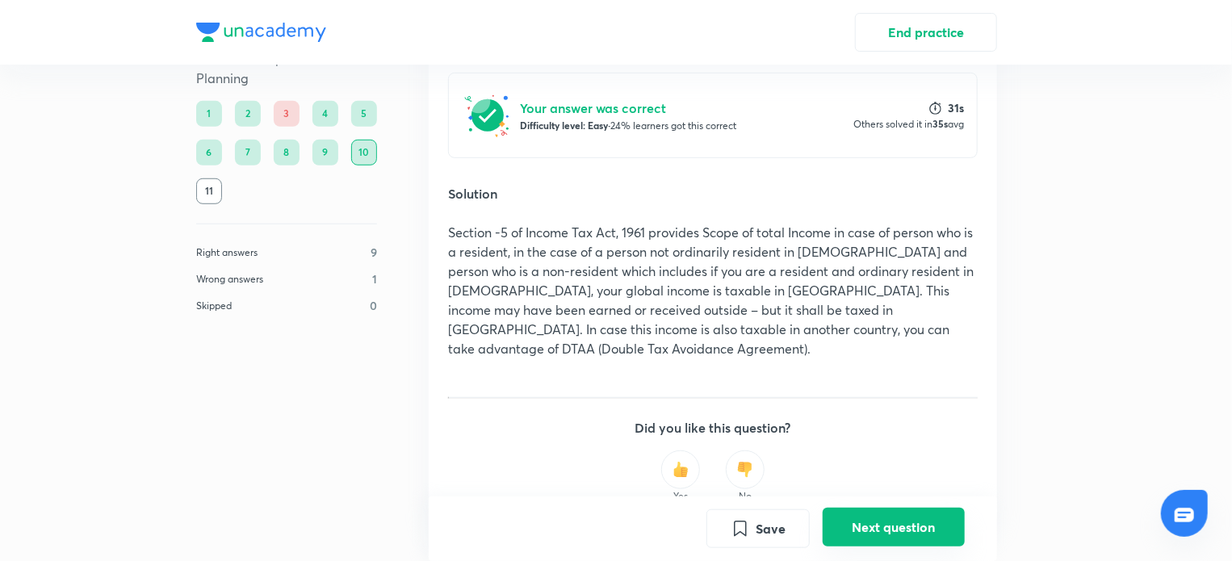
click at [902, 532] on button "Next question" at bounding box center [894, 527] width 142 height 39
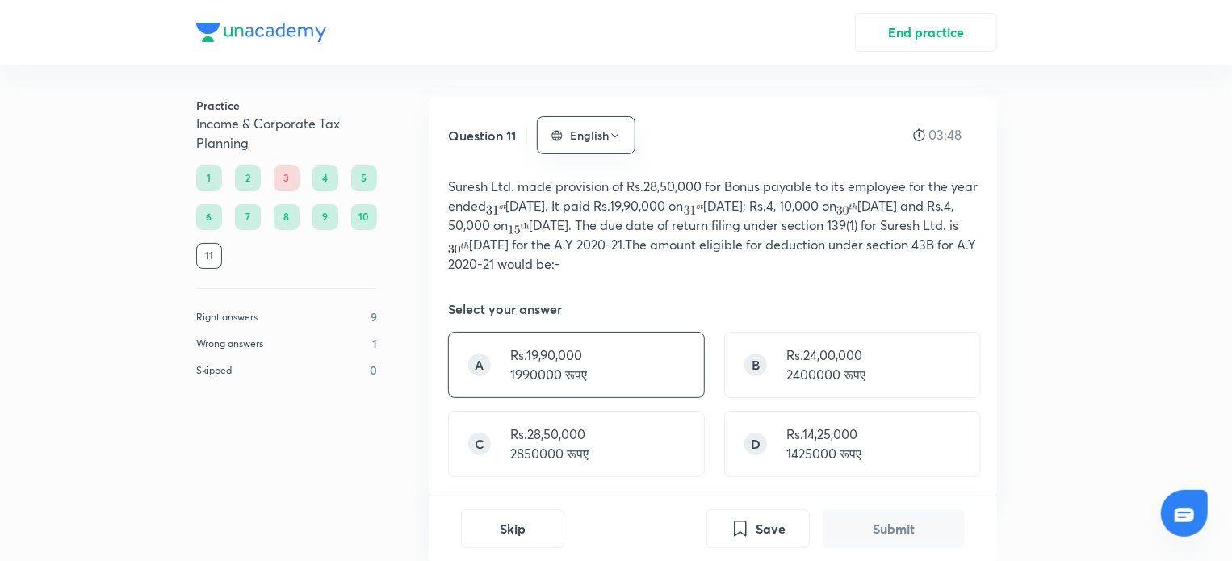
click at [540, 374] on p "1990000 रूपए" at bounding box center [548, 374] width 77 height 19
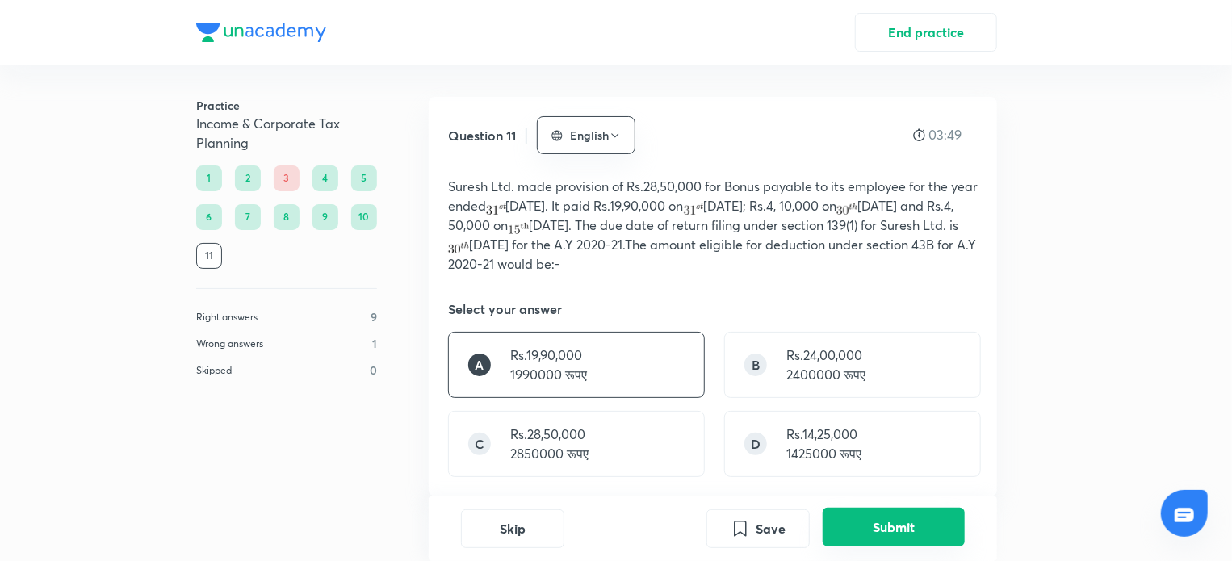
click at [885, 528] on button "Submit" at bounding box center [894, 527] width 142 height 39
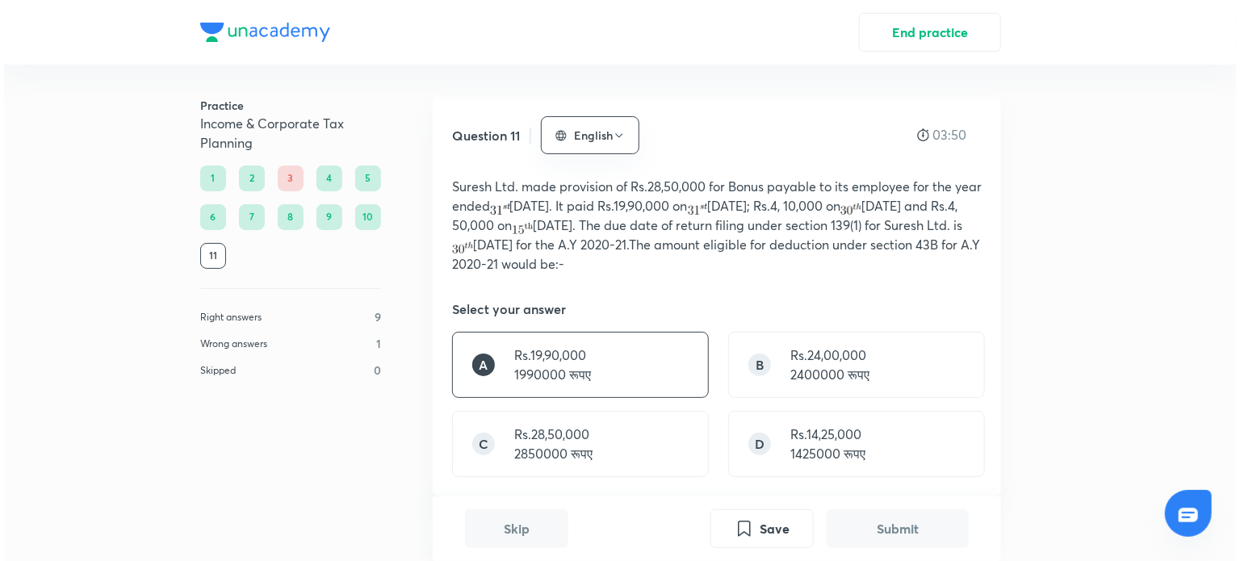
scroll to position [527, 0]
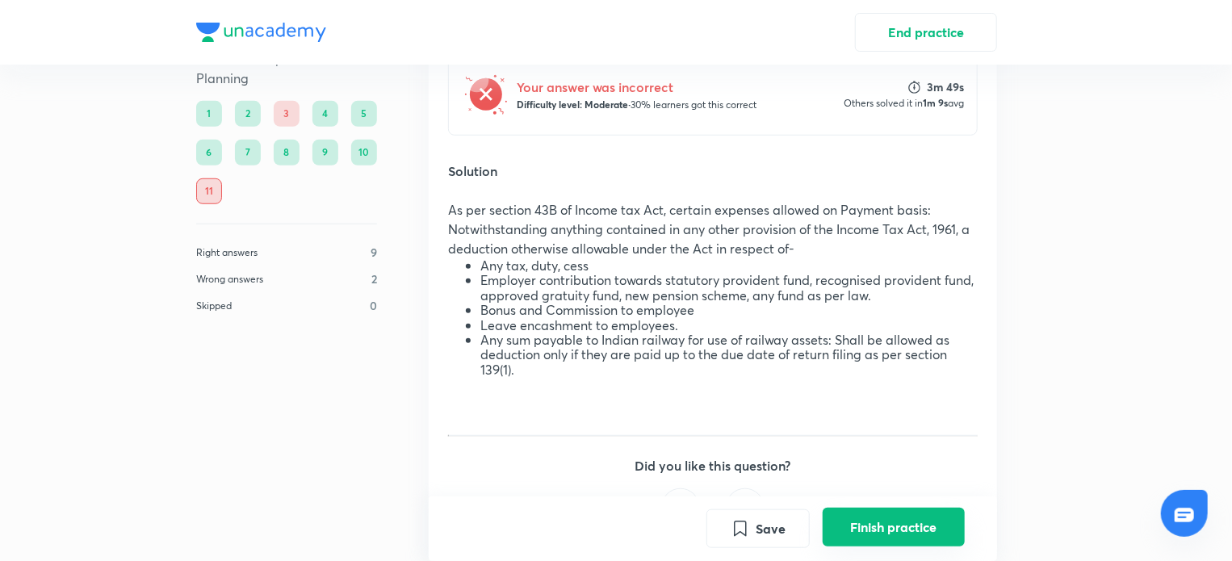
click at [879, 521] on button "Finish practice" at bounding box center [894, 527] width 142 height 39
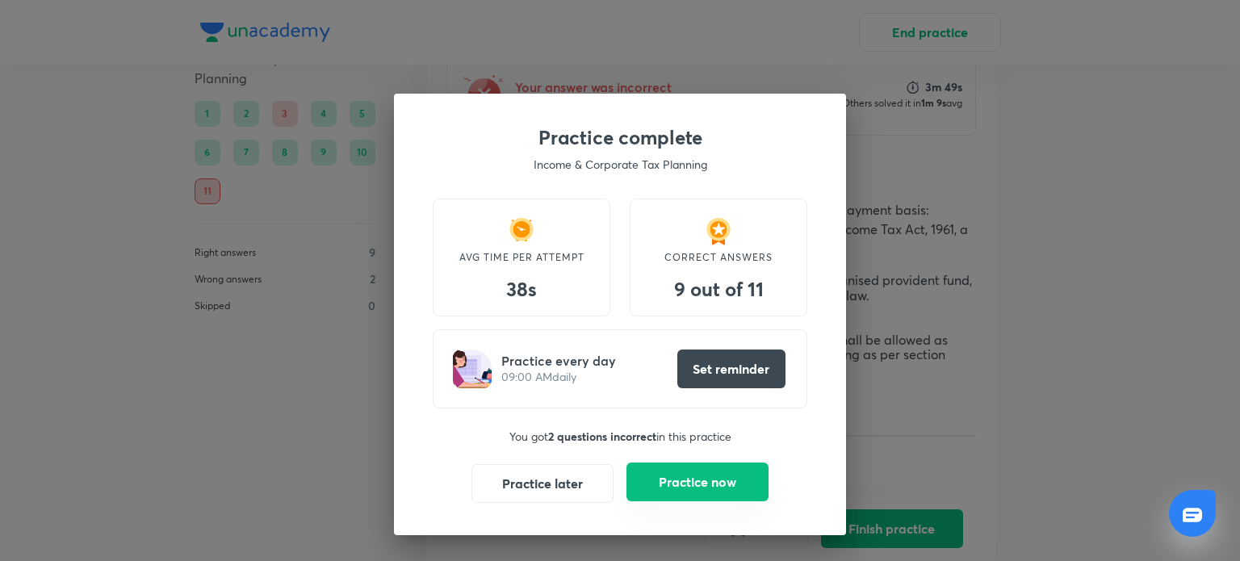
click at [676, 484] on button "Practice now" at bounding box center [698, 482] width 142 height 39
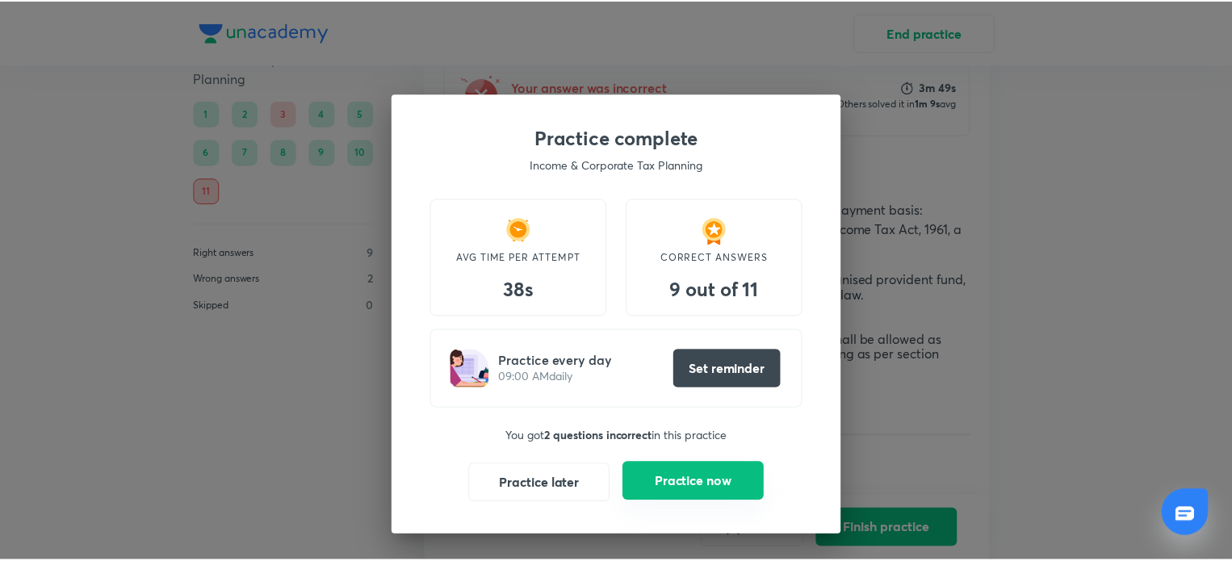
scroll to position [0, 0]
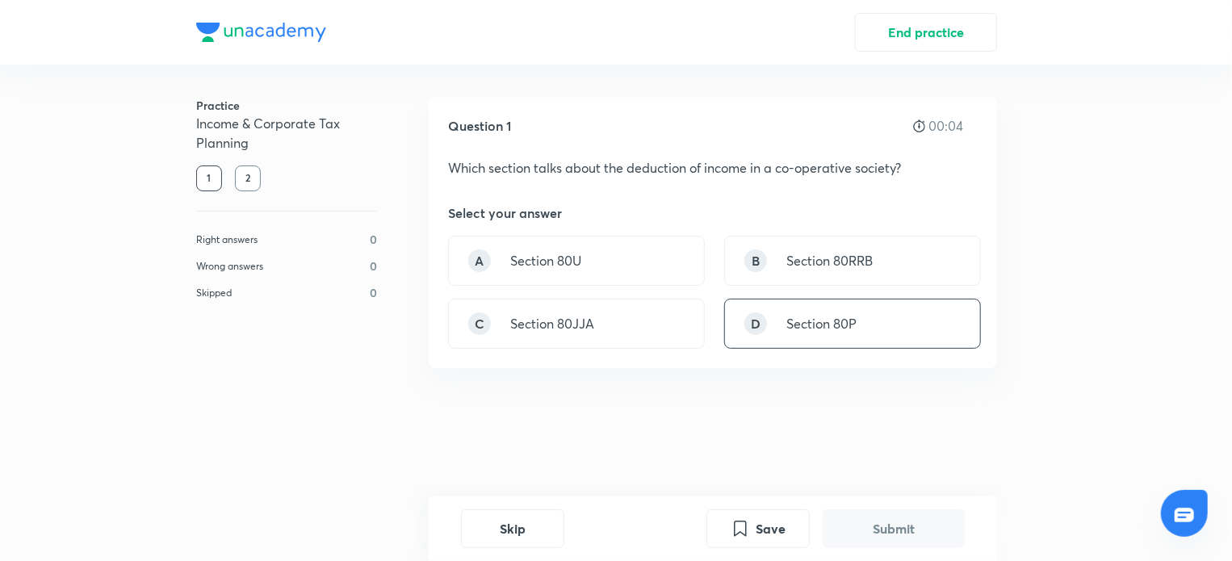
click at [770, 303] on div "D Section 80P" at bounding box center [852, 324] width 257 height 50
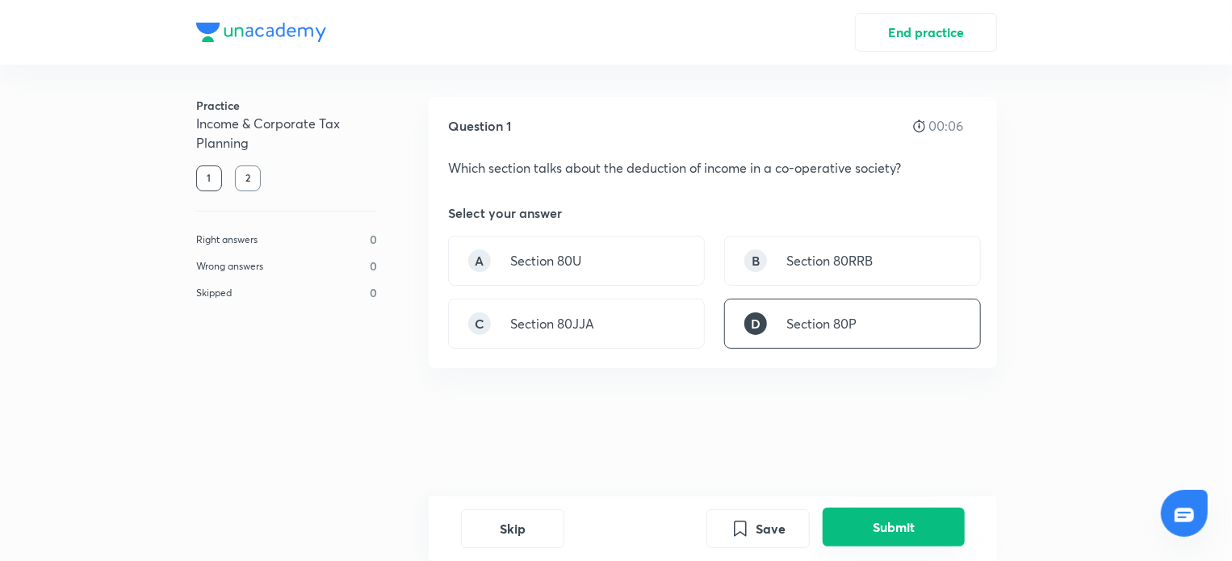
click at [898, 522] on button "Submit" at bounding box center [894, 527] width 142 height 39
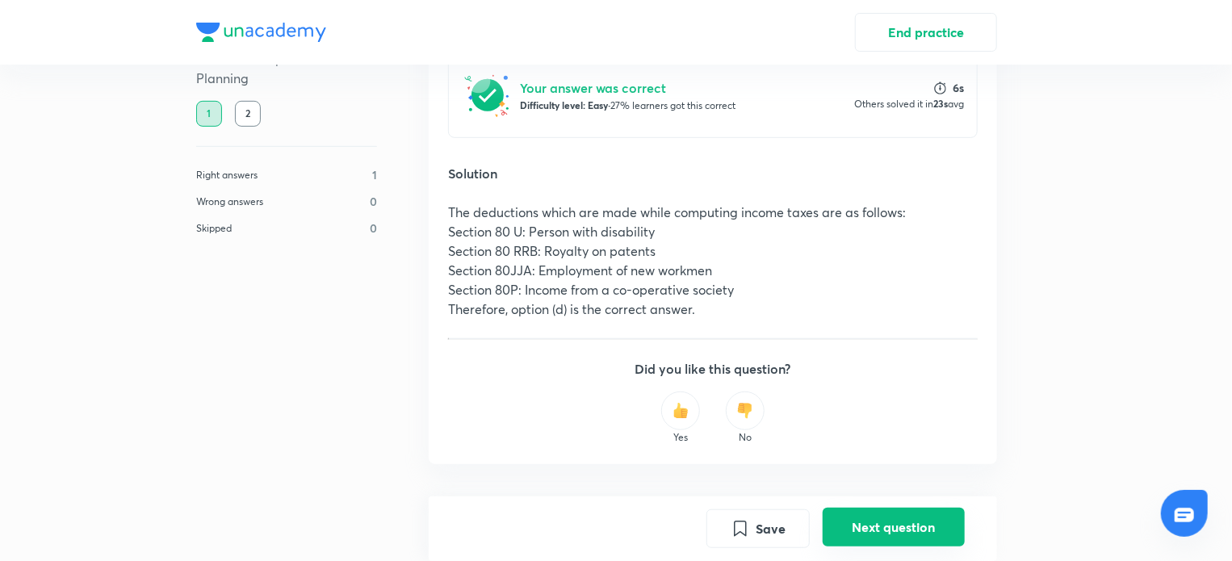
click at [912, 518] on button "Next question" at bounding box center [894, 527] width 142 height 39
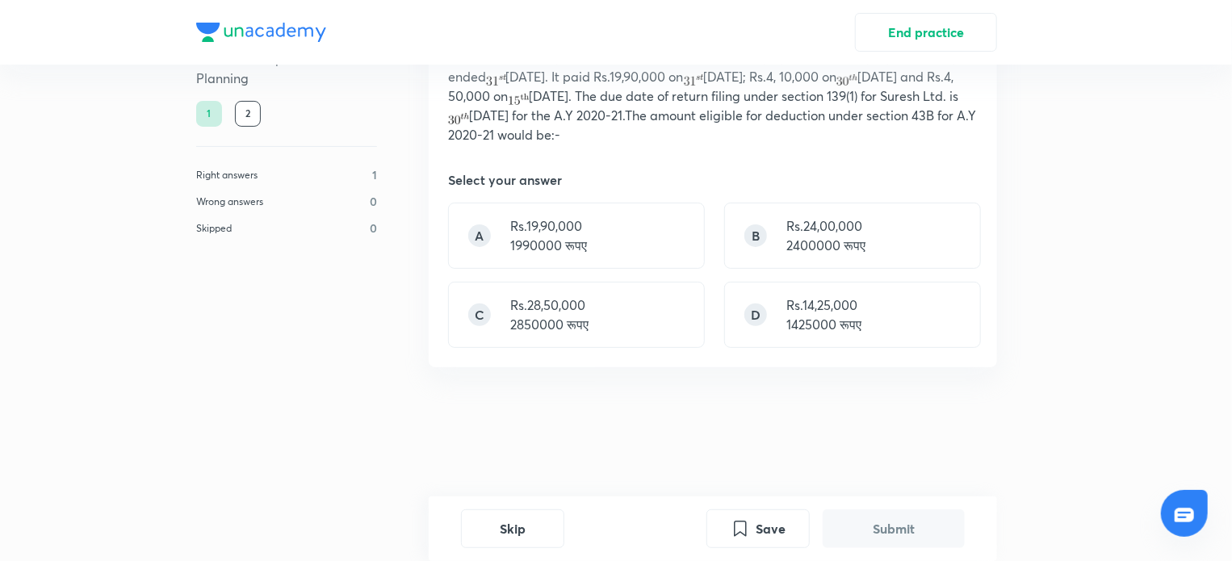
scroll to position [0, 0]
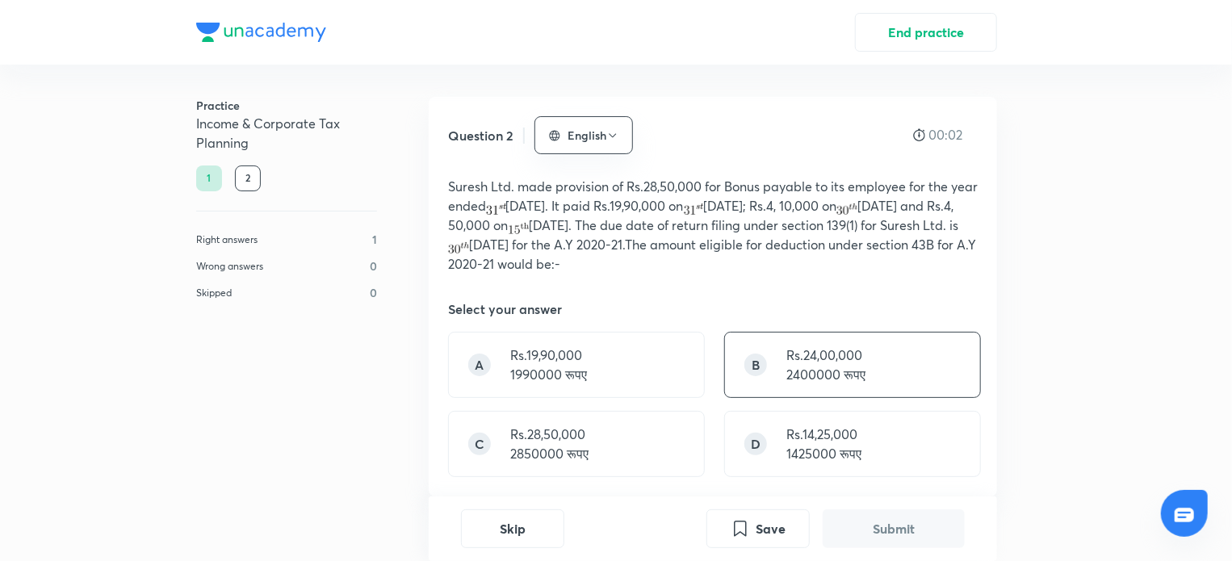
click at [790, 377] on p "2400000 रूपए" at bounding box center [826, 374] width 79 height 19
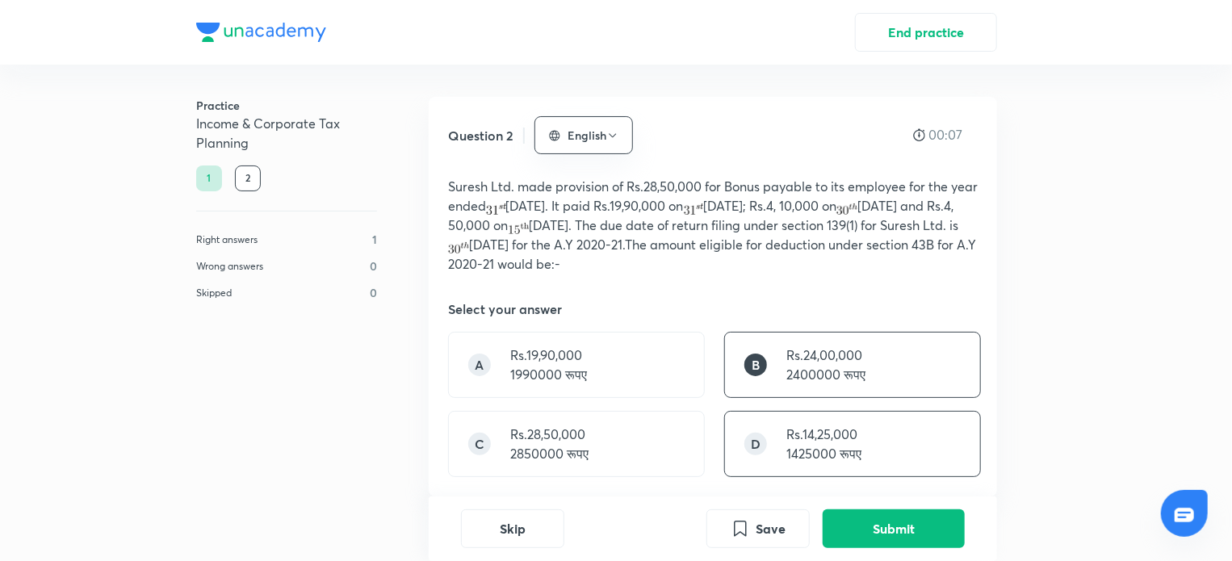
click at [787, 434] on p "Rs.14,25,000" at bounding box center [824, 434] width 75 height 19
click at [885, 533] on button "Submit" at bounding box center [894, 527] width 142 height 39
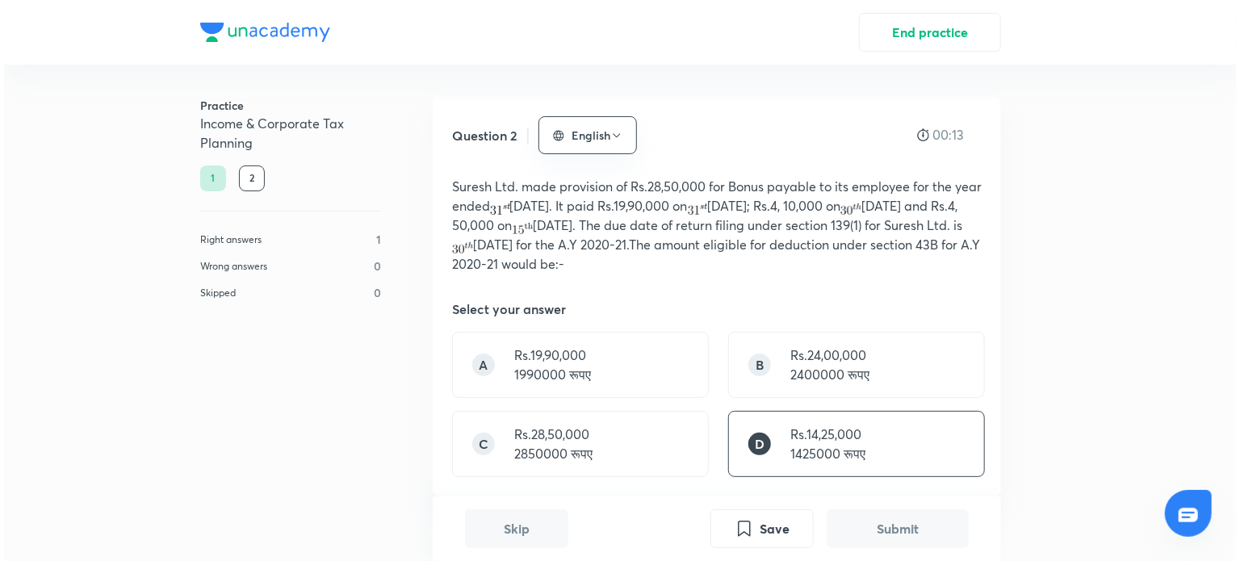
scroll to position [527, 0]
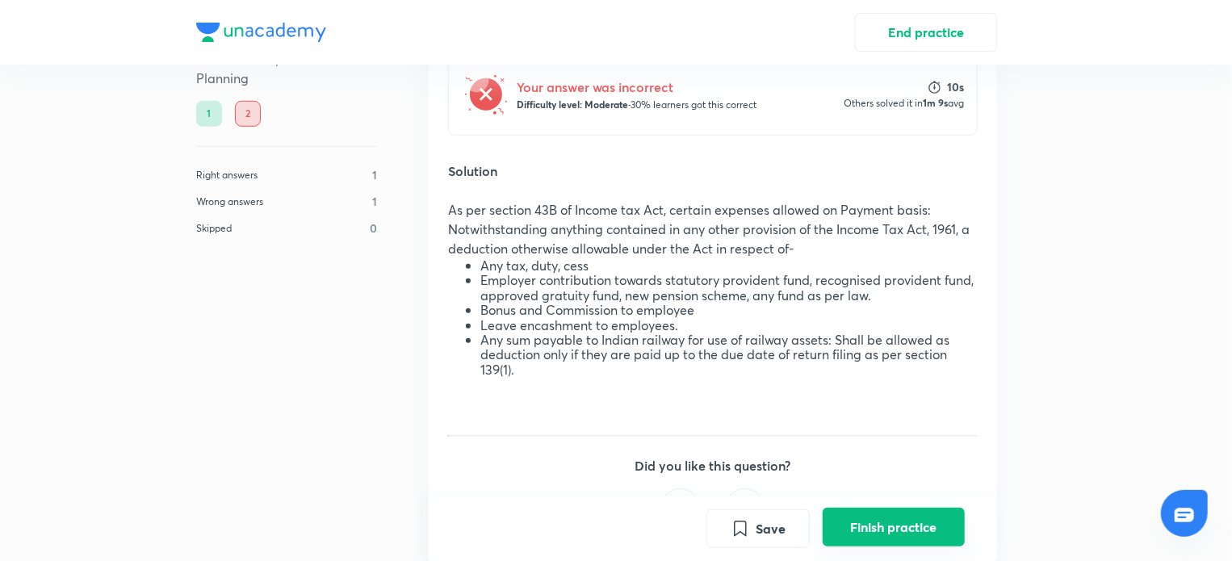
click at [878, 524] on button "Finish practice" at bounding box center [894, 527] width 142 height 39
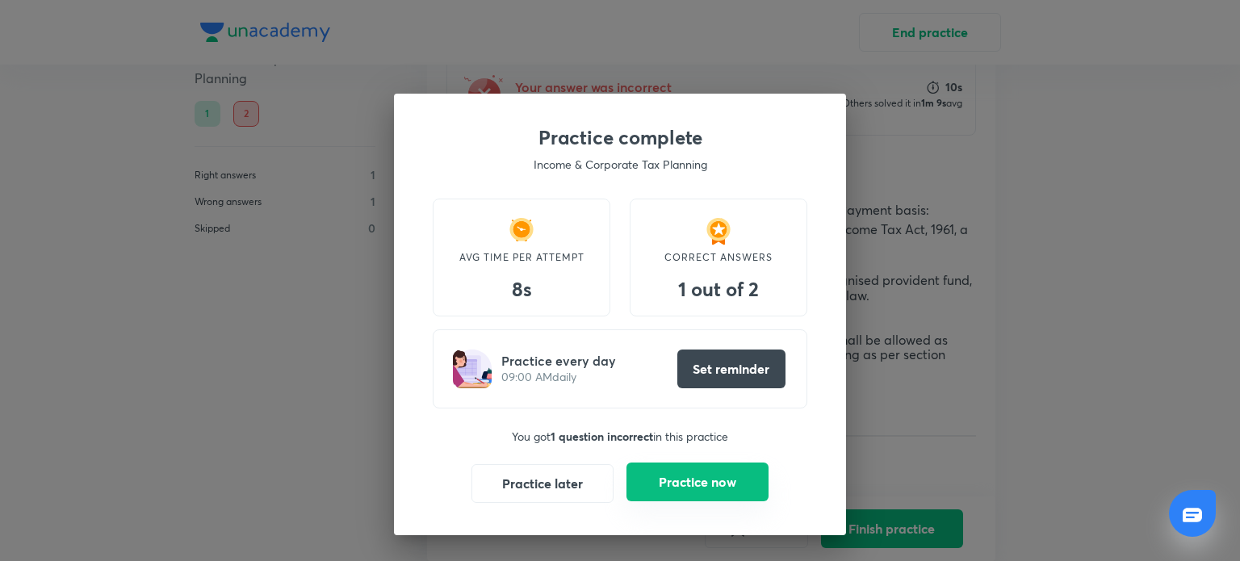
click at [733, 472] on button "Practice now" at bounding box center [698, 482] width 142 height 39
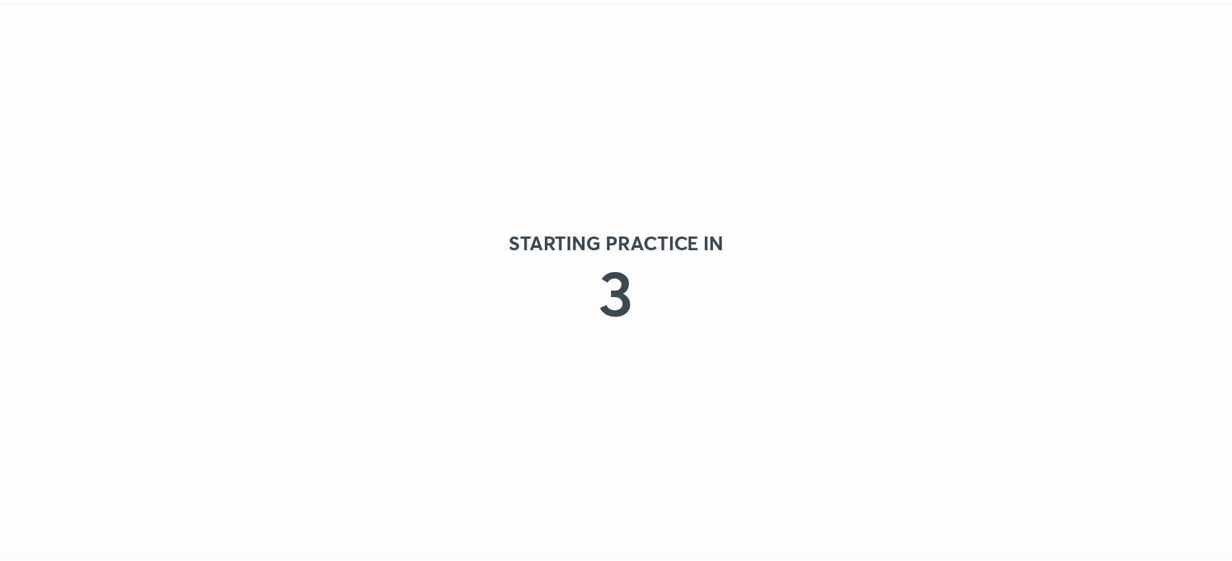
scroll to position [0, 0]
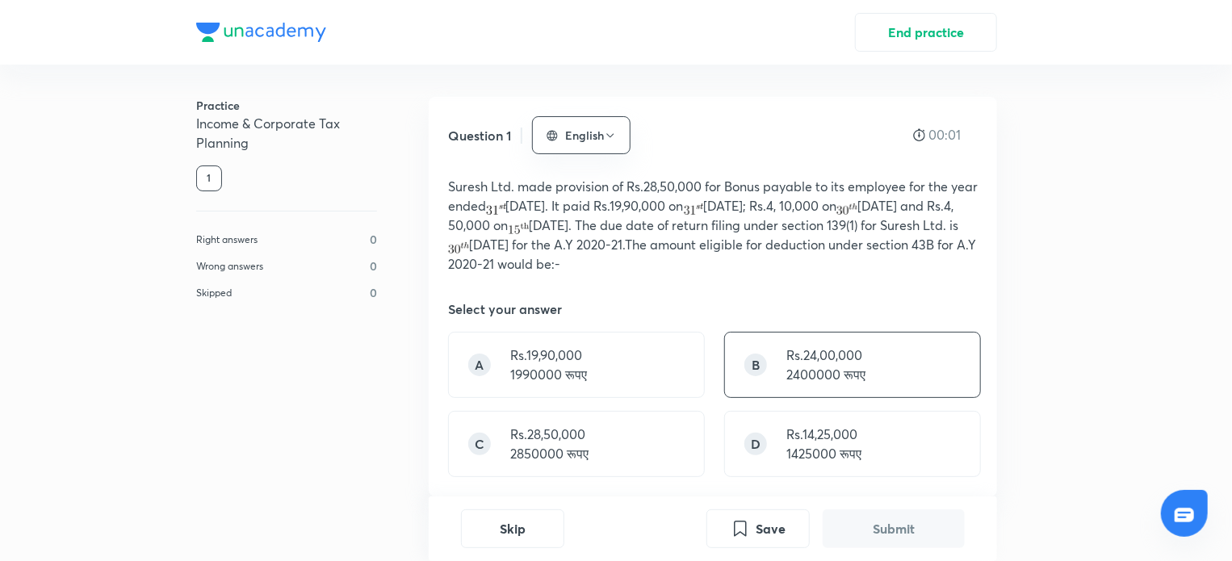
click at [778, 364] on div "B Rs.24,00,000 2400000 रूपए" at bounding box center [852, 365] width 257 height 66
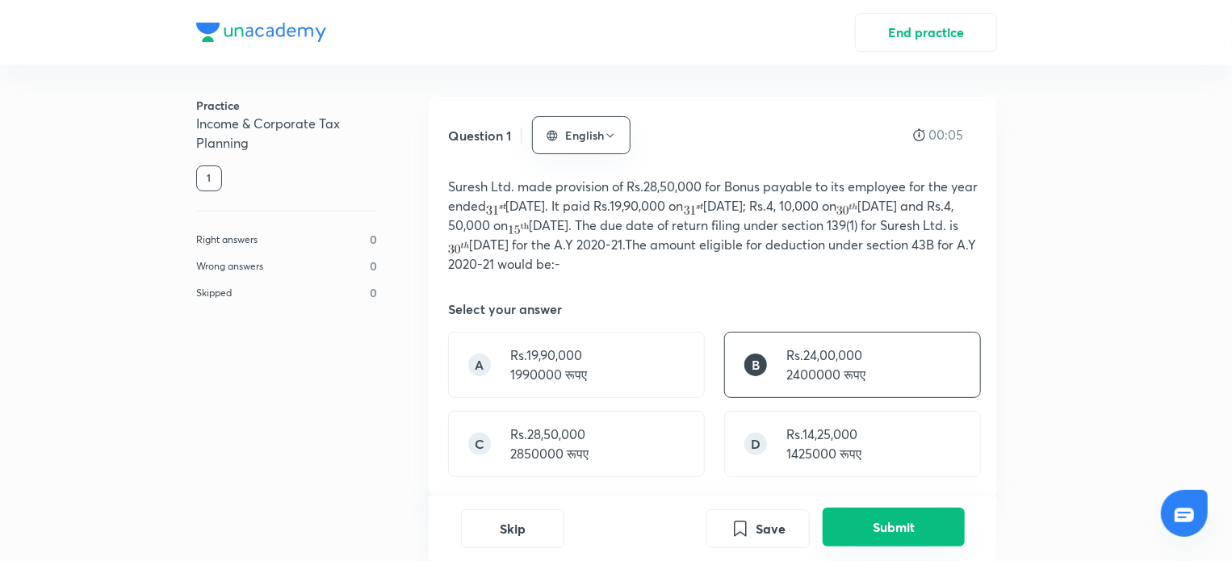
click at [883, 529] on button "Submit" at bounding box center [894, 527] width 142 height 39
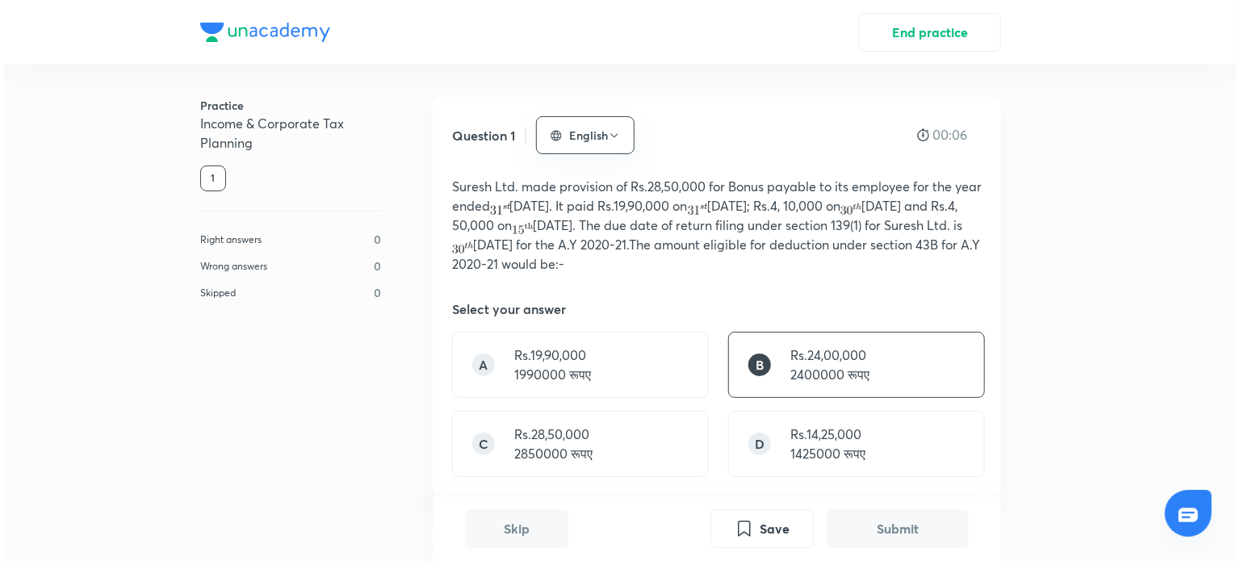
scroll to position [527, 0]
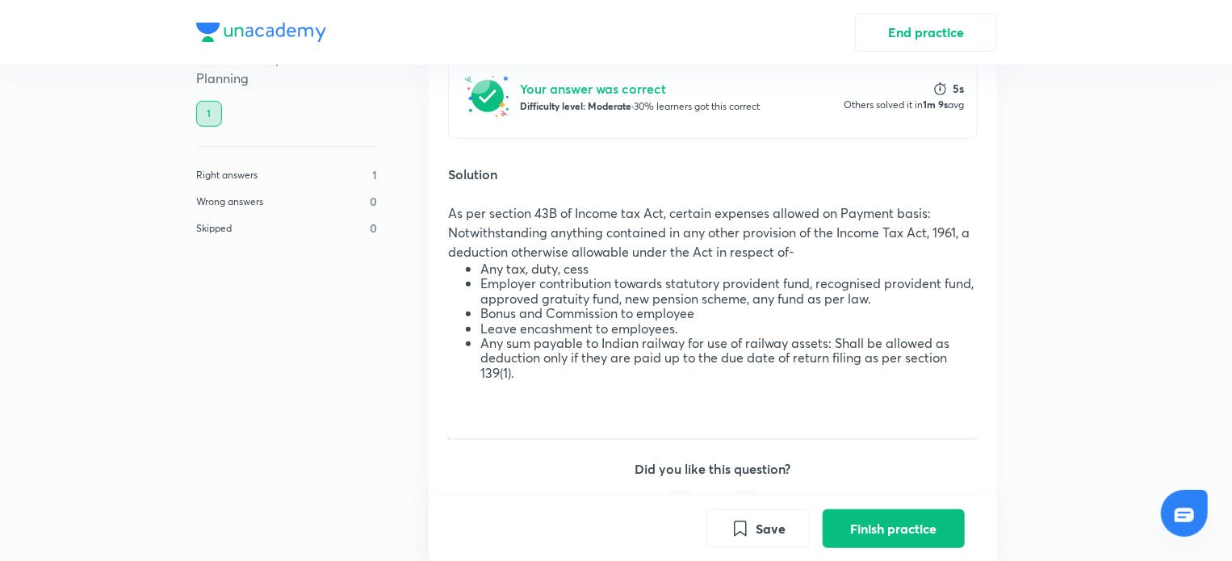
click at [883, 529] on button "Finish practice" at bounding box center [894, 529] width 142 height 39
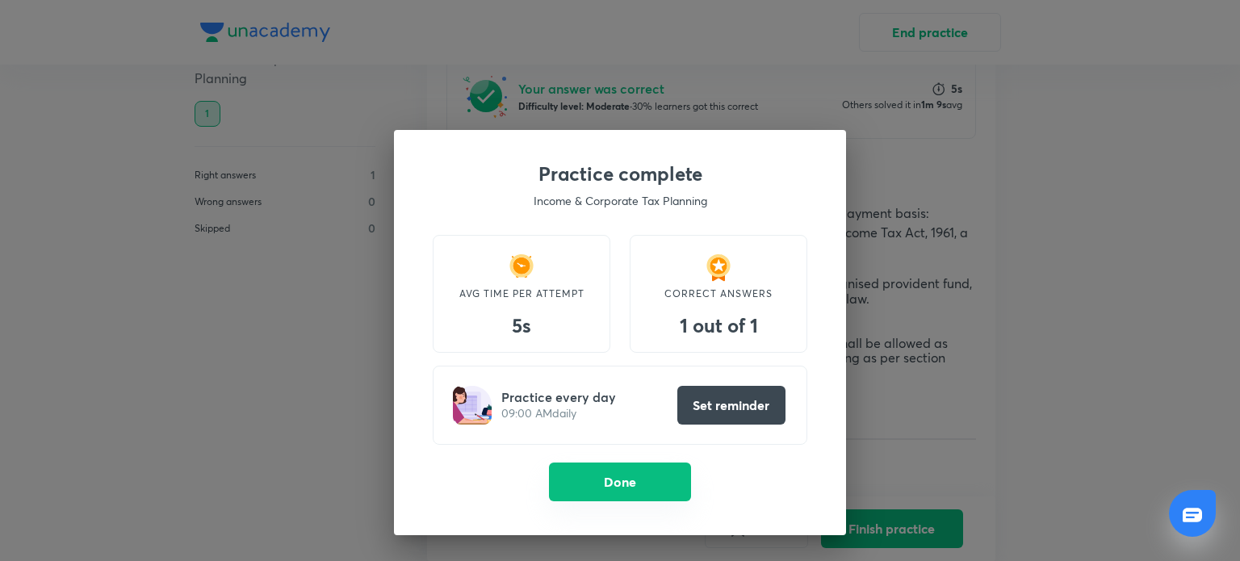
click at [572, 489] on button "Done" at bounding box center [620, 482] width 142 height 39
